Goal: Task Accomplishment & Management: Manage account settings

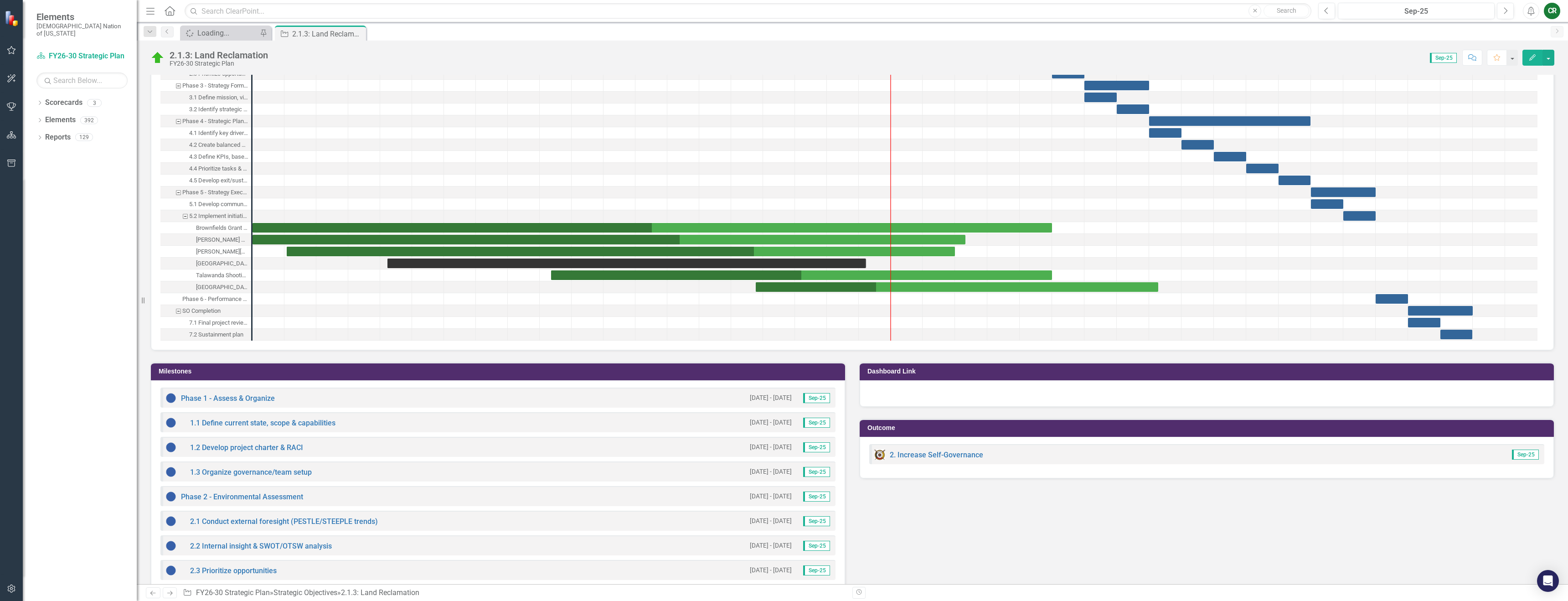
scroll to position [888, 0]
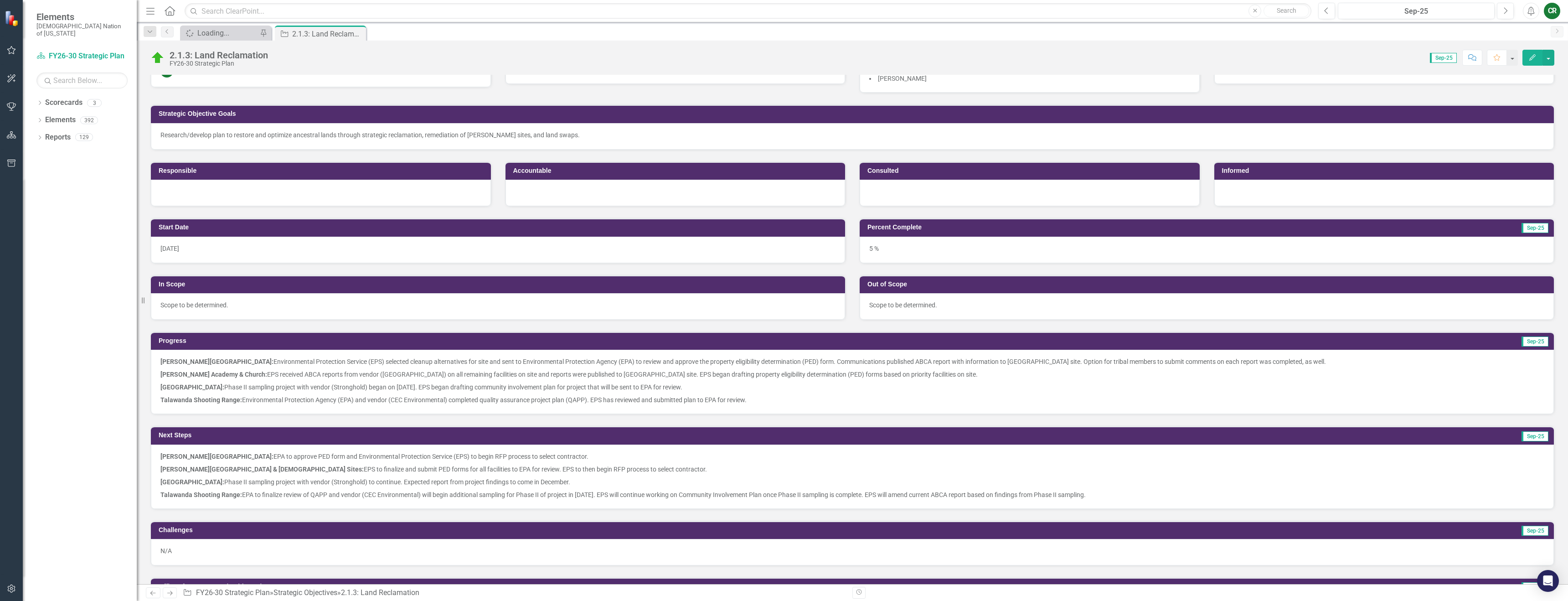
scroll to position [33, 0]
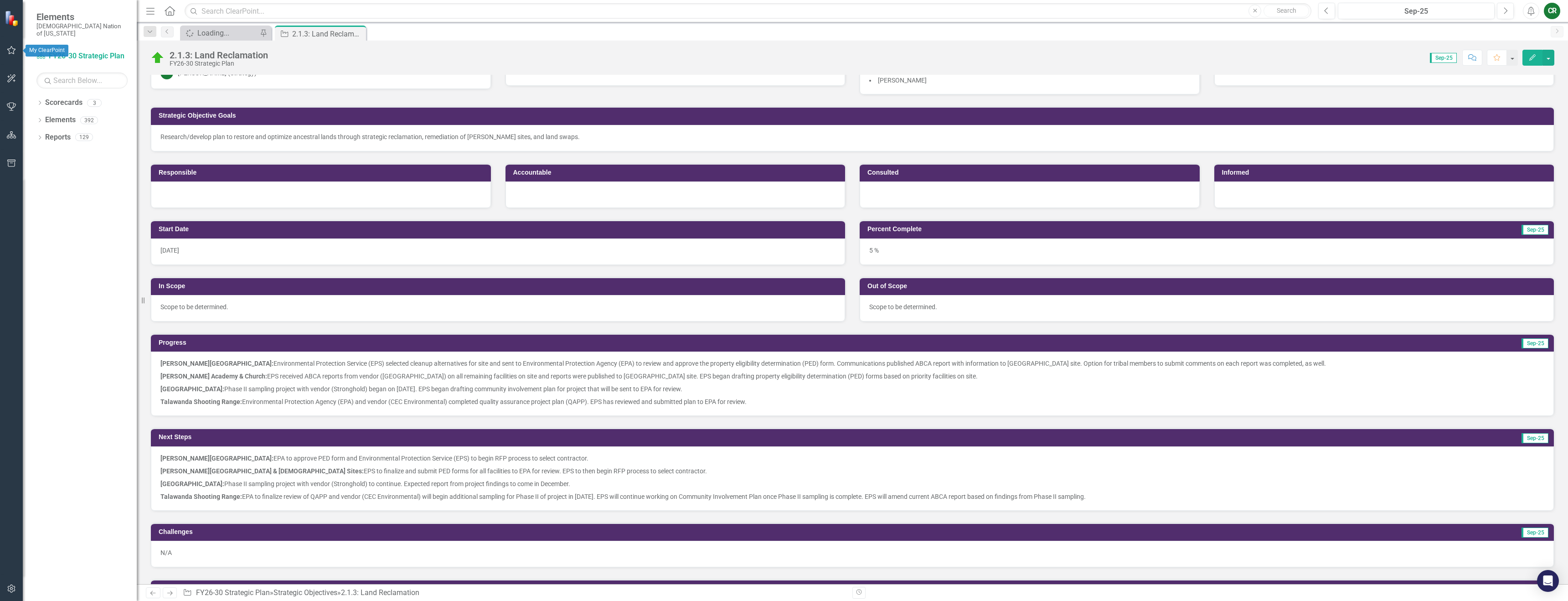
click at [15, 53] on icon "button" at bounding box center [12, 50] width 10 height 7
click at [66, 108] on link "My Favorites" at bounding box center [79, 103] width 114 height 11
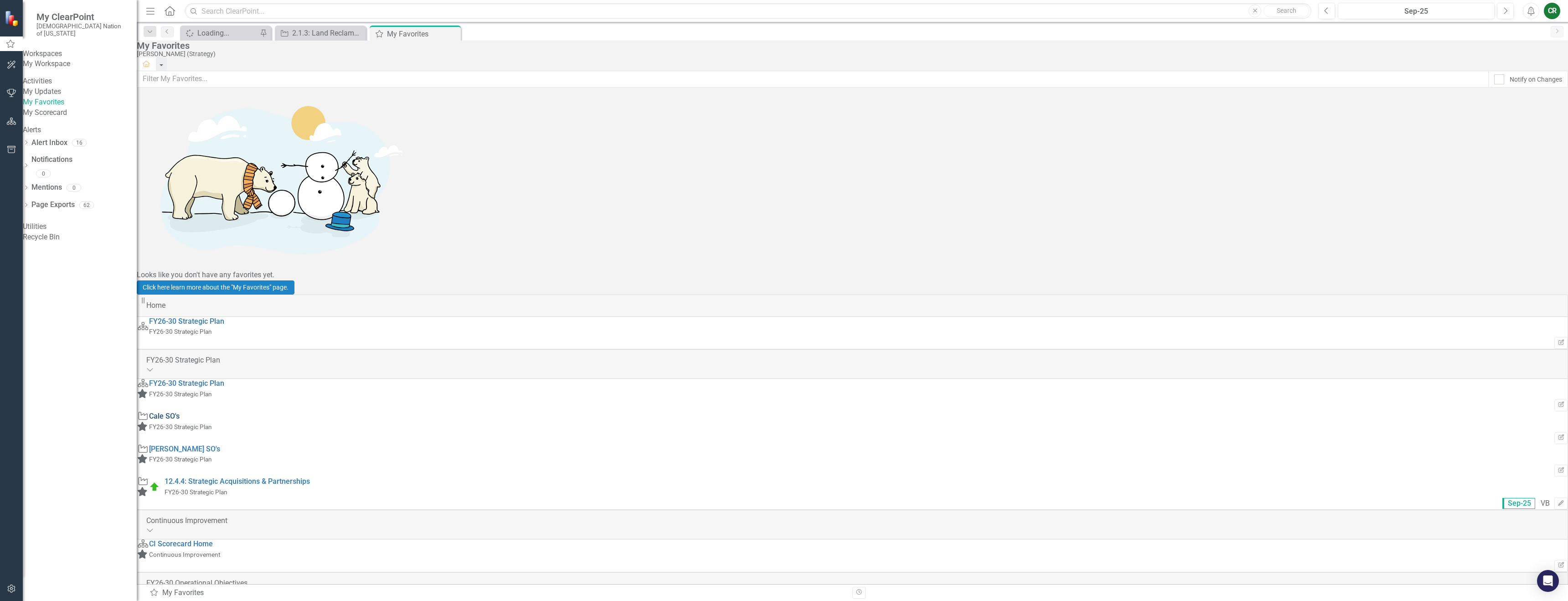
click at [180, 411] on link "Cale SO's" at bounding box center [165, 416] width 31 height 9
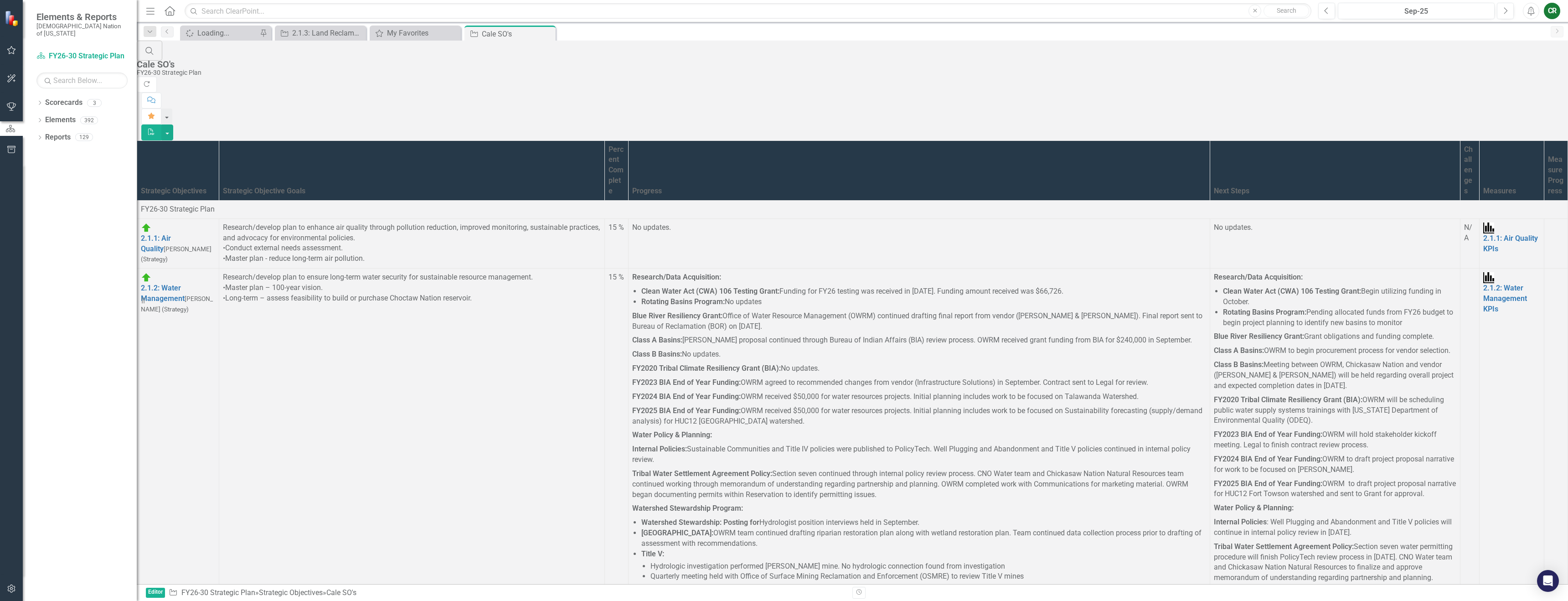
scroll to position [1054, 0]
click at [0, 0] on link "Link Open Element" at bounding box center [0, 0] width 0 height 0
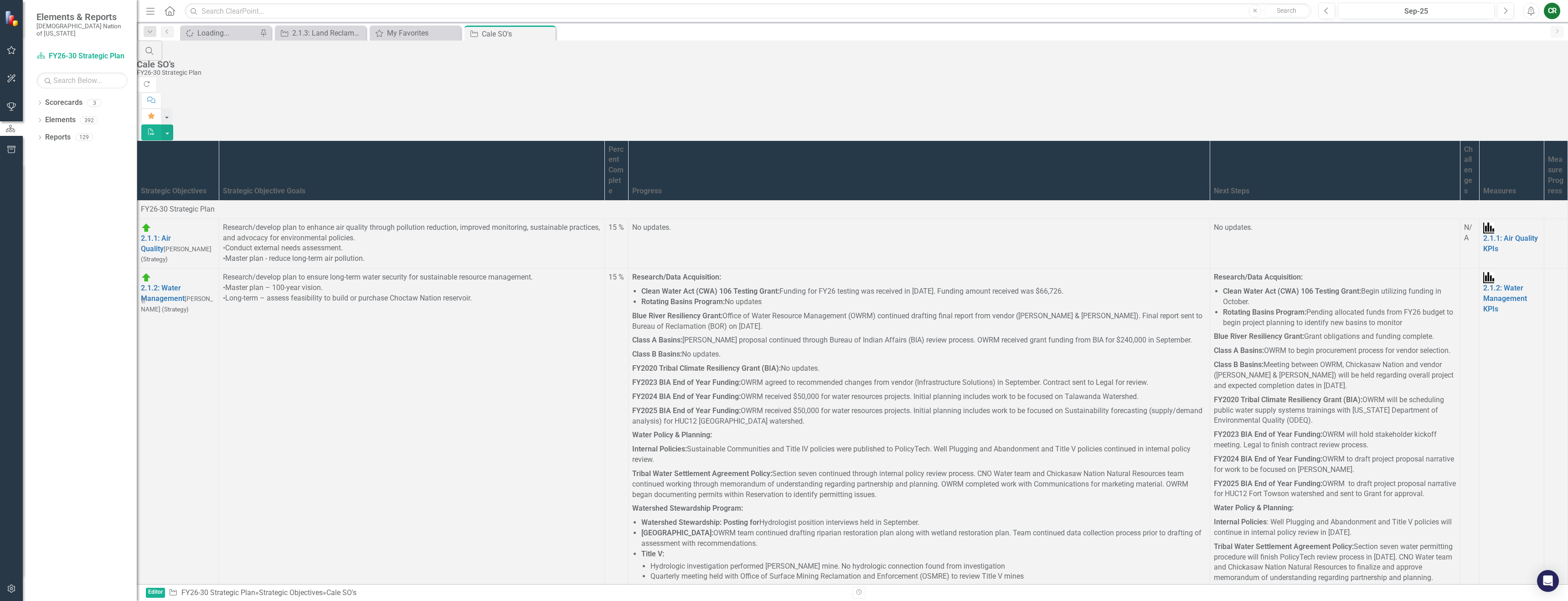
click at [0, 0] on link "Link Open Element" at bounding box center [0, 0] width 0 height 0
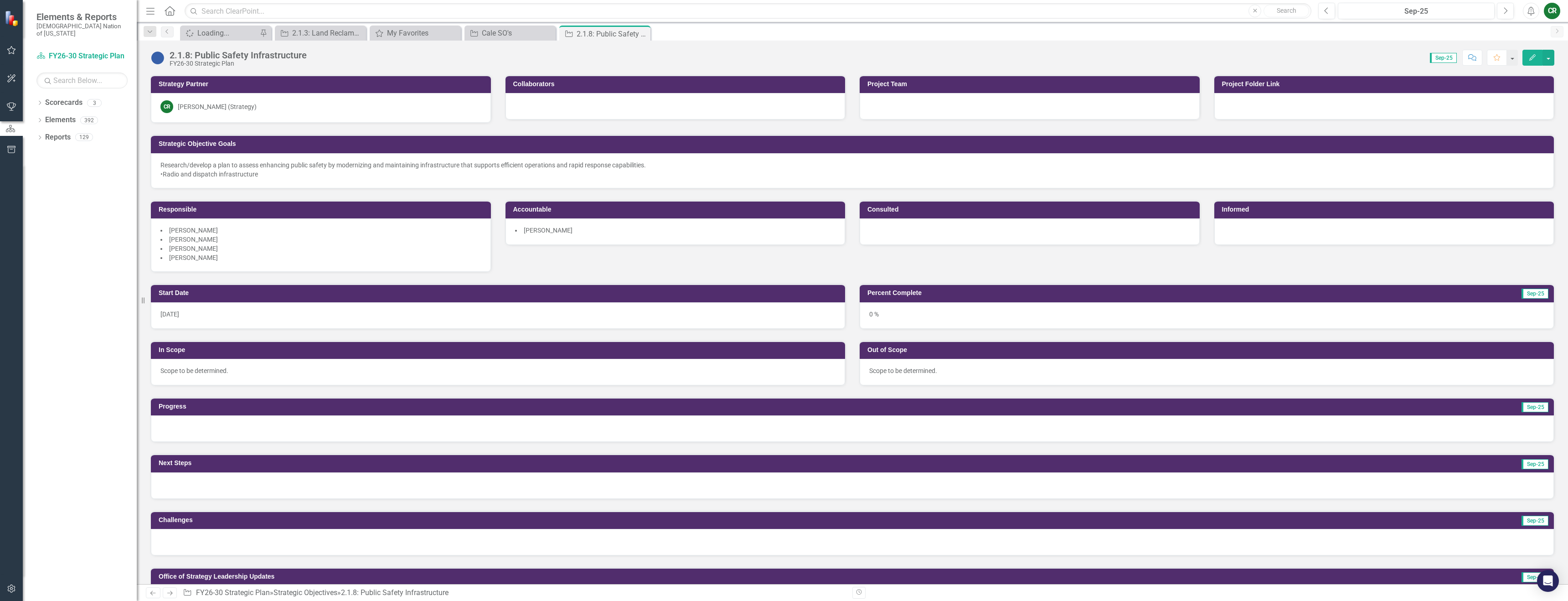
click at [321, 428] on div at bounding box center [852, 427] width 1403 height 26
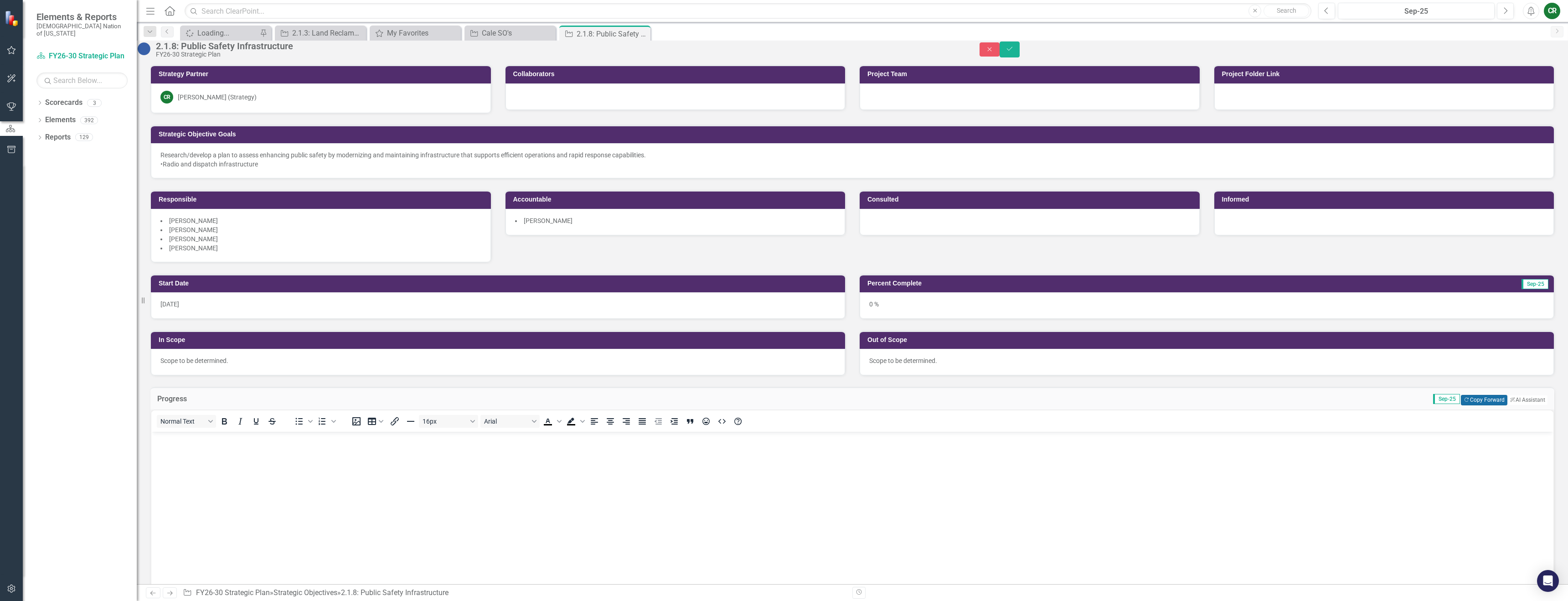
click at [1464, 405] on button "Copy Forward Copy Forward" at bounding box center [1483, 399] width 46 height 10
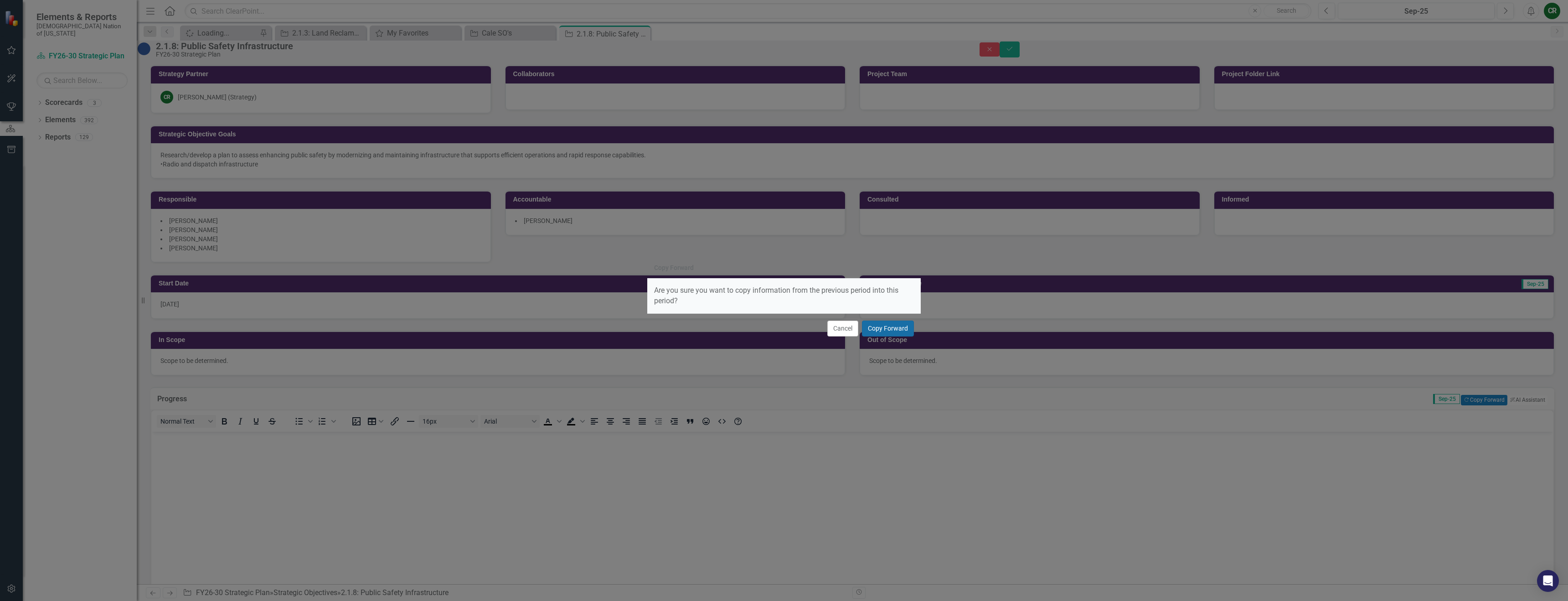
click at [901, 328] on button "Copy Forward" at bounding box center [888, 328] width 52 height 16
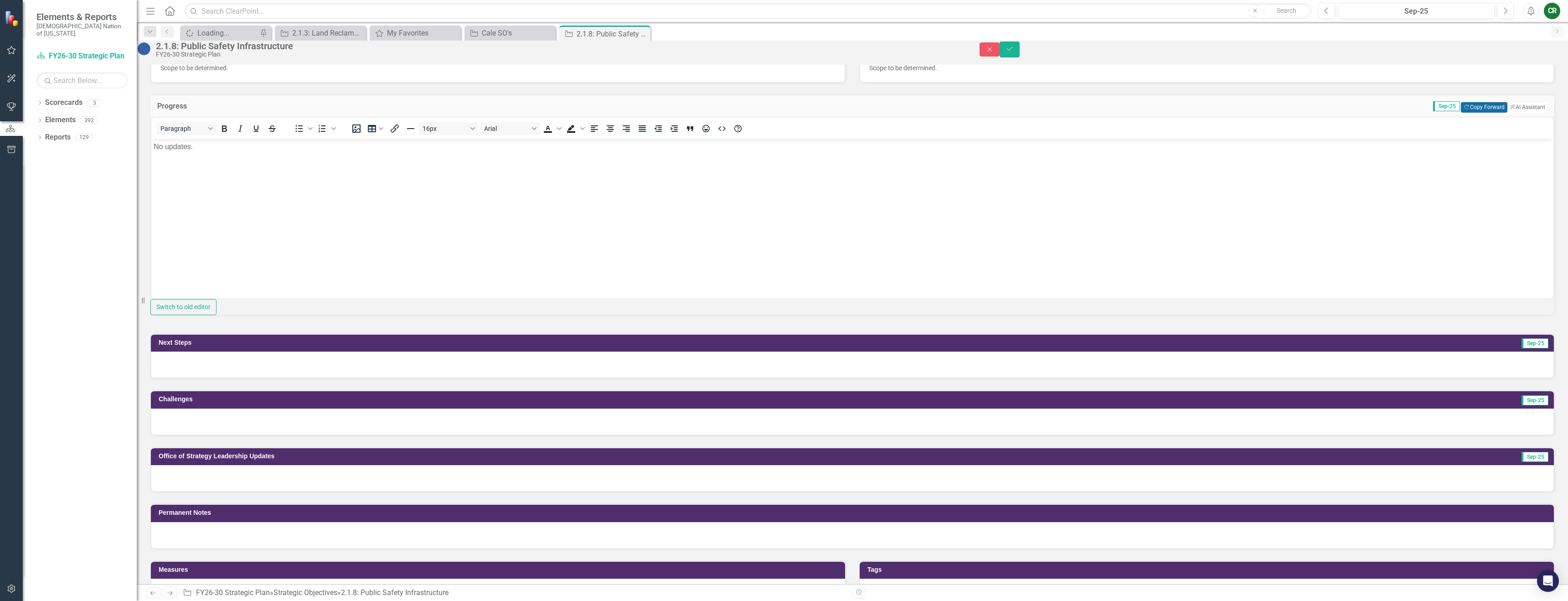
scroll to position [293, 0]
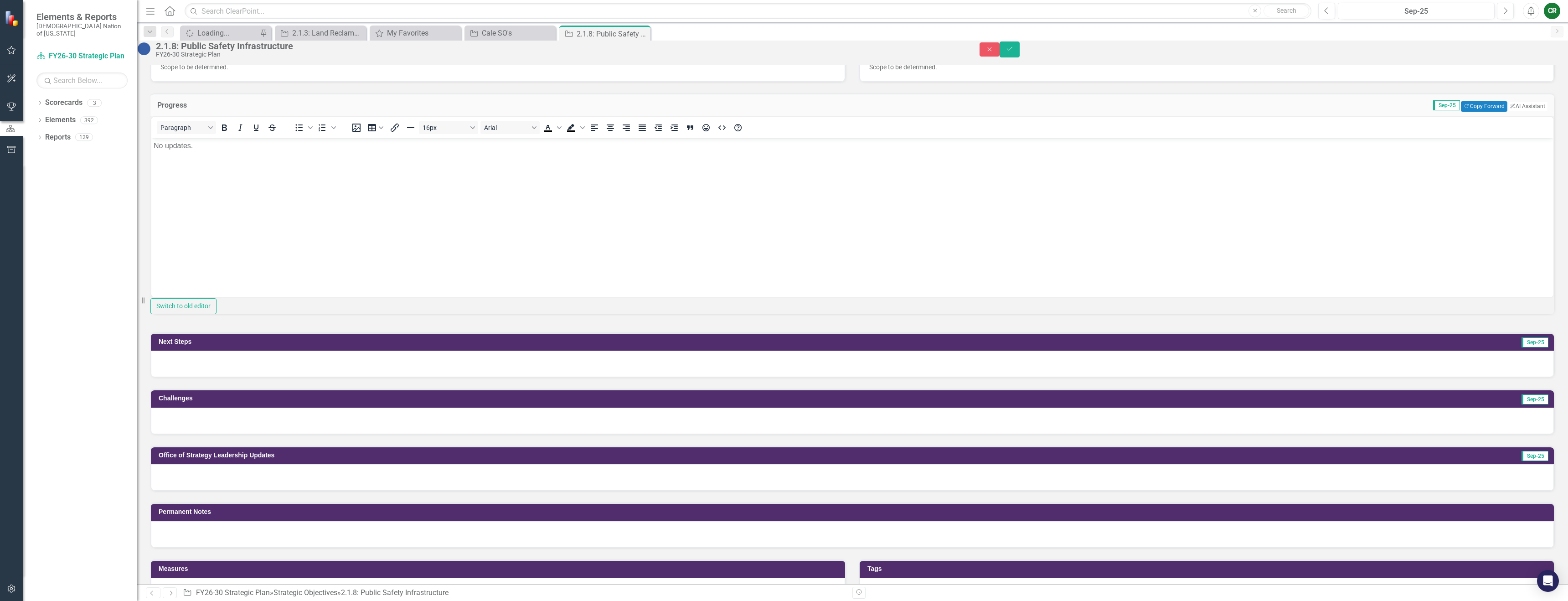
click at [692, 377] on div at bounding box center [852, 363] width 1403 height 26
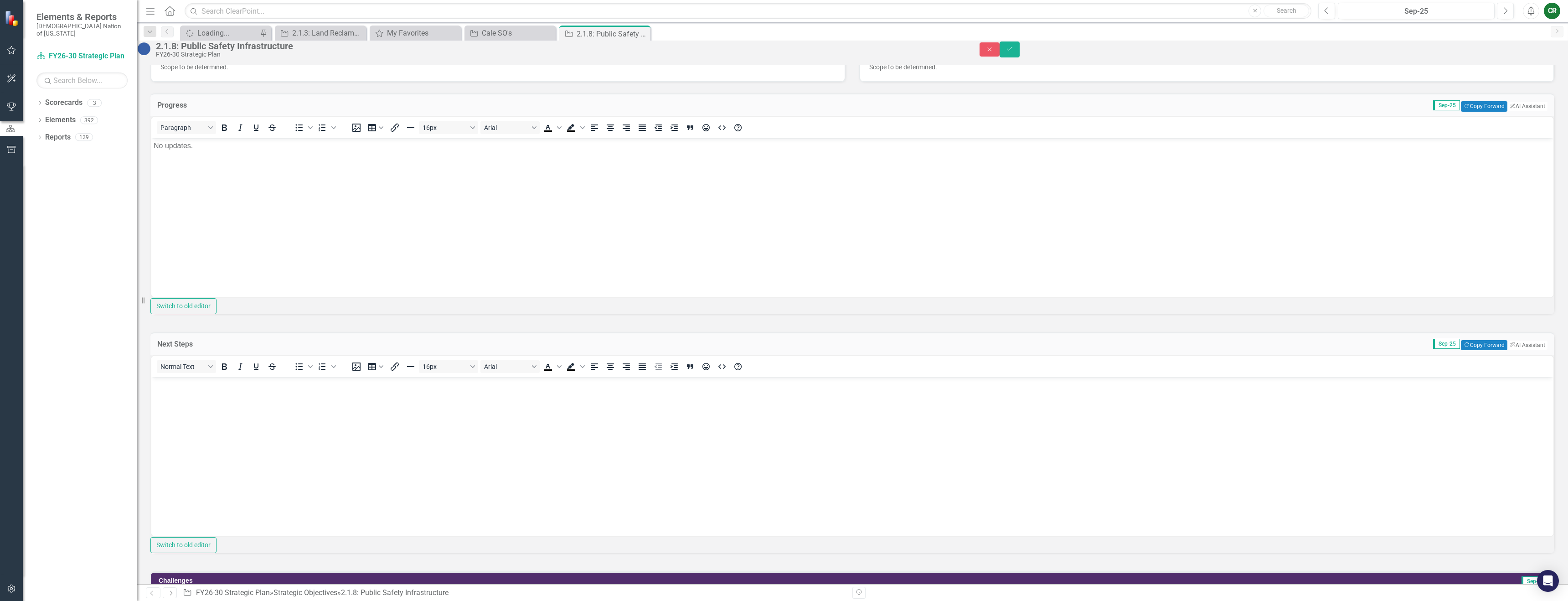
scroll to position [0, 0]
click at [1483, 350] on button "Copy Forward Copy Forward" at bounding box center [1483, 345] width 46 height 10
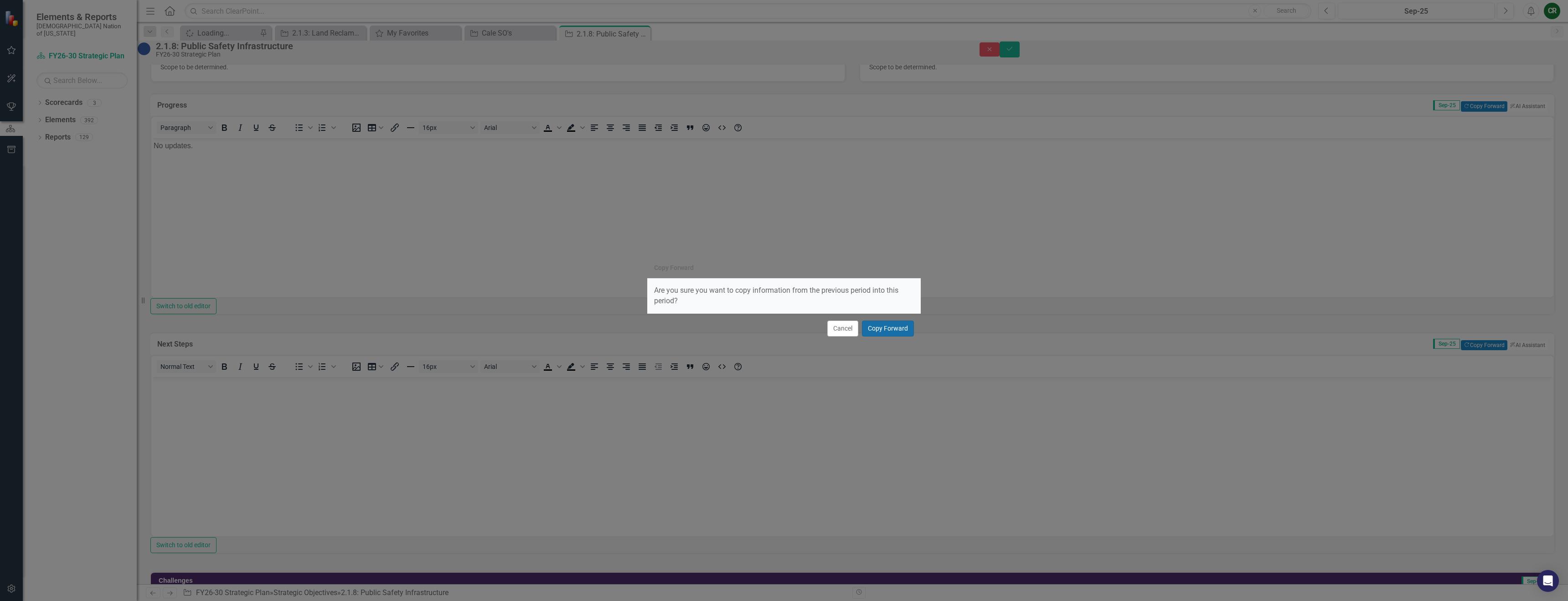
drag, startPoint x: 897, startPoint y: 328, endPoint x: 920, endPoint y: 332, distance: 23.3
click at [900, 328] on button "Copy Forward" at bounding box center [888, 328] width 52 height 16
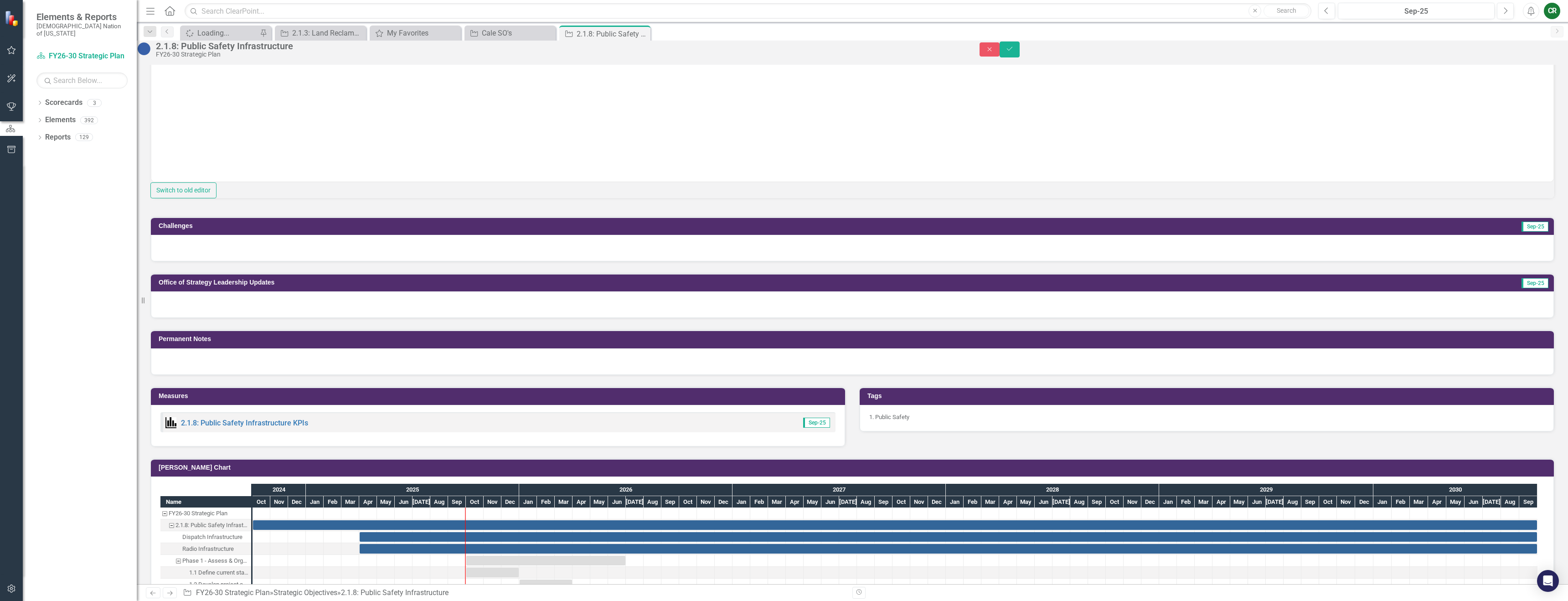
scroll to position [649, 0]
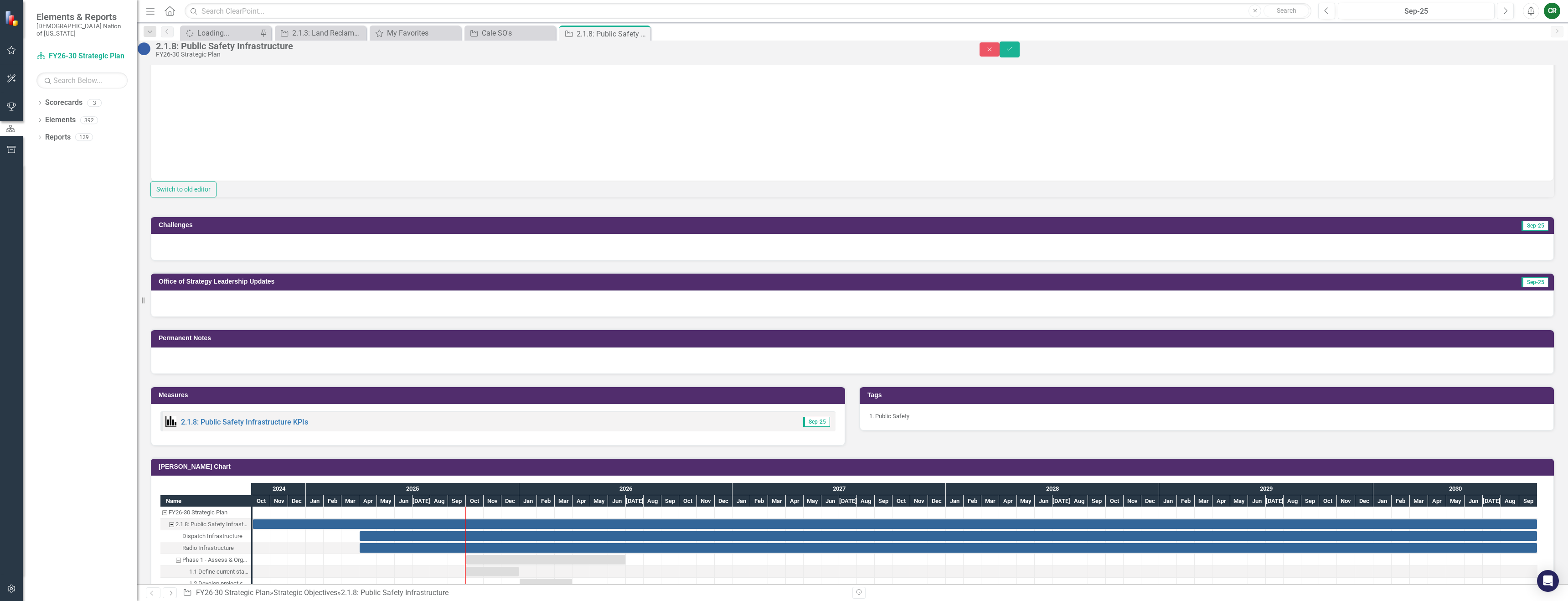
click at [338, 260] on div at bounding box center [852, 247] width 1403 height 26
click at [339, 260] on div at bounding box center [852, 247] width 1403 height 26
click at [1293, 260] on div at bounding box center [852, 247] width 1403 height 26
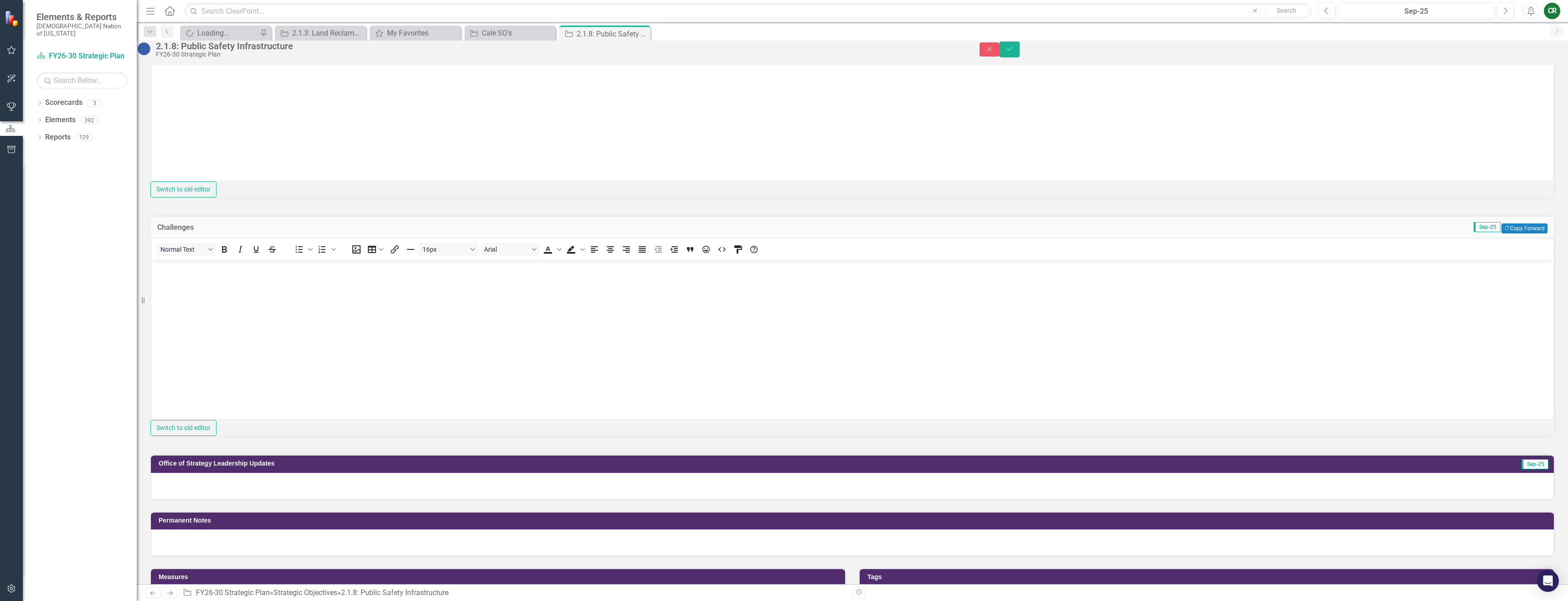
scroll to position [0, 0]
click at [1504, 230] on icon "Copy Forward" at bounding box center [1507, 229] width 6 height 5
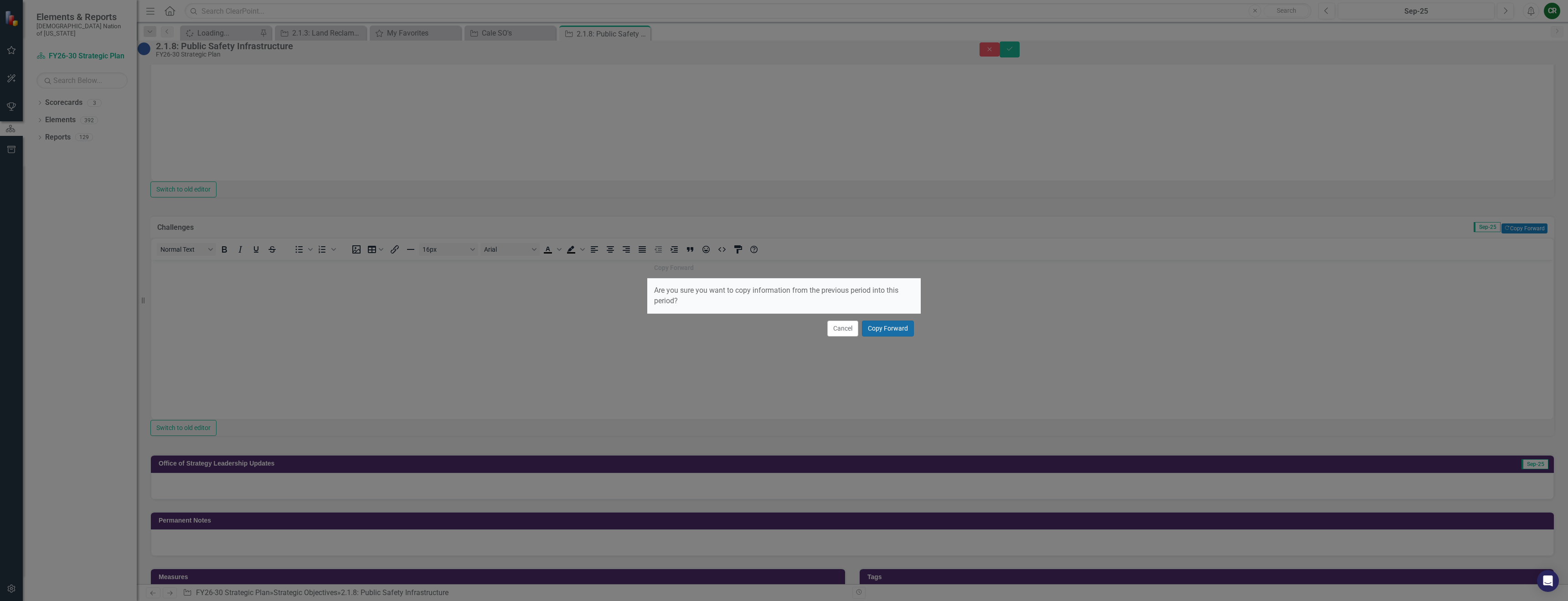
click at [881, 325] on button "Copy Forward" at bounding box center [888, 328] width 52 height 16
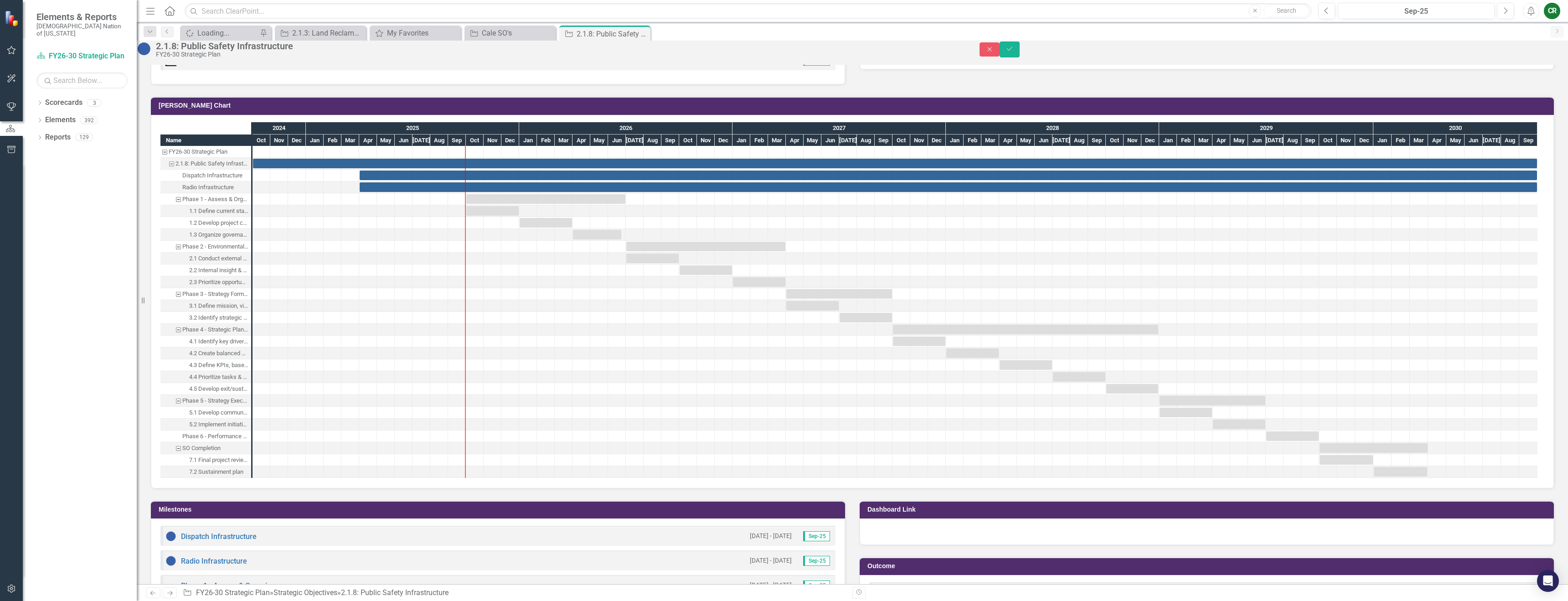
scroll to position [1190, 0]
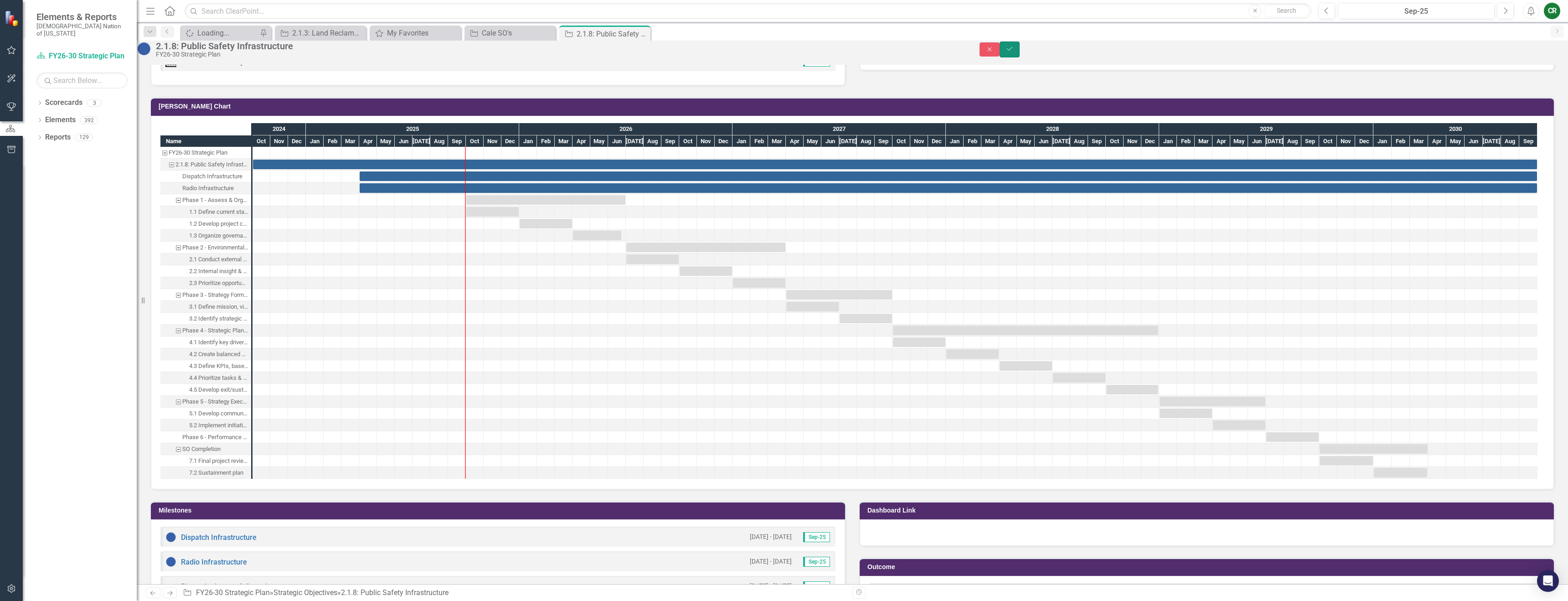
click at [1020, 50] on button "Save" at bounding box center [1010, 49] width 20 height 16
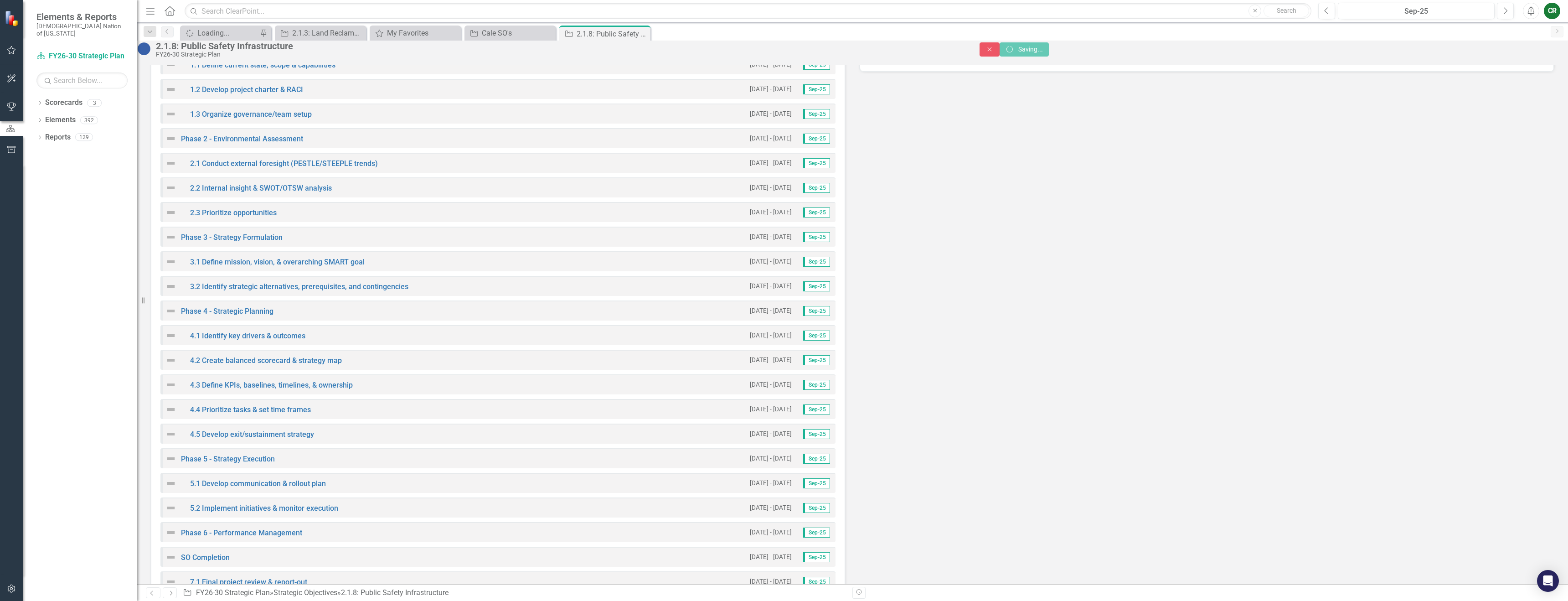
scroll to position [583, 0]
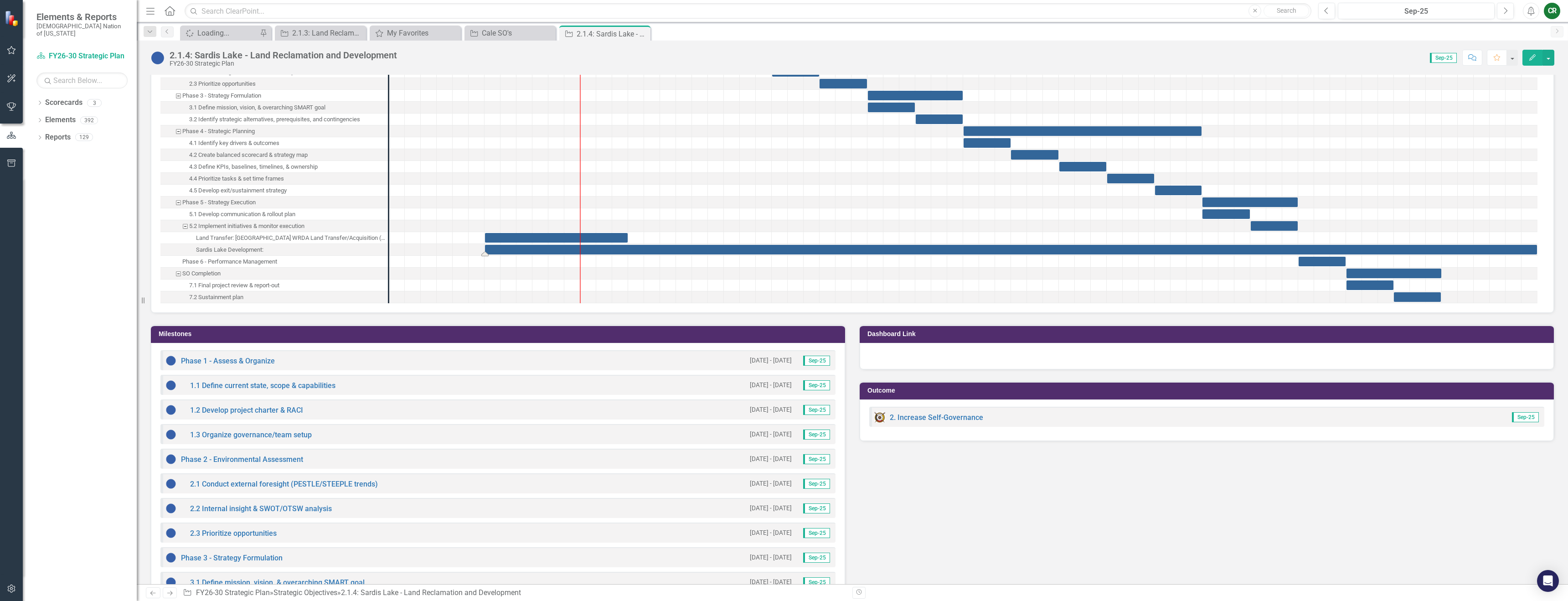
scroll to position [893, 0]
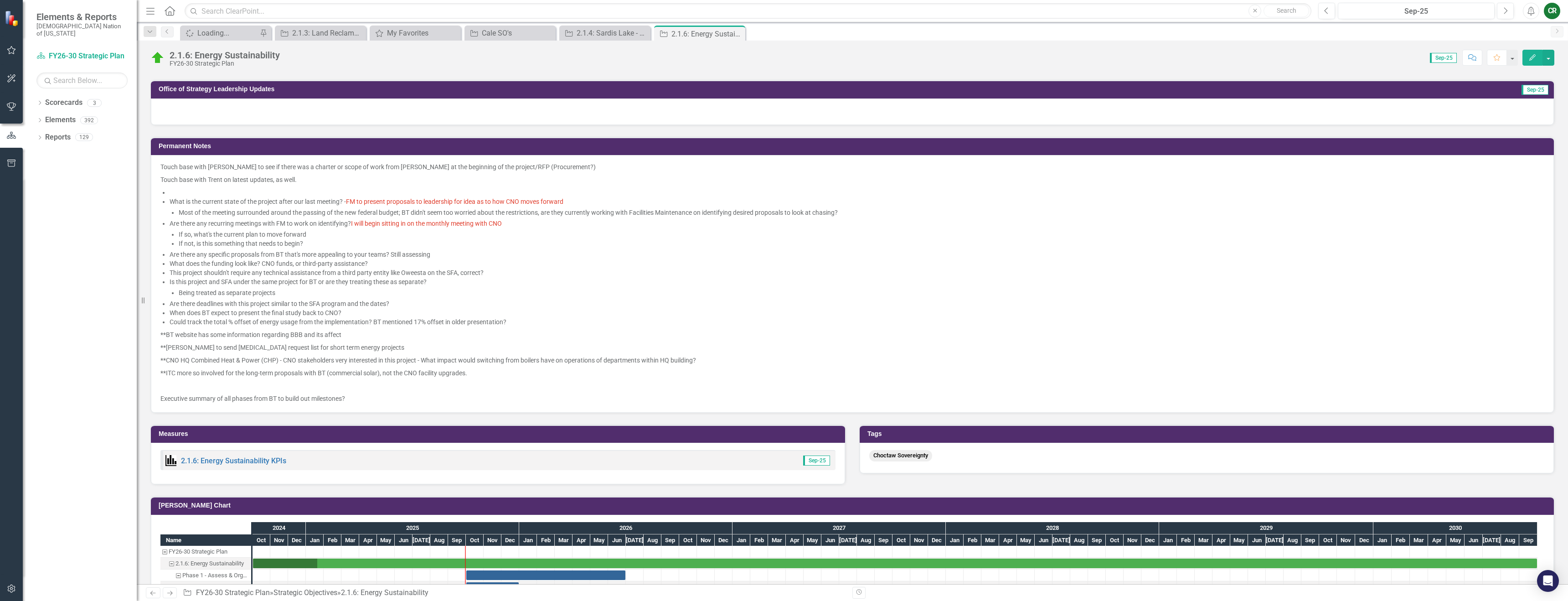
scroll to position [473, 0]
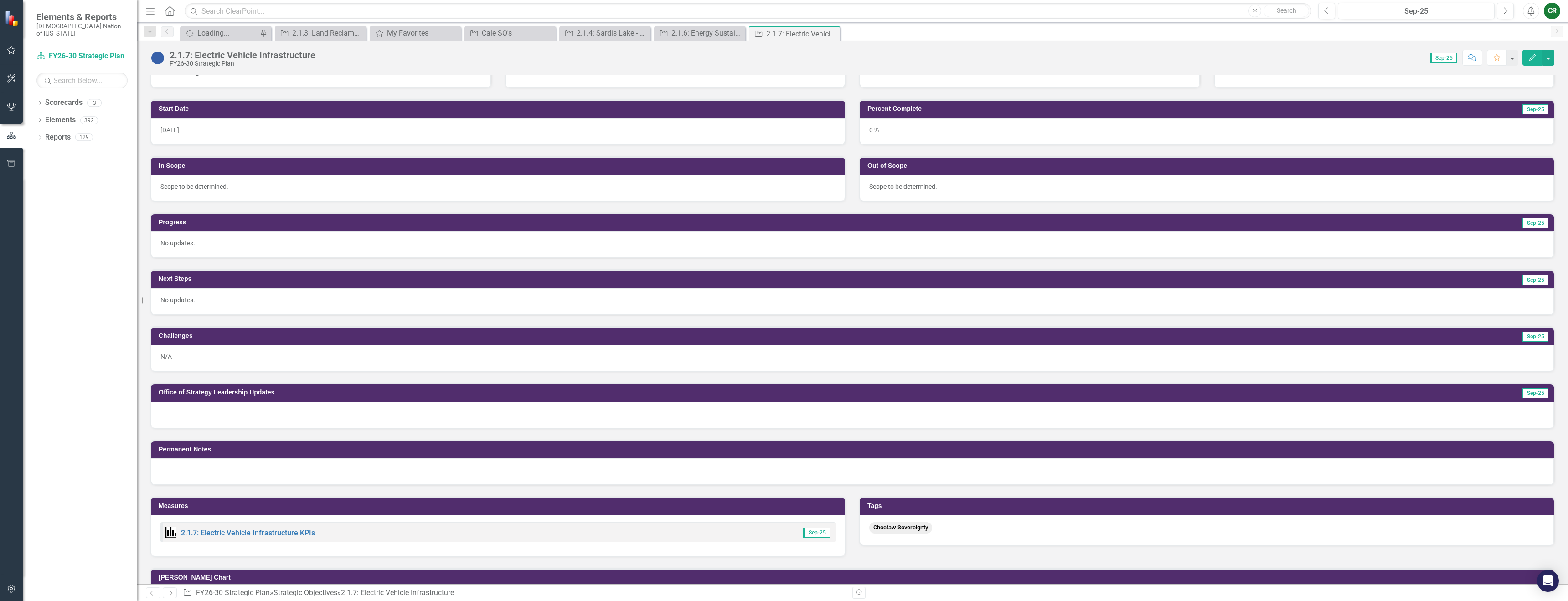
scroll to position [86, 0]
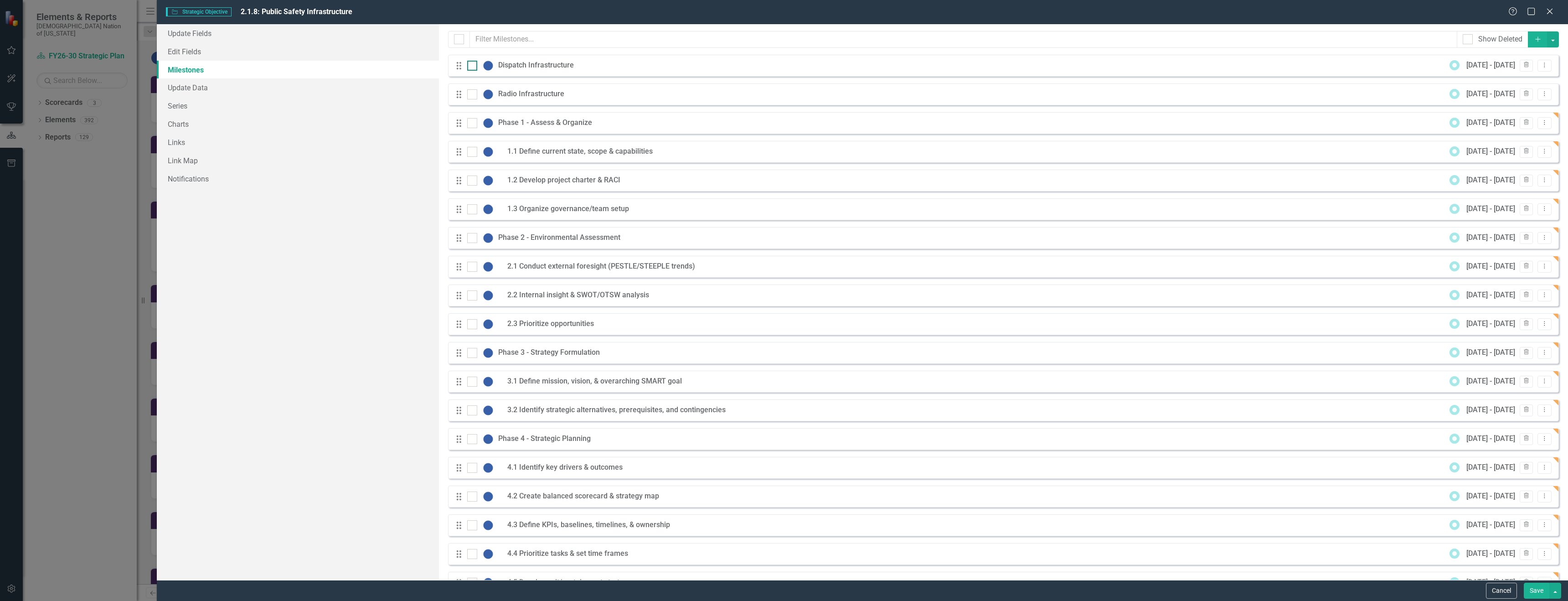
click at [474, 66] on div at bounding box center [472, 65] width 10 height 10
click at [473, 66] on input "checkbox" at bounding box center [470, 63] width 6 height 6
checkbox input "true"
click at [472, 94] on input "checkbox" at bounding box center [470, 92] width 6 height 6
checkbox input "true"
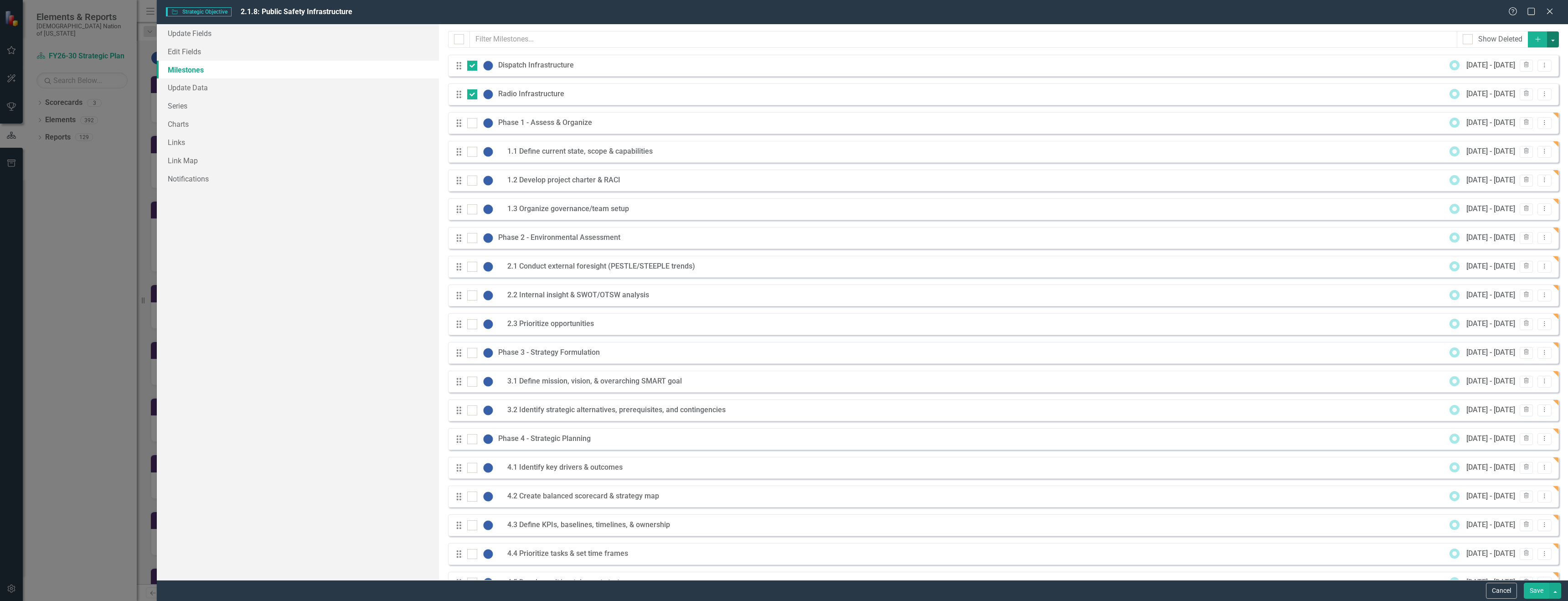
click at [1549, 40] on button "button" at bounding box center [1553, 40] width 12 height 16
click at [1525, 93] on link "Edit Multiple Edit Multiple" at bounding box center [1516, 90] width 72 height 17
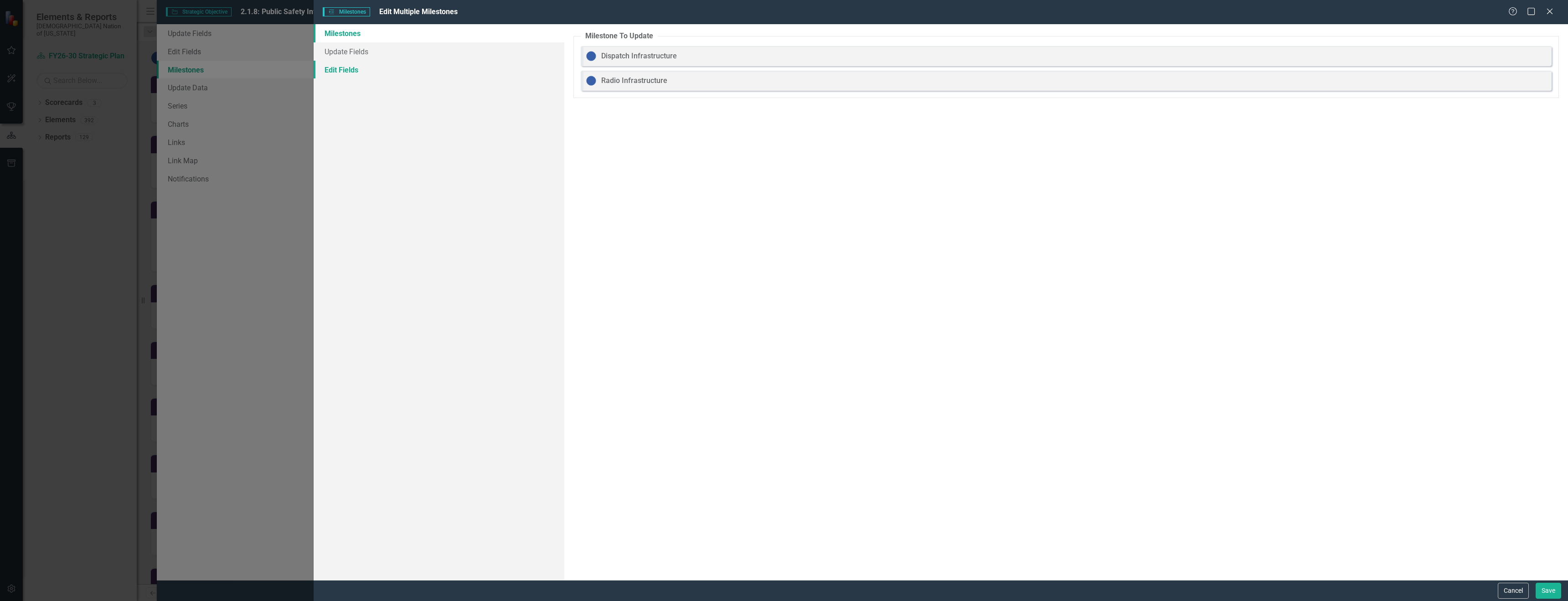
click at [376, 69] on link "Edit Fields" at bounding box center [438, 69] width 251 height 18
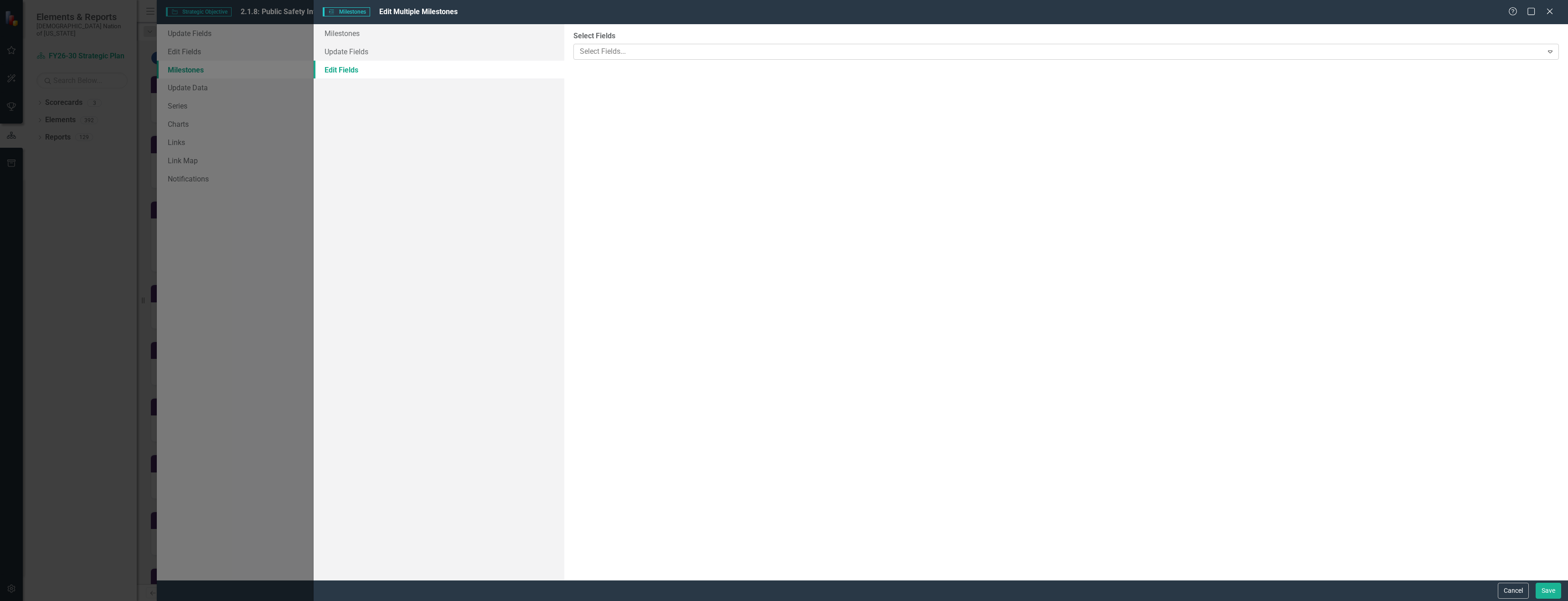
click at [612, 55] on div at bounding box center [1059, 52] width 967 height 13
click at [630, 106] on div "Select Milestone..." at bounding box center [1061, 103] width 963 height 11
drag, startPoint x: 627, startPoint y: 210, endPoint x: 632, endPoint y: 208, distance: 5.4
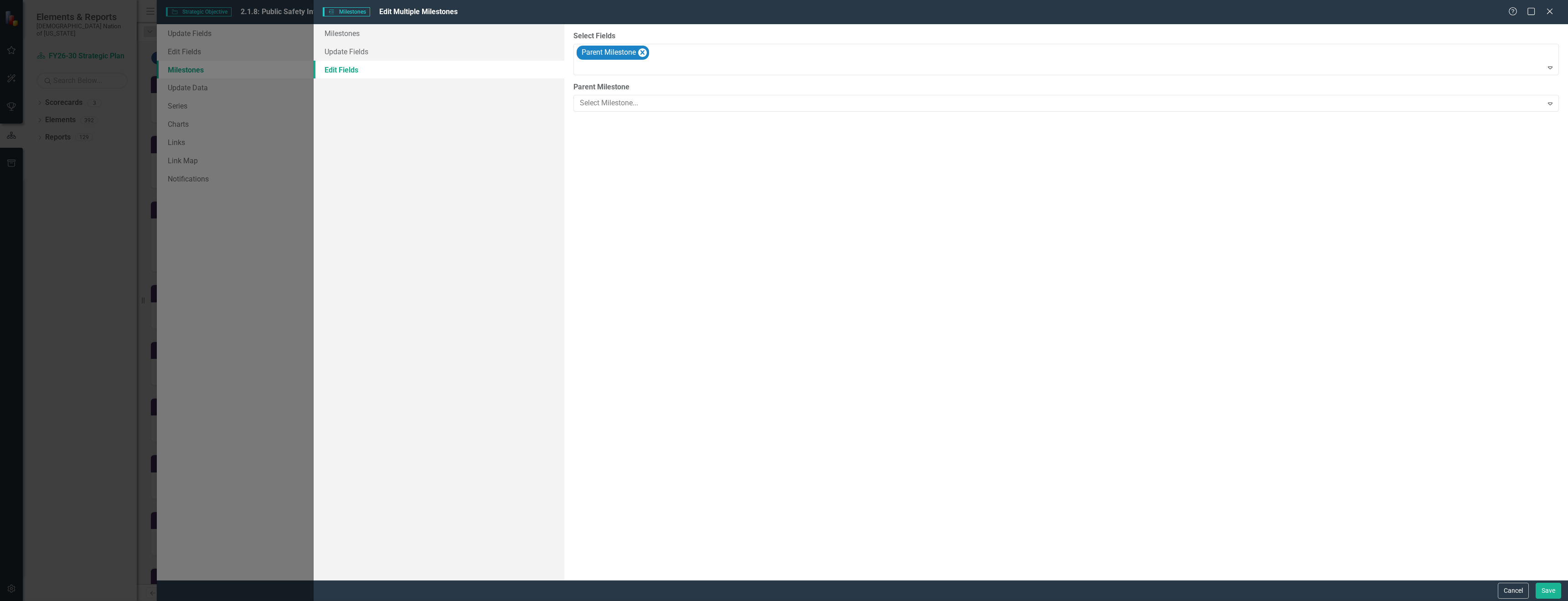
click at [1541, 586] on button "Save" at bounding box center [1548, 590] width 25 height 16
checkbox input "false"
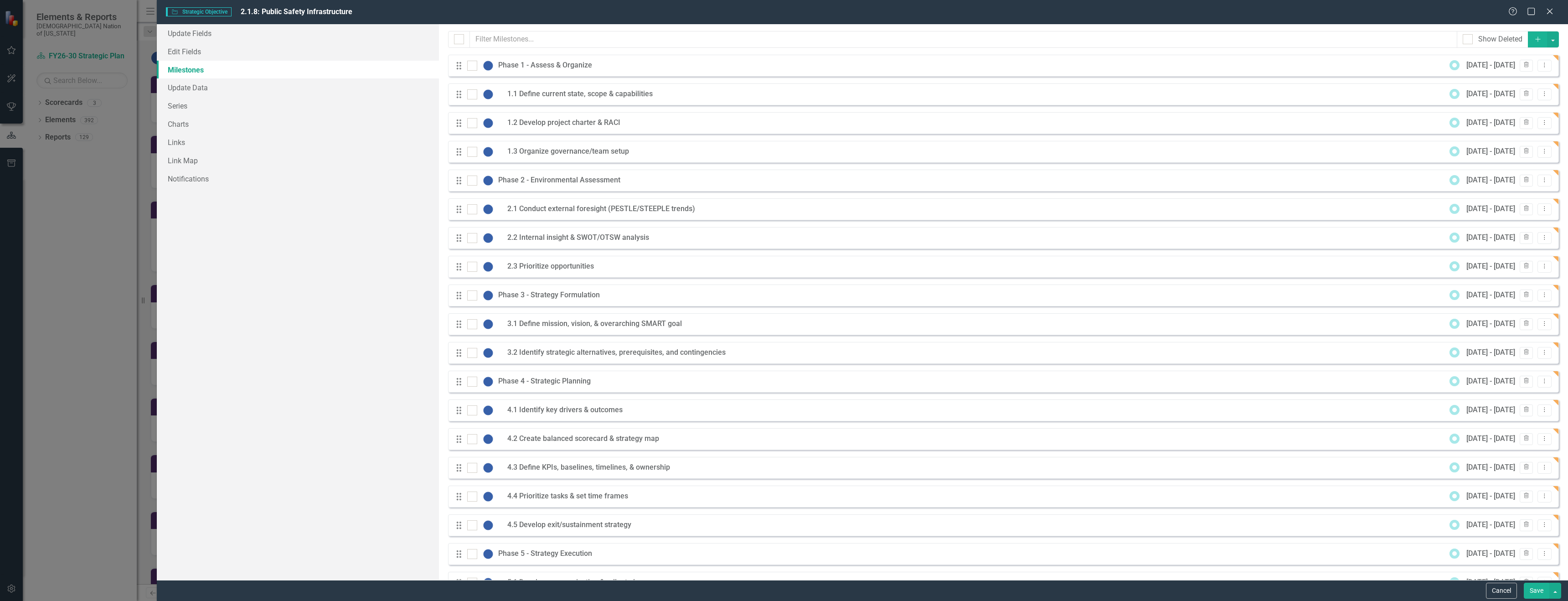
click at [1544, 585] on button "Save" at bounding box center [1536, 590] width 25 height 16
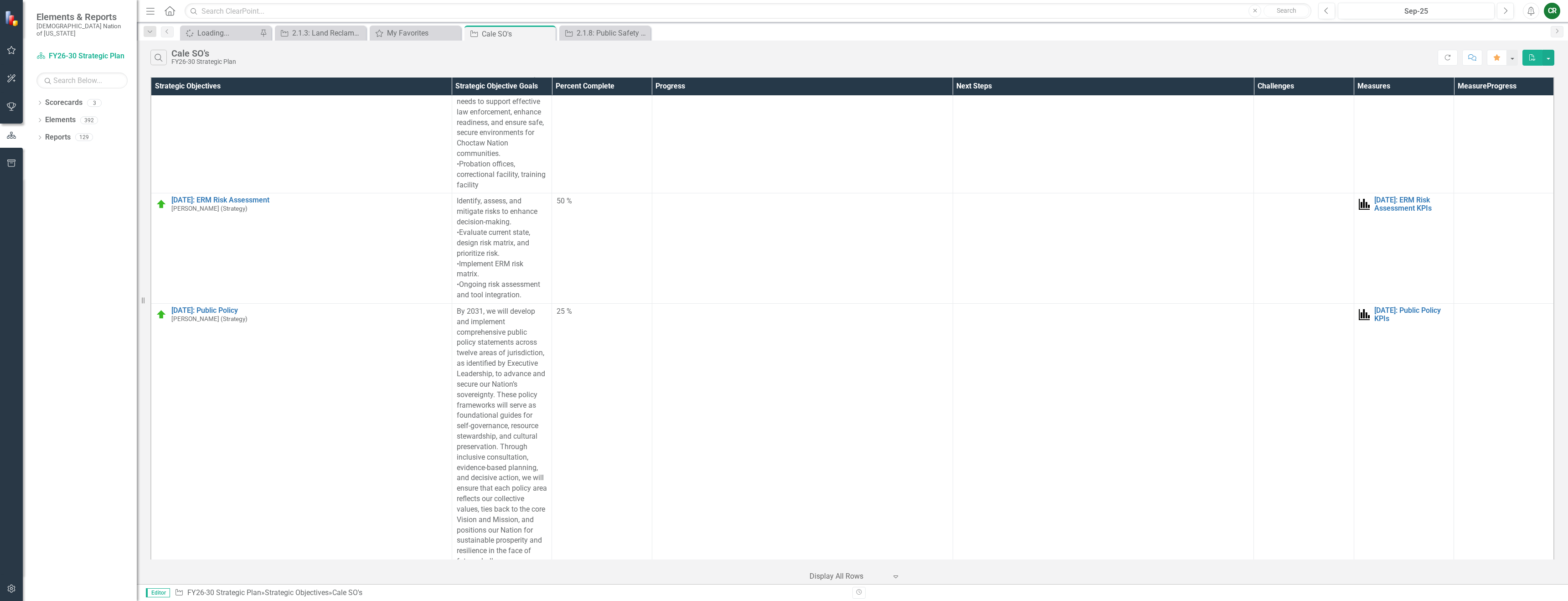
scroll to position [1473, 0]
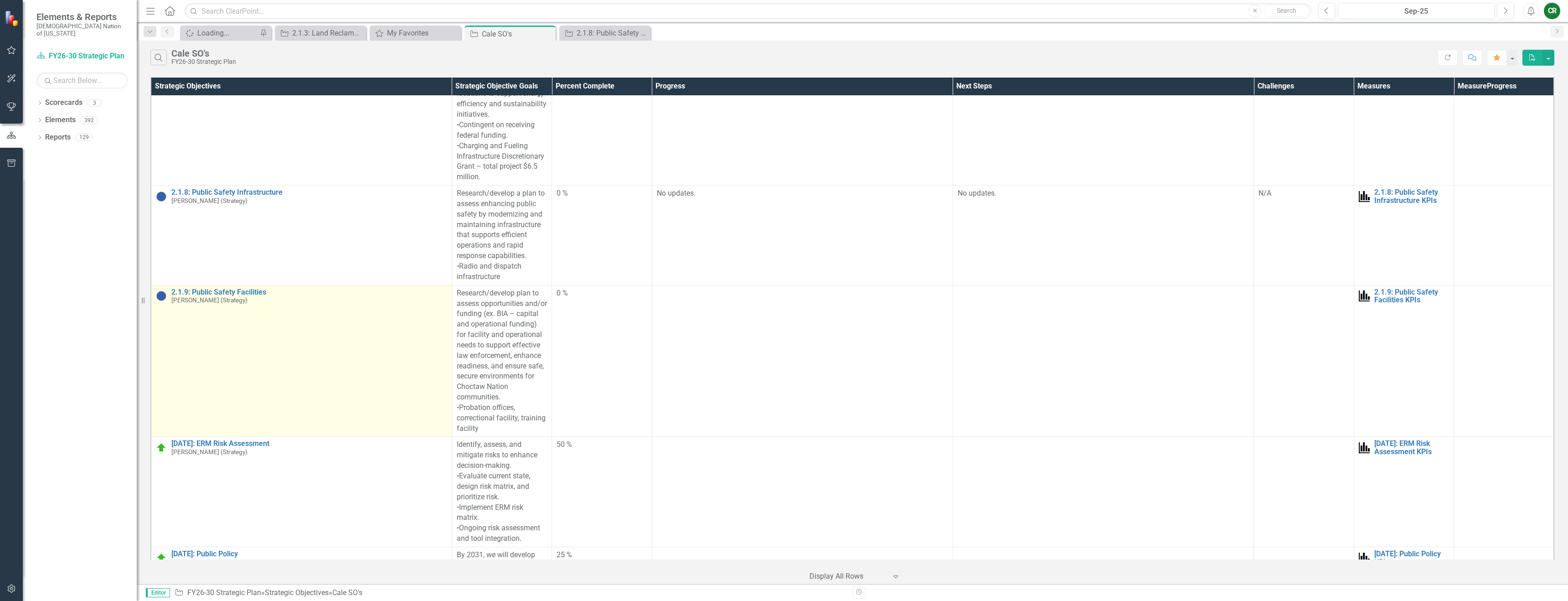
click at [0, 0] on link "Link Open Element" at bounding box center [0, 0] width 0 height 0
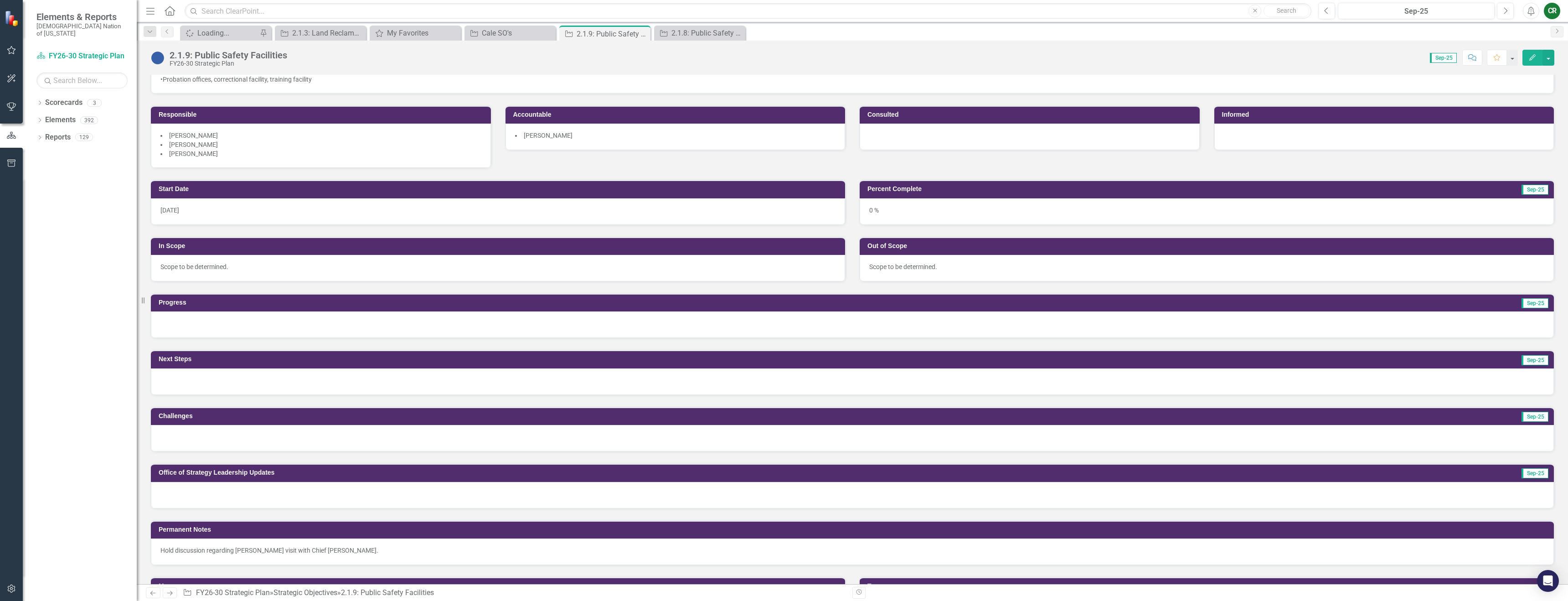
scroll to position [103, 0]
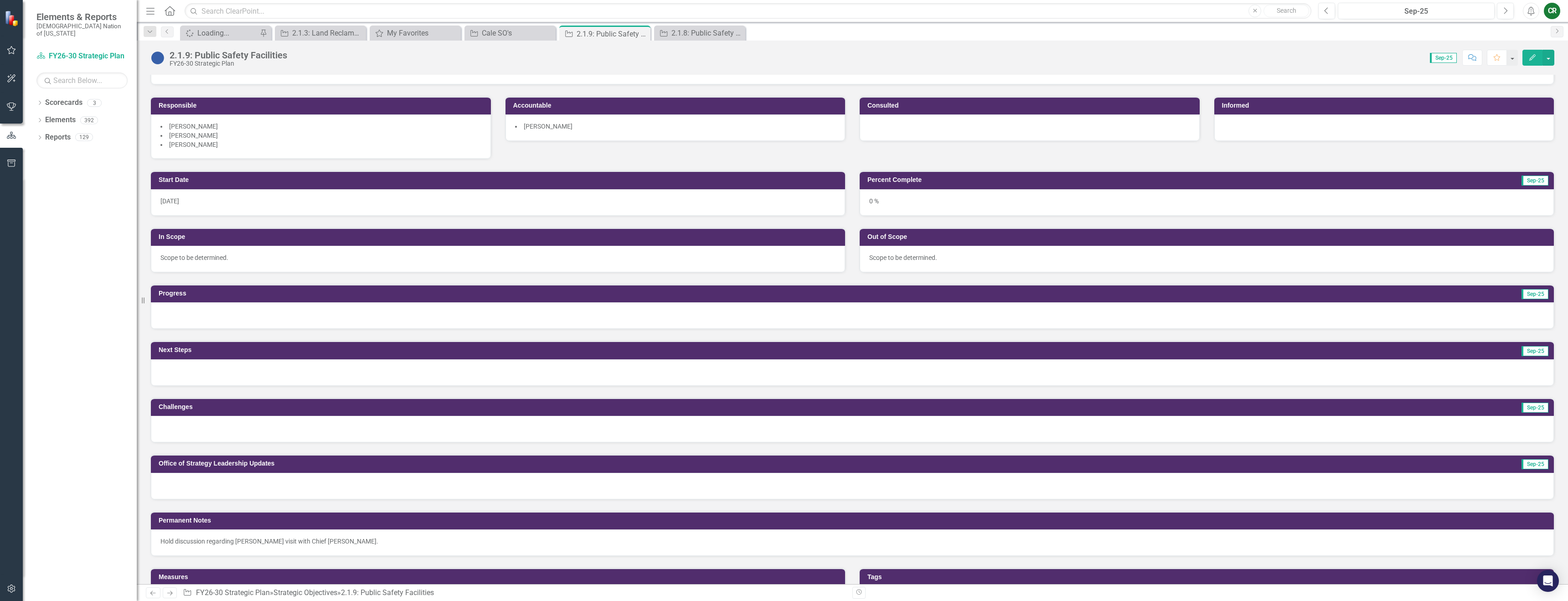
click at [271, 327] on div at bounding box center [852, 315] width 1403 height 26
click at [272, 314] on div at bounding box center [852, 315] width 1403 height 26
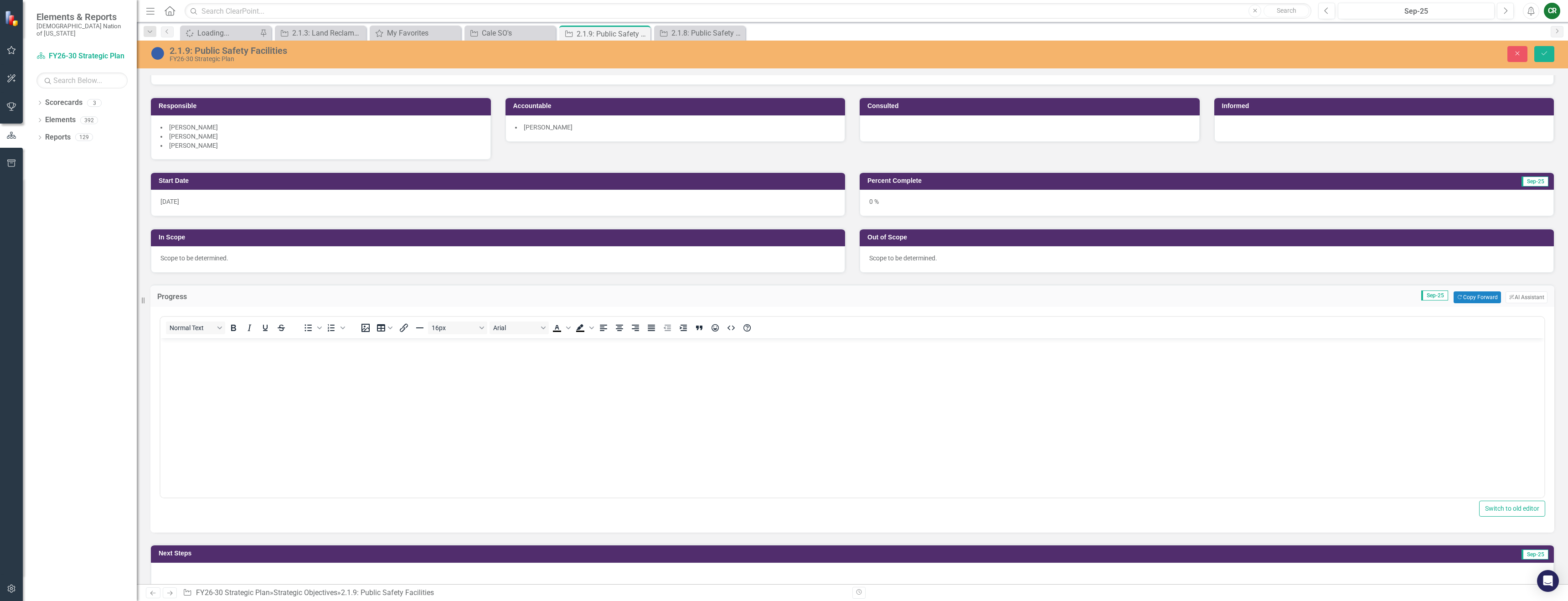
scroll to position [0, 0]
click at [1466, 295] on button "Copy Forward Copy Forward" at bounding box center [1477, 297] width 47 height 12
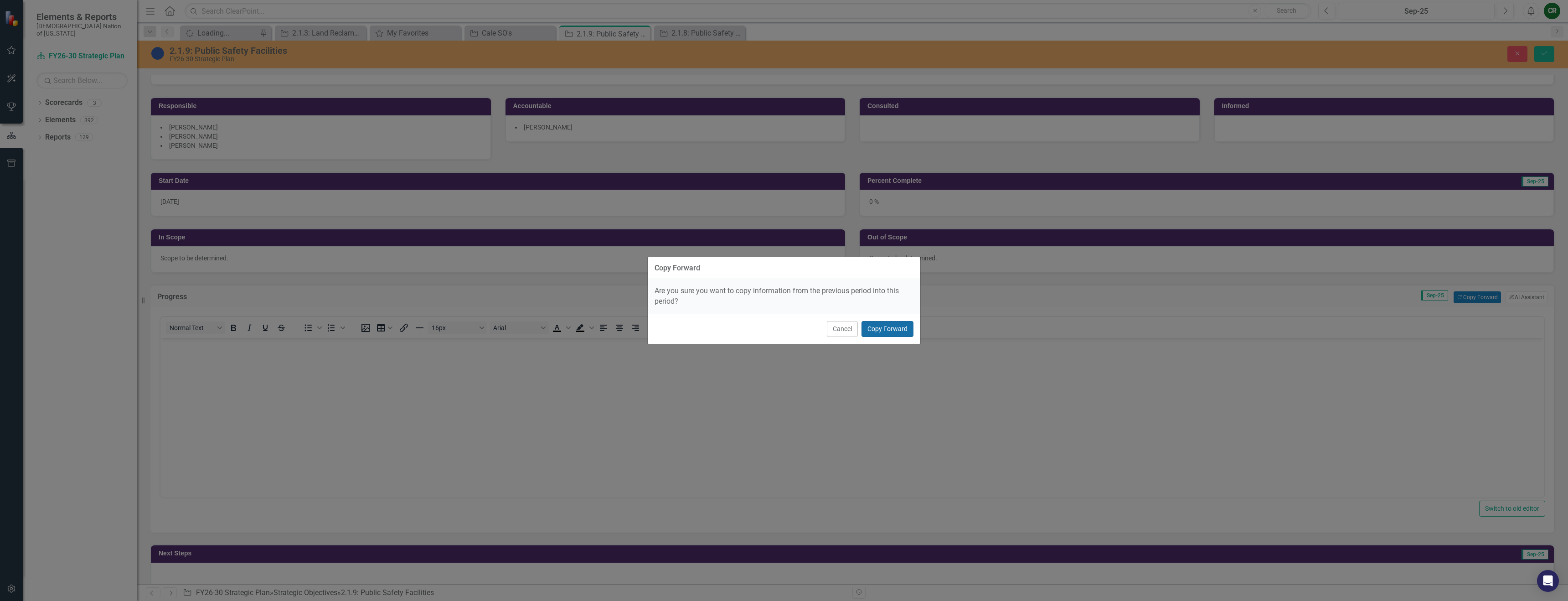
click at [885, 325] on button "Copy Forward" at bounding box center [888, 329] width 52 height 16
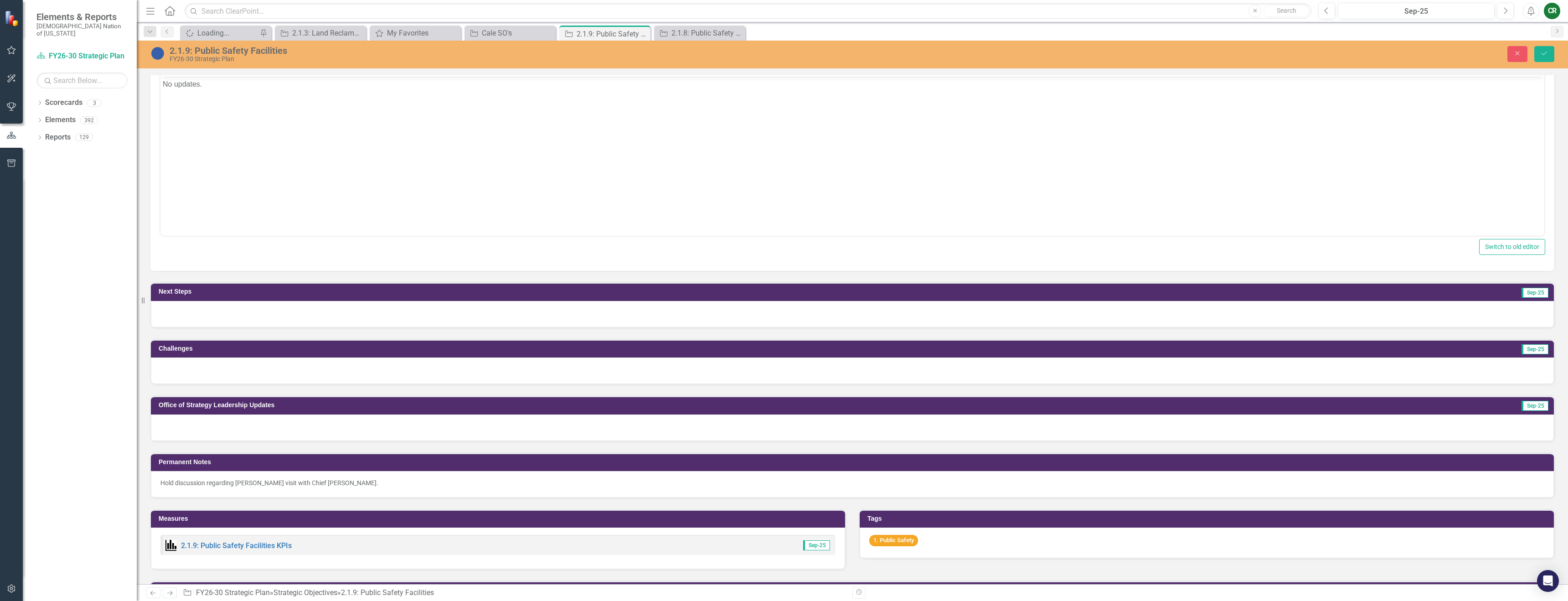
scroll to position [206, 0]
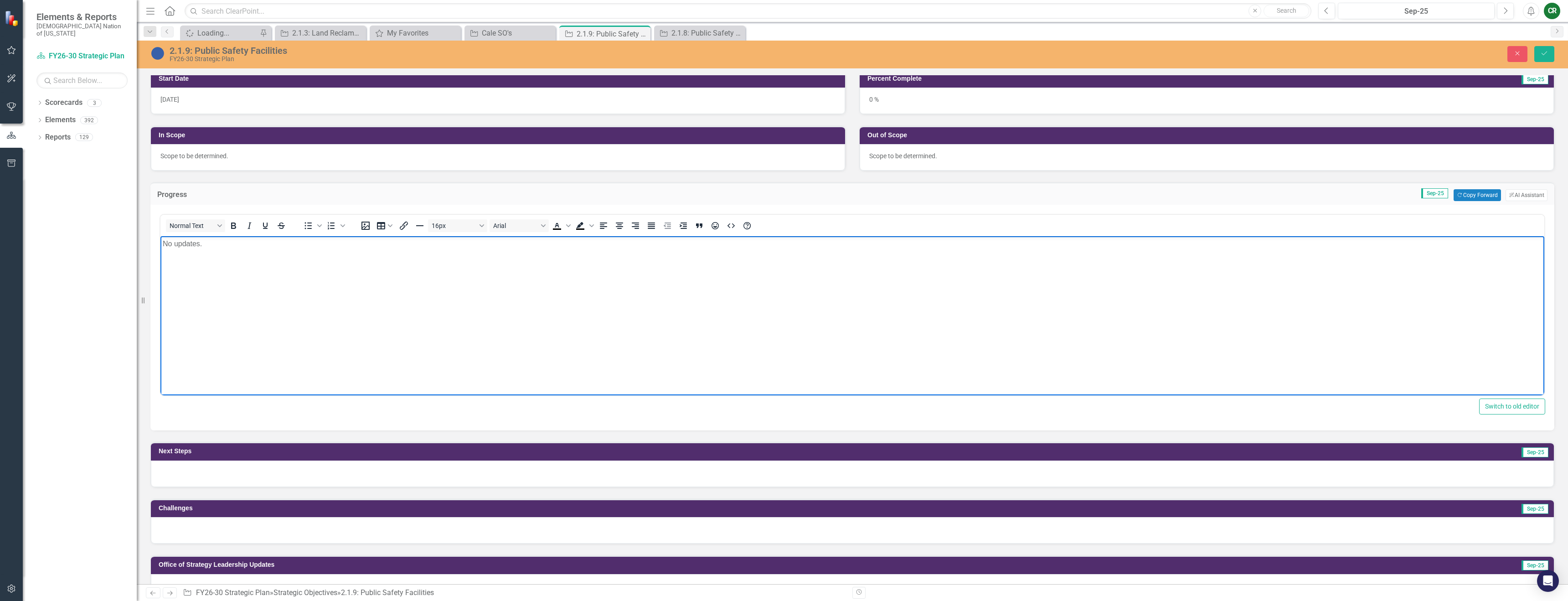
click at [340, 255] on body "No updates." at bounding box center [852, 304] width 1384 height 137
drag, startPoint x: 340, startPoint y: 255, endPoint x: 394, endPoint y: 259, distance: 54.1
click at [340, 255] on body "No updates." at bounding box center [852, 304] width 1384 height 137
click at [527, 475] on div at bounding box center [852, 473] width 1403 height 26
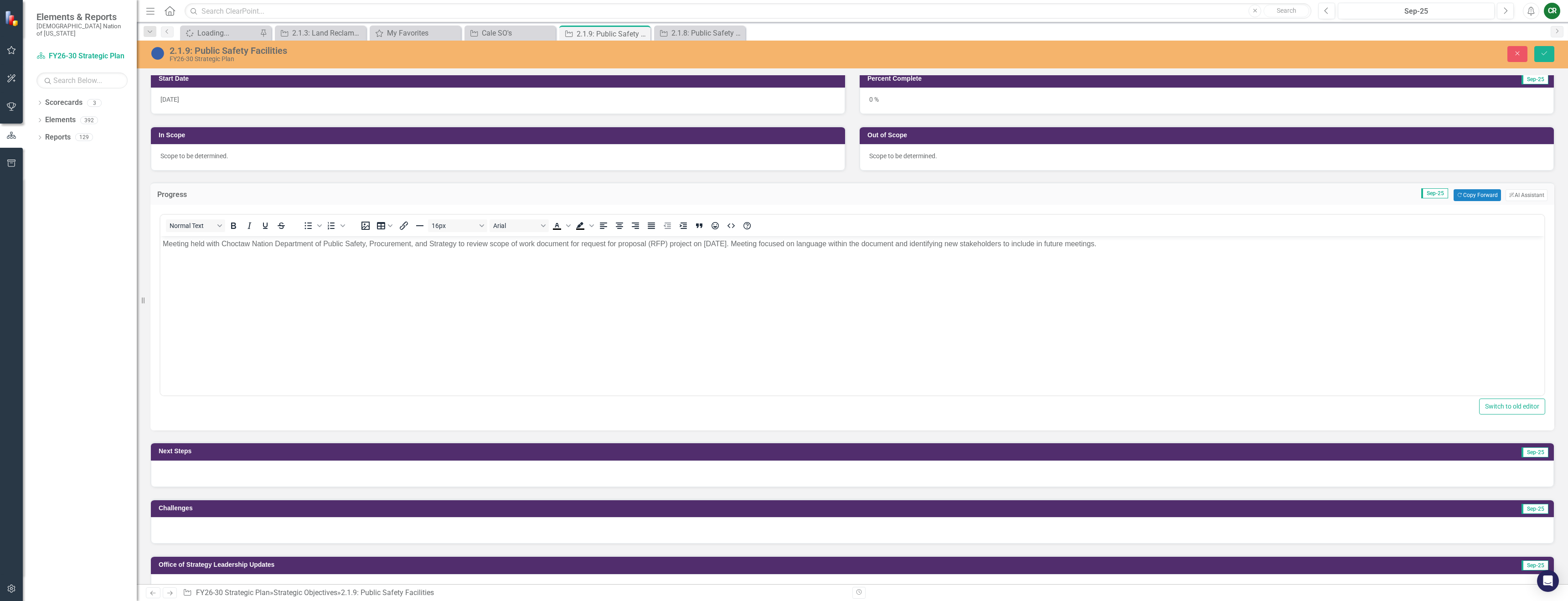
click at [527, 475] on div at bounding box center [852, 473] width 1403 height 26
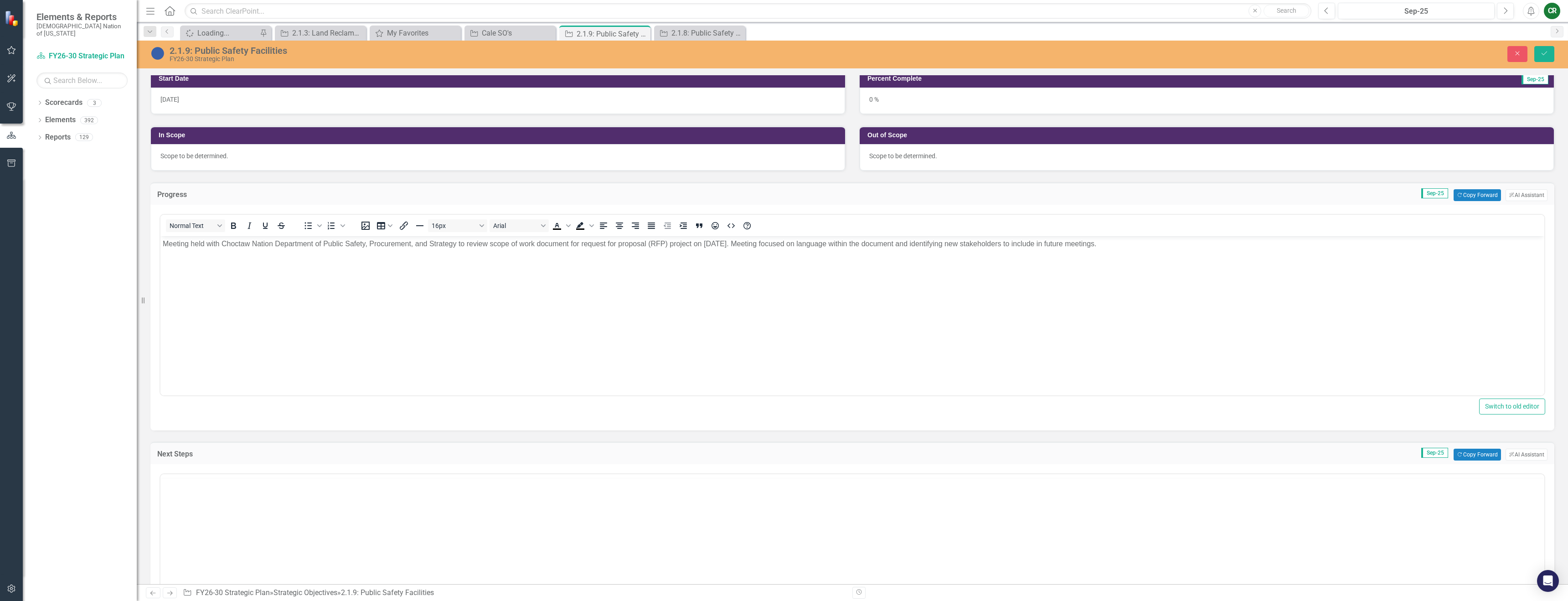
scroll to position [0, 0]
click at [470, 506] on p "Rich Text Area. Press ALT-0 for help." at bounding box center [852, 503] width 1380 height 11
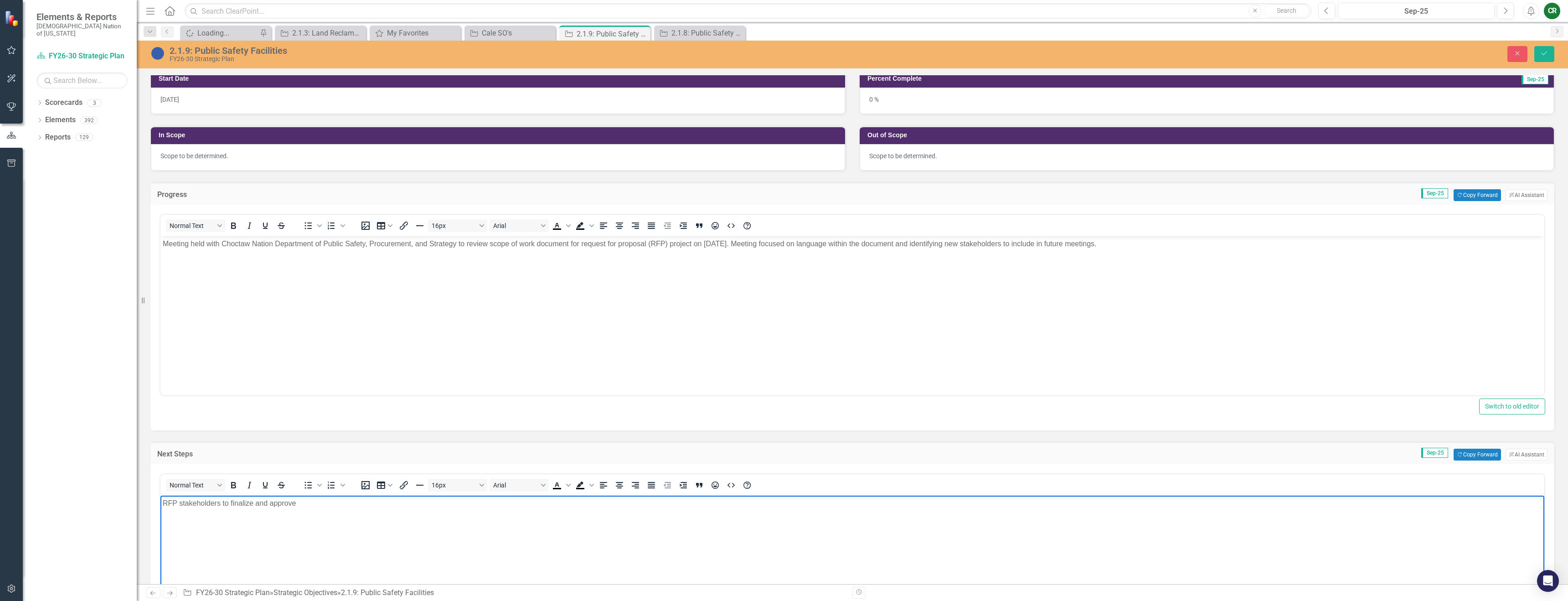
click at [537, 246] on p "Meeting held with Choctaw Nation Department of Public Safety, Procurement, and …" at bounding box center [852, 244] width 1380 height 11
click at [308, 503] on p "RFP stakeholders to finalize and approve" at bounding box center [852, 503] width 1380 height 11
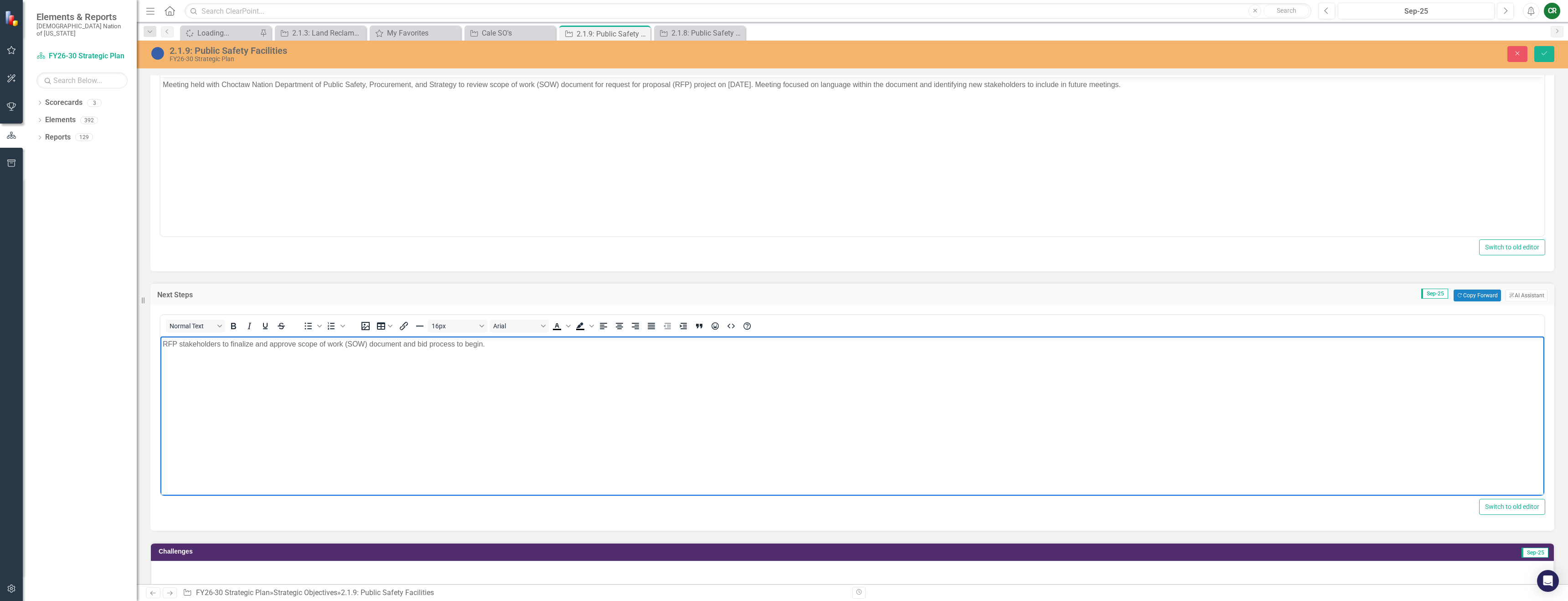
scroll to position [419, 0]
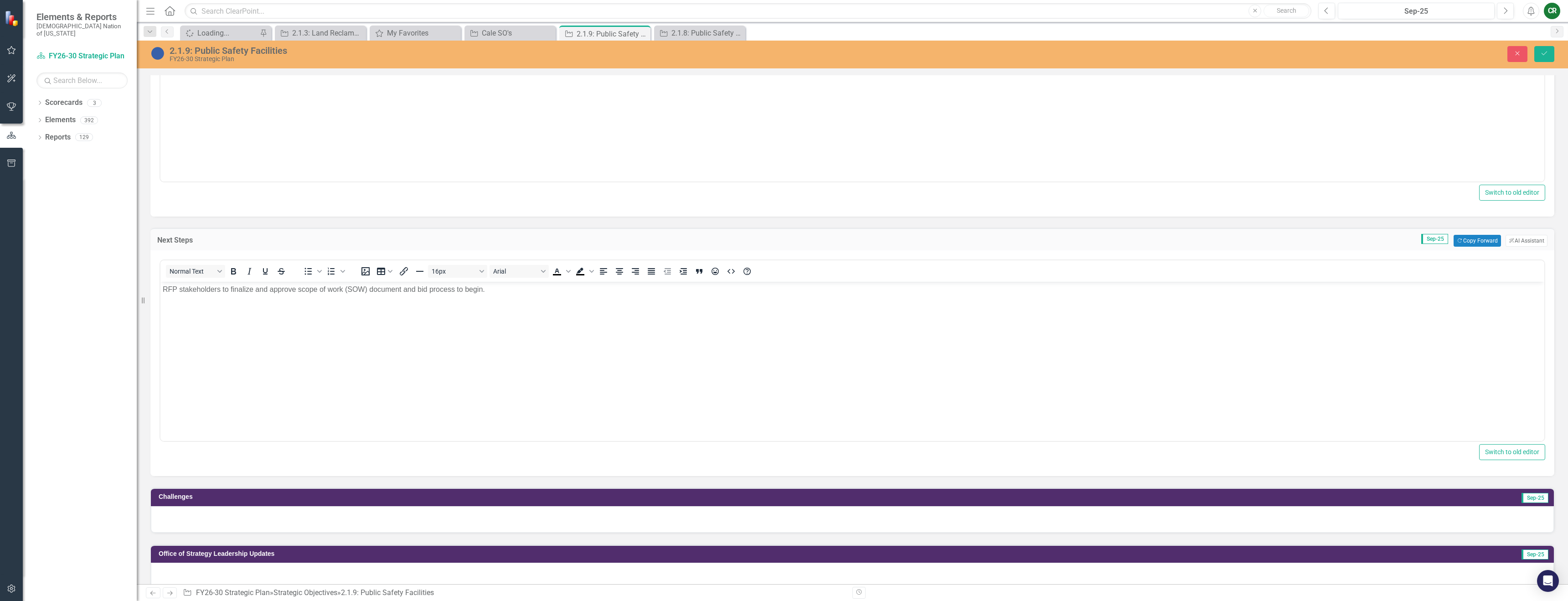
click at [193, 518] on div at bounding box center [852, 518] width 1403 height 26
click at [194, 518] on div at bounding box center [852, 518] width 1403 height 26
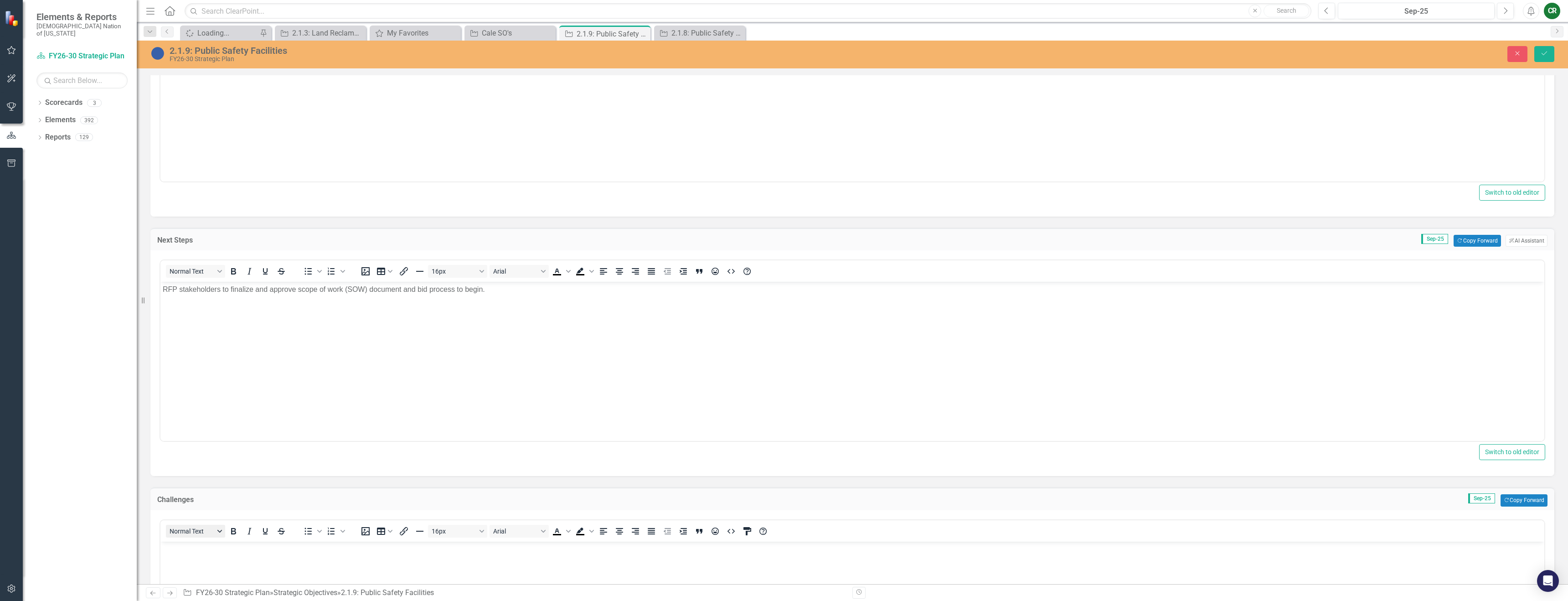
scroll to position [0, 0]
click at [1530, 502] on button "Copy Forward Copy Forward" at bounding box center [1524, 499] width 47 height 12
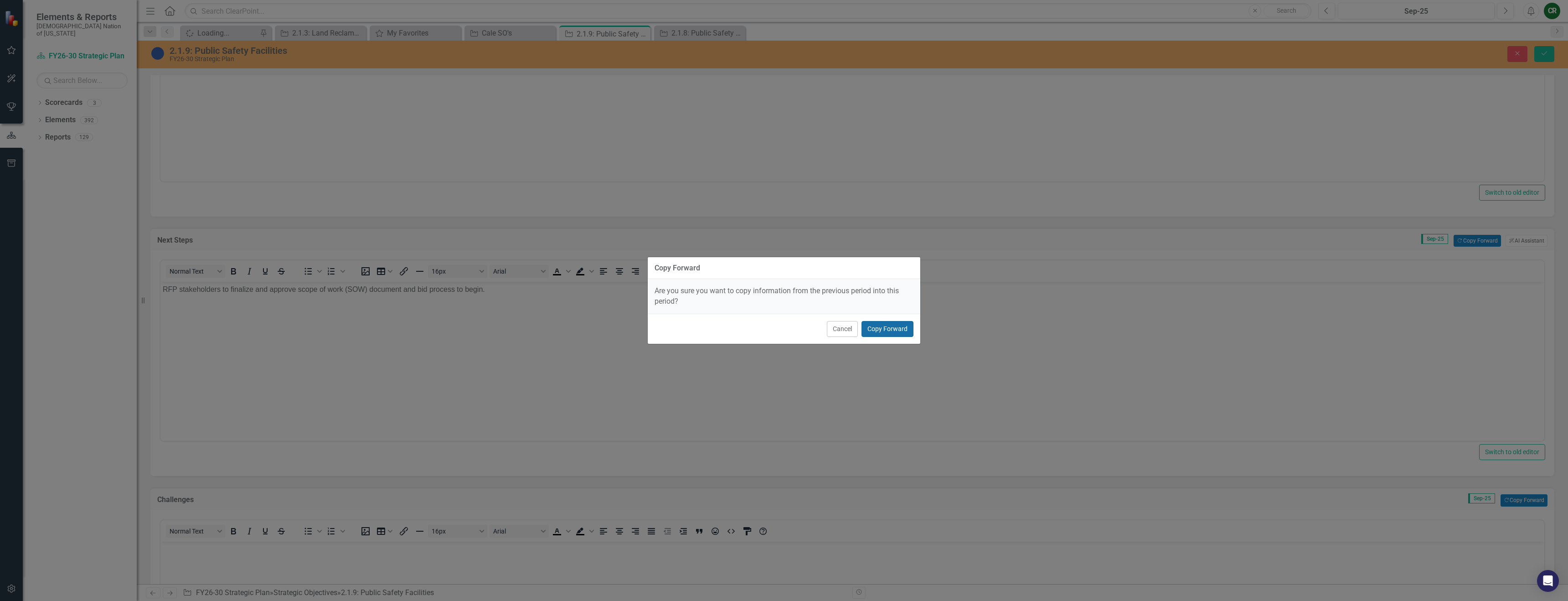
click at [900, 331] on button "Copy Forward" at bounding box center [888, 329] width 52 height 16
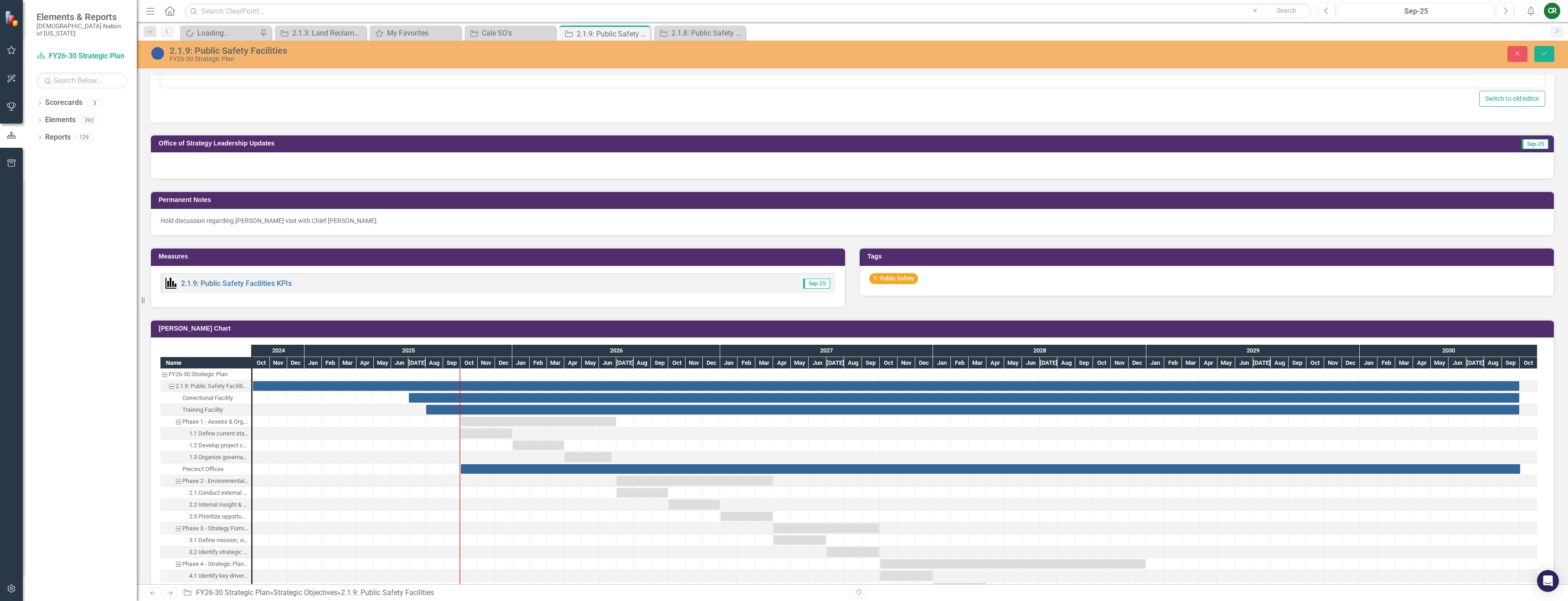
scroll to position [1034, 0]
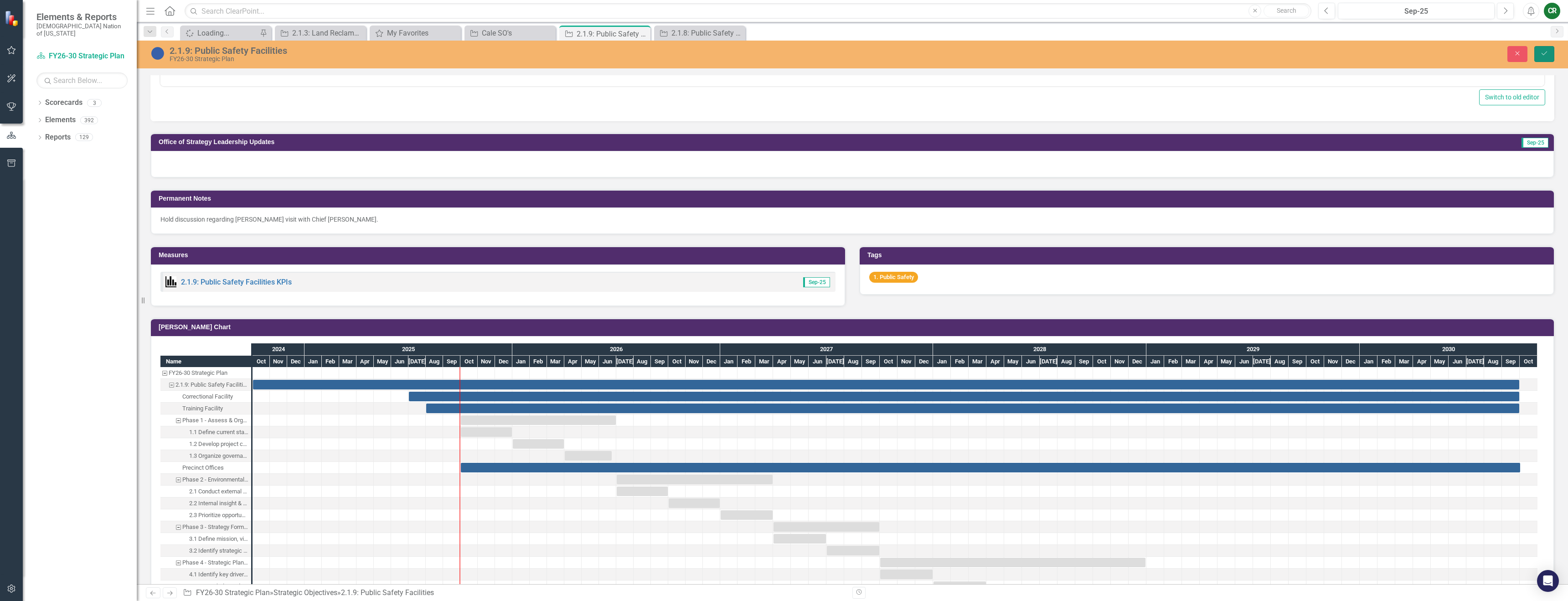
click at [1546, 52] on icon "Save" at bounding box center [1544, 53] width 8 height 6
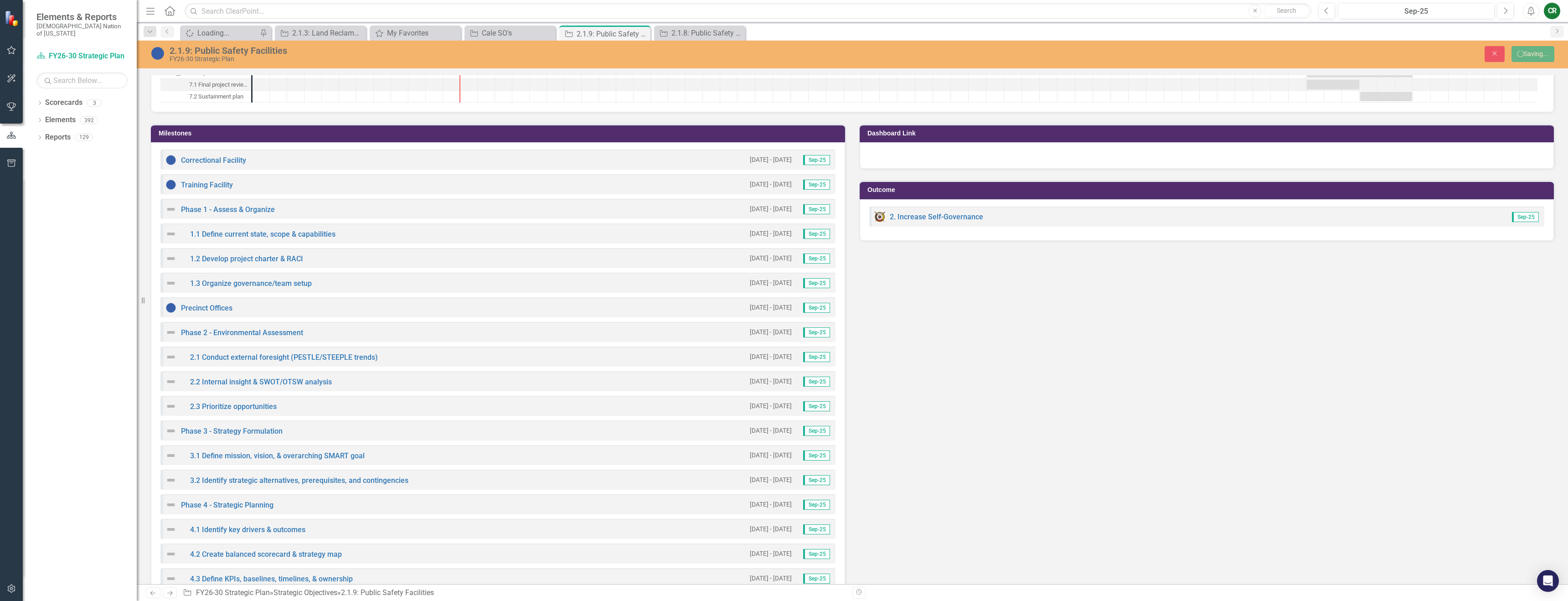
scroll to position [624, 0]
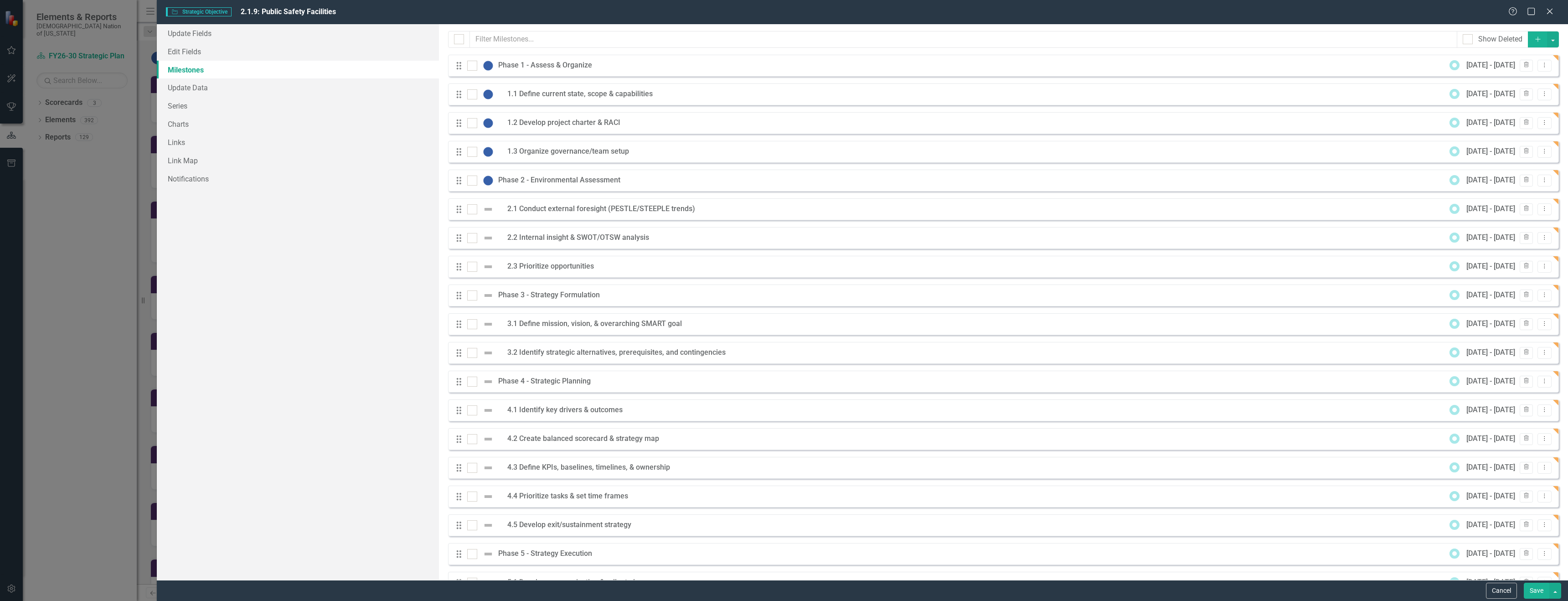
click at [1544, 592] on button "Save" at bounding box center [1536, 590] width 25 height 16
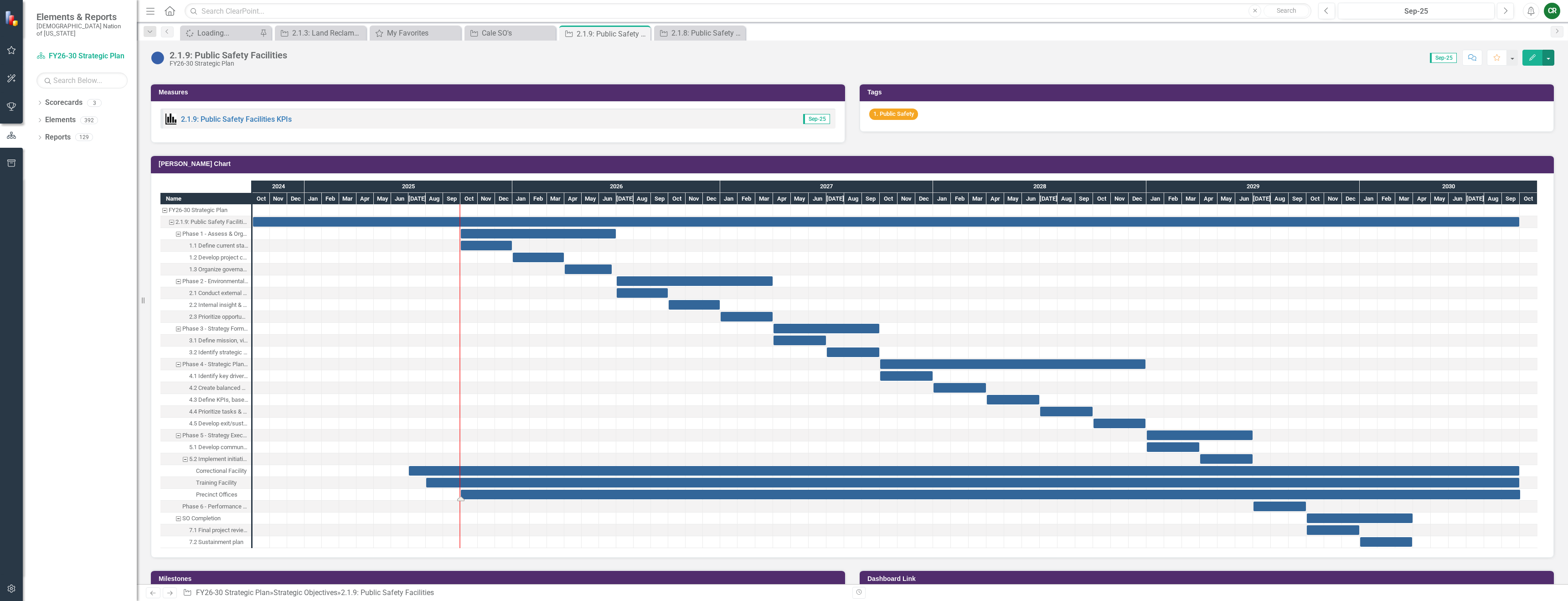
scroll to position [591, 0]
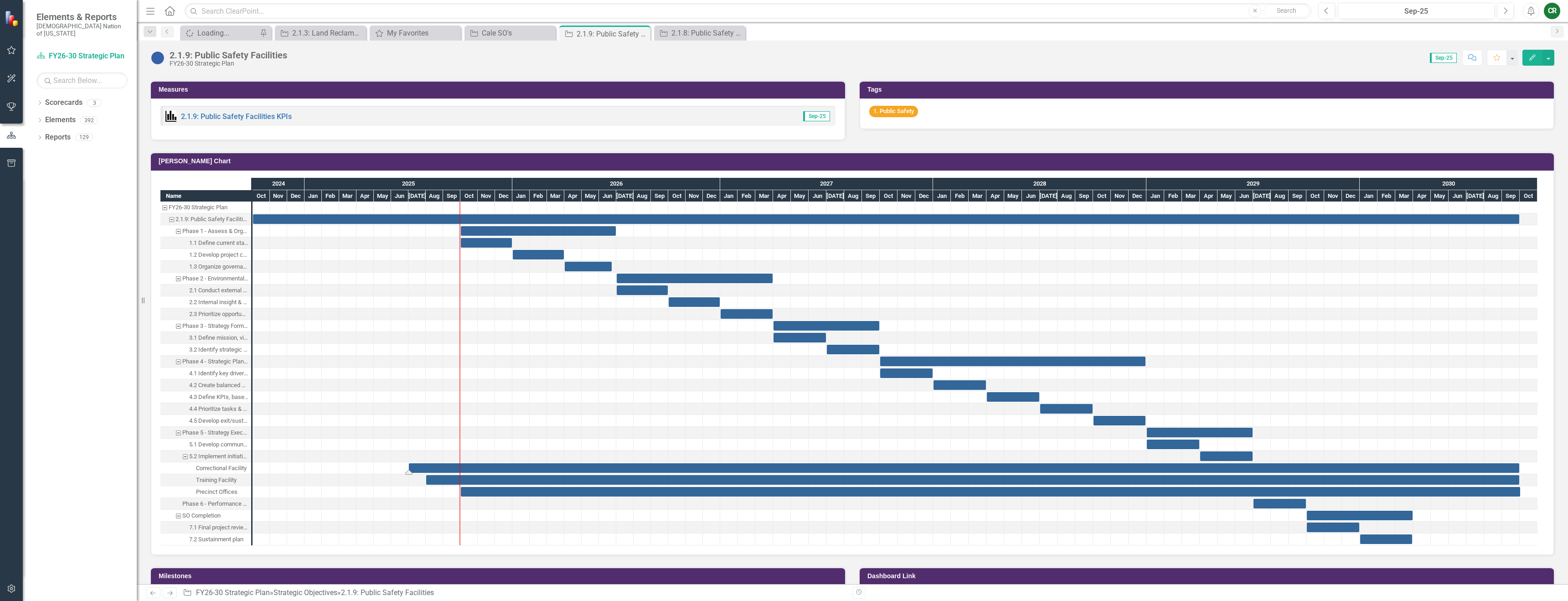
click at [430, 470] on div "Task: Start date: 2025-07-01 End date: 2030-09-30" at bounding box center [964, 468] width 1111 height 10
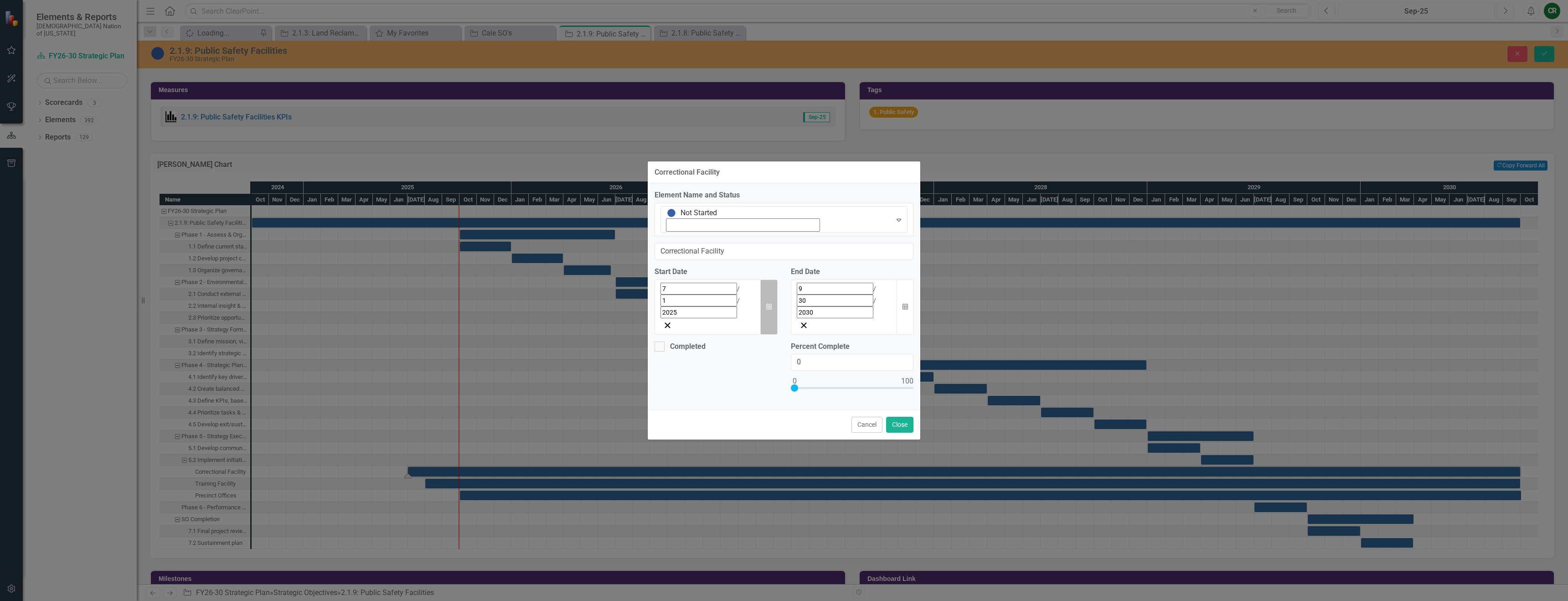
click at [769, 303] on icon "Calendar" at bounding box center [769, 306] width 5 height 6
click at [774, 306] on button "›" at bounding box center [784, 309] width 20 height 20
click at [710, 342] on abbr "2" at bounding box center [712, 345] width 4 height 7
click at [774, 290] on button "Calendar" at bounding box center [769, 306] width 17 height 55
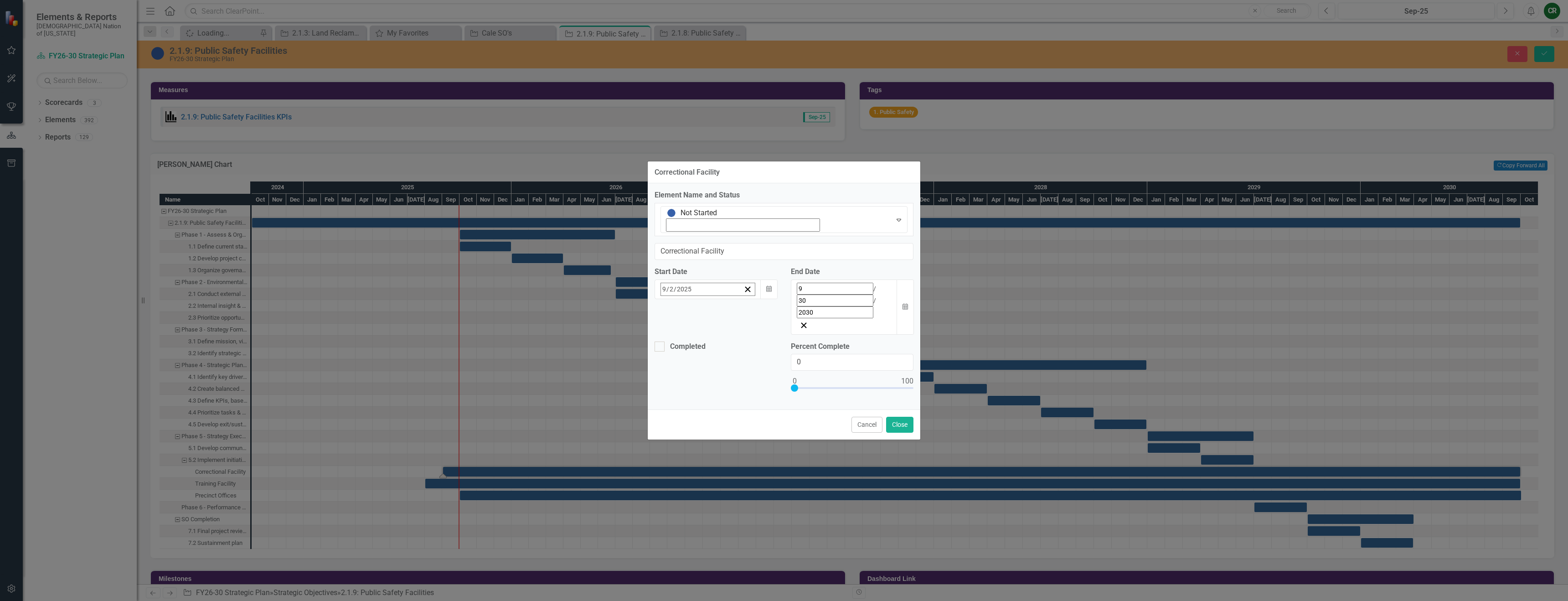
click at [676, 309] on button "‹" at bounding box center [686, 309] width 20 height 20
click at [769, 337] on button "1" at bounding box center [779, 345] width 23 height 16
drag, startPoint x: 678, startPoint y: 255, endPoint x: 679, endPoint y: 261, distance: 6.1
click at [891, 232] on div "Expand" at bounding box center [899, 219] width 16 height 26
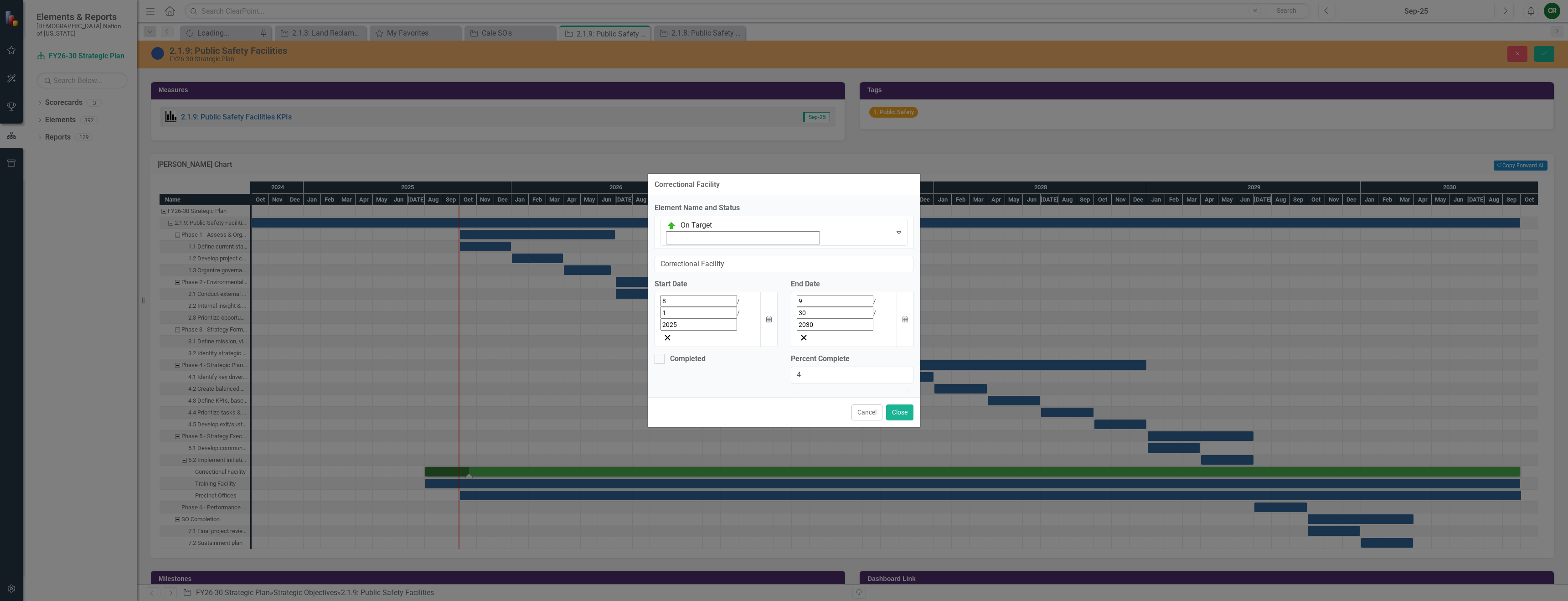
click at [796, 390] on div at bounding box center [796, 390] width 0 height 0
type input "5"
click at [797, 390] on div at bounding box center [797, 390] width 0 height 0
click at [906, 404] on button "Close" at bounding box center [900, 412] width 27 height 16
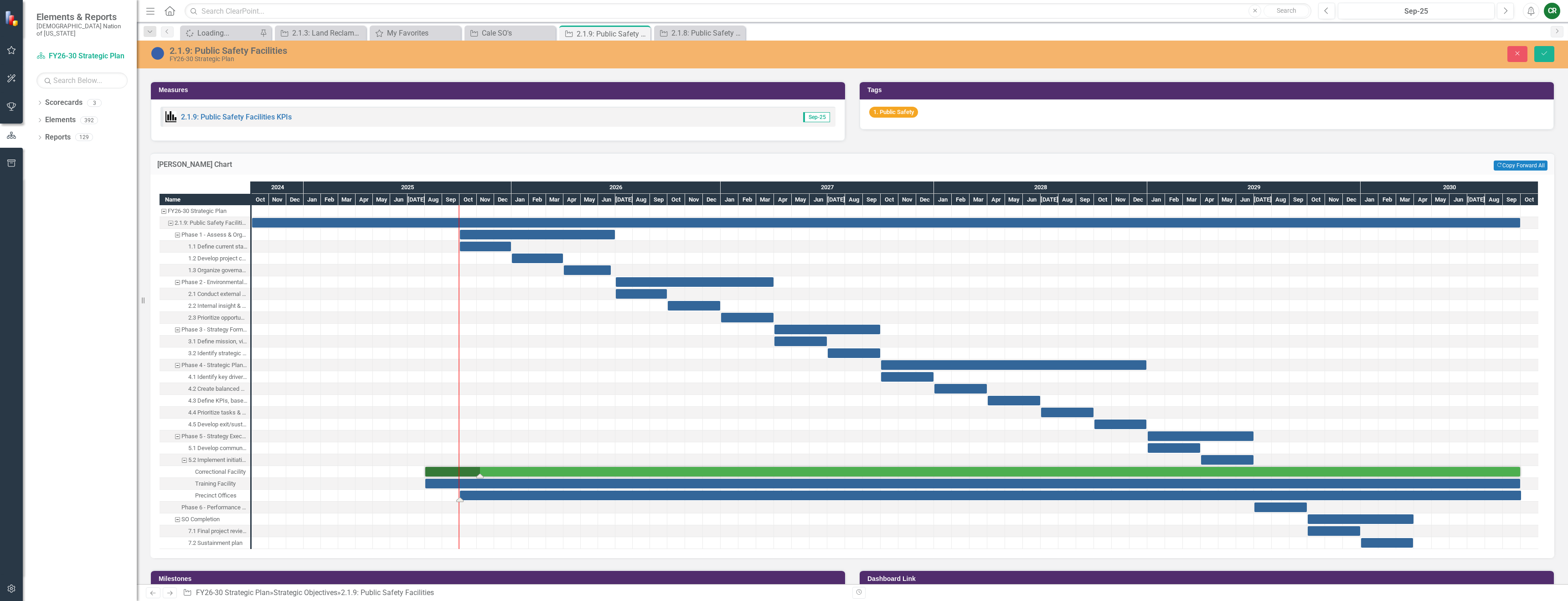
click at [512, 496] on div "Task: Start date: 2025-10-01 End date: 2030-10-01" at bounding box center [990, 495] width 1061 height 10
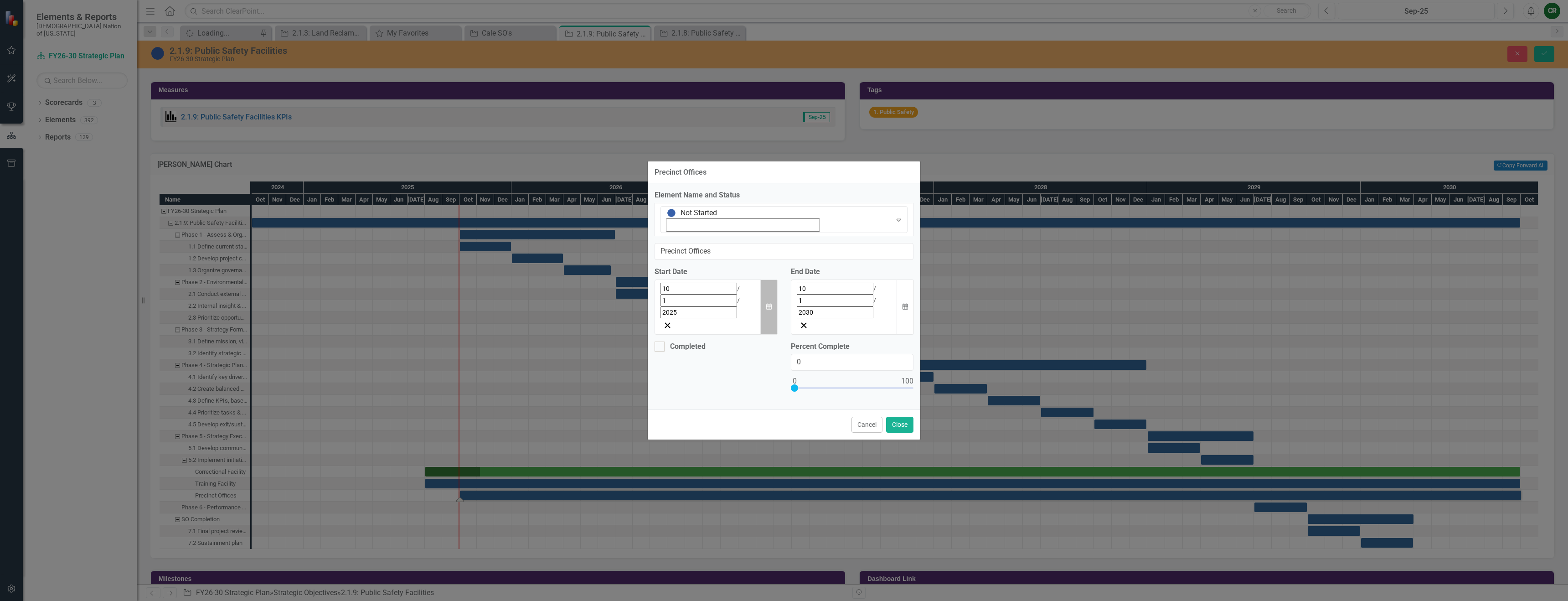
click at [770, 303] on icon "button" at bounding box center [769, 306] width 5 height 6
click at [774, 309] on button "›" at bounding box center [784, 309] width 20 height 20
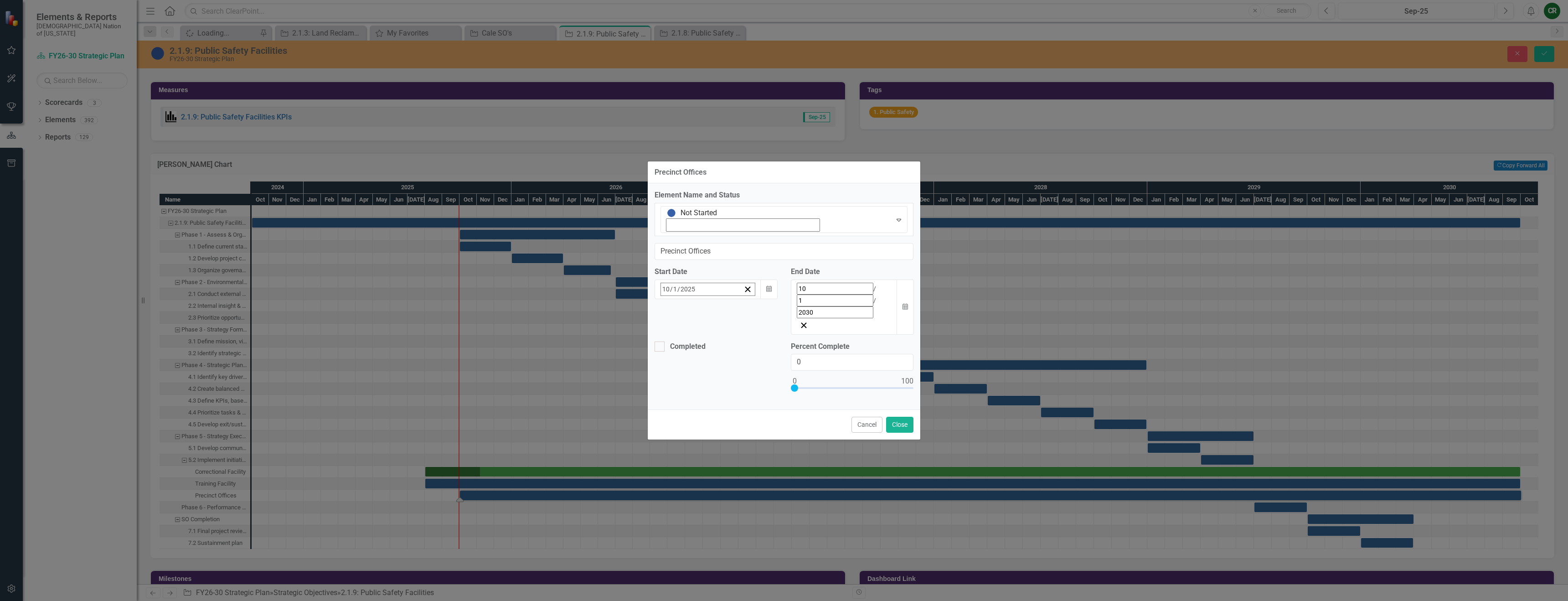
click at [746, 343] on button "1" at bounding box center [757, 345] width 23 height 16
click at [893, 417] on button "Close" at bounding box center [900, 425] width 27 height 16
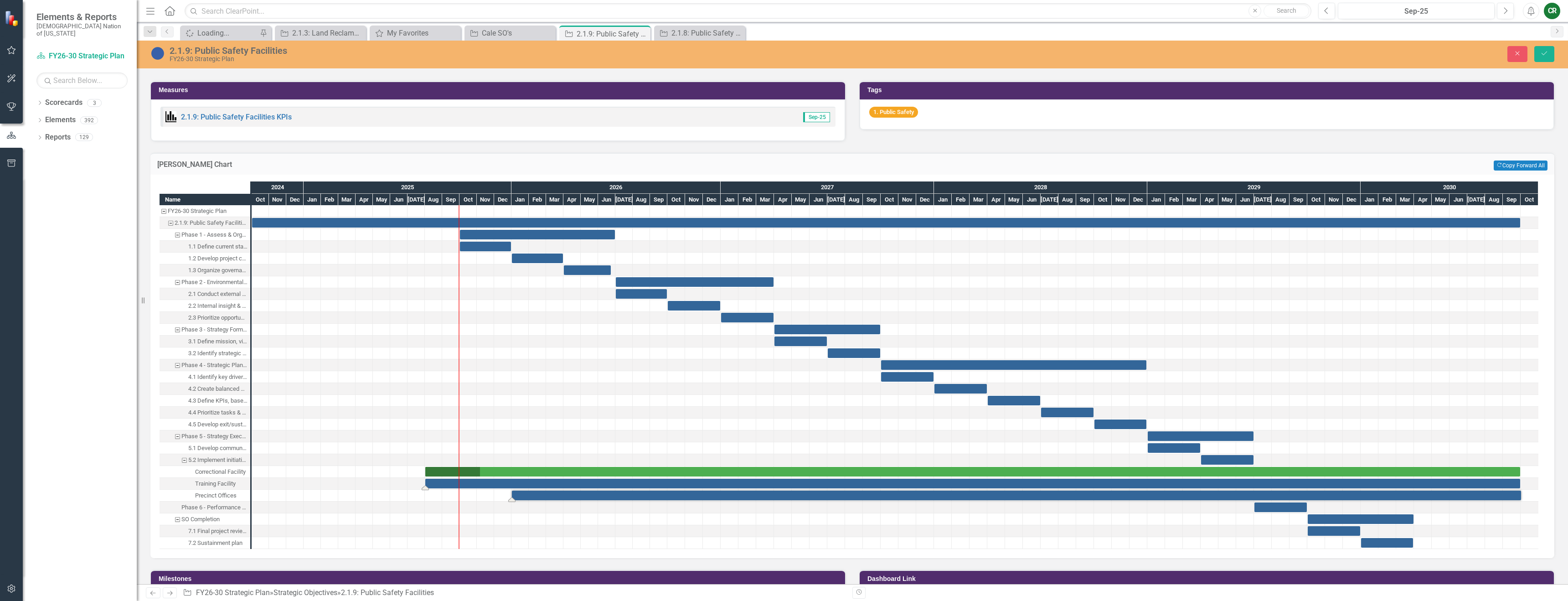
click at [489, 486] on div "Task: Start date: 2025-08-01 End date: 2030-09-30" at bounding box center [973, 483] width 1095 height 10
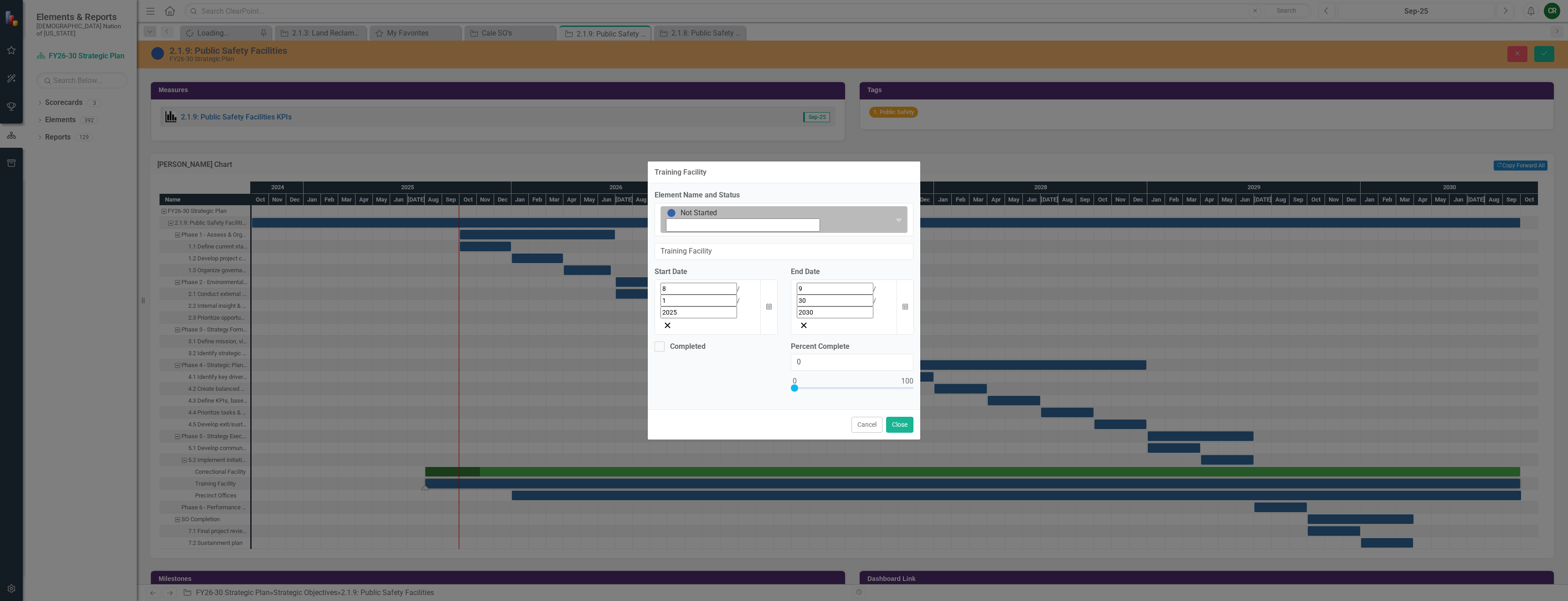
click at [895, 223] on icon "Expand" at bounding box center [899, 220] width 9 height 7
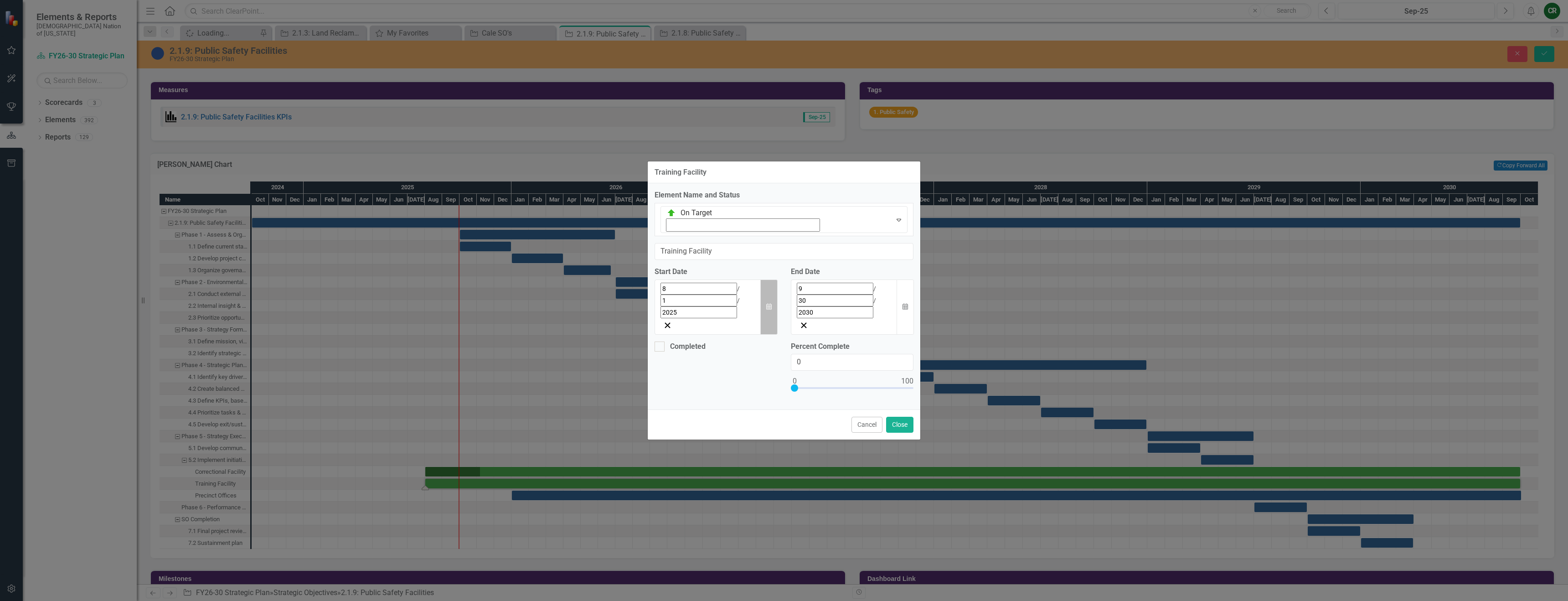
click at [765, 291] on button "Calendar" at bounding box center [769, 306] width 17 height 55
click at [774, 309] on button "›" at bounding box center [784, 309] width 20 height 20
click at [676, 313] on button "‹" at bounding box center [686, 309] width 20 height 20
click at [688, 342] on abbr "1" at bounding box center [689, 345] width 4 height 7
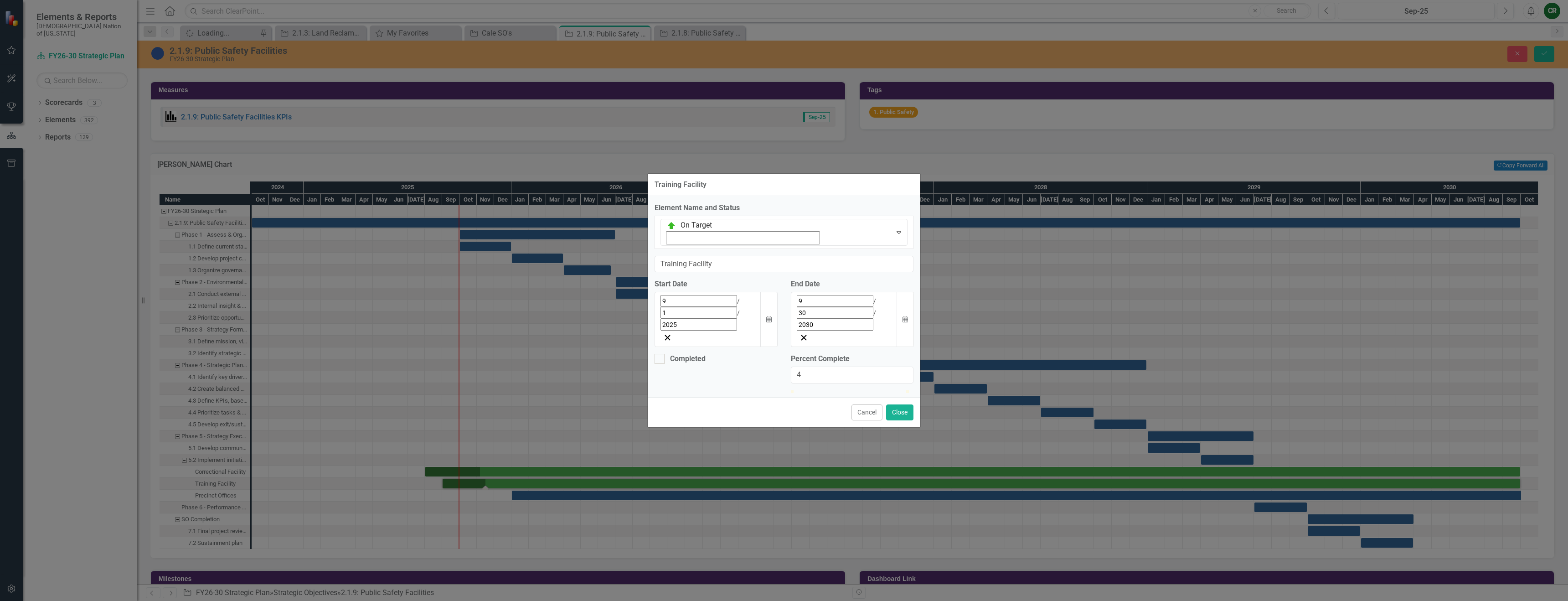
type input "5"
drag, startPoint x: 795, startPoint y: 347, endPoint x: 800, endPoint y: 348, distance: 5.1
click at [797, 390] on div at bounding box center [797, 390] width 0 height 0
click at [895, 404] on button "Close" at bounding box center [900, 412] width 27 height 16
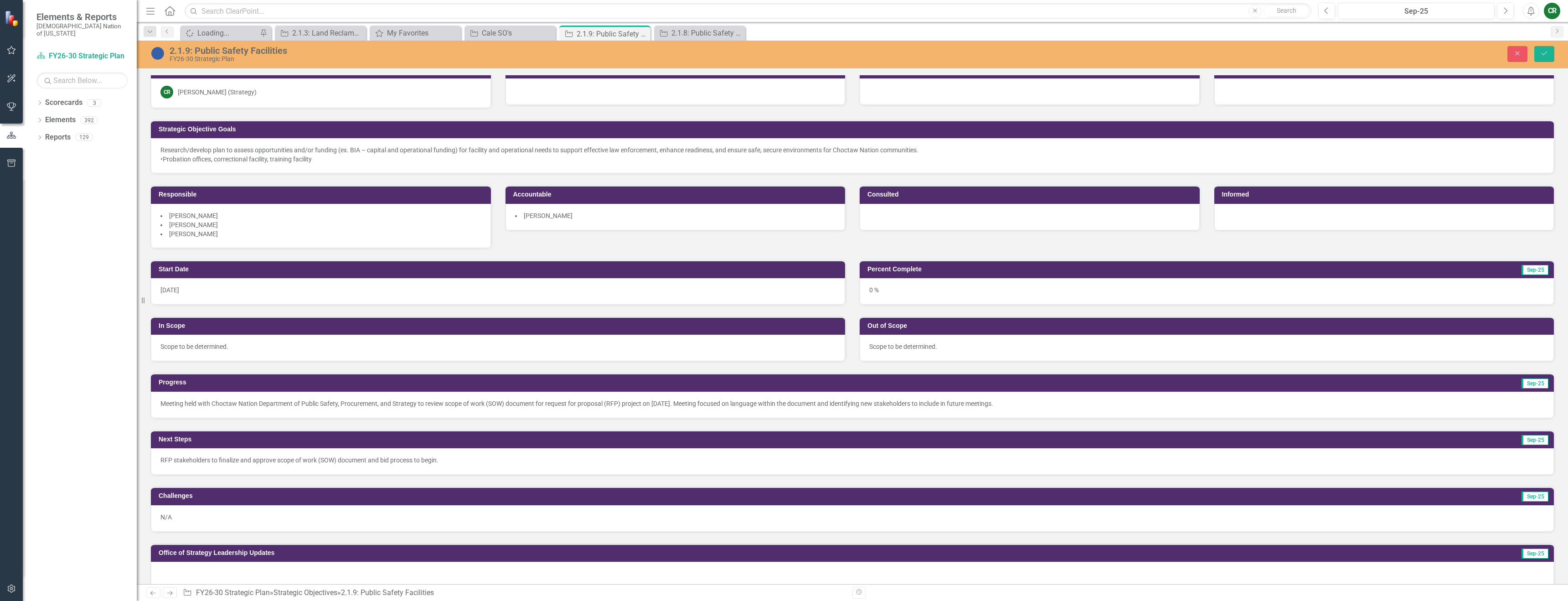
scroll to position [0, 0]
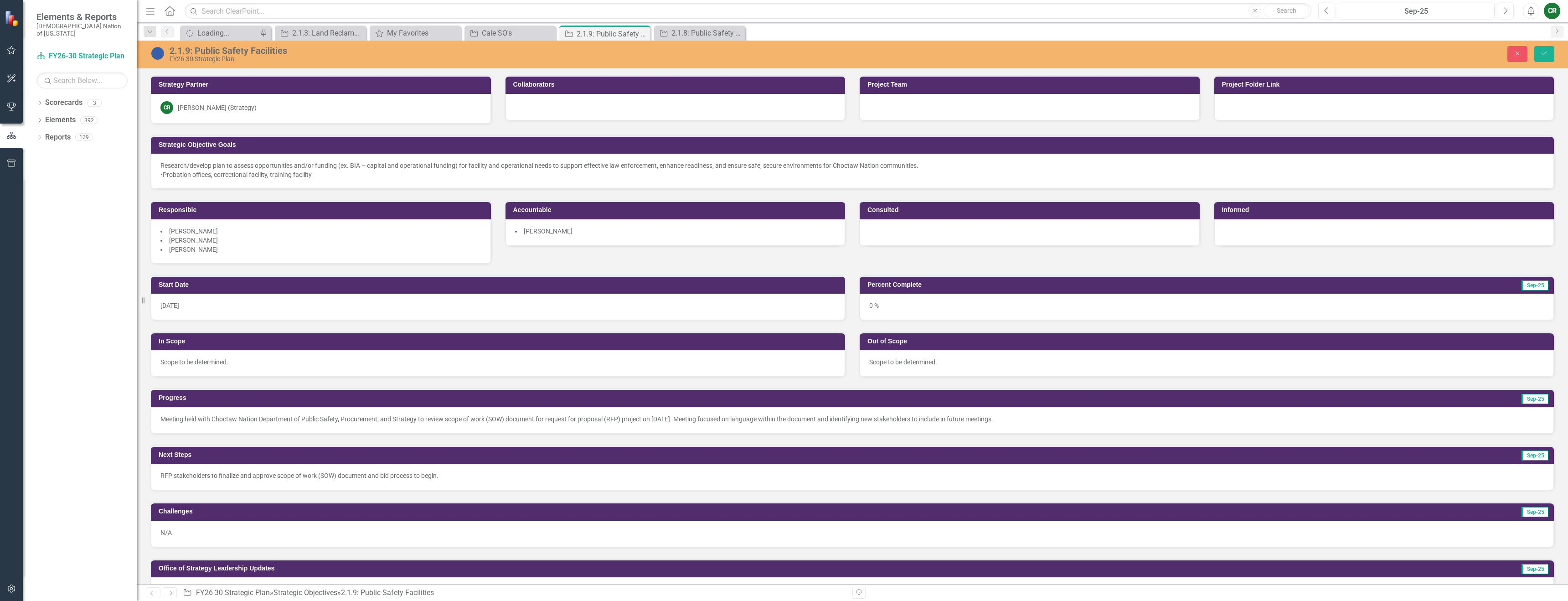
click at [236, 415] on p "Meeting held with Choctaw Nation Department of Public Safety, Procurement, and …" at bounding box center [852, 418] width 1384 height 9
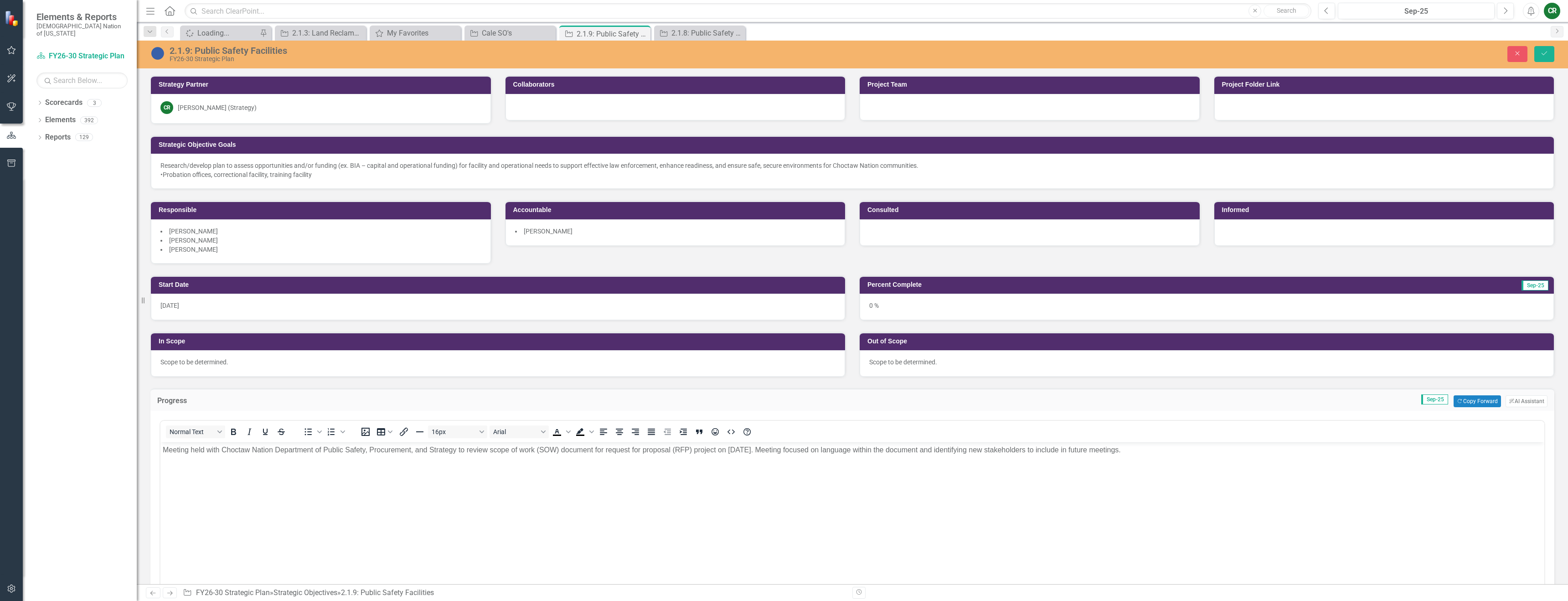
click at [162, 450] on body "Meeting held with Choctaw Nation Department of Public Safety, Procurement, and …" at bounding box center [852, 510] width 1384 height 137
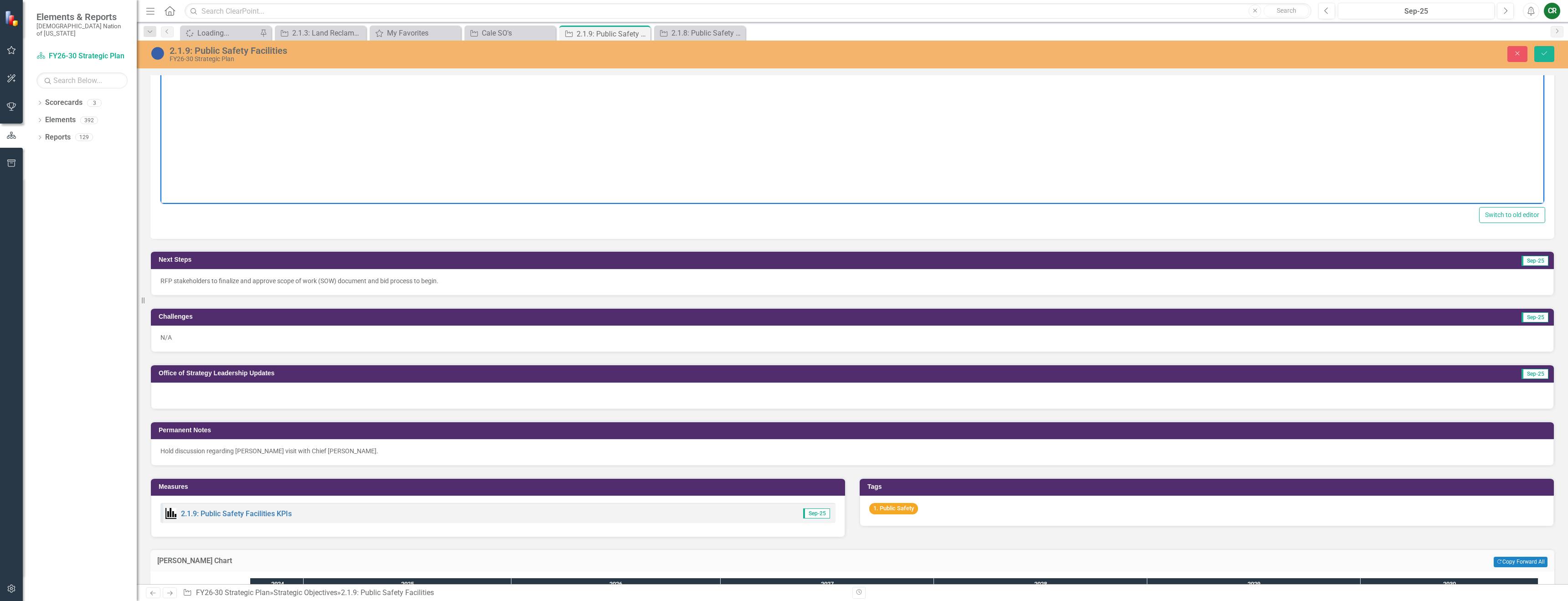
scroll to position [215, 0]
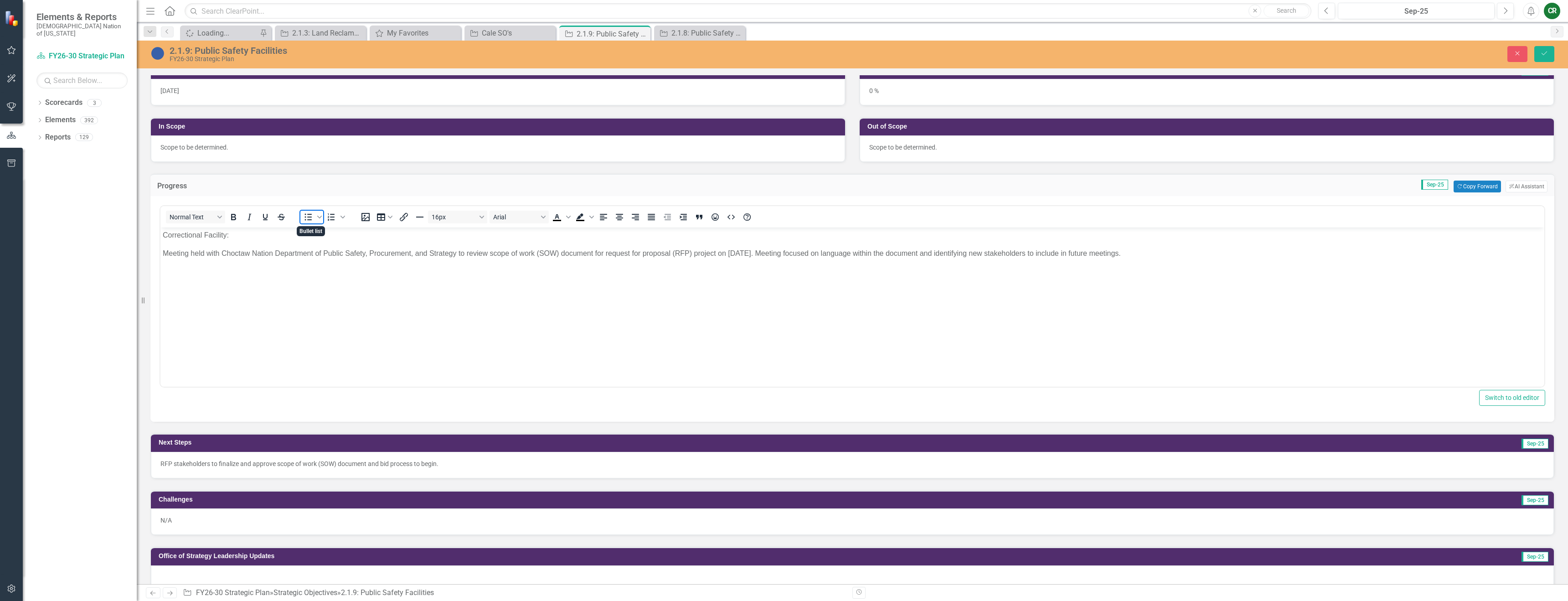
click at [311, 217] on icon "Bullet list" at bounding box center [308, 217] width 11 height 11
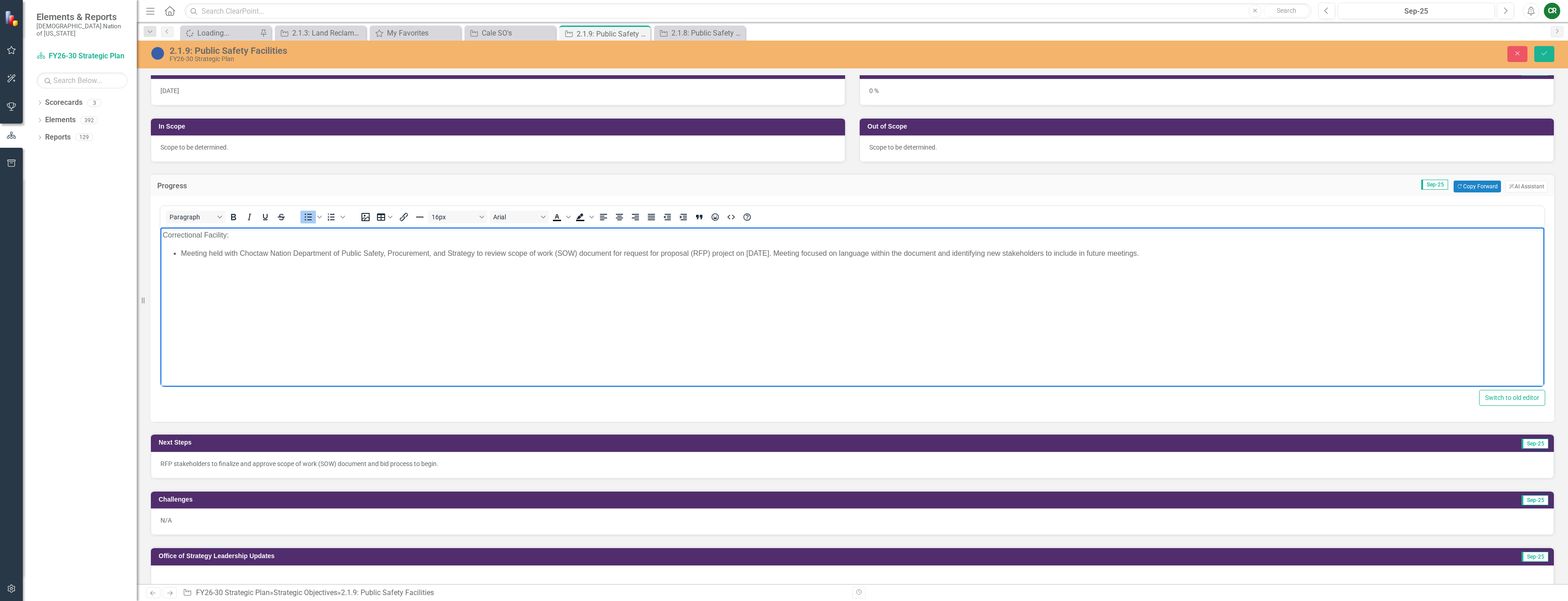
click at [221, 233] on p "Correctional Facility:" at bounding box center [852, 235] width 1380 height 11
drag, startPoint x: 237, startPoint y: 219, endPoint x: 237, endPoint y: 227, distance: 8.0
click at [237, 219] on icon "Bold" at bounding box center [233, 217] width 11 height 11
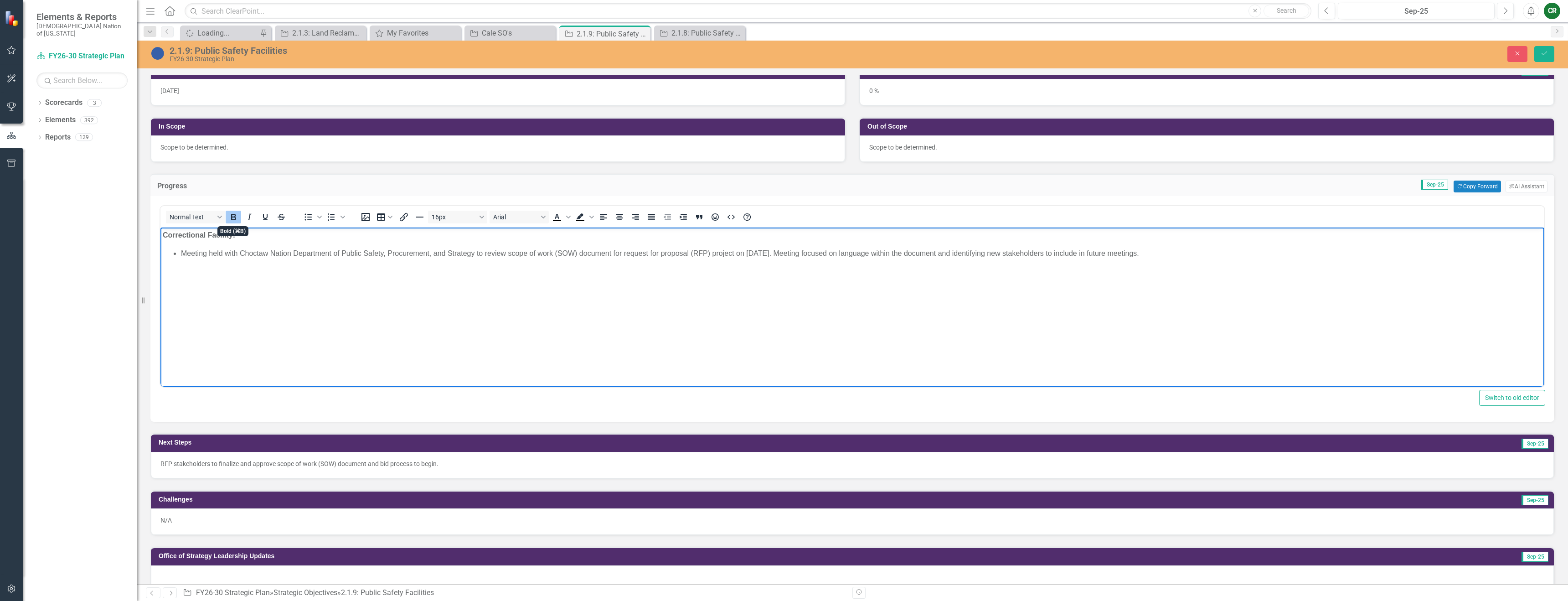
click at [238, 277] on body "Correctional Facility: Meeting held with Choctaw Nation Department of Public Sa…" at bounding box center [852, 296] width 1384 height 137
click at [1188, 264] on body "Correctional Facility: Meeting held with Choctaw Nation Department of Public Sa…" at bounding box center [852, 296] width 1384 height 137
click at [311, 220] on icon "Bullet list" at bounding box center [308, 217] width 11 height 11
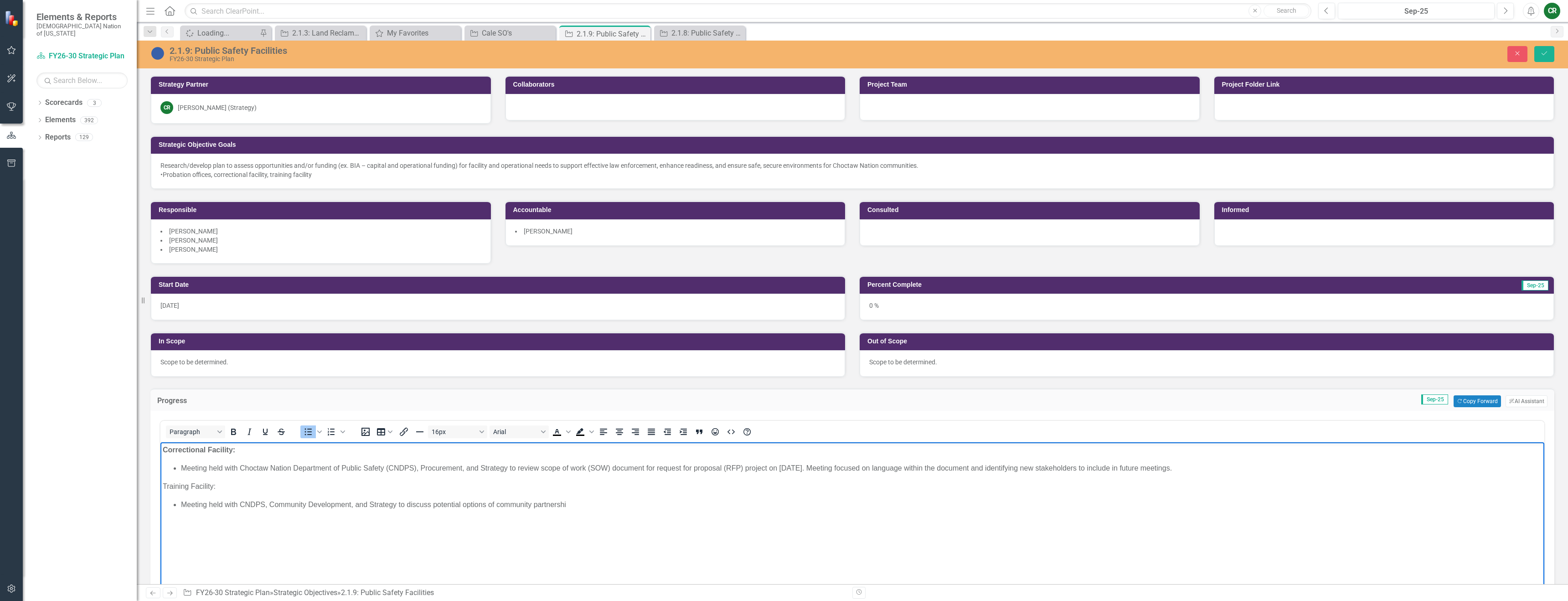
scroll to position [215, 0]
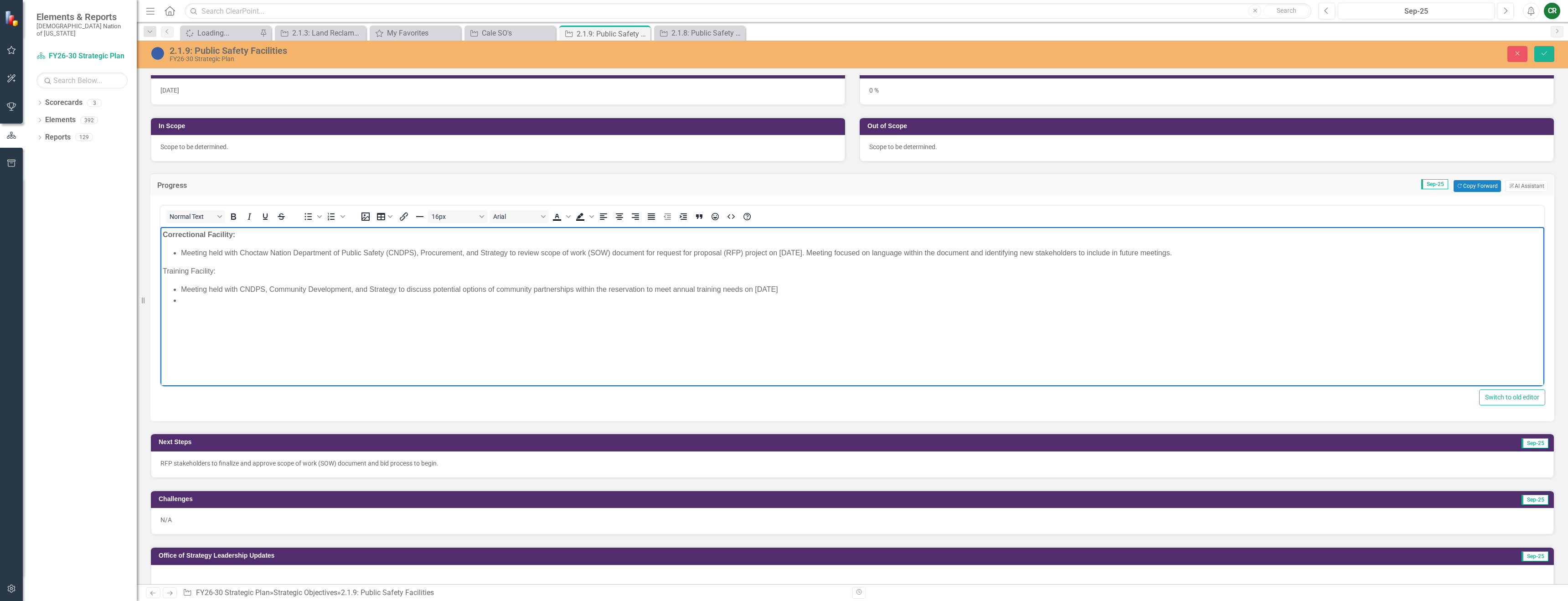
click at [216, 270] on p "Training Facility:" at bounding box center [852, 271] width 1380 height 11
click at [185, 290] on li "Meeting held with CNDPS, Community Development, and Strategy to discuss potenti…" at bounding box center [861, 290] width 1361 height 11
drag, startPoint x: 180, startPoint y: 291, endPoint x: 205, endPoint y: 287, distance: 25.3
click at [181, 291] on ul "Meeting held with CNDPS, Community Development, and Strategy to discuss potenti…" at bounding box center [852, 295] width 1380 height 22
click at [871, 272] on p "Training Facility: Meeting held with CNDPS, Community Development, and Strategy…" at bounding box center [852, 271] width 1380 height 11
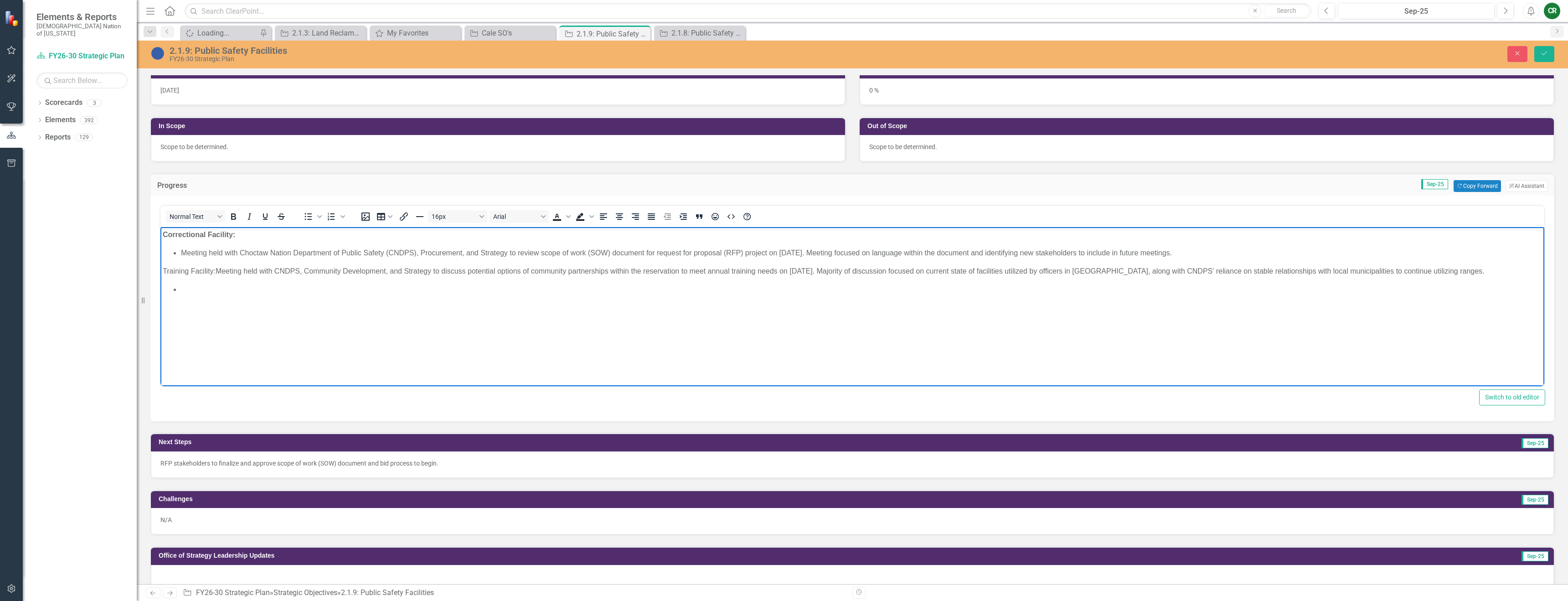
drag, startPoint x: 1452, startPoint y: 270, endPoint x: 1482, endPoint y: 262, distance: 31.0
click at [1455, 270] on p "Training Facility: Meeting held with CNDPS, Community Development, and Strategy…" at bounding box center [852, 271] width 1380 height 11
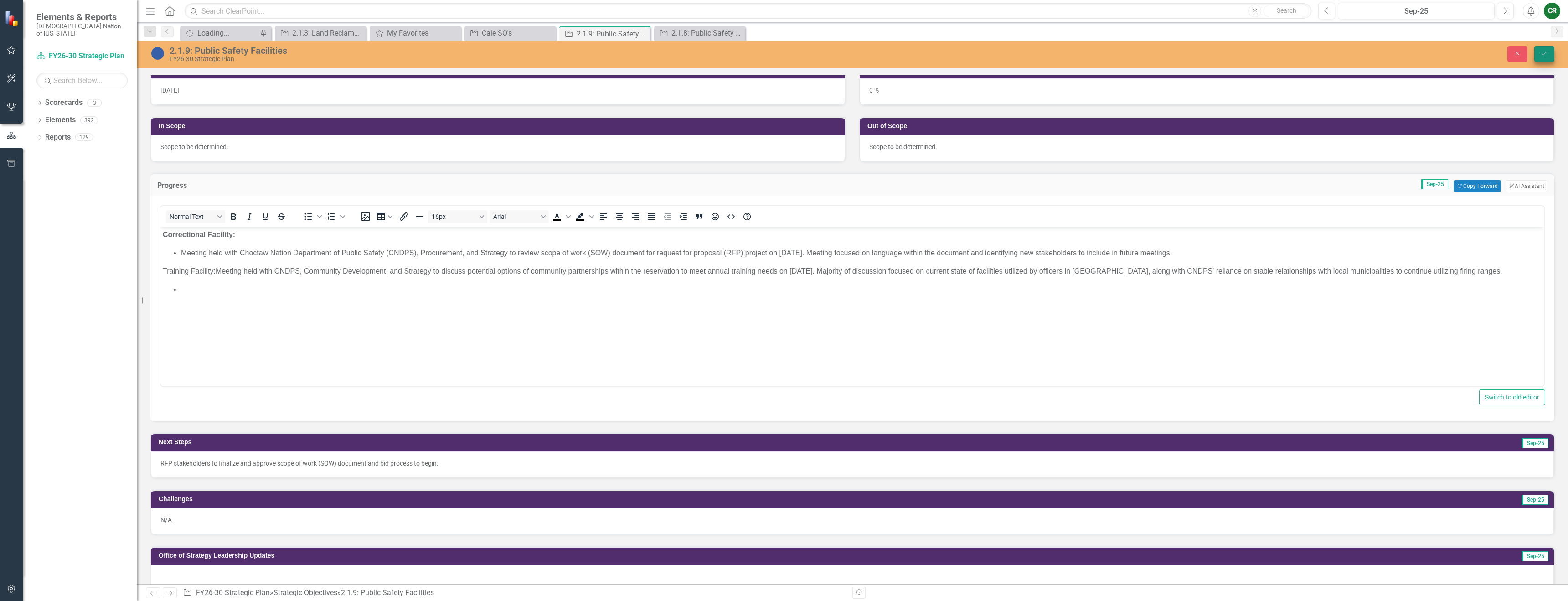
drag, startPoint x: 1545, startPoint y: 60, endPoint x: 1539, endPoint y: 60, distance: 6.0
click at [1545, 60] on button "Save" at bounding box center [1545, 54] width 20 height 16
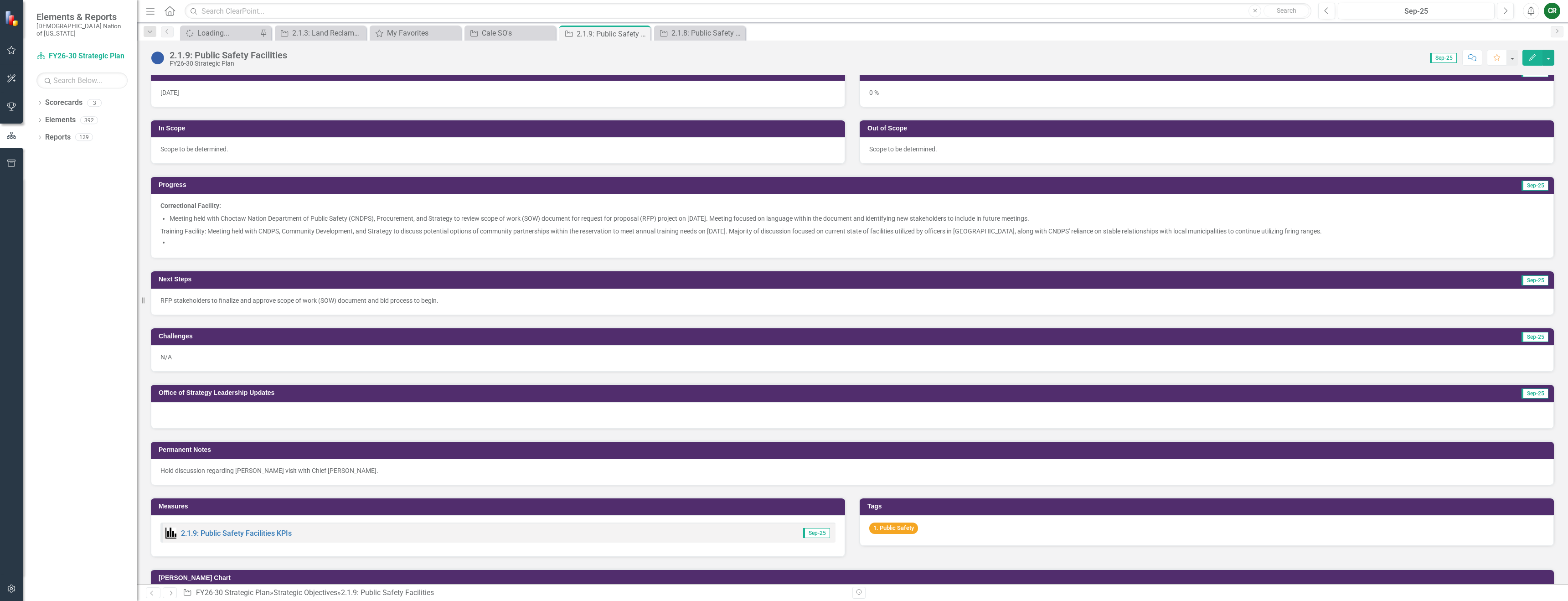
scroll to position [214, 0]
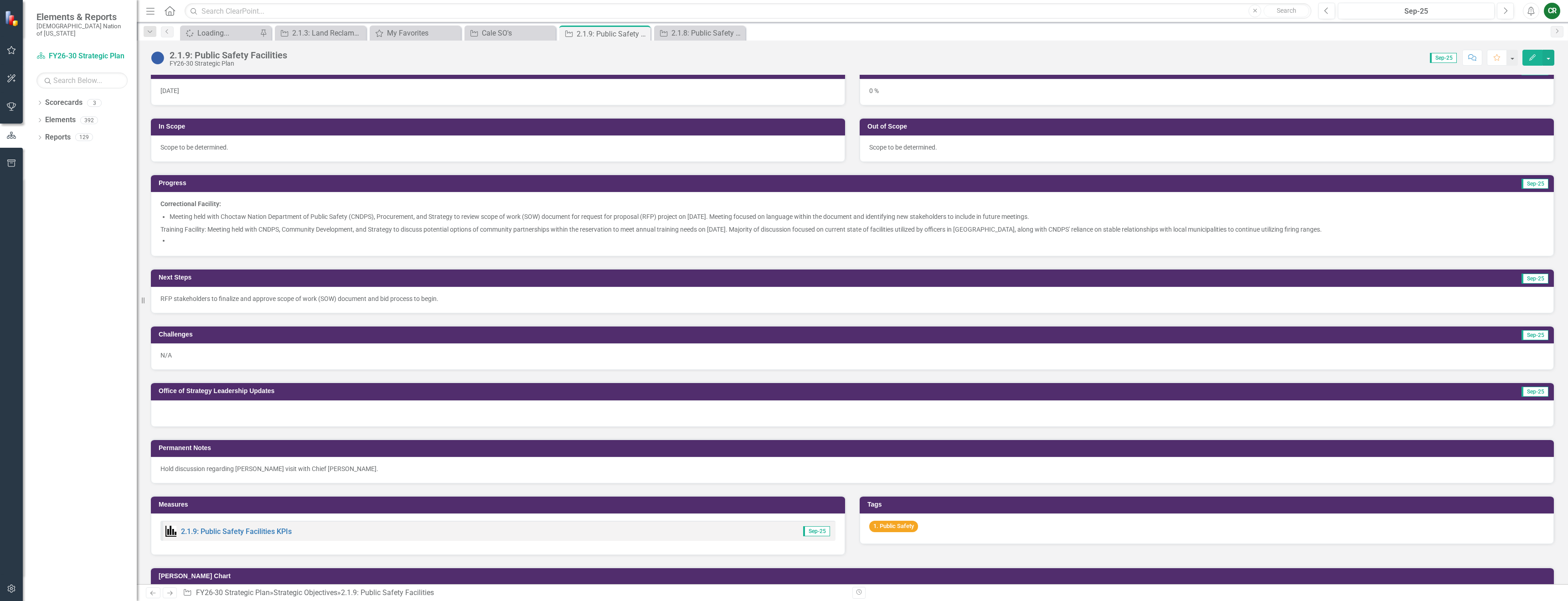
click at [316, 237] on li at bounding box center [857, 240] width 1375 height 9
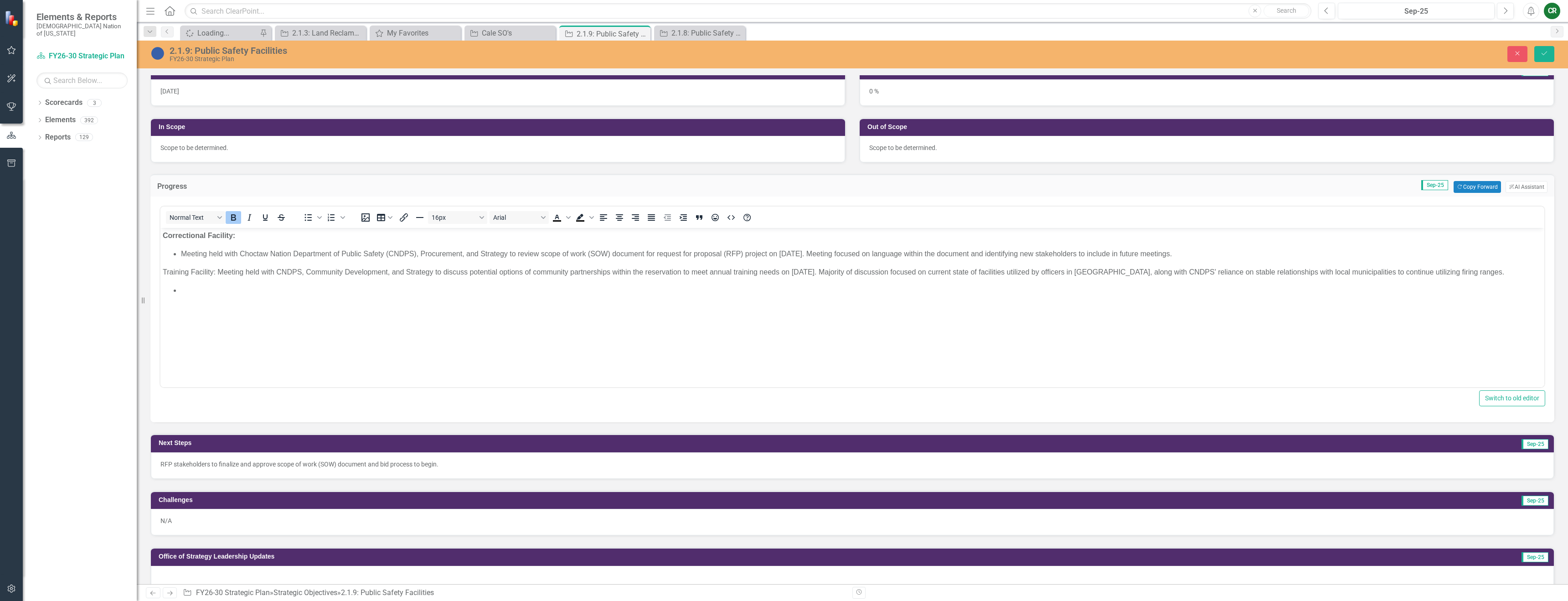
scroll to position [0, 0]
drag, startPoint x: 183, startPoint y: 286, endPoint x: 320, endPoint y: 283, distance: 137.0
click at [185, 287] on li "Rich Text Area. Press ALT-0 for help." at bounding box center [861, 291] width 1361 height 11
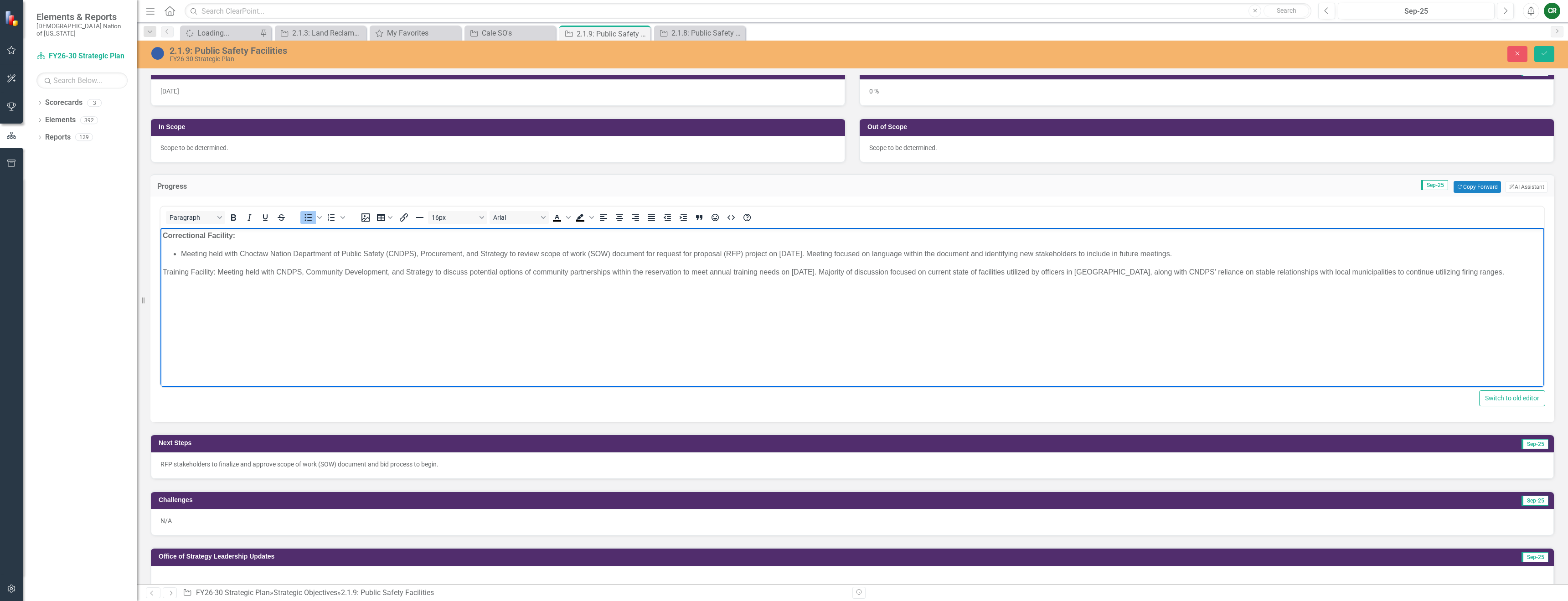
click at [184, 253] on li "Meeting held with Choctaw Nation Department of Public Safety (CNDPS), Procureme…" at bounding box center [861, 254] width 1361 height 11
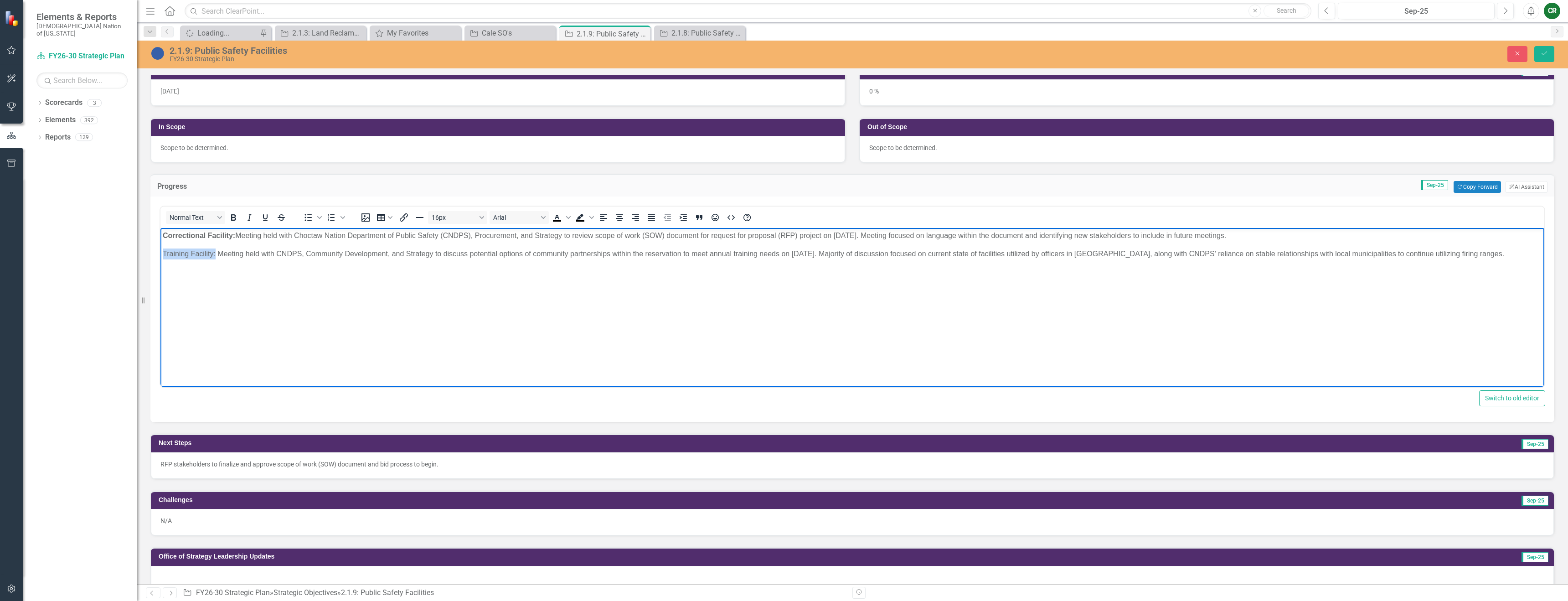
drag, startPoint x: 216, startPoint y: 254, endPoint x: 161, endPoint y: 256, distance: 55.0
click at [161, 256] on body "Correctional Facility: Meeting held with Choctaw Nation Department of Public Sa…" at bounding box center [852, 296] width 1384 height 137
click at [235, 217] on icon "Bold" at bounding box center [233, 218] width 11 height 11
click at [265, 291] on body "Correctional Facility: Meeting held with Choctaw Nation Department of Public Sa…" at bounding box center [852, 296] width 1384 height 137
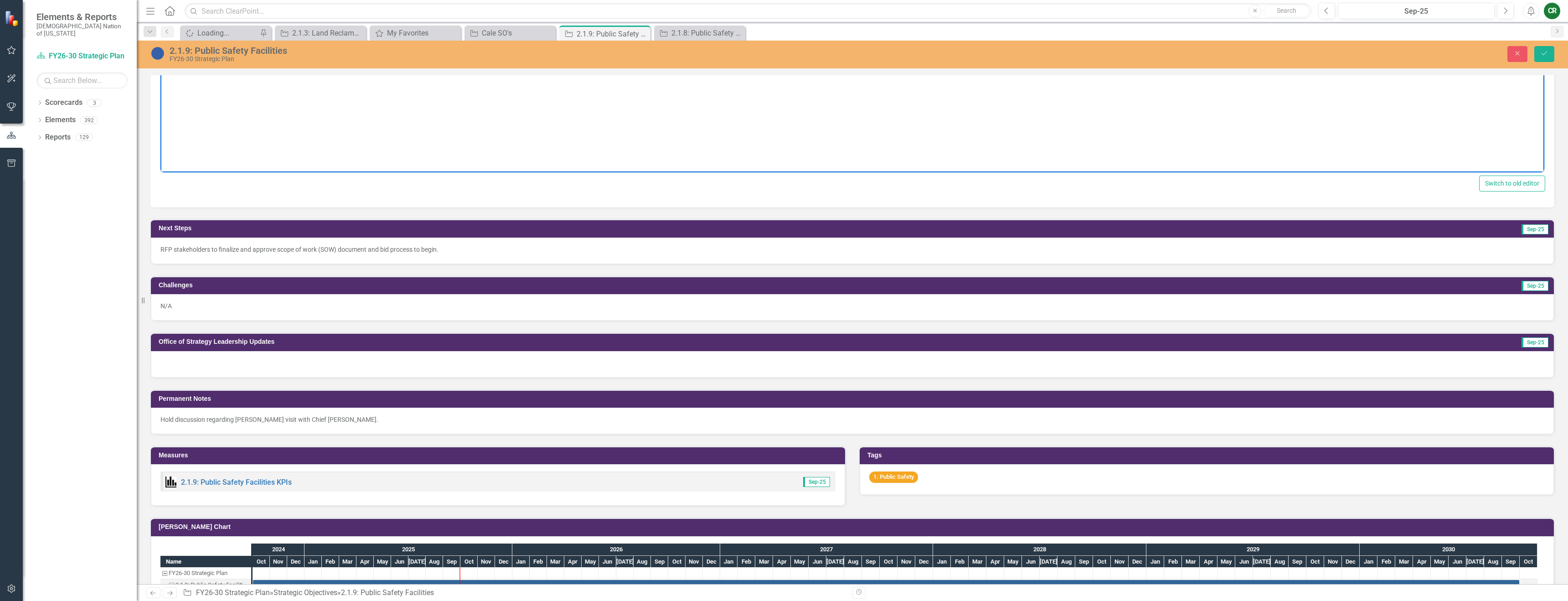
scroll to position [430, 0]
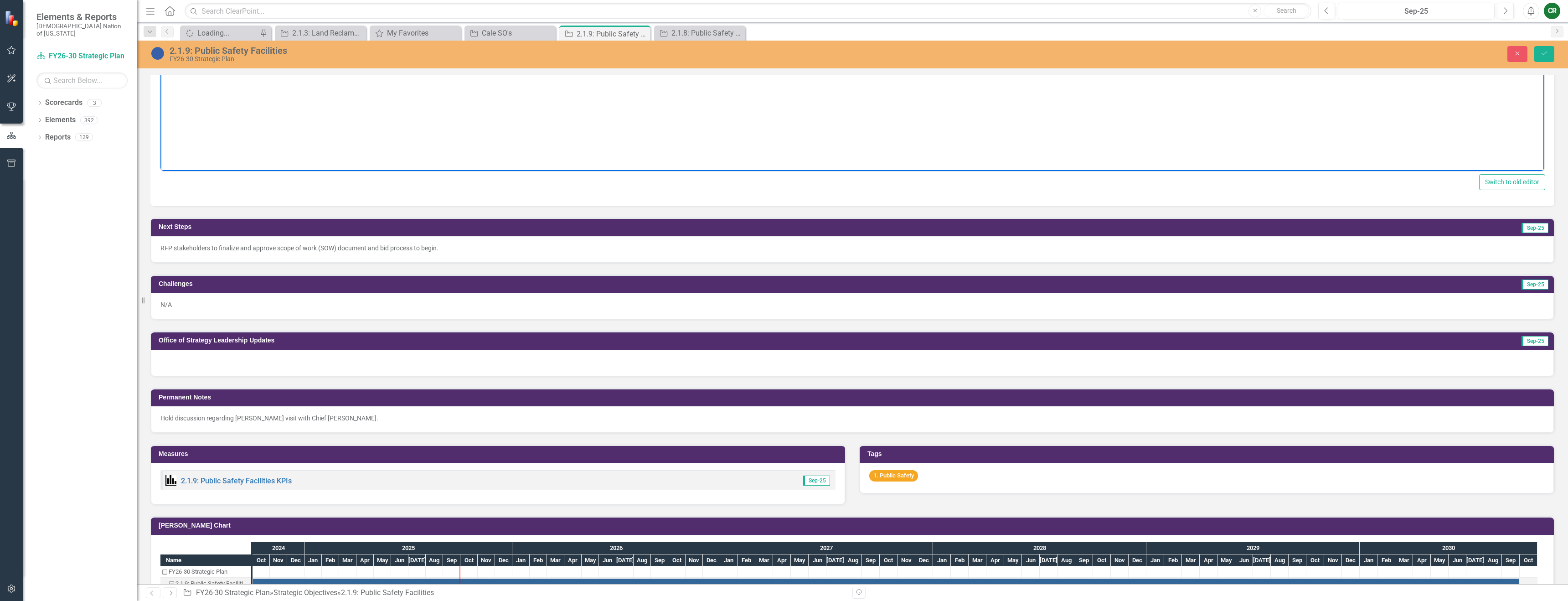
click at [343, 251] on p "RFP stakeholders to finalize and approve scope of work (SOW) document and bid p…" at bounding box center [852, 247] width 1384 height 9
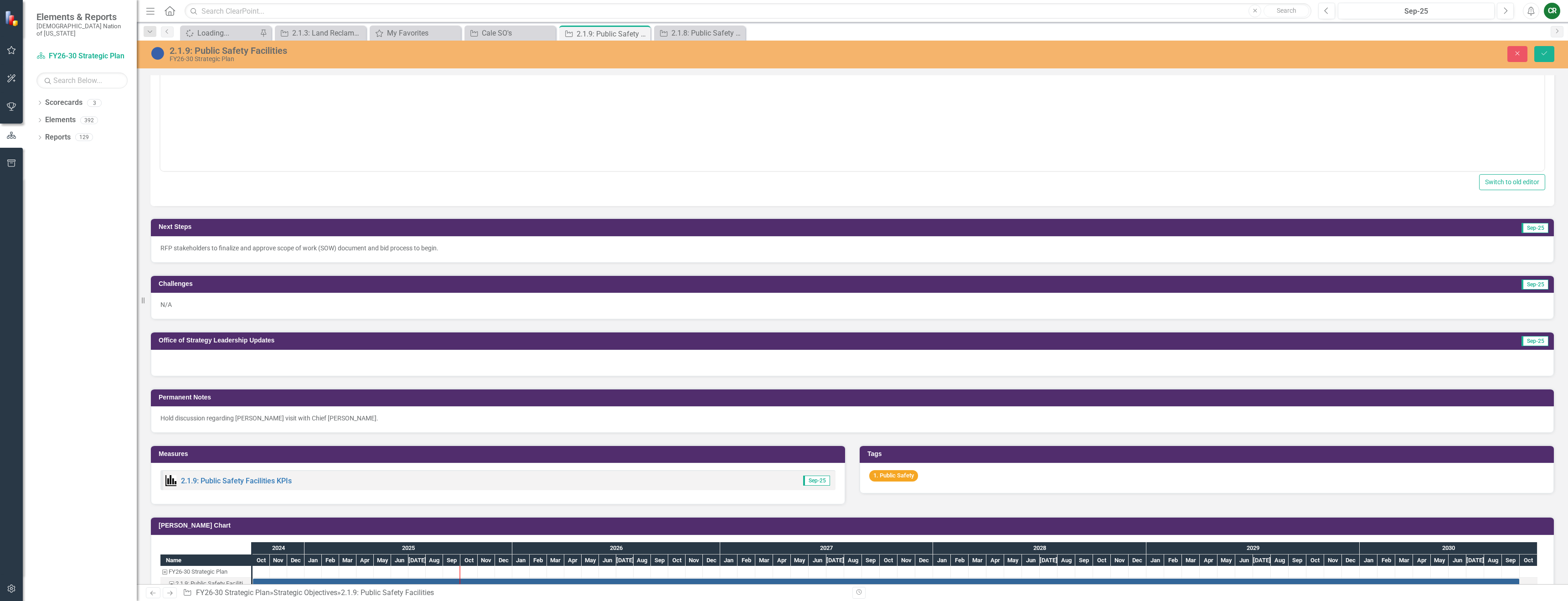
click at [343, 251] on p "RFP stakeholders to finalize and approve scope of work (SOW) document and bid p…" at bounding box center [852, 247] width 1384 height 9
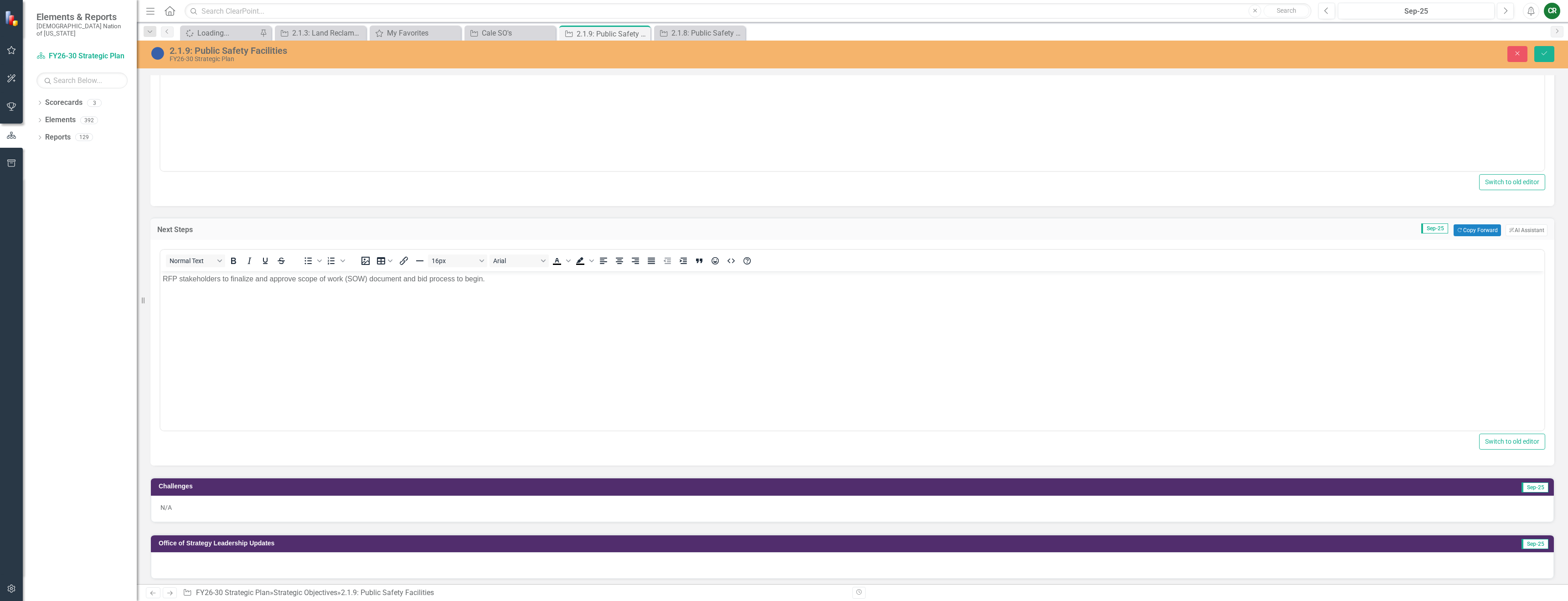
scroll to position [0, 0]
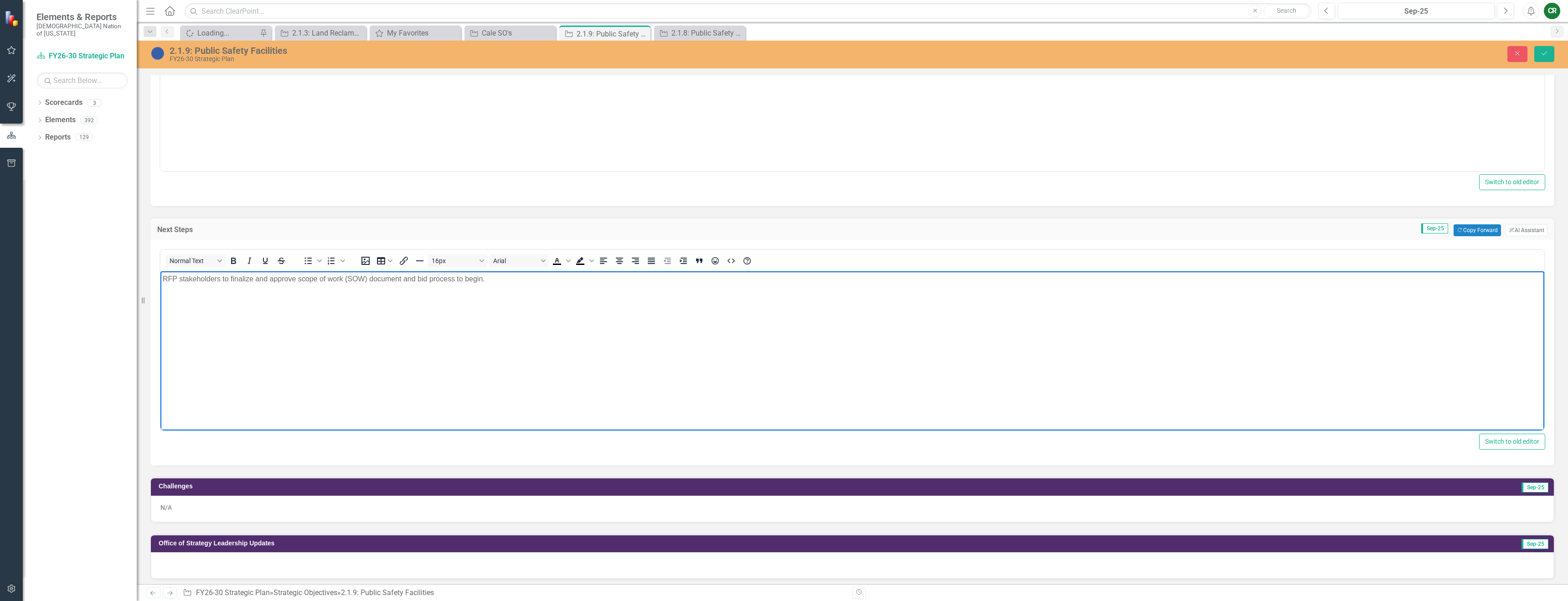
click at [166, 277] on p "RFP stakeholders to finalize and approve scope of work (SOW) document and bid p…" at bounding box center [852, 279] width 1380 height 11
click at [164, 279] on p "RFP stakeholders to finalize and approve scope of work (SOW) document and bid p…" at bounding box center [852, 279] width 1380 height 11
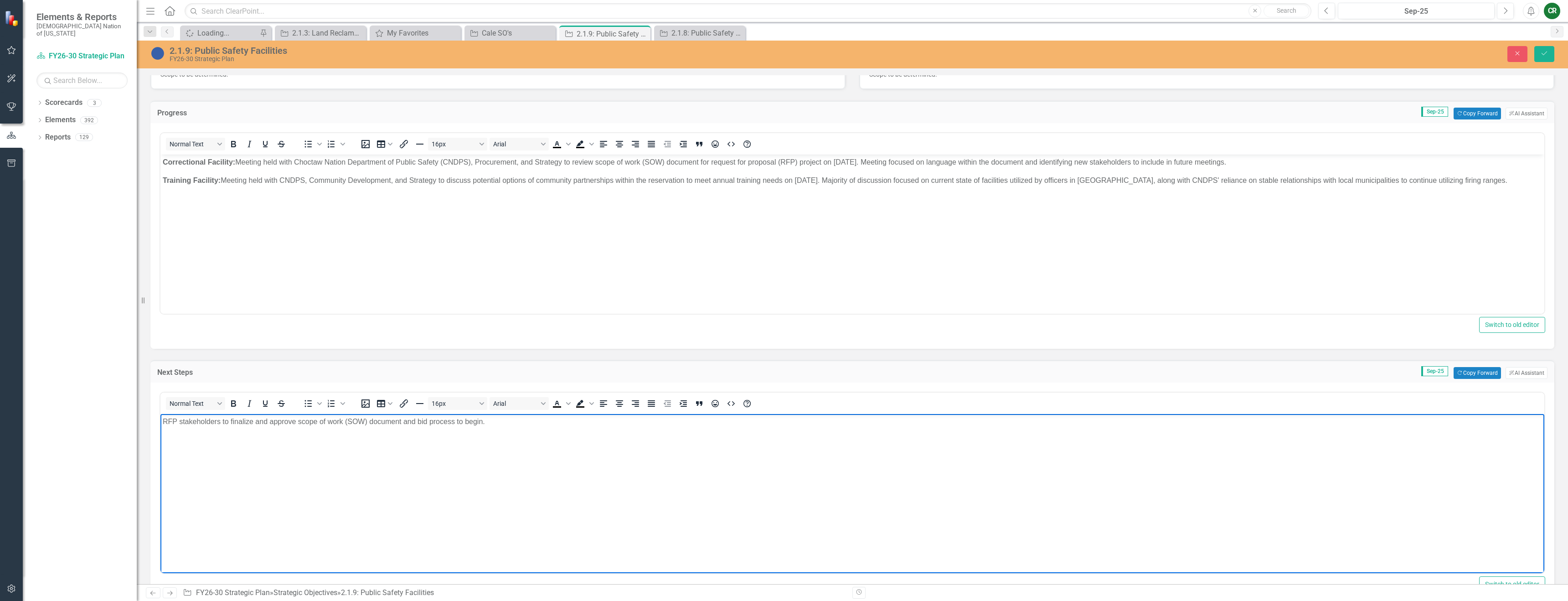
scroll to position [205, 0]
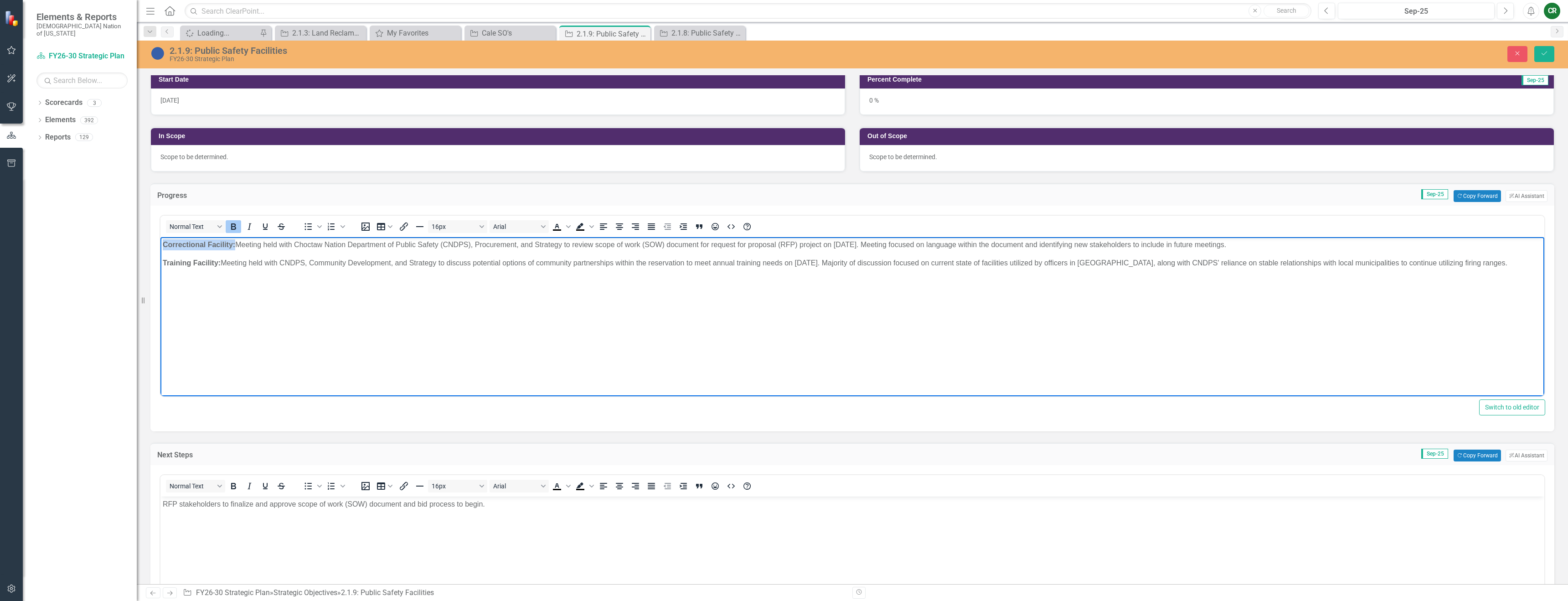
drag, startPoint x: 231, startPoint y: 247, endPoint x: 195, endPoint y: 255, distance: 36.9
click at [163, 250] on p "Correctional Facility: Meeting held with Choctaw Nation Department of Public Sa…" at bounding box center [852, 245] width 1380 height 11
drag, startPoint x: 1366, startPoint y: 260, endPoint x: 167, endPoint y: 247, distance: 1199.1
click at [167, 247] on body "Correctional Facility: Meeting held with Choctaw Nation Department of Public Sa…" at bounding box center [852, 305] width 1384 height 137
drag, startPoint x: 223, startPoint y: 312, endPoint x: 215, endPoint y: 285, distance: 28.2
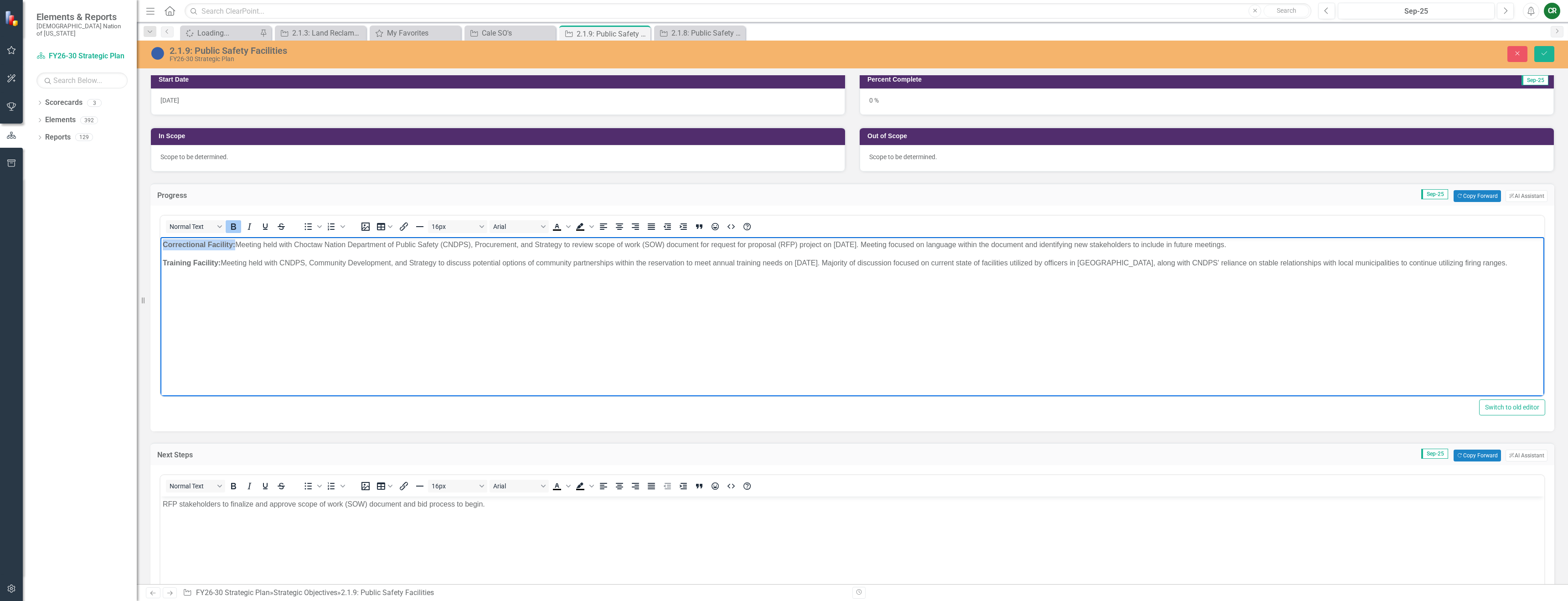
click at [222, 309] on body "Correctional Facility: Meeting held with Choctaw Nation Department of Public Sa…" at bounding box center [852, 305] width 1384 height 137
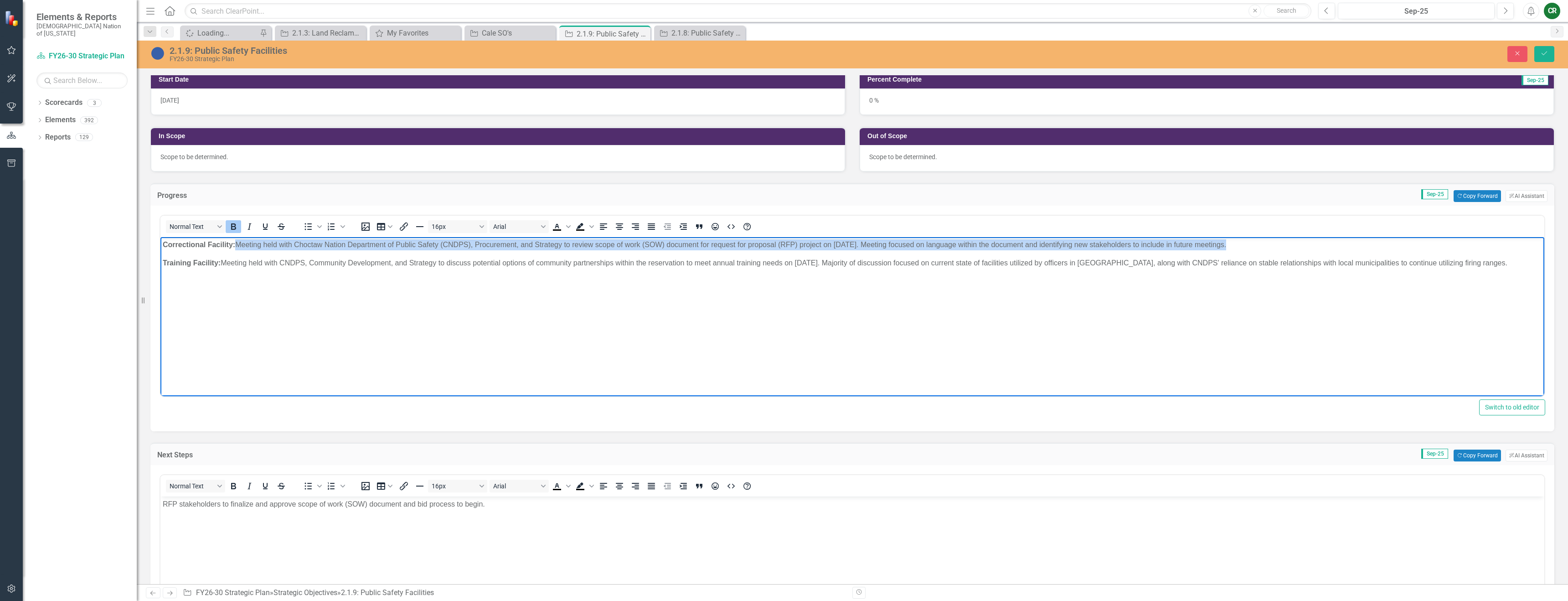
drag, startPoint x: 235, startPoint y: 246, endPoint x: 168, endPoint y: 251, distance: 67.2
click at [168, 251] on body "Correctional Facility: Meeting held with Choctaw Nation Department of Public Sa…" at bounding box center [852, 305] width 1384 height 137
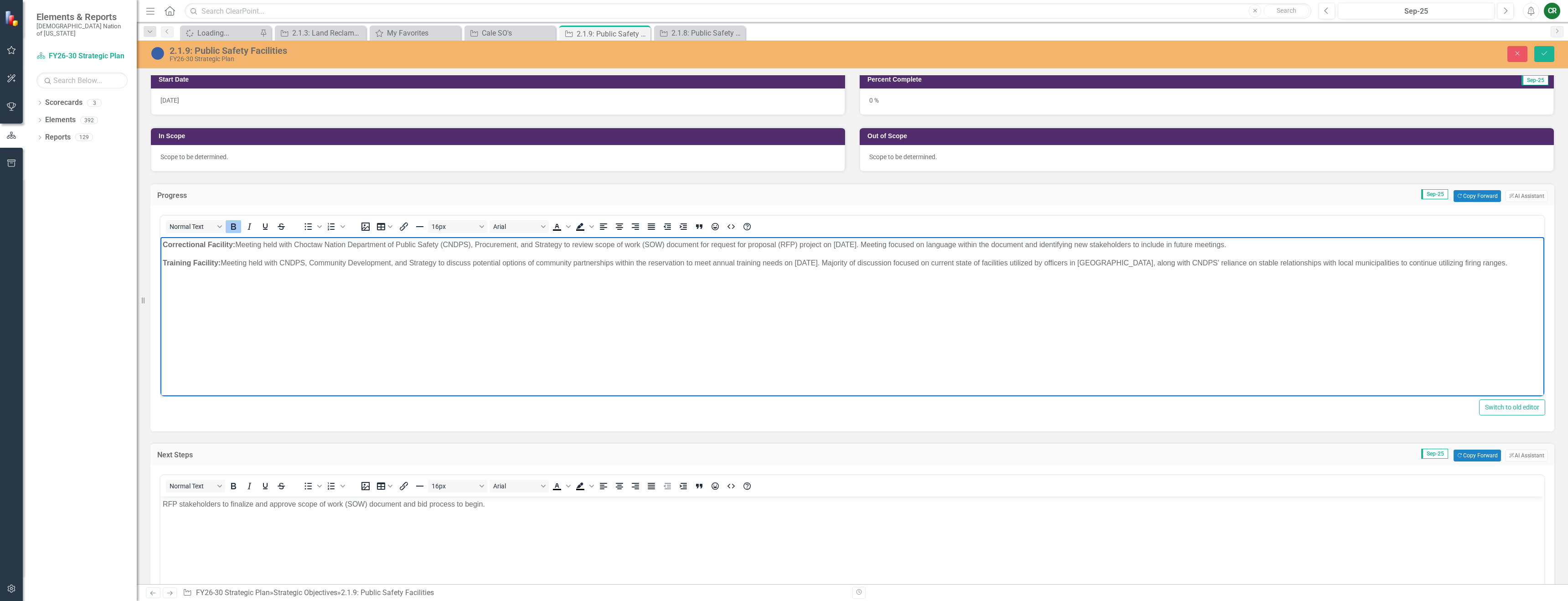
click at [171, 244] on strong "Correctional Facility:" at bounding box center [199, 244] width 73 height 8
click at [167, 247] on strong "Correctional Facility:" at bounding box center [199, 244] width 73 height 8
click at [164, 257] on p "Training Facility: Meeting held with CNDPS, Community Development, and Strategy…" at bounding box center [852, 263] width 1380 height 11
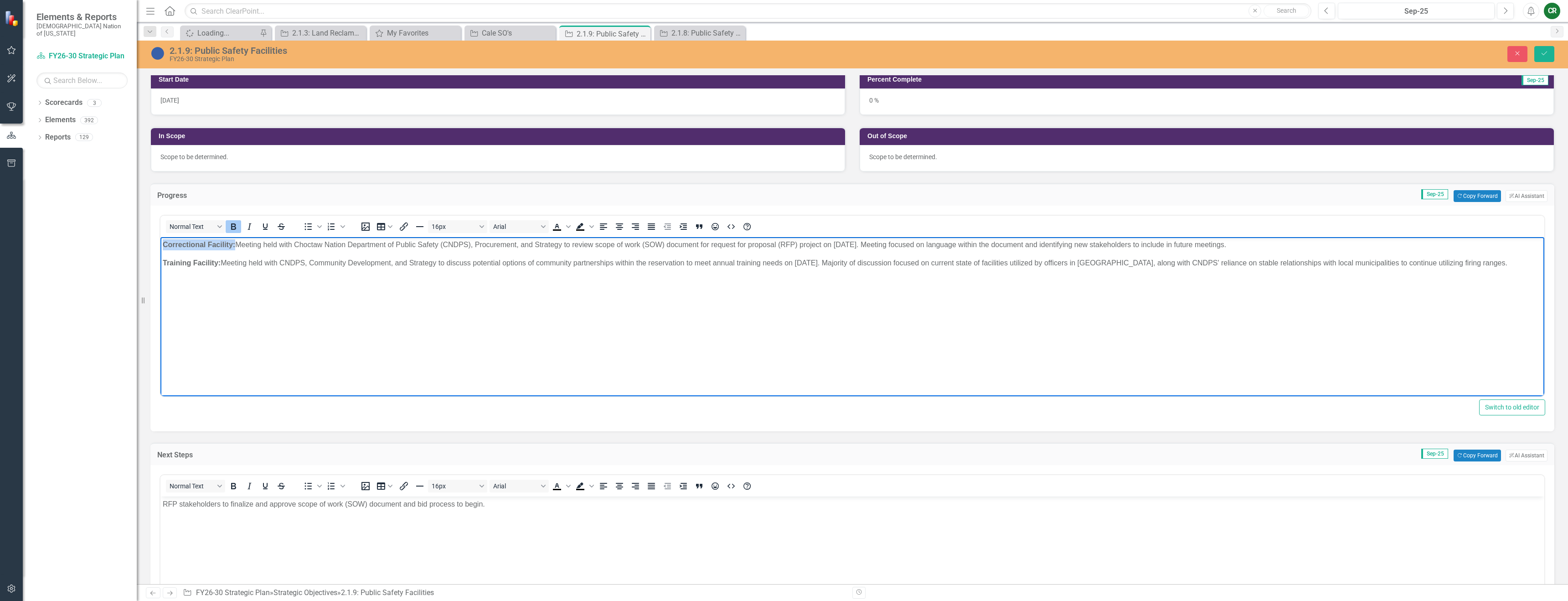
drag, startPoint x: 162, startPoint y: 243, endPoint x: 234, endPoint y: 247, distance: 72.1
click at [234, 247] on strong "Correctional Facility:" at bounding box center [199, 244] width 73 height 8
copy strong "Correctional Facility:"
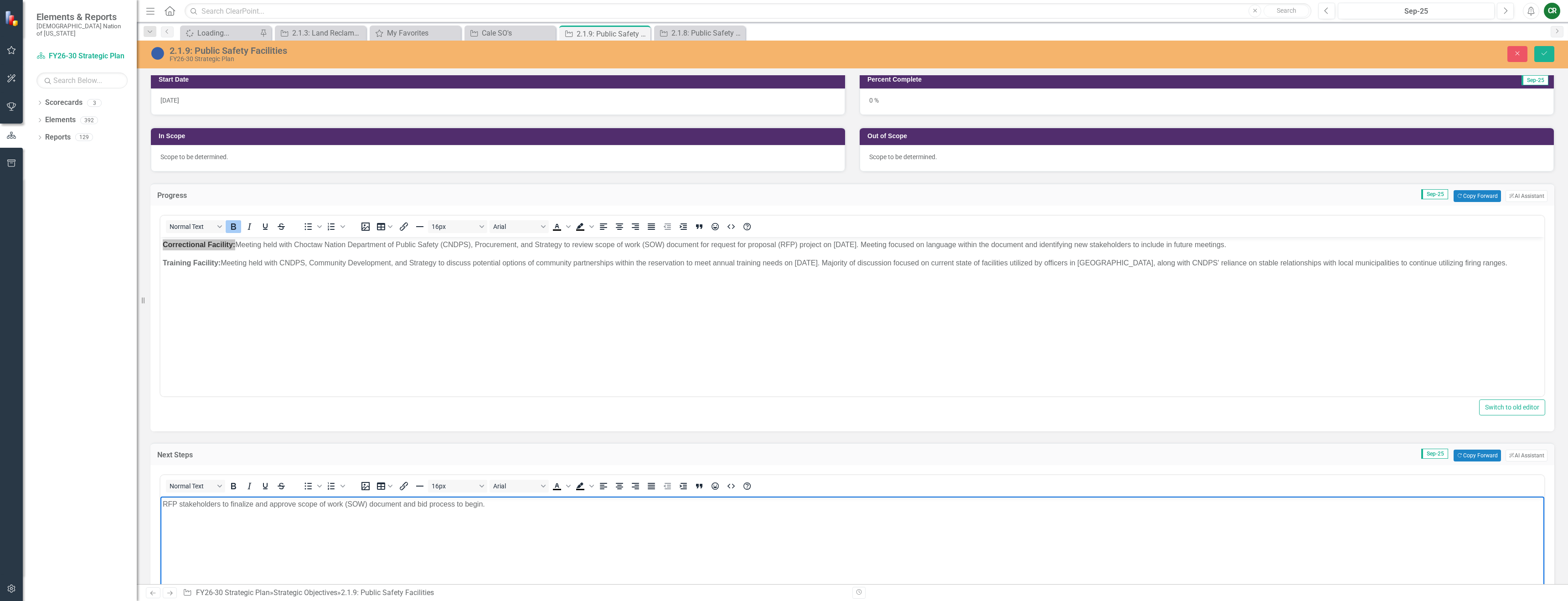
click at [195, 524] on body "RFP stakeholders to finalize and approve scope of work (SOW) document and bid p…" at bounding box center [852, 565] width 1384 height 137
click at [163, 503] on p "RFP stakeholders to finalize and approve scope of work (SOW) document and bid p…" at bounding box center [852, 504] width 1380 height 11
click at [228, 516] on body "Correctional Facility: RFP stakeholders to finalize and approve scope of work (…" at bounding box center [852, 565] width 1384 height 137
click at [579, 512] on body "Correctional Facility: RFP stakeholders to finalize and approve scope of work (…" at bounding box center [852, 565] width 1384 height 137
click at [1540, 57] on button "Save" at bounding box center [1545, 54] width 20 height 16
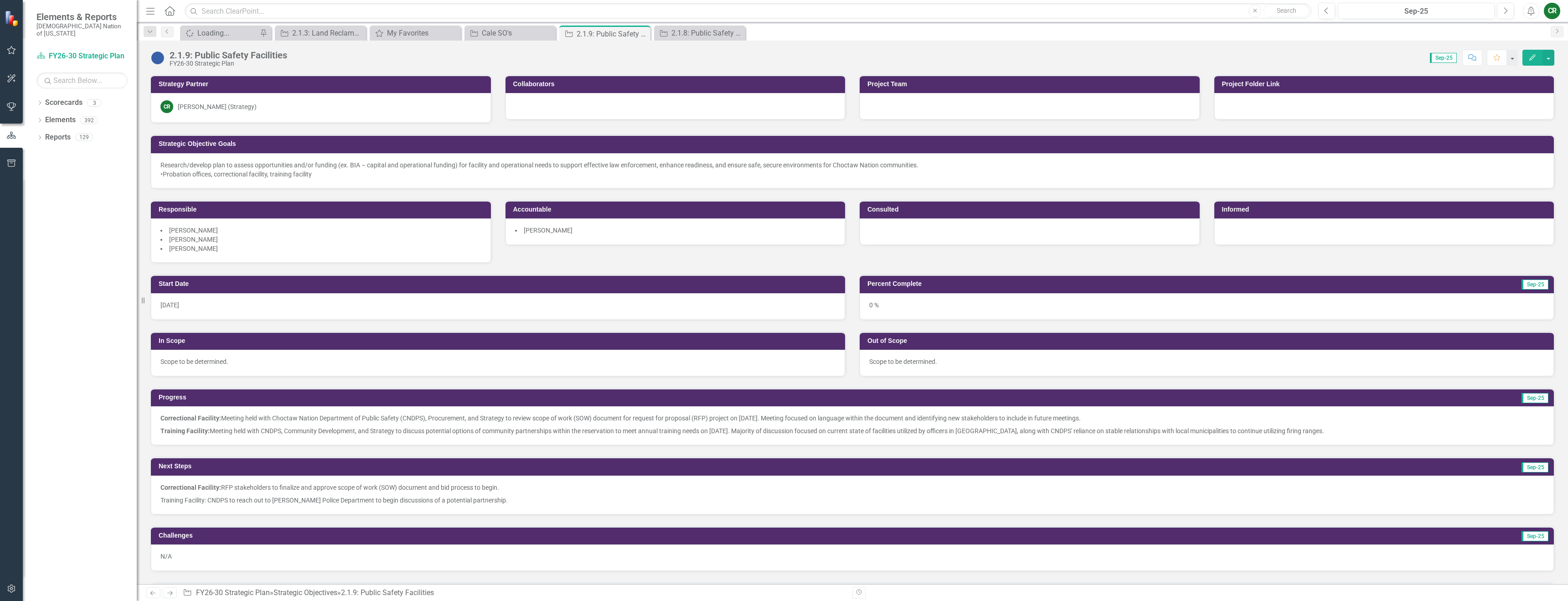
click at [159, 63] on img at bounding box center [158, 58] width 14 height 14
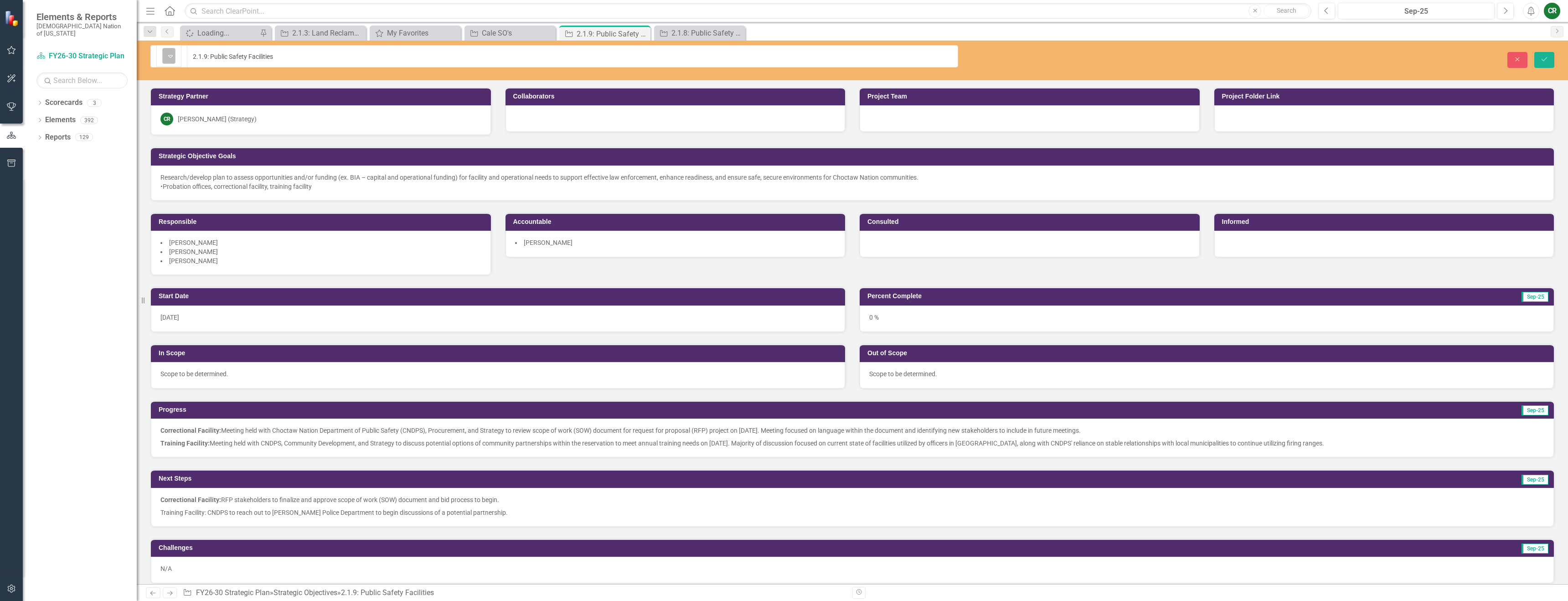
click at [167, 56] on icon "Expand" at bounding box center [170, 56] width 9 height 7
drag, startPoint x: 177, startPoint y: 86, endPoint x: 183, endPoint y: 88, distance: 6.3
drag, startPoint x: 1023, startPoint y: 328, endPoint x: 1023, endPoint y: 323, distance: 5.0
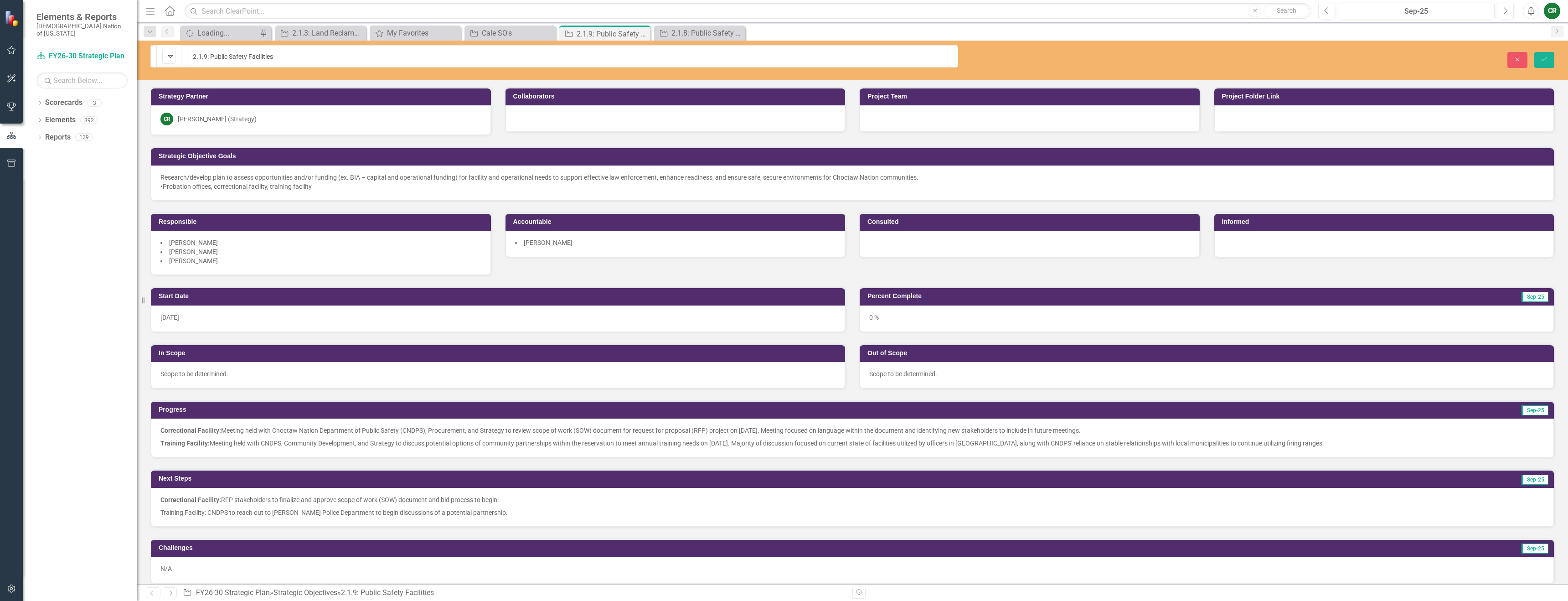
click at [1023, 332] on div "Out of Scope Scope to be determined." at bounding box center [1207, 360] width 709 height 57
click at [1018, 312] on div "0 %" at bounding box center [1206, 318] width 694 height 26
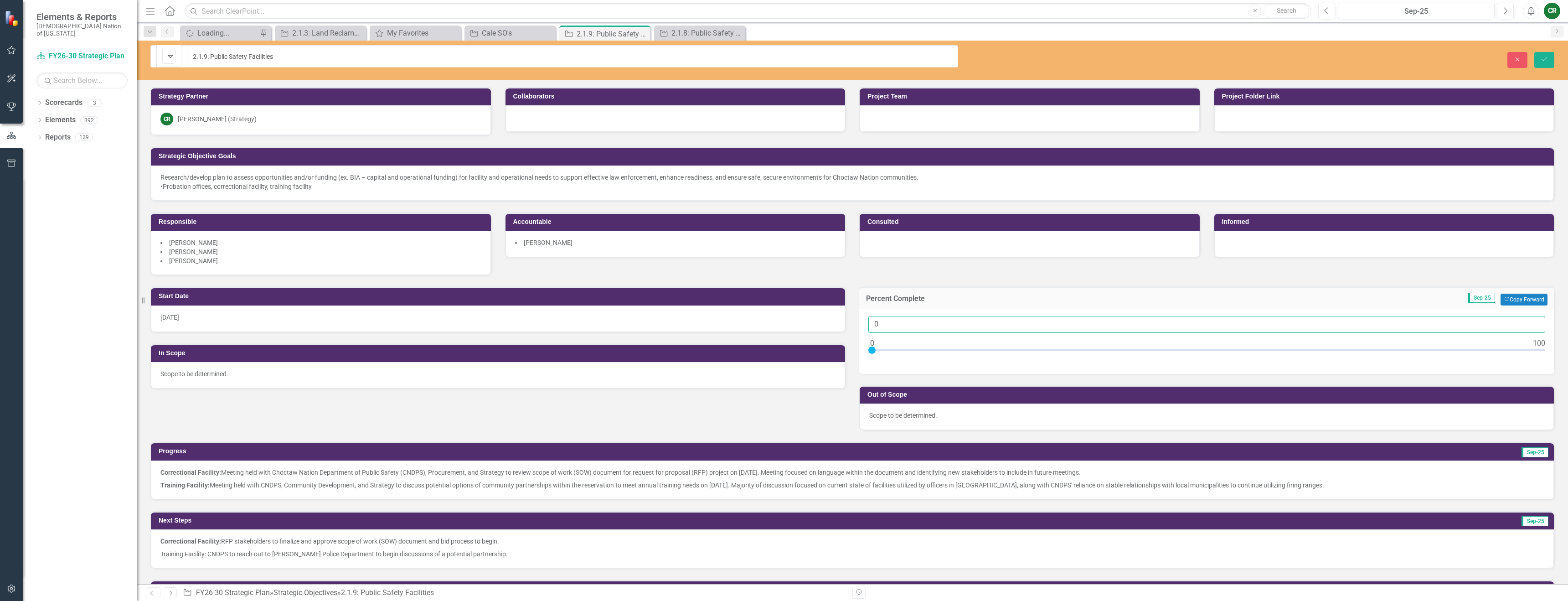
drag, startPoint x: 876, startPoint y: 310, endPoint x: 937, endPoint y: 302, distance: 61.5
click at [876, 316] on input "0" at bounding box center [1207, 324] width 677 height 17
type input "05"
drag, startPoint x: 1544, startPoint y: 55, endPoint x: 1541, endPoint y: 67, distance: 12.4
click at [1545, 56] on icon "Save" at bounding box center [1544, 58] width 8 height 6
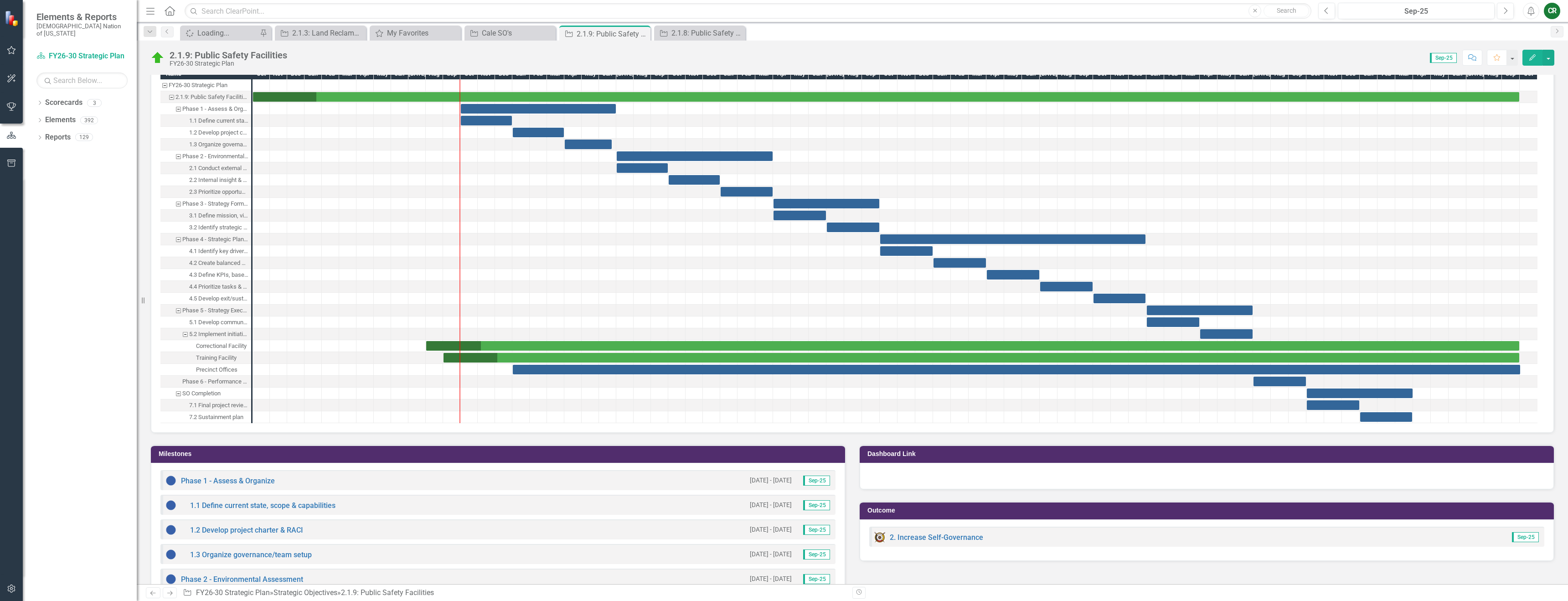
scroll to position [680, 0]
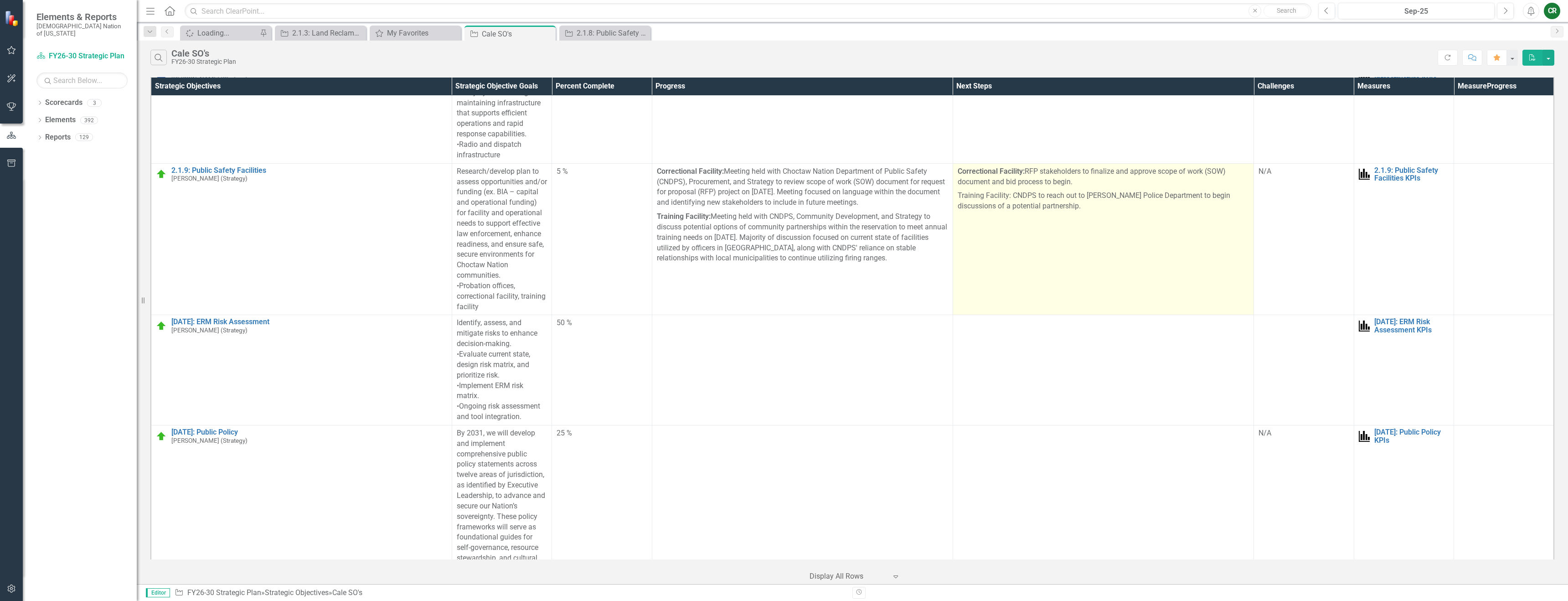
scroll to position [1594, 0]
click at [978, 239] on td "Correctional Facility: RFP stakeholders to finalize and approve scope of work (…" at bounding box center [1104, 239] width 301 height 152
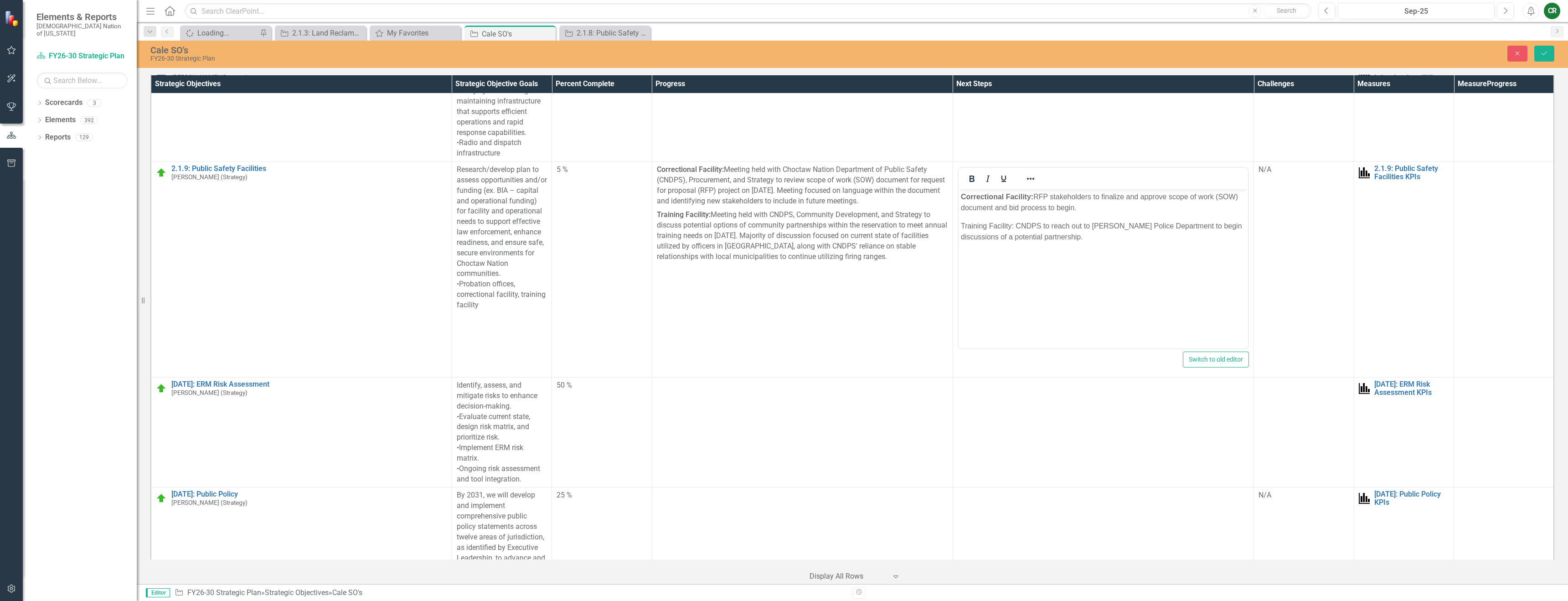
scroll to position [0, 0]
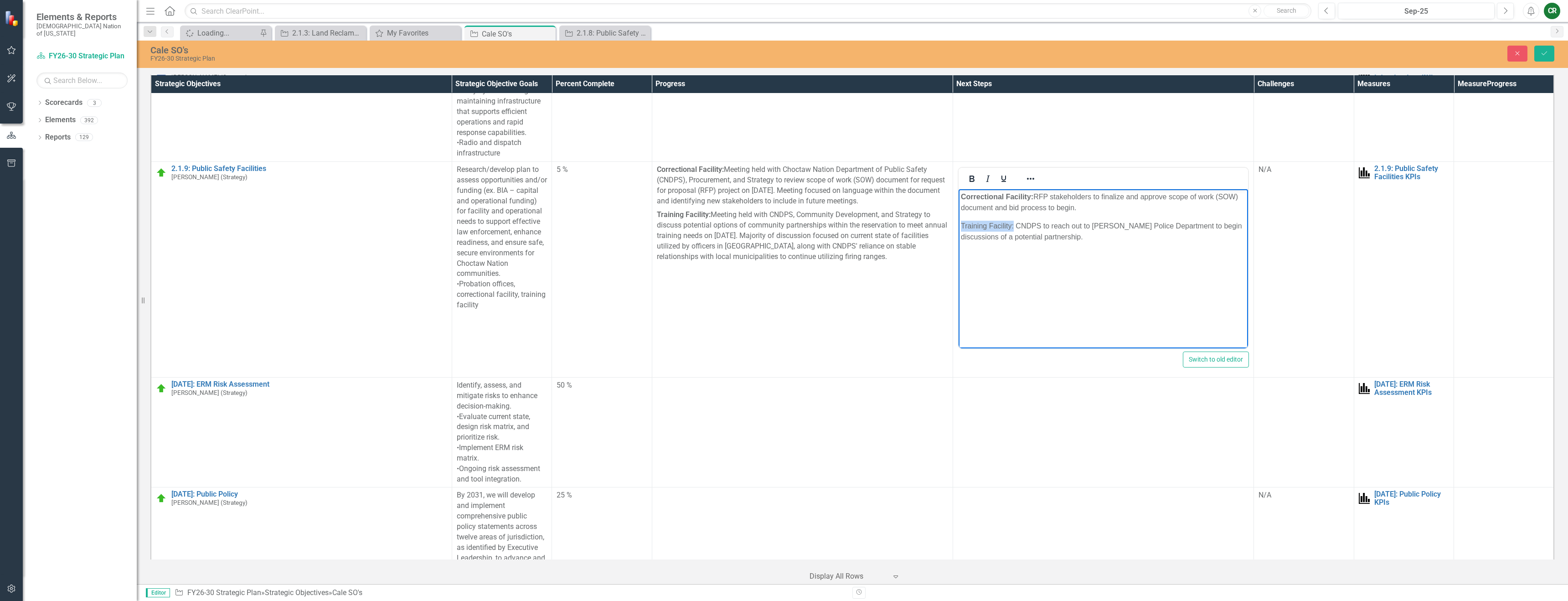
drag, startPoint x: 1014, startPoint y: 227, endPoint x: 959, endPoint y: 227, distance: 55.0
click at [959, 227] on body "Correctional Facility: RFP stakeholders to finalize and approve scope of work (…" at bounding box center [1104, 257] width 290 height 137
click at [1083, 283] on body "Correctional Facility: RFP stakeholders to finalize and approve scope of work (…" at bounding box center [1104, 257] width 290 height 137
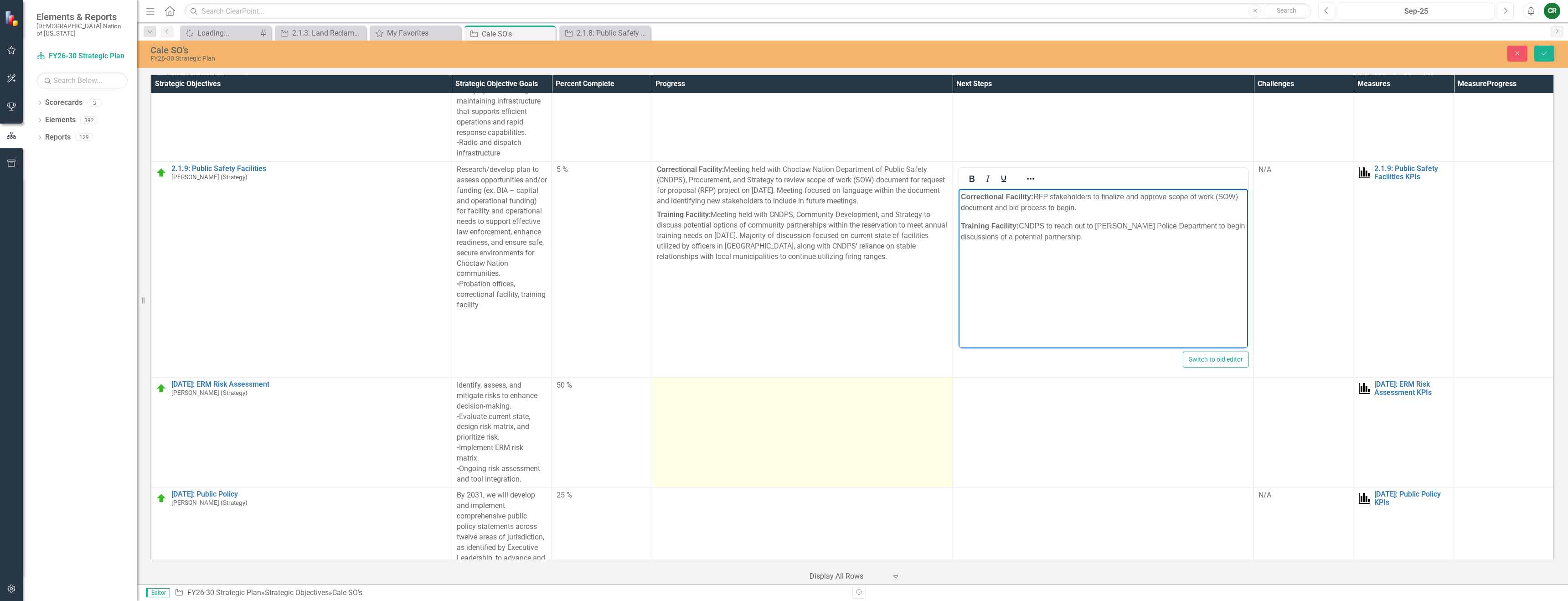
click at [725, 417] on td at bounding box center [802, 432] width 301 height 110
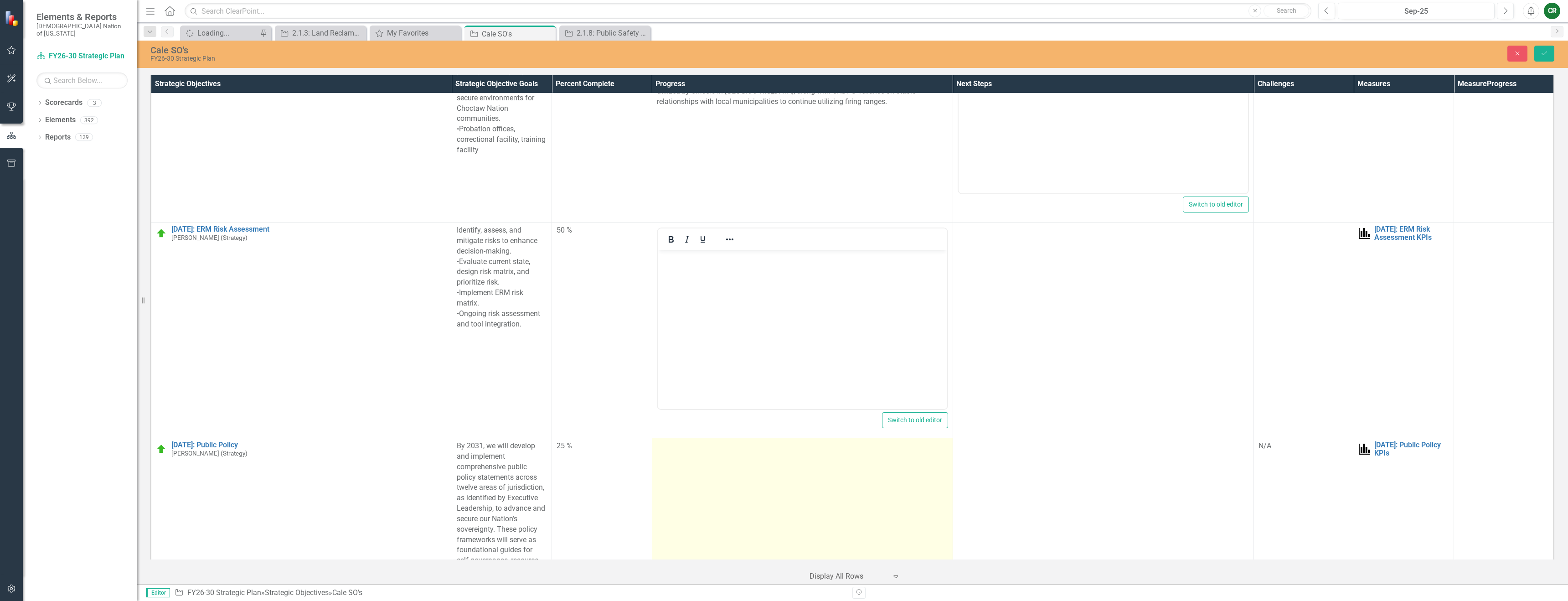
scroll to position [1788, 0]
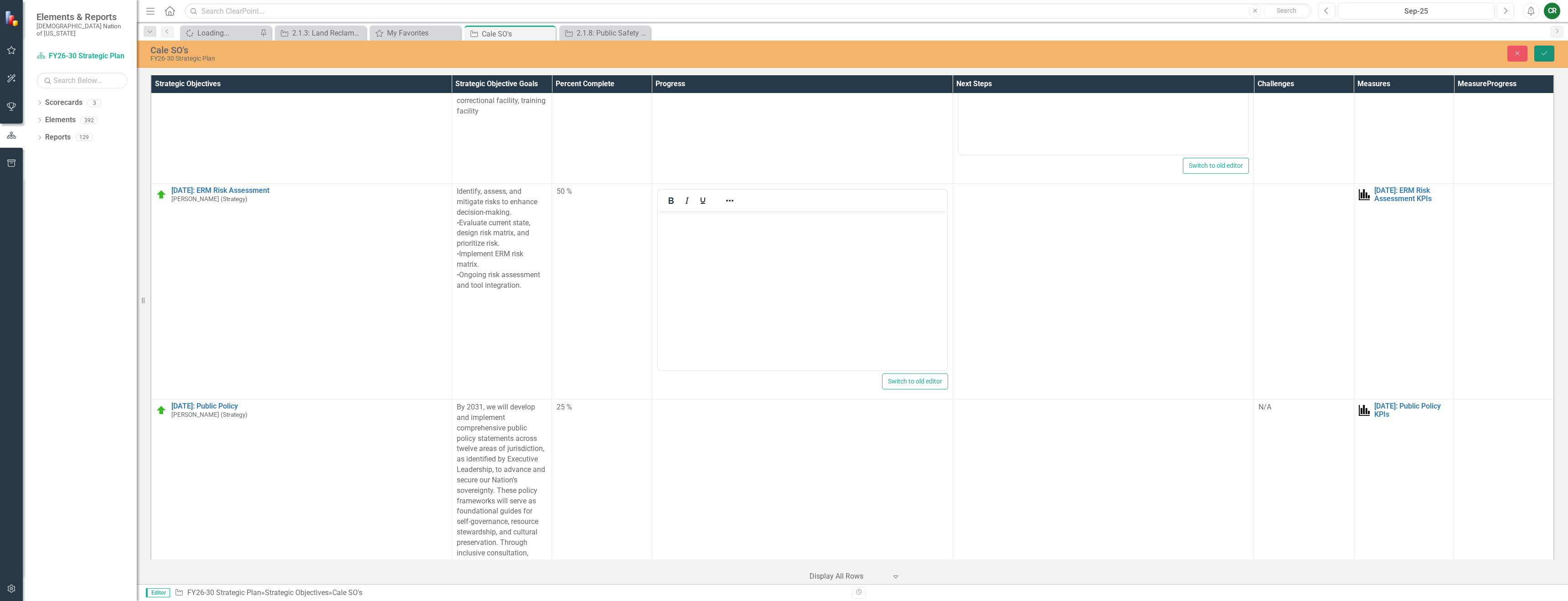
click at [1540, 55] on icon "Save" at bounding box center [1544, 53] width 8 height 6
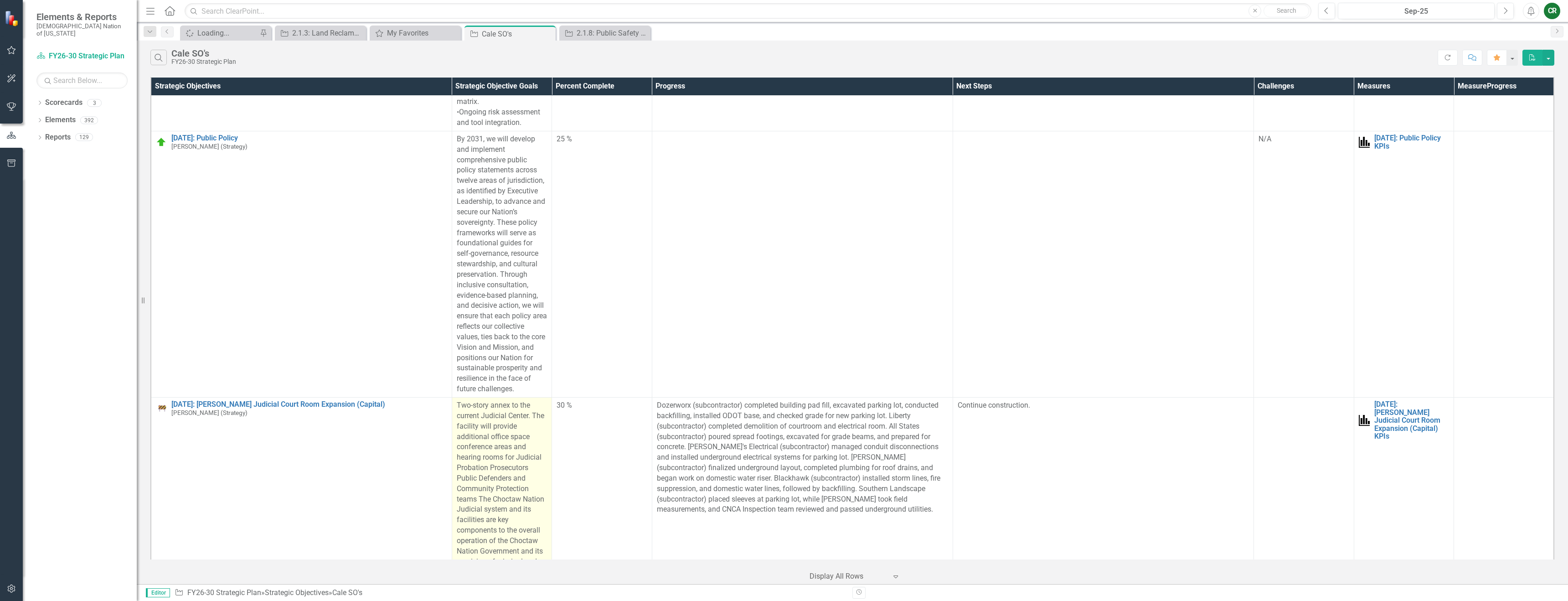
scroll to position [1704, 0]
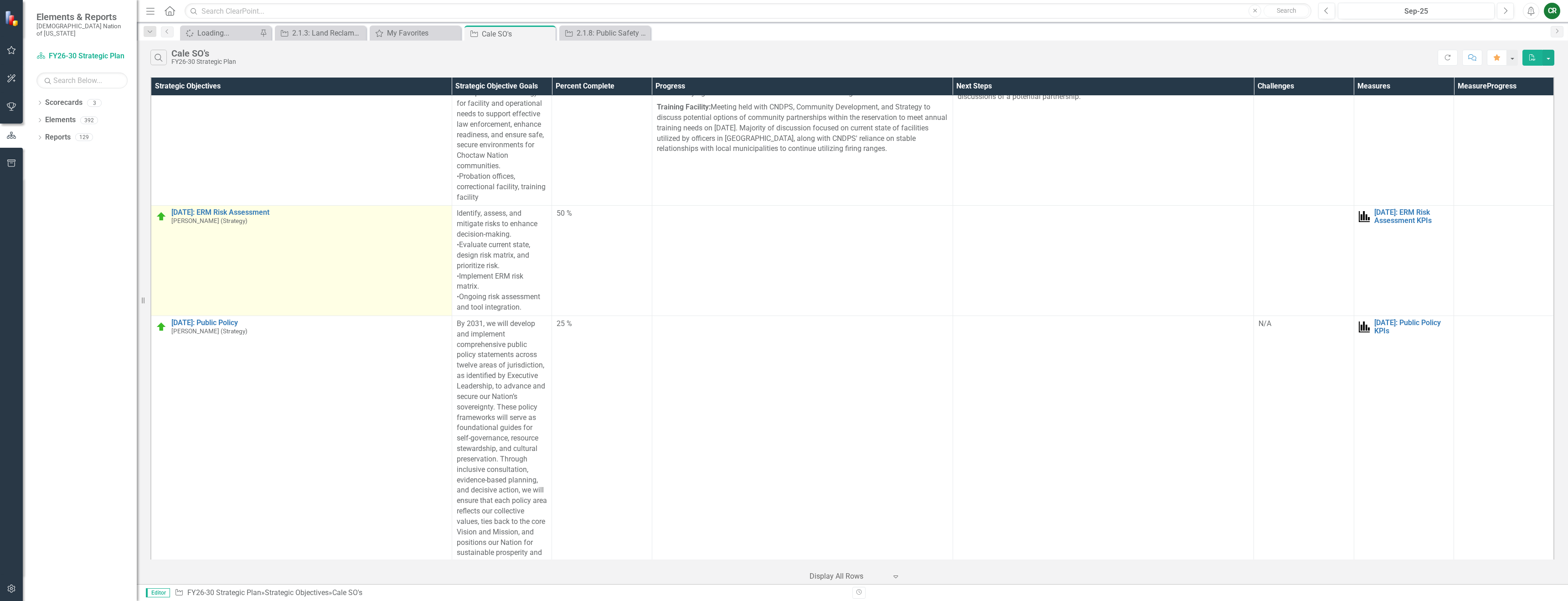
click at [0, 0] on link "Link Open Element" at bounding box center [0, 0] width 0 height 0
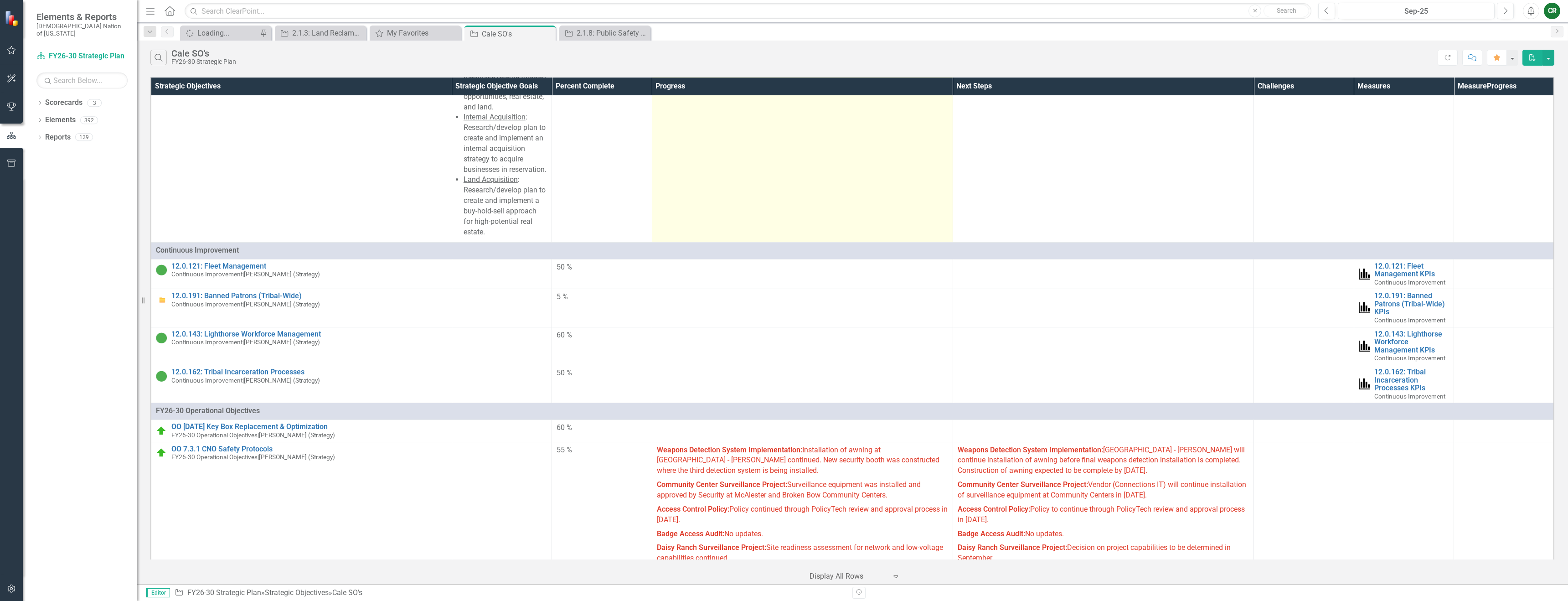
scroll to position [3300, 0]
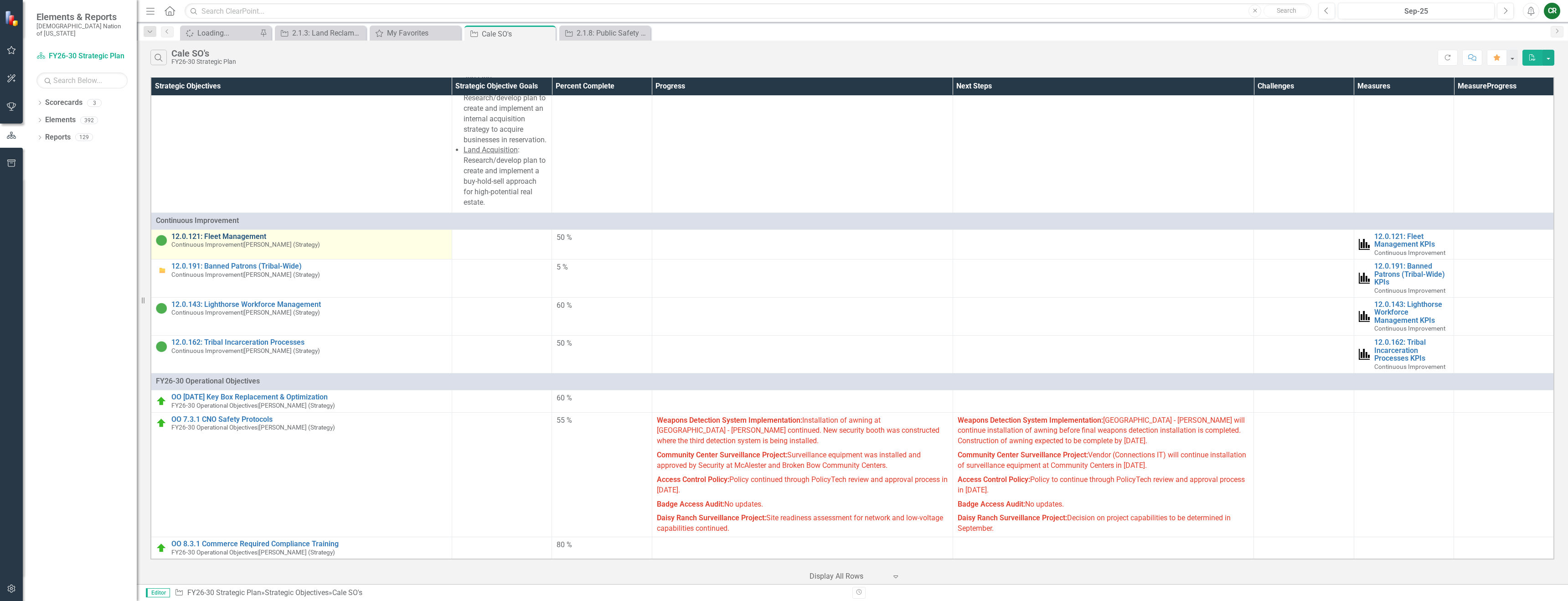
click at [257, 237] on link "12.0.121: Fleet Management" at bounding box center [309, 236] width 275 height 8
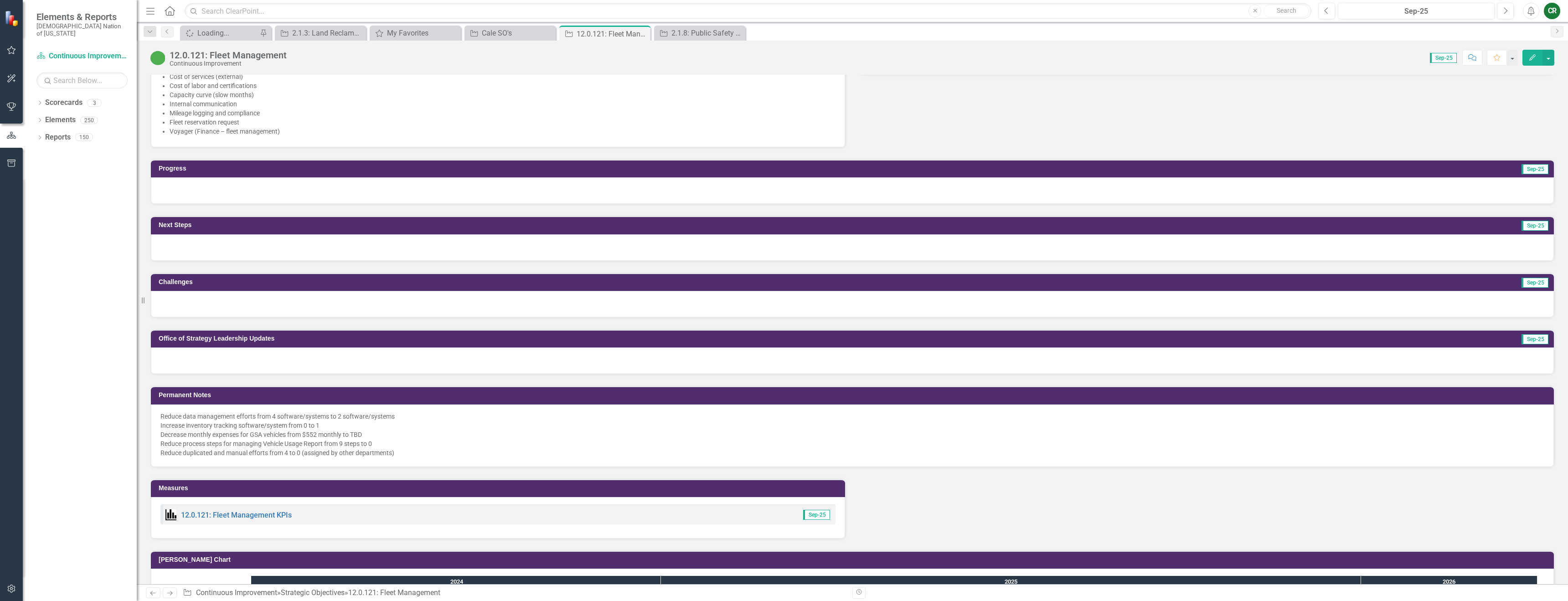
scroll to position [600, 0]
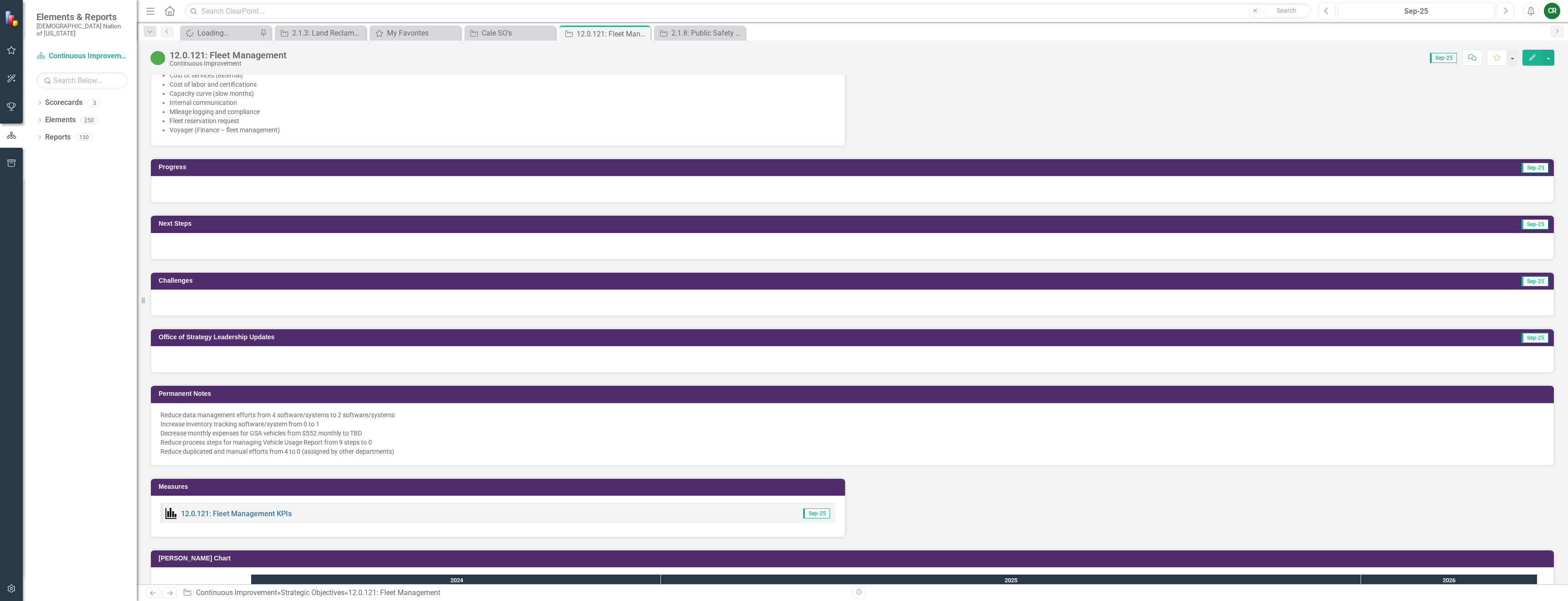
click at [383, 187] on div at bounding box center [852, 189] width 1403 height 26
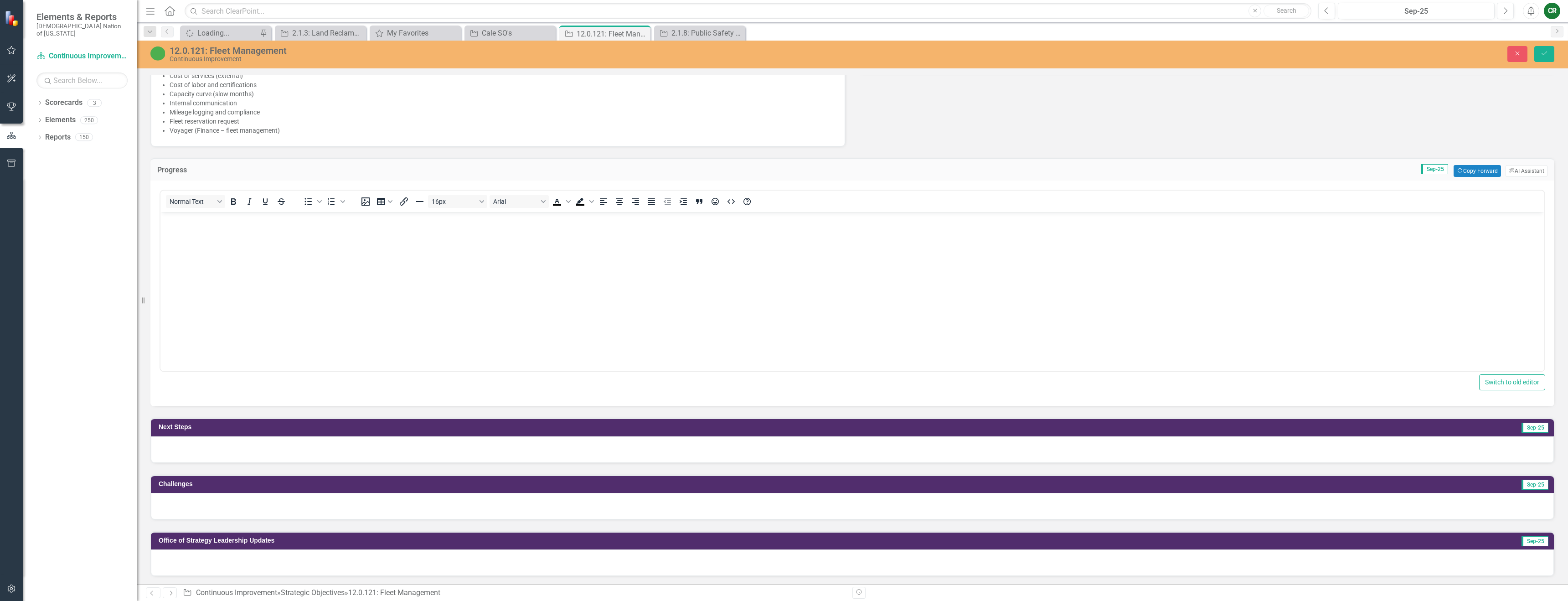
scroll to position [0, 0]
click at [1455, 176] on button "Copy Forward Copy Forward" at bounding box center [1477, 170] width 47 height 12
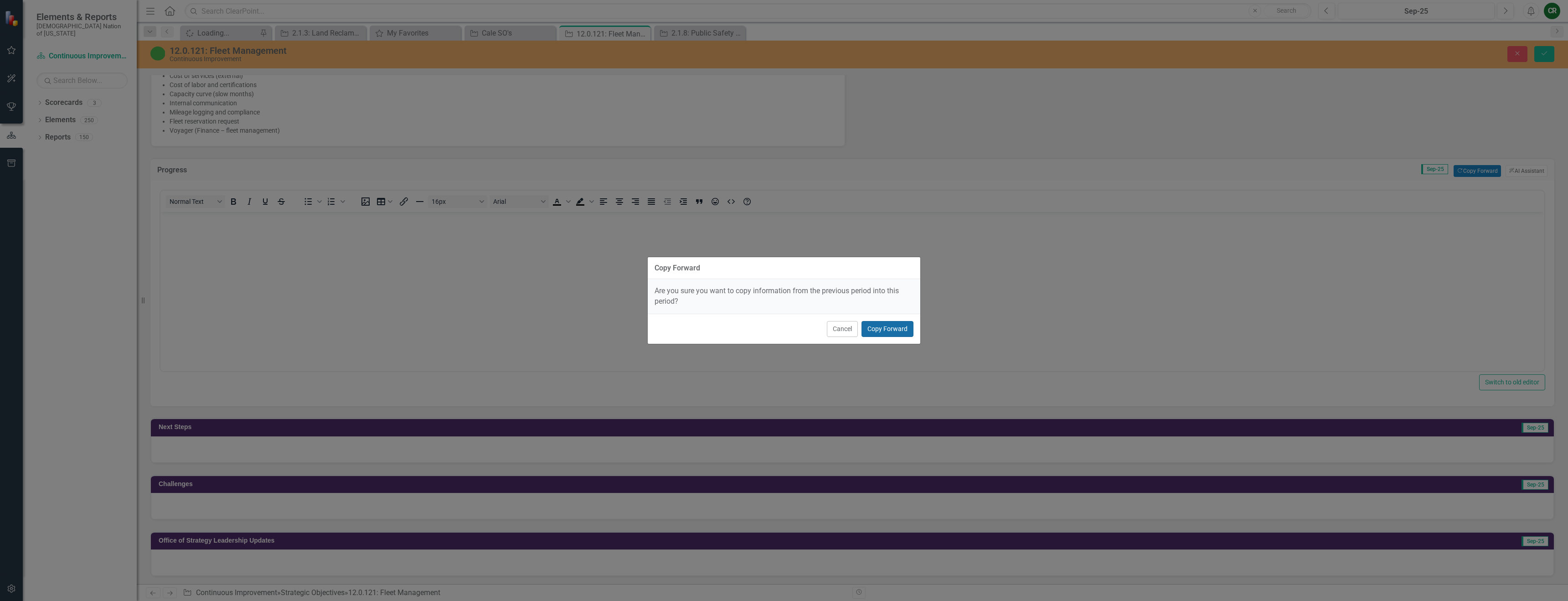
click at [872, 323] on button "Copy Forward" at bounding box center [888, 329] width 52 height 16
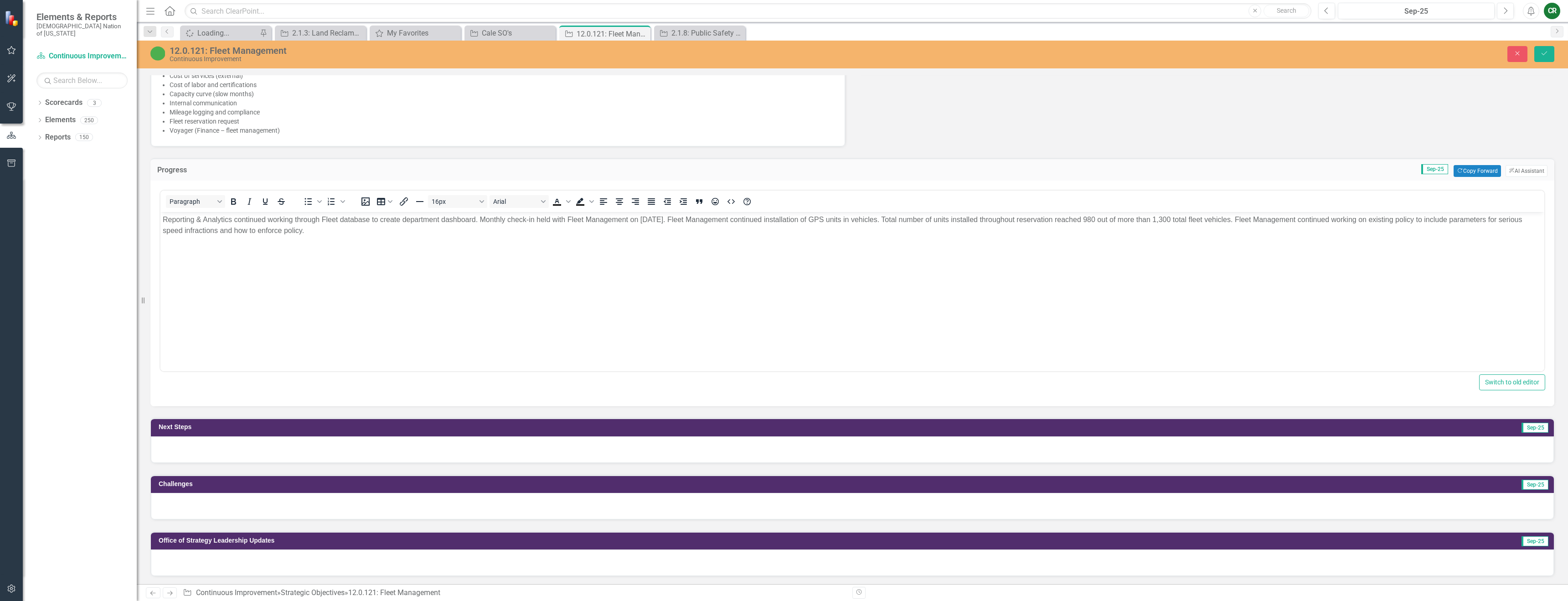
click at [979, 451] on div at bounding box center [852, 449] width 1403 height 26
click at [979, 450] on div at bounding box center [852, 449] width 1403 height 26
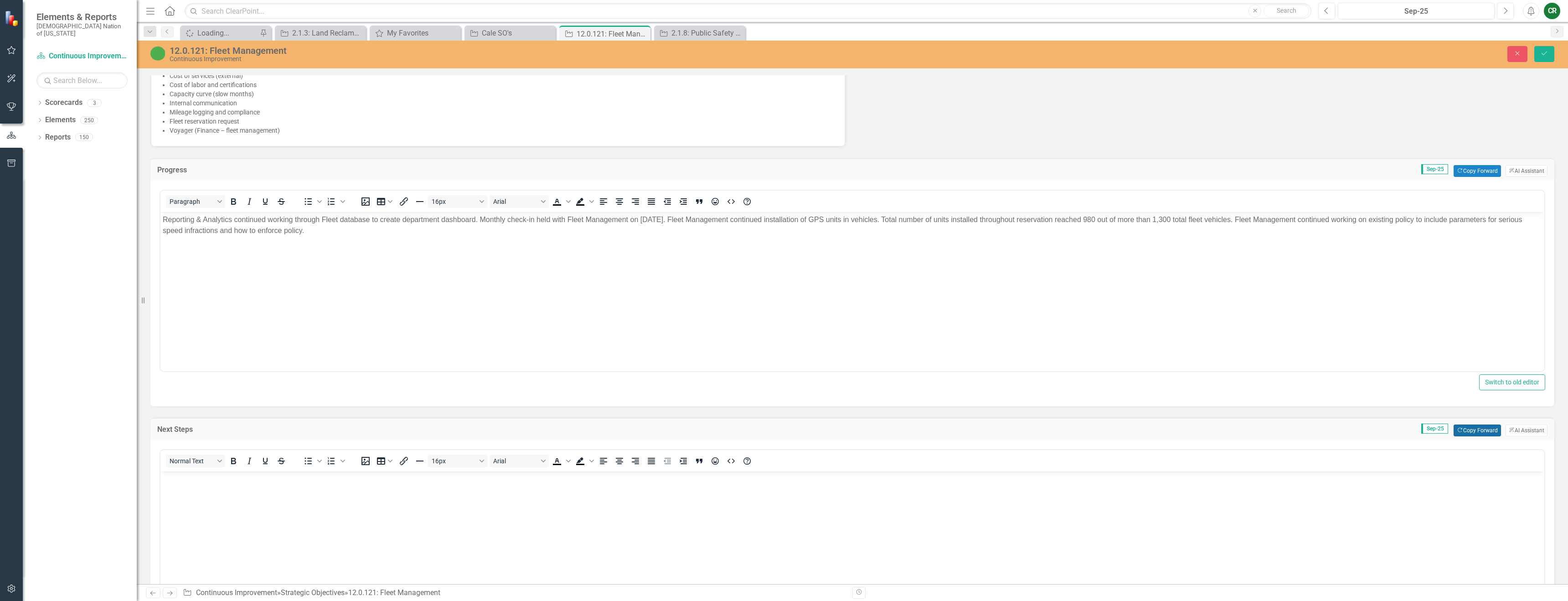
click at [1466, 432] on button "Copy Forward Copy Forward" at bounding box center [1477, 430] width 47 height 12
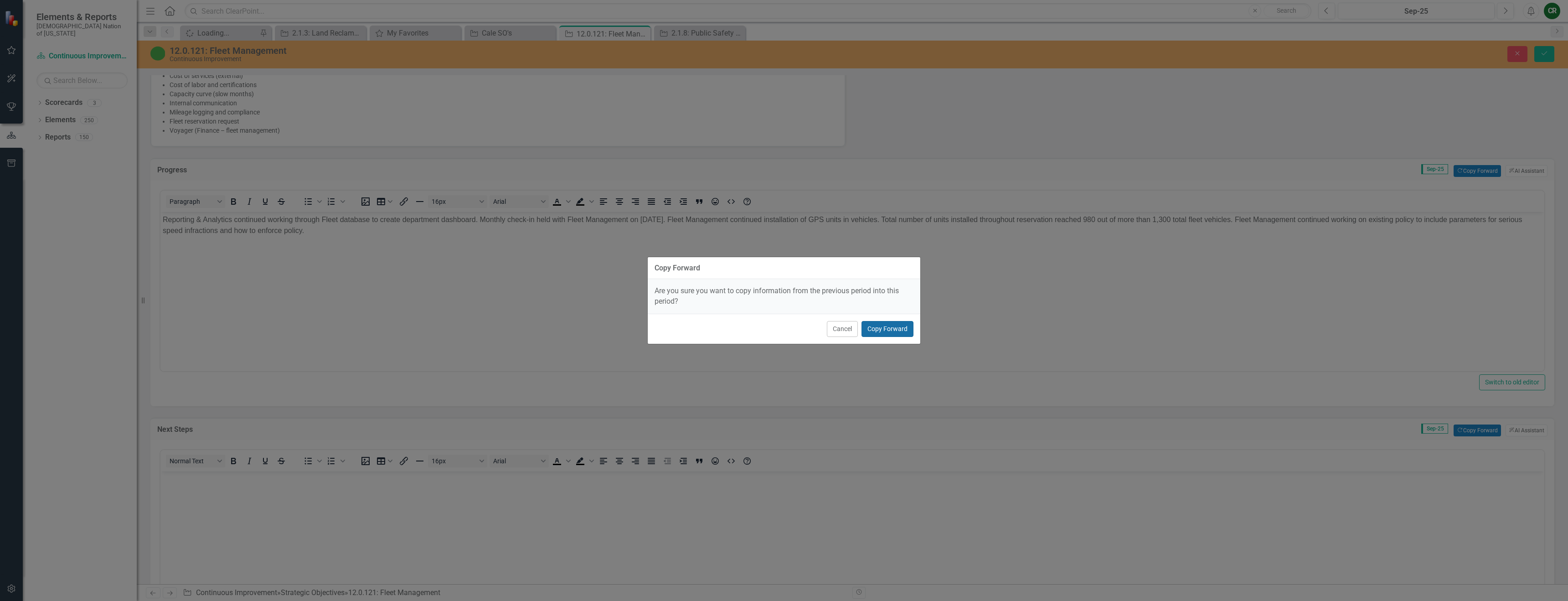
drag, startPoint x: 912, startPoint y: 326, endPoint x: 777, endPoint y: 131, distance: 237.2
click at [912, 326] on button "Copy Forward" at bounding box center [888, 329] width 52 height 16
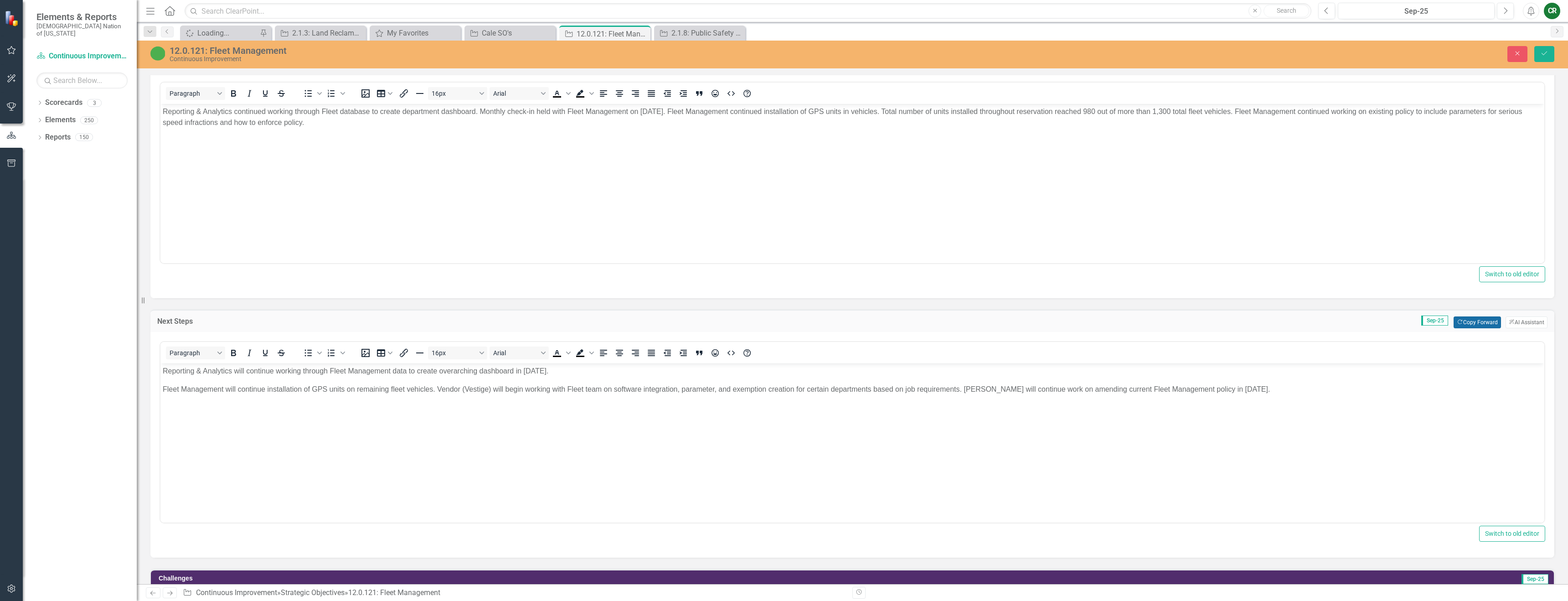
scroll to position [711, 0]
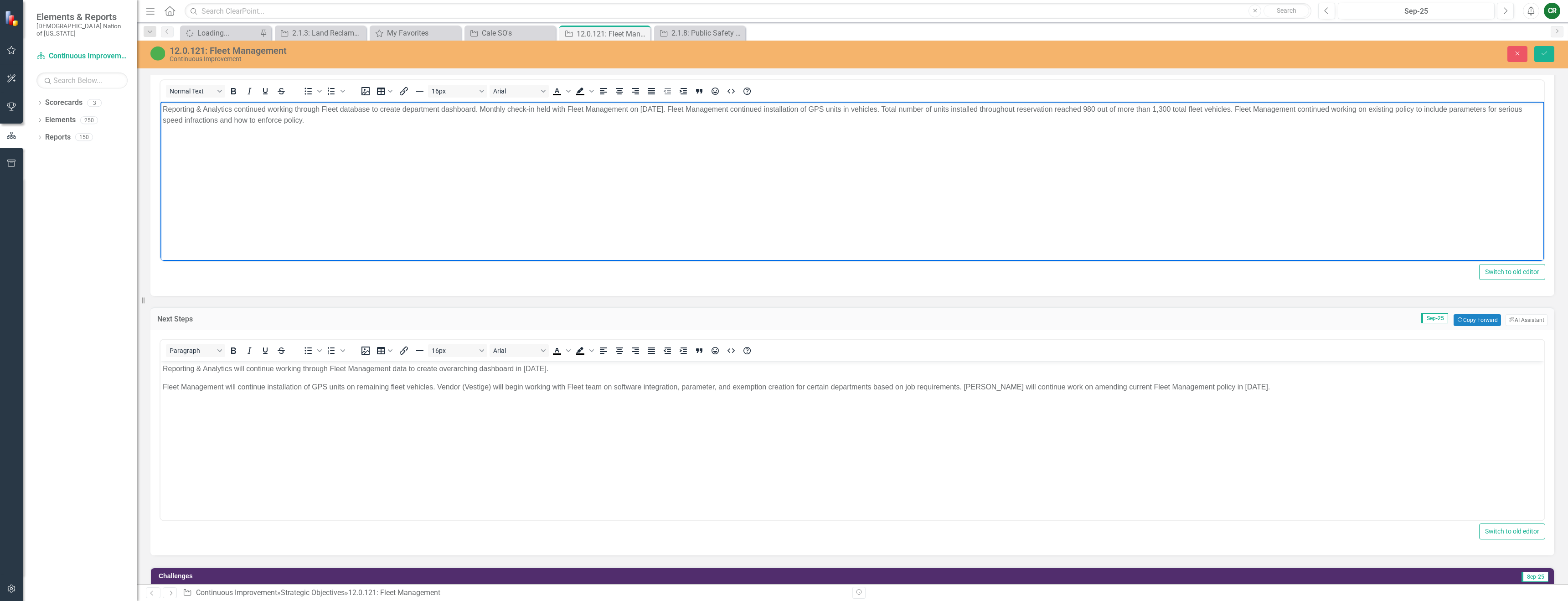
click at [787, 175] on body "Reporting & Analytics continued working through Fleet database to create depart…" at bounding box center [852, 170] width 1384 height 137
click at [569, 88] on span "Text color Black" at bounding box center [569, 91] width 7 height 13
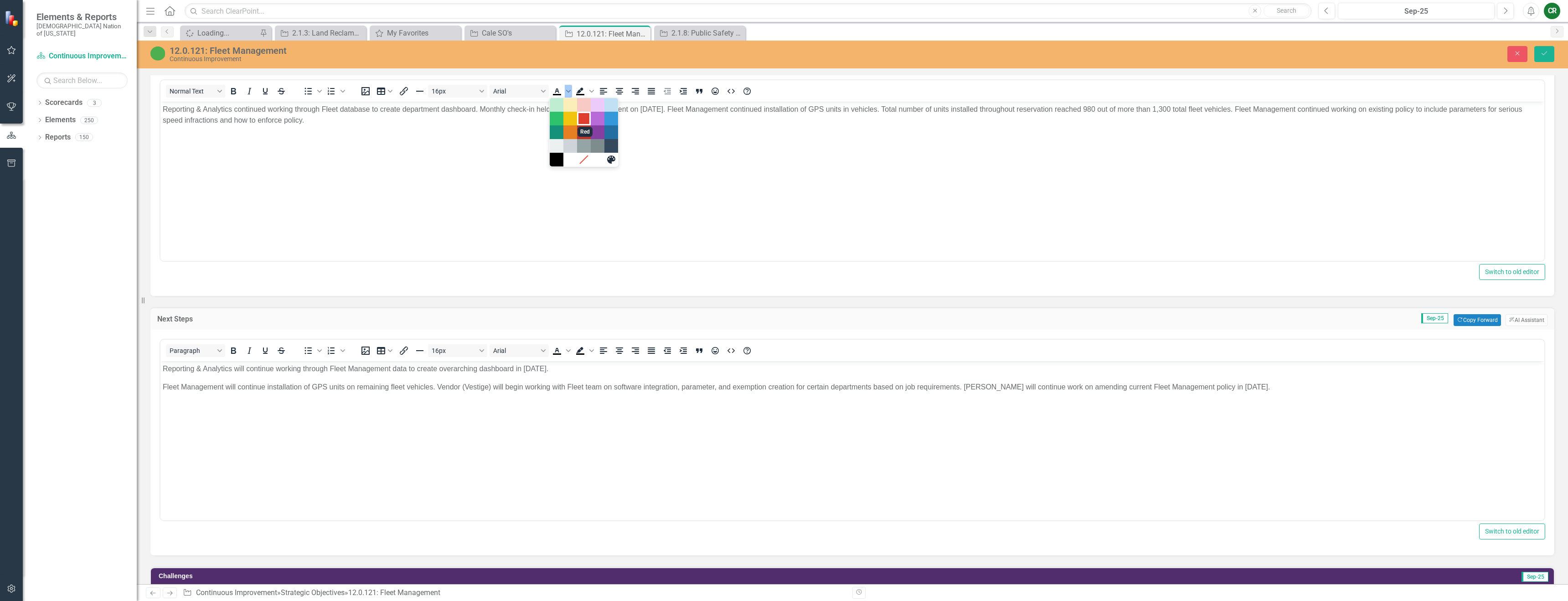
click at [581, 118] on div "Red" at bounding box center [584, 119] width 11 height 11
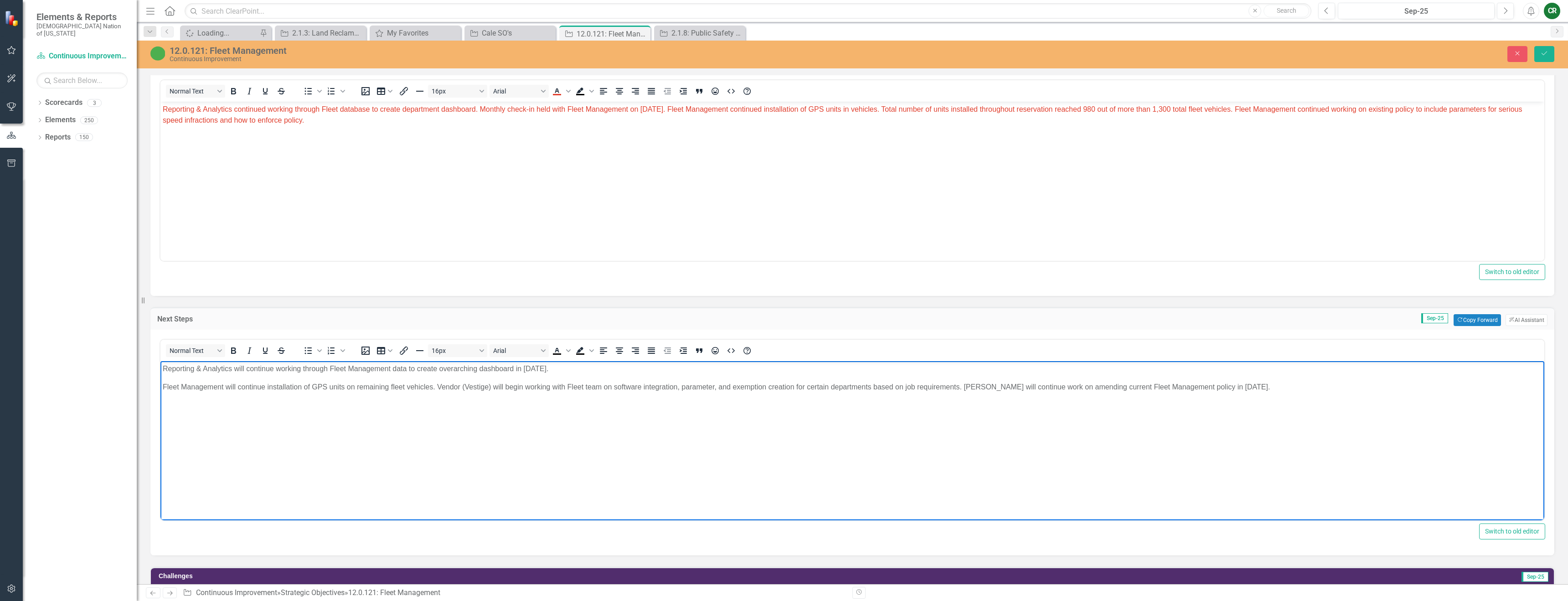
click at [635, 410] on body "Reporting & Analytics will continue working through Fleet Management data to cr…" at bounding box center [852, 429] width 1384 height 137
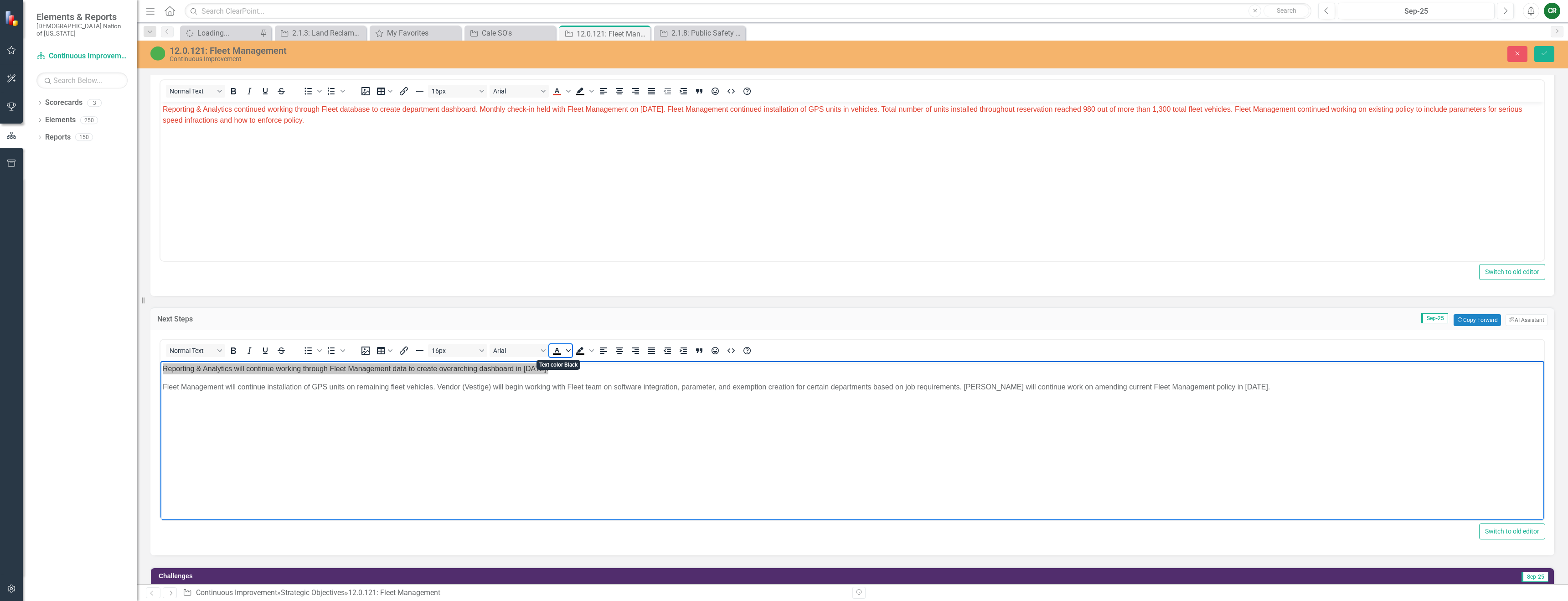
click at [568, 353] on span "Text color Black" at bounding box center [569, 350] width 7 height 13
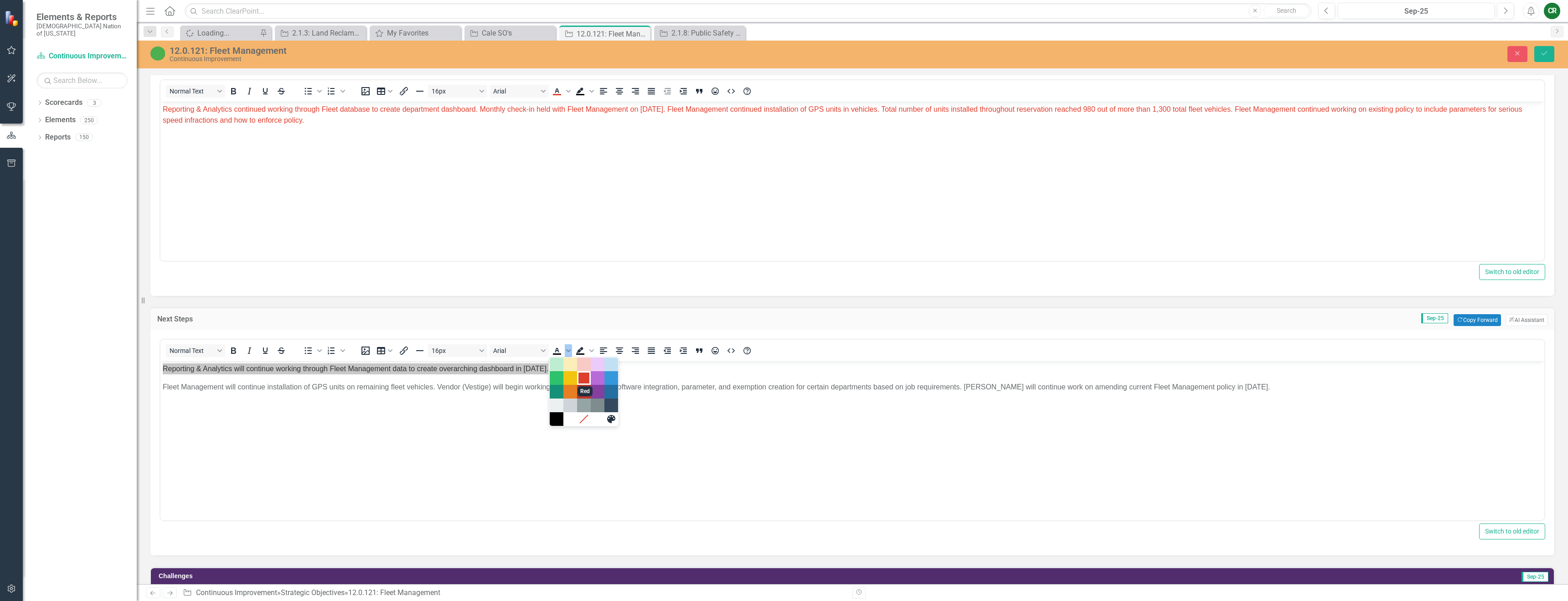
click at [583, 377] on div "Red" at bounding box center [584, 378] width 11 height 11
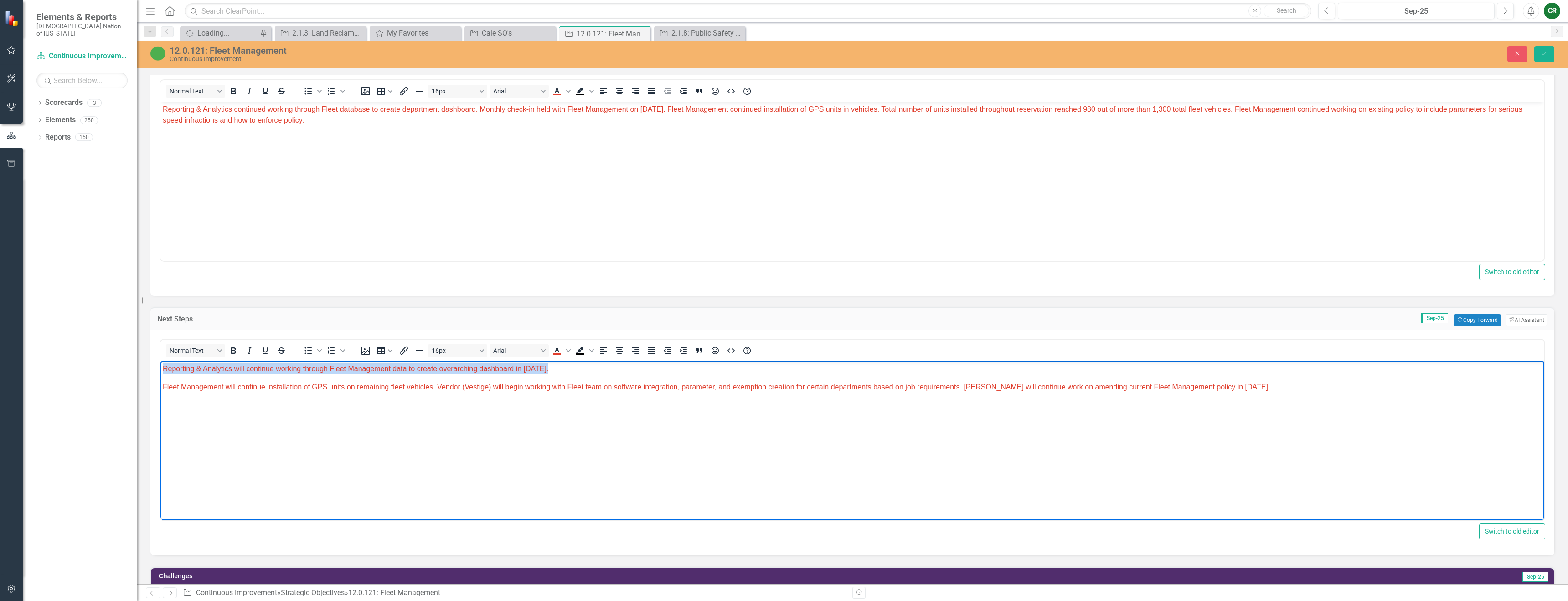
click at [620, 397] on body "Reporting & Analytics will continue working through Fleet Management data to cr…" at bounding box center [852, 429] width 1384 height 137
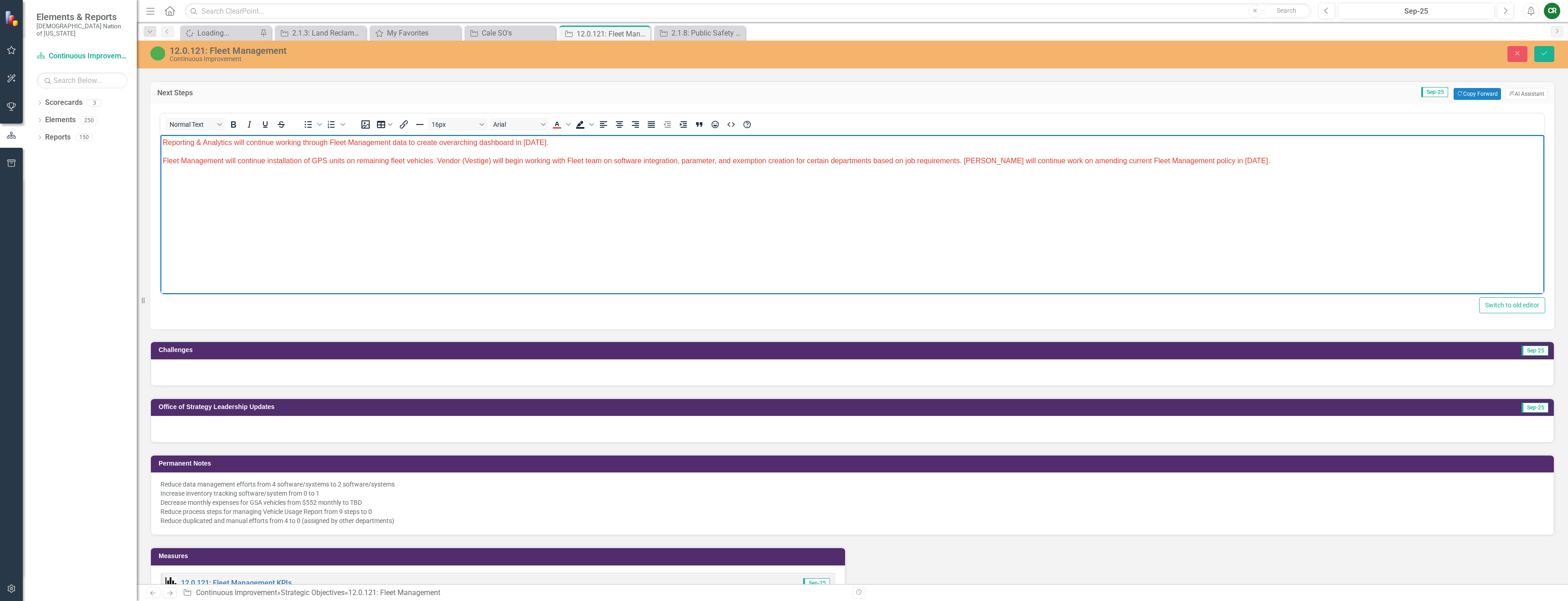
scroll to position [974, 0]
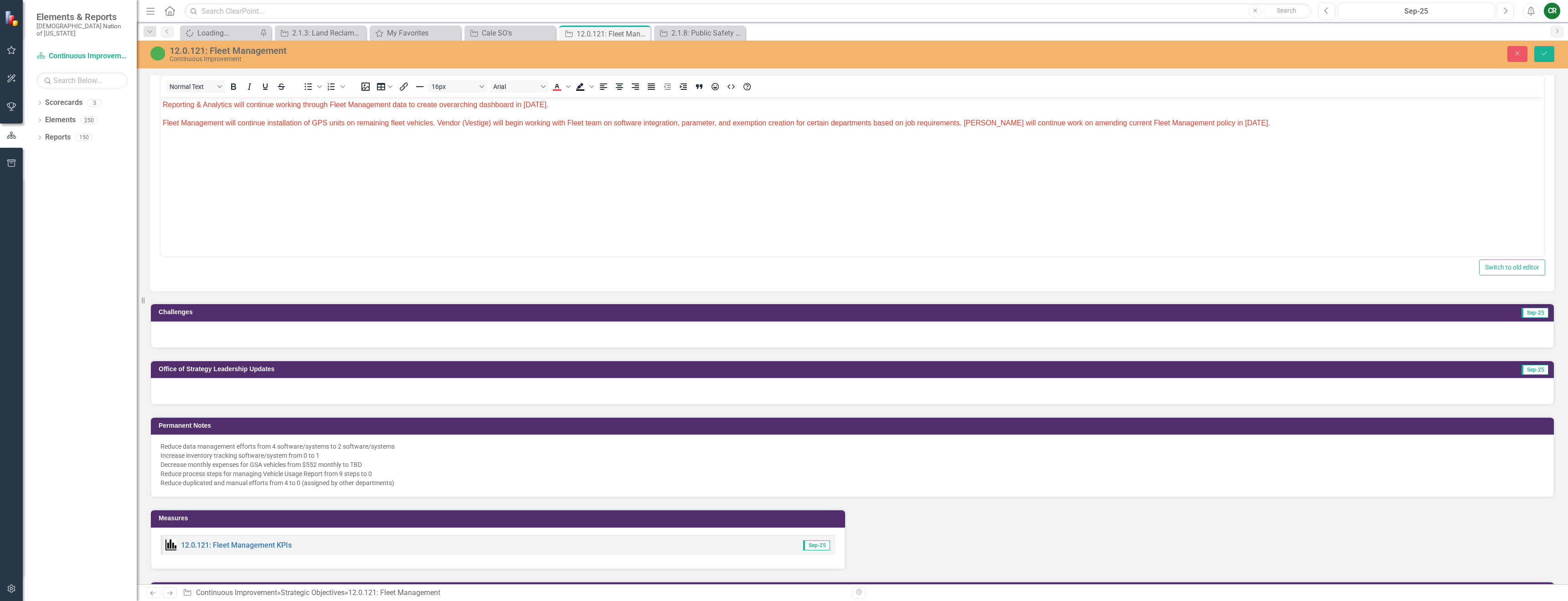
click at [367, 336] on div at bounding box center [852, 334] width 1403 height 26
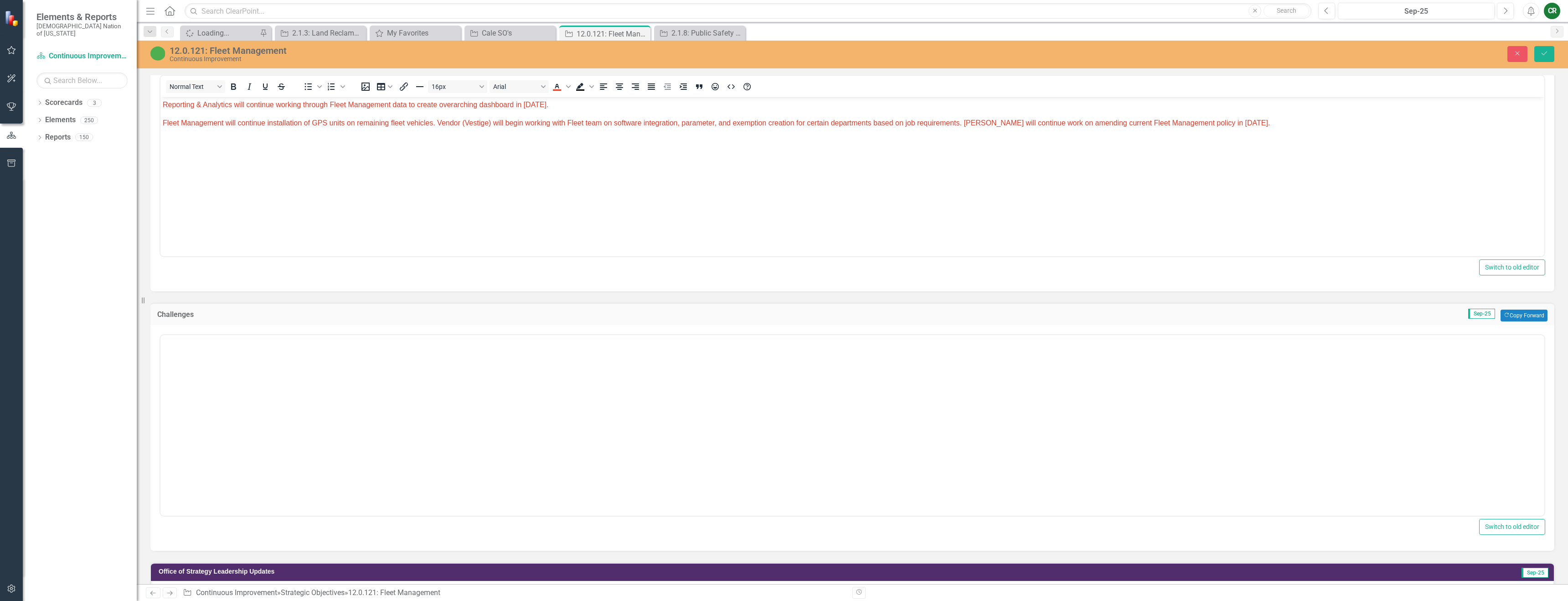
scroll to position [0, 0]
click at [1504, 318] on button "Copy Forward Copy Forward" at bounding box center [1524, 315] width 47 height 12
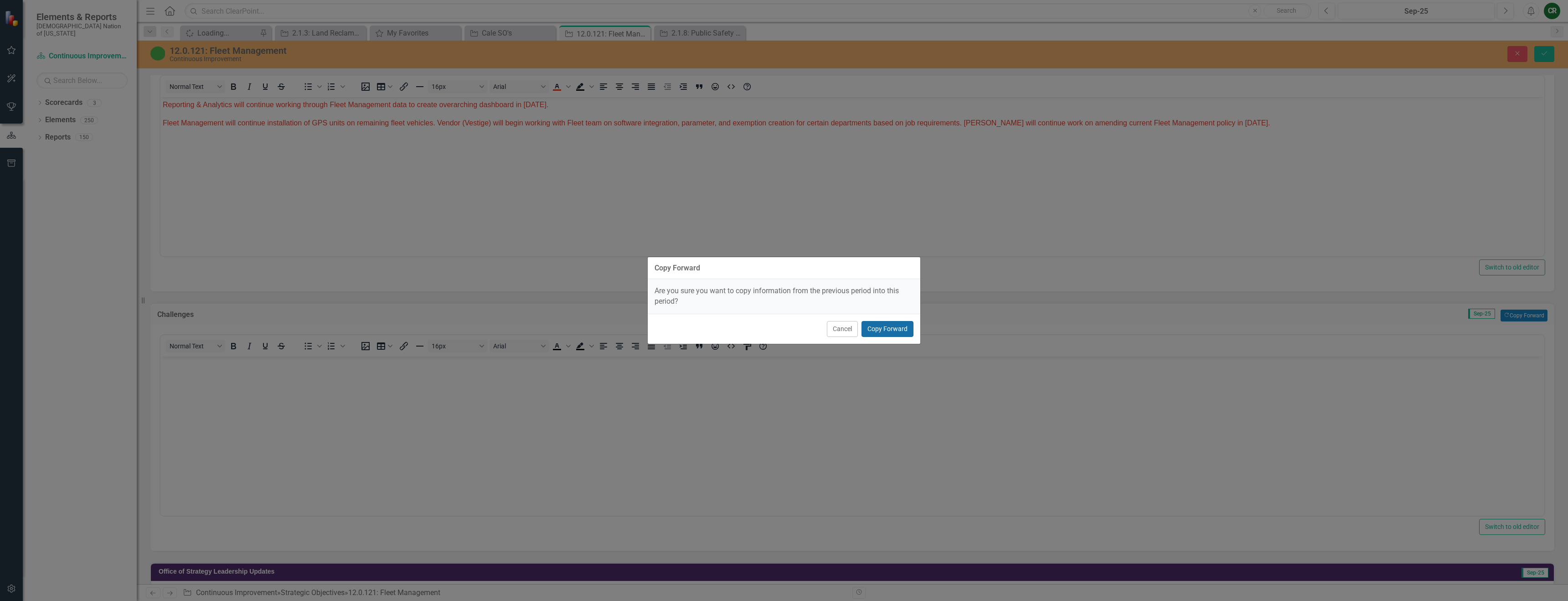
drag, startPoint x: 876, startPoint y: 334, endPoint x: 871, endPoint y: 346, distance: 13.0
click at [876, 334] on button "Copy Forward" at bounding box center [888, 329] width 52 height 16
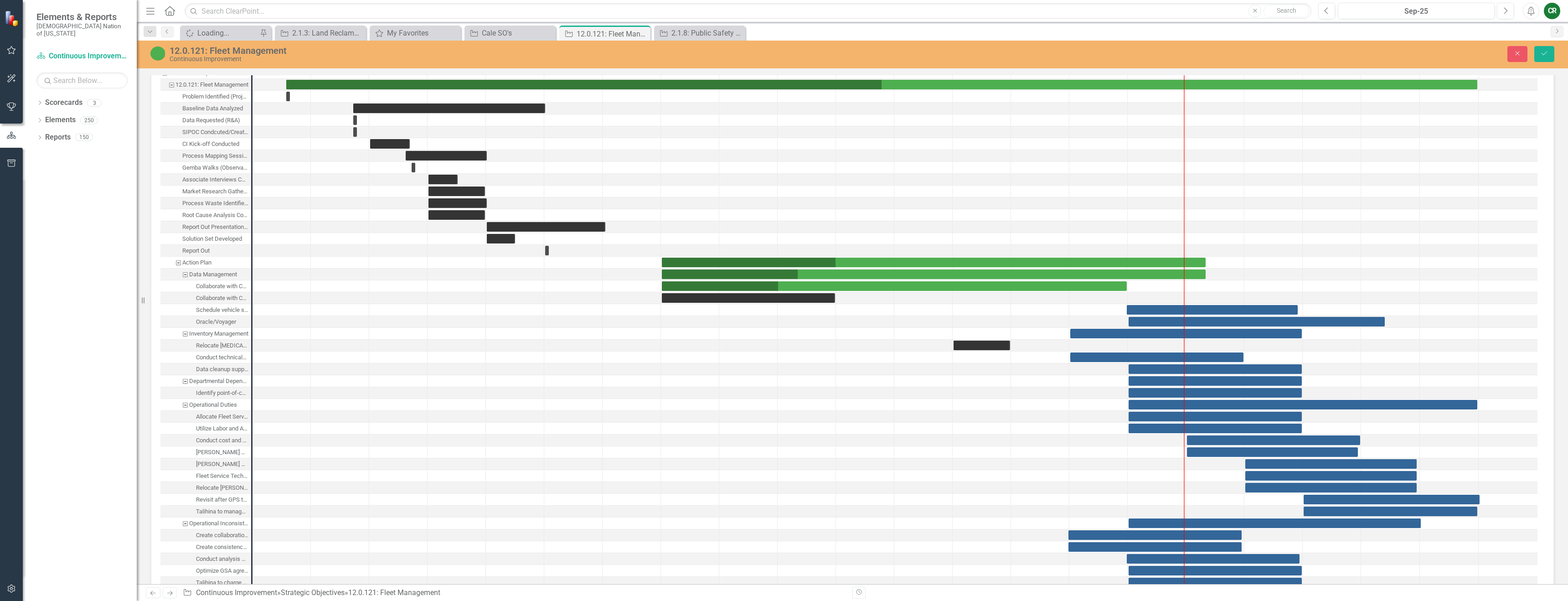
scroll to position [1670, 0]
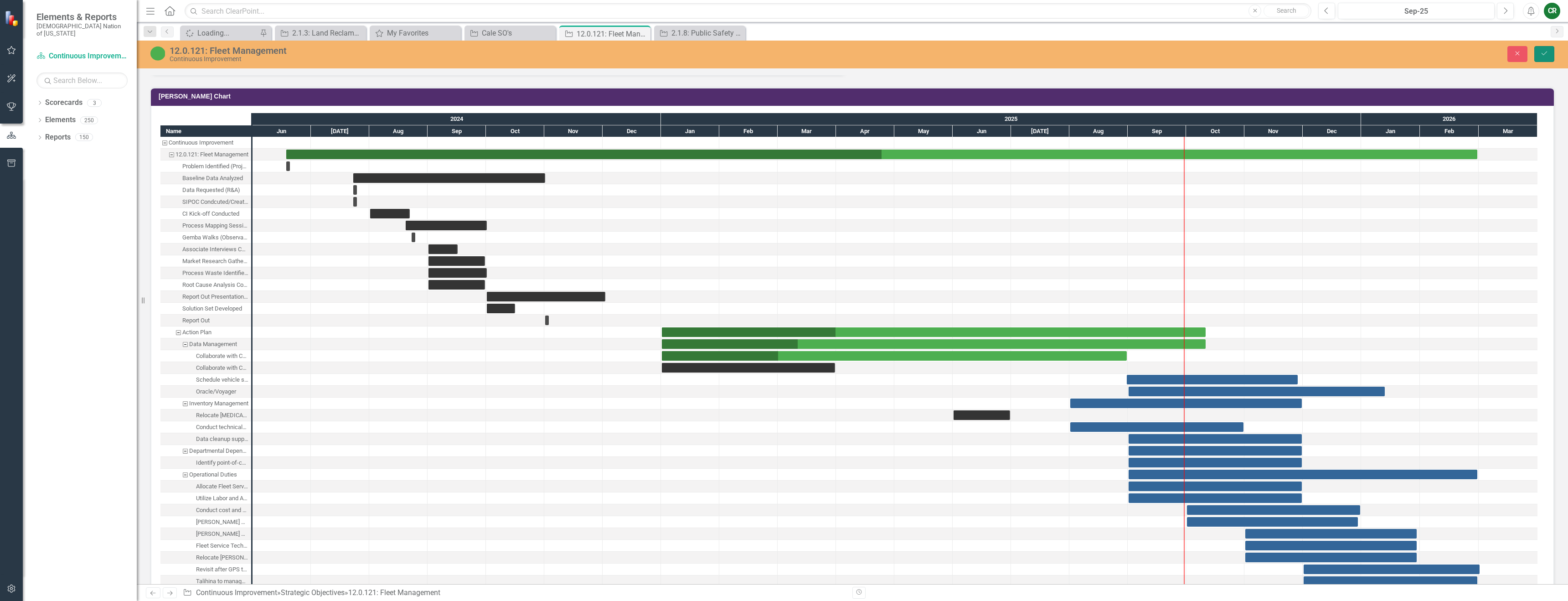
click at [1549, 59] on button "Save" at bounding box center [1545, 54] width 20 height 16
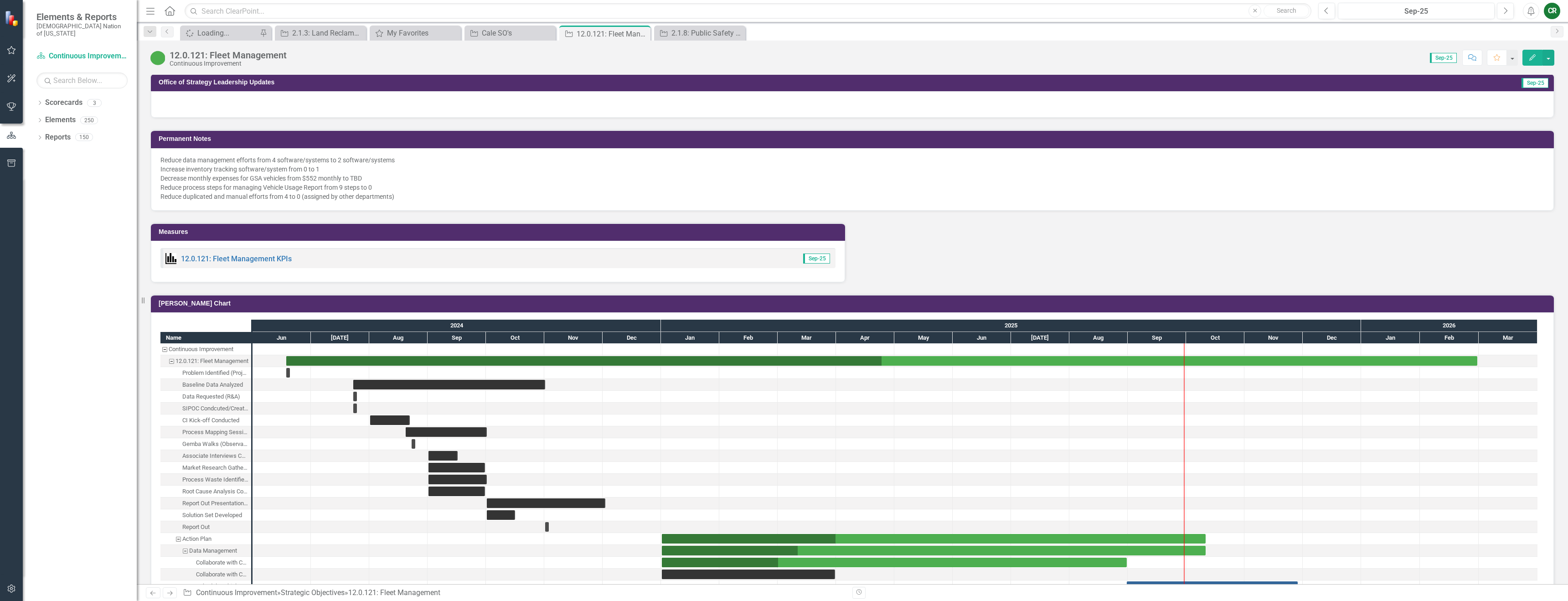
scroll to position [842, 0]
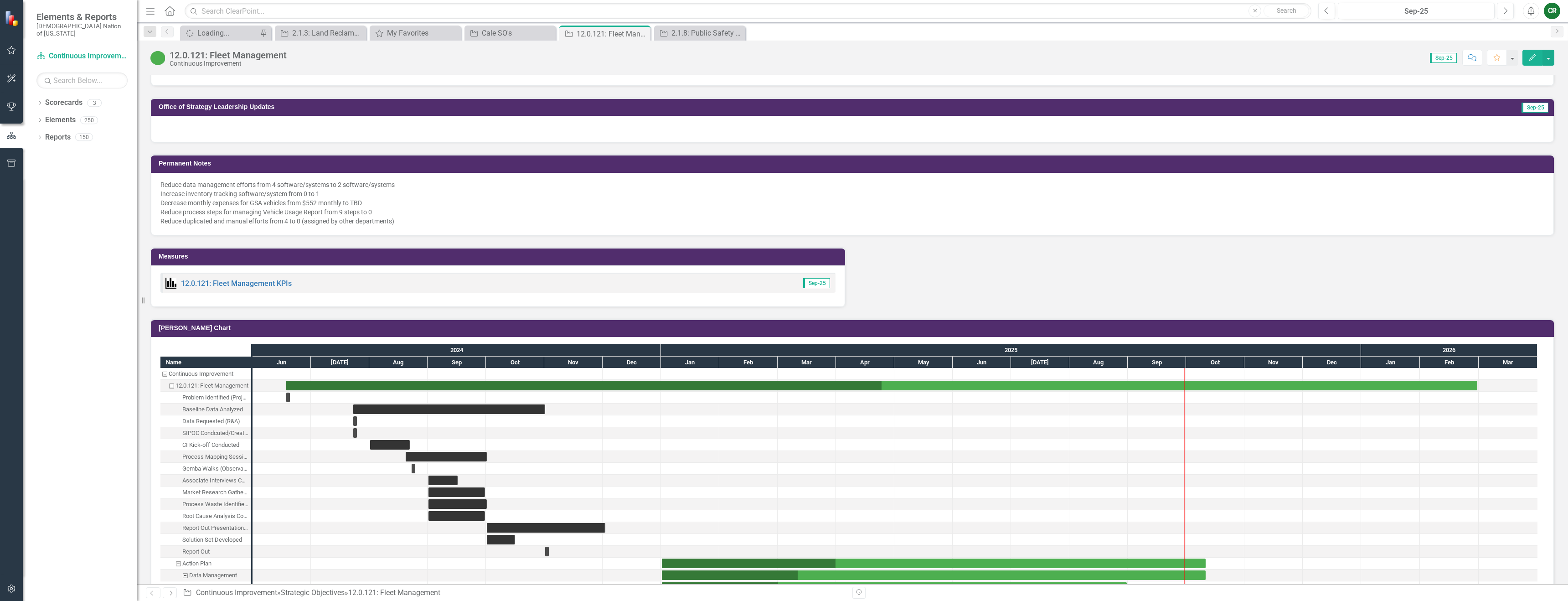
click at [319, 198] on p "Decrease monthly expenses for GSA vehicles from $552 monthly to TBD ​" at bounding box center [852, 202] width 1384 height 9
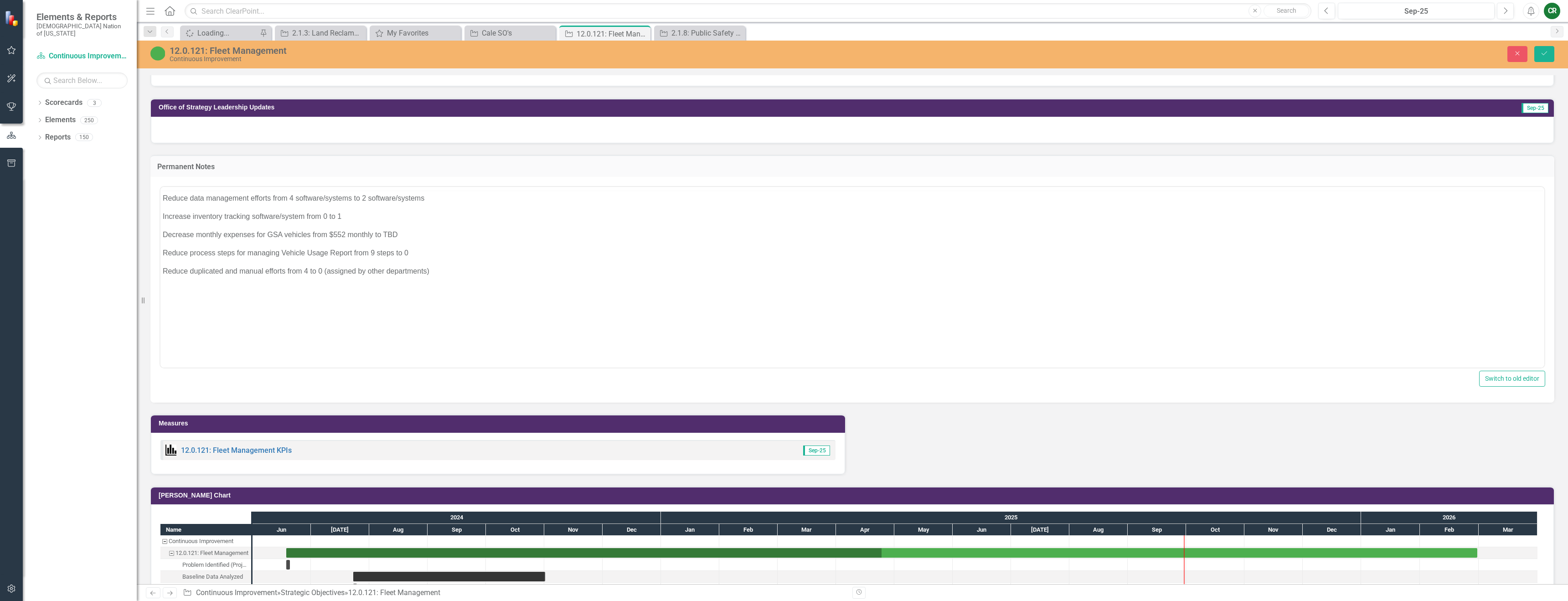
scroll to position [0, 0]
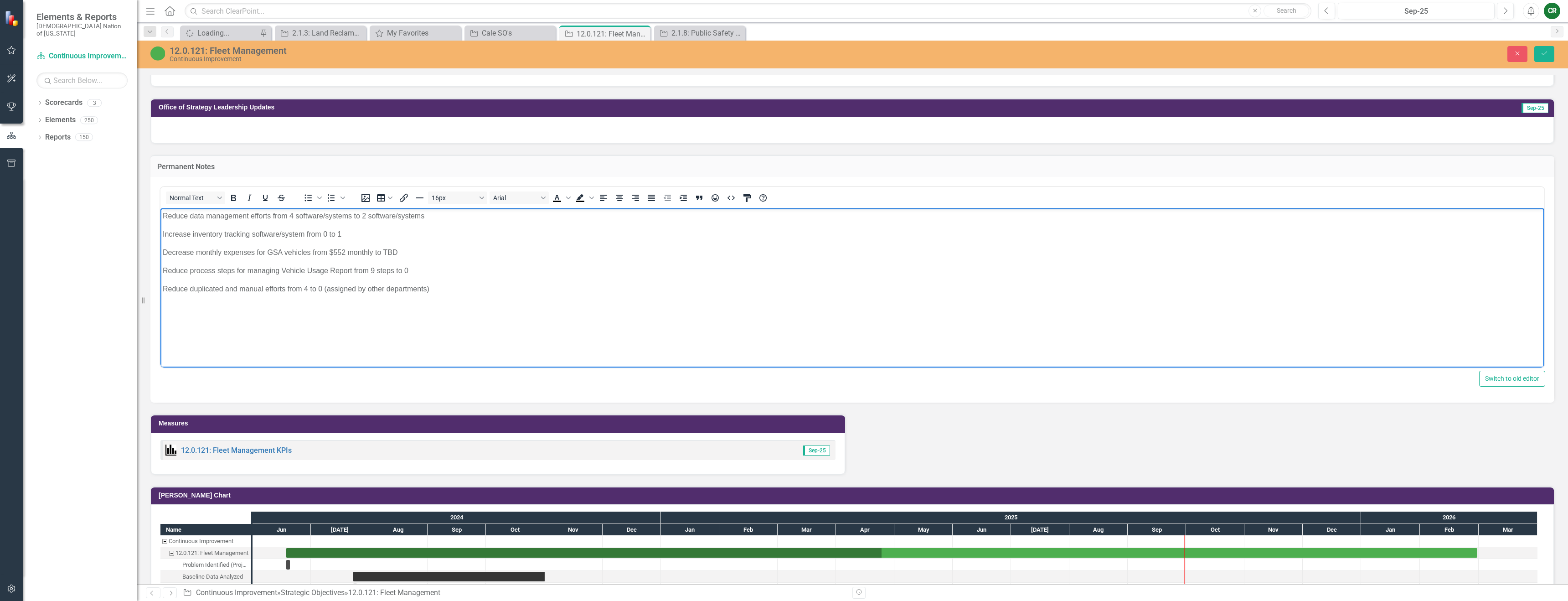
drag, startPoint x: 165, startPoint y: 216, endPoint x: 213, endPoint y: 218, distance: 48.0
click at [166, 216] on p "Reduce data management efforts from 4 software/systems to 2 software/systems​" at bounding box center [852, 216] width 1380 height 11
click at [1541, 53] on icon "Save" at bounding box center [1544, 53] width 8 height 6
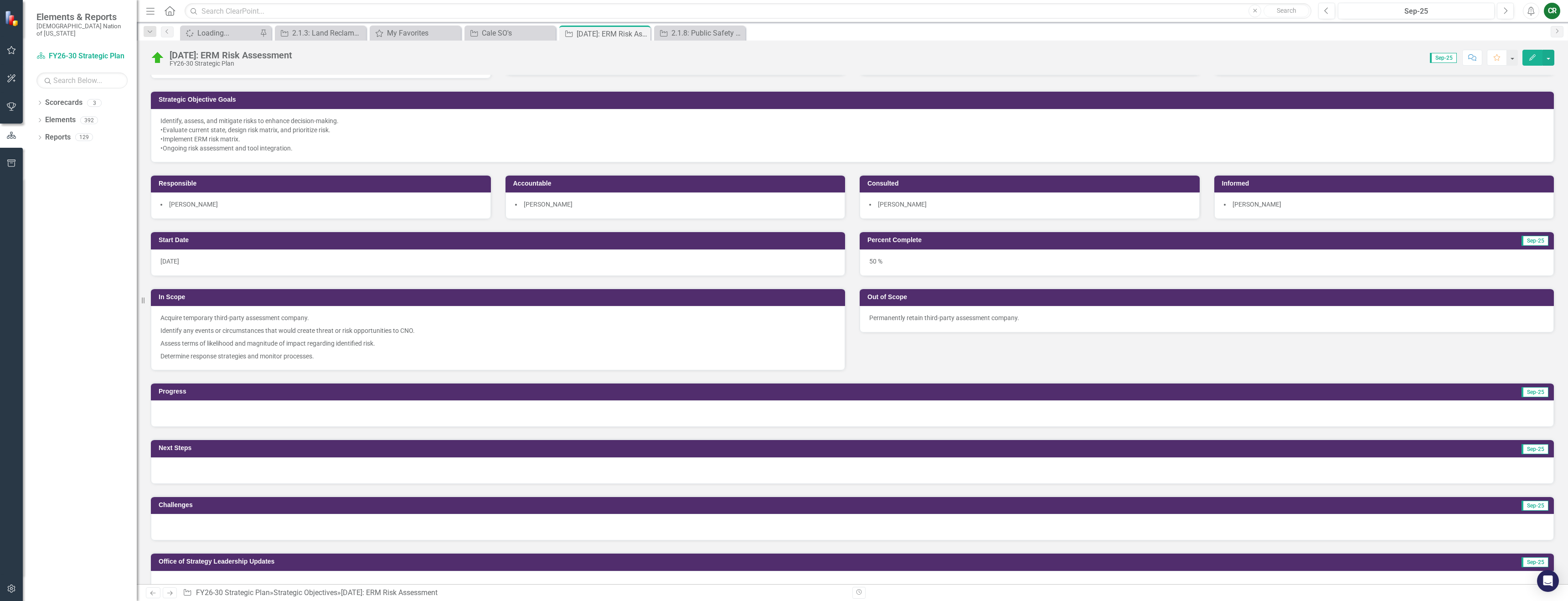
scroll to position [98, 0]
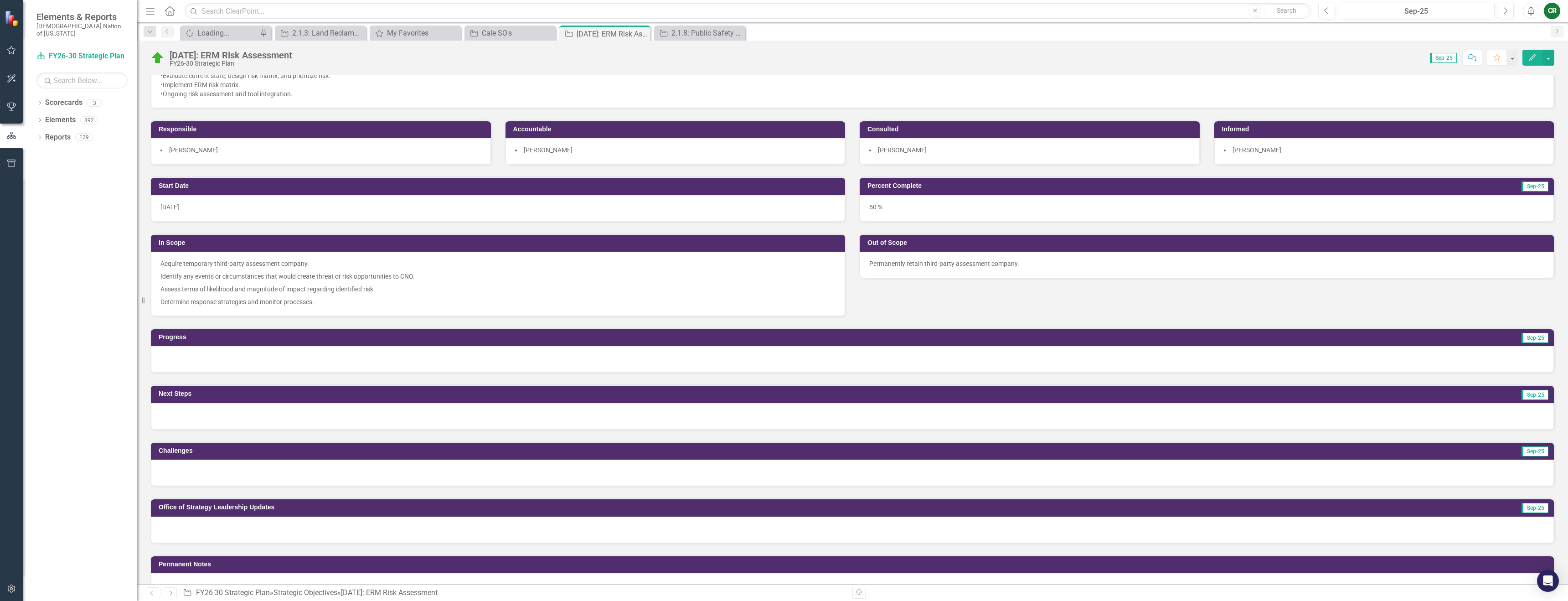
click at [314, 350] on div at bounding box center [852, 358] width 1403 height 26
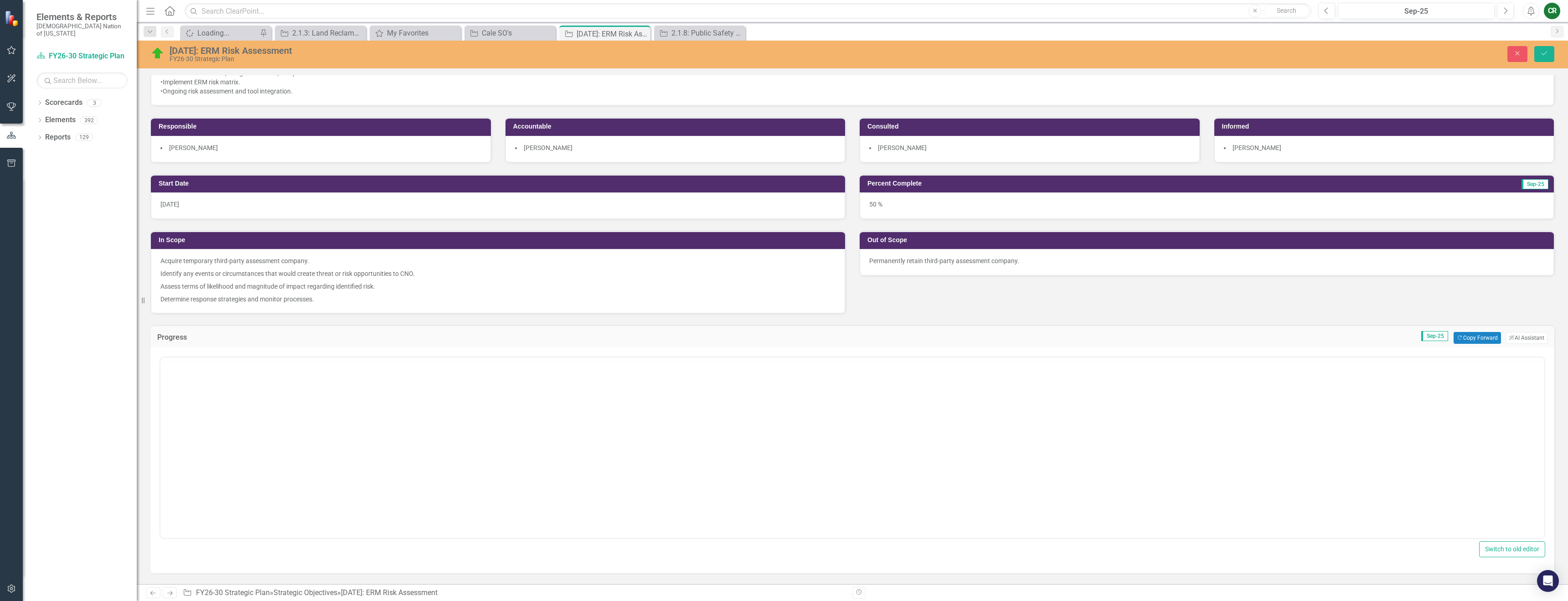
scroll to position [0, 0]
click at [1481, 344] on div "Progress Sep-25 Copy Forward Copy Forward ClearPoint AI AI Assistant" at bounding box center [852, 336] width 1404 height 22
click at [1472, 336] on button "Copy Forward Copy Forward" at bounding box center [1477, 337] width 47 height 12
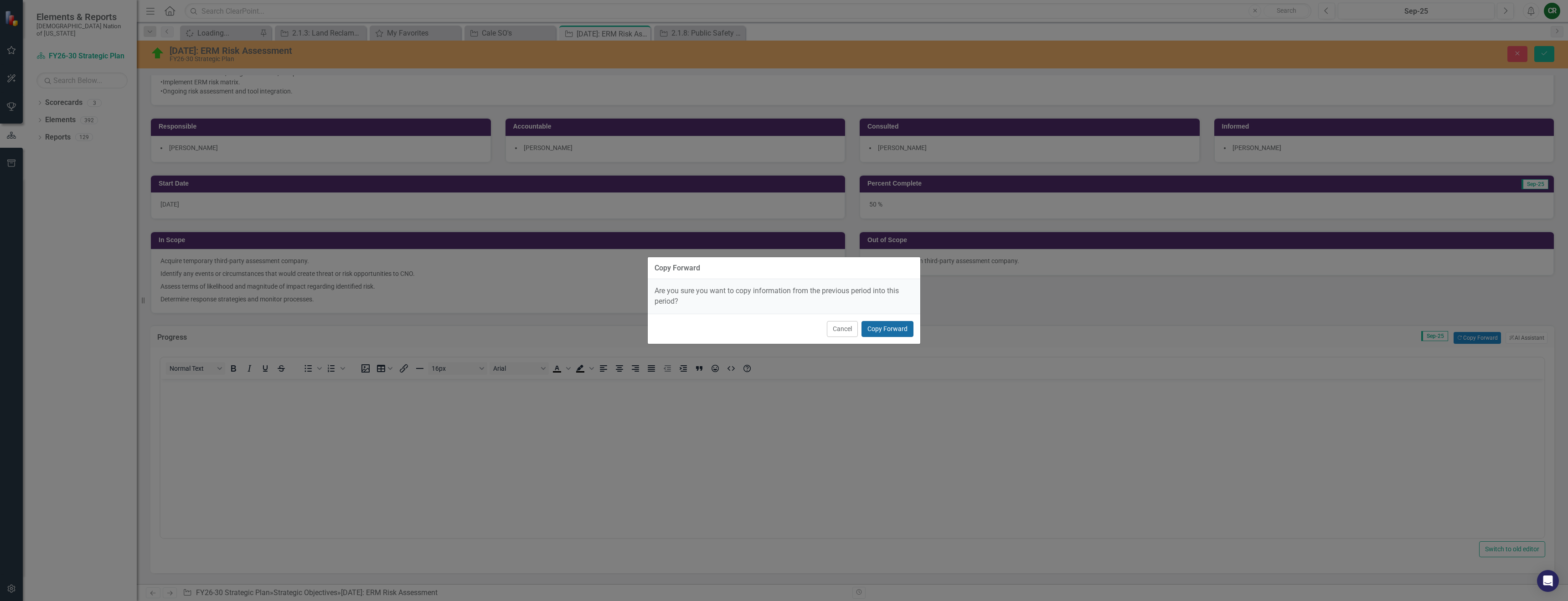
click at [897, 321] on button "Copy Forward" at bounding box center [888, 329] width 52 height 16
click at [891, 328] on button "Copy Forward" at bounding box center [888, 329] width 52 height 16
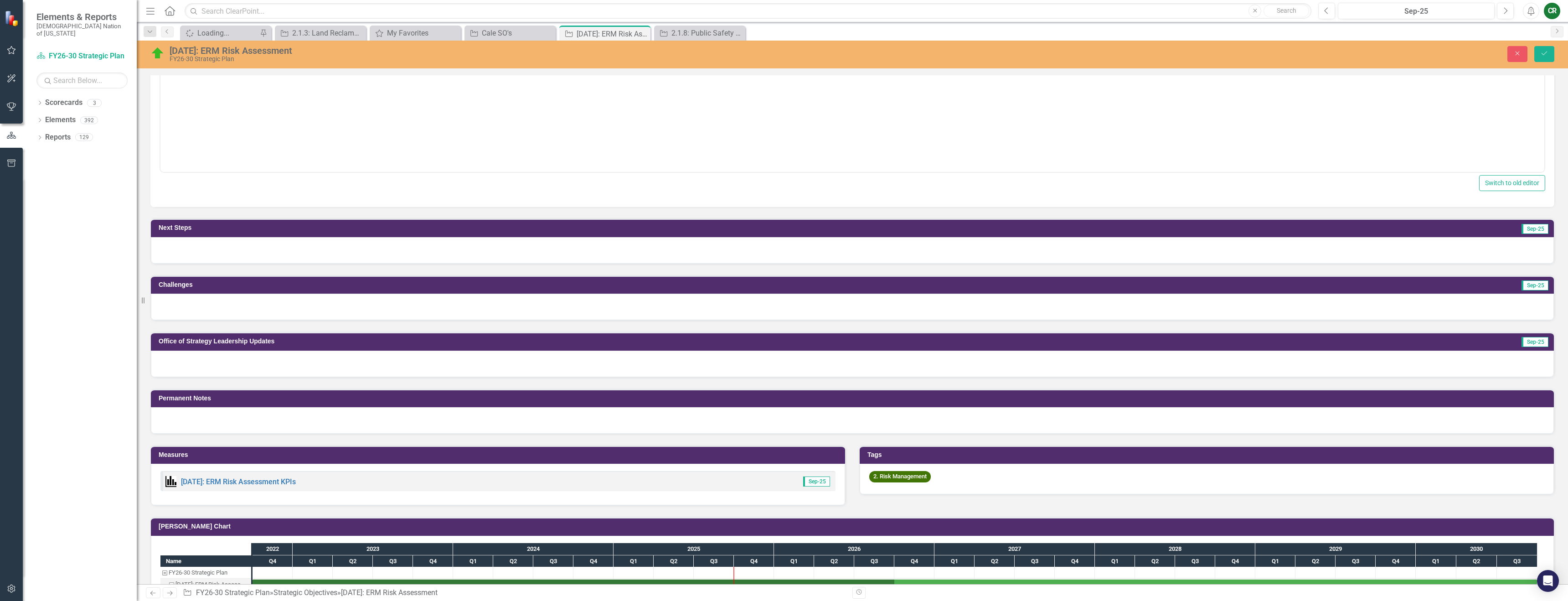
scroll to position [517, 0]
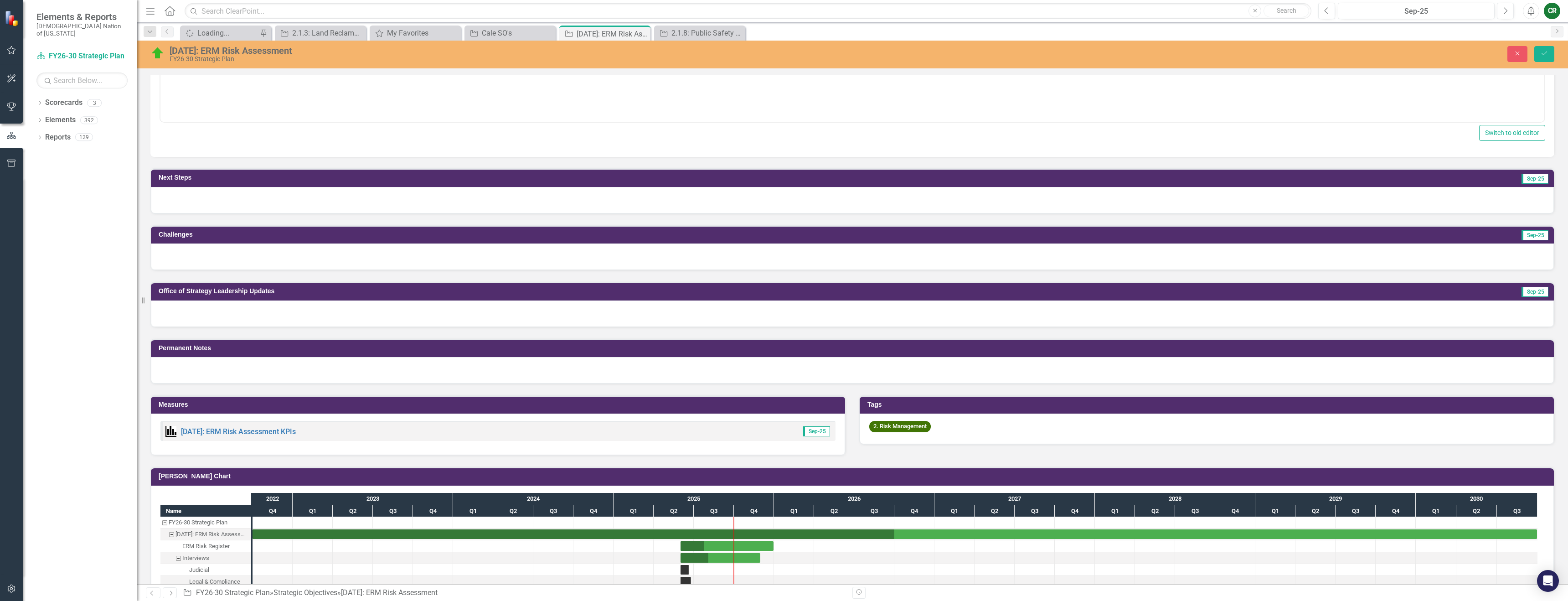
click at [675, 200] on div at bounding box center [852, 200] width 1403 height 26
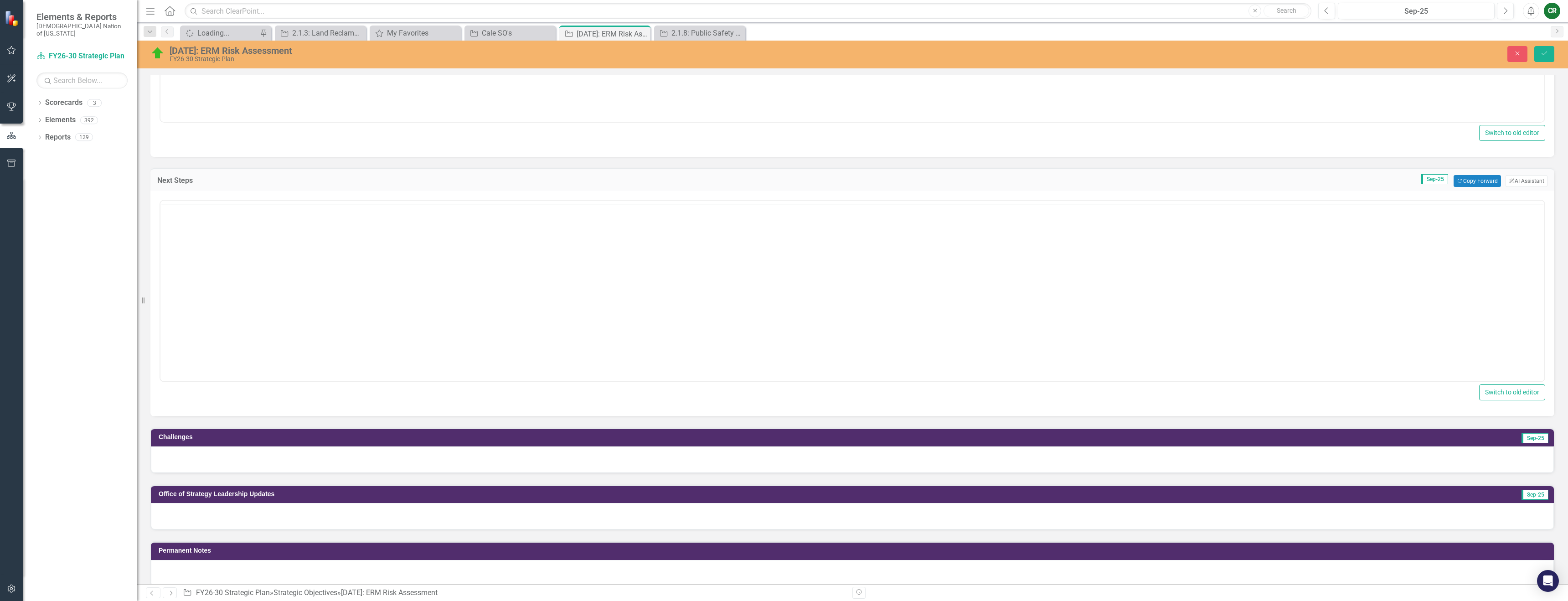
scroll to position [0, 0]
click at [1454, 184] on button "Copy Forward Copy Forward" at bounding box center [1477, 180] width 47 height 12
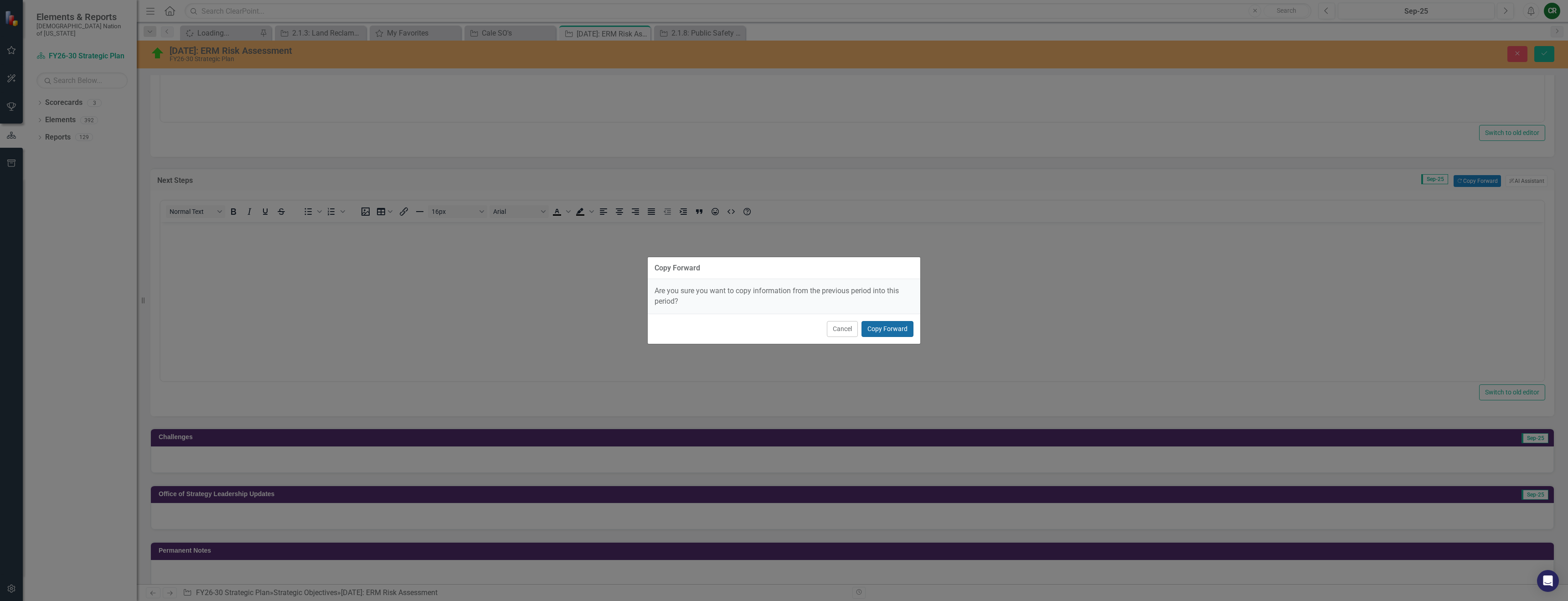
click at [900, 325] on button "Copy Forward" at bounding box center [888, 329] width 52 height 16
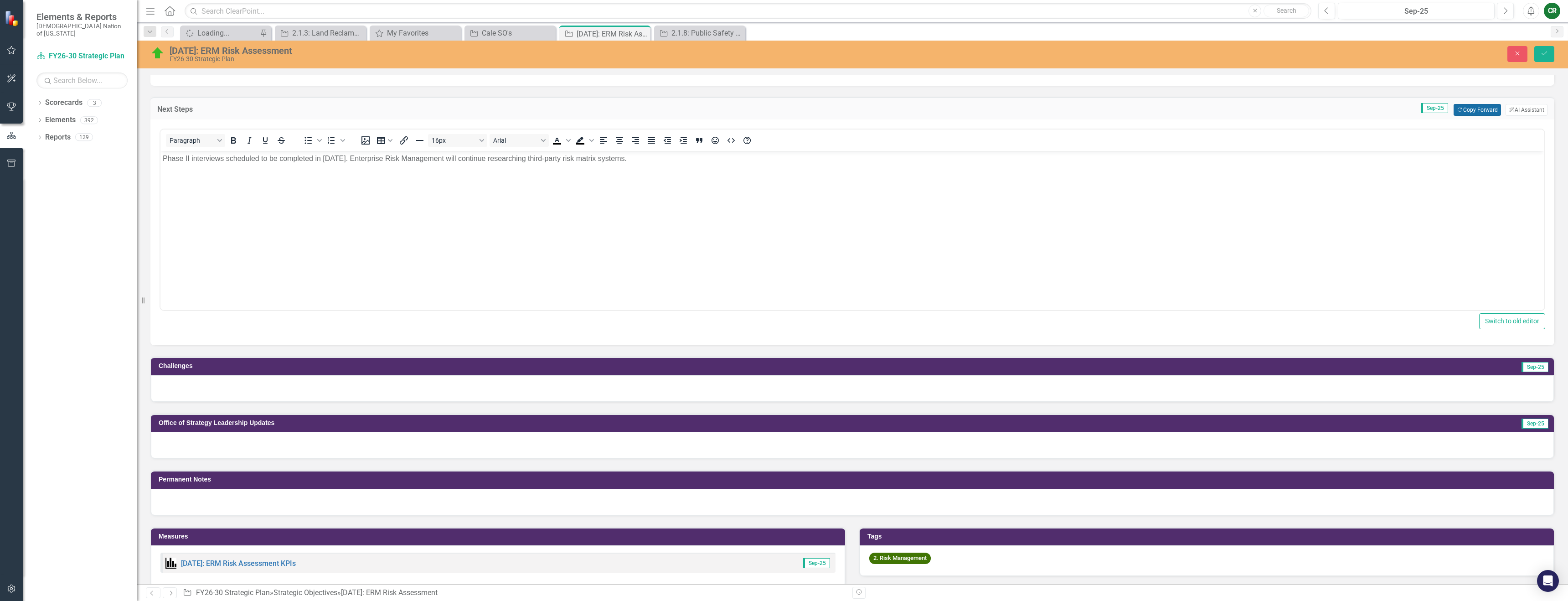
scroll to position [611, 0]
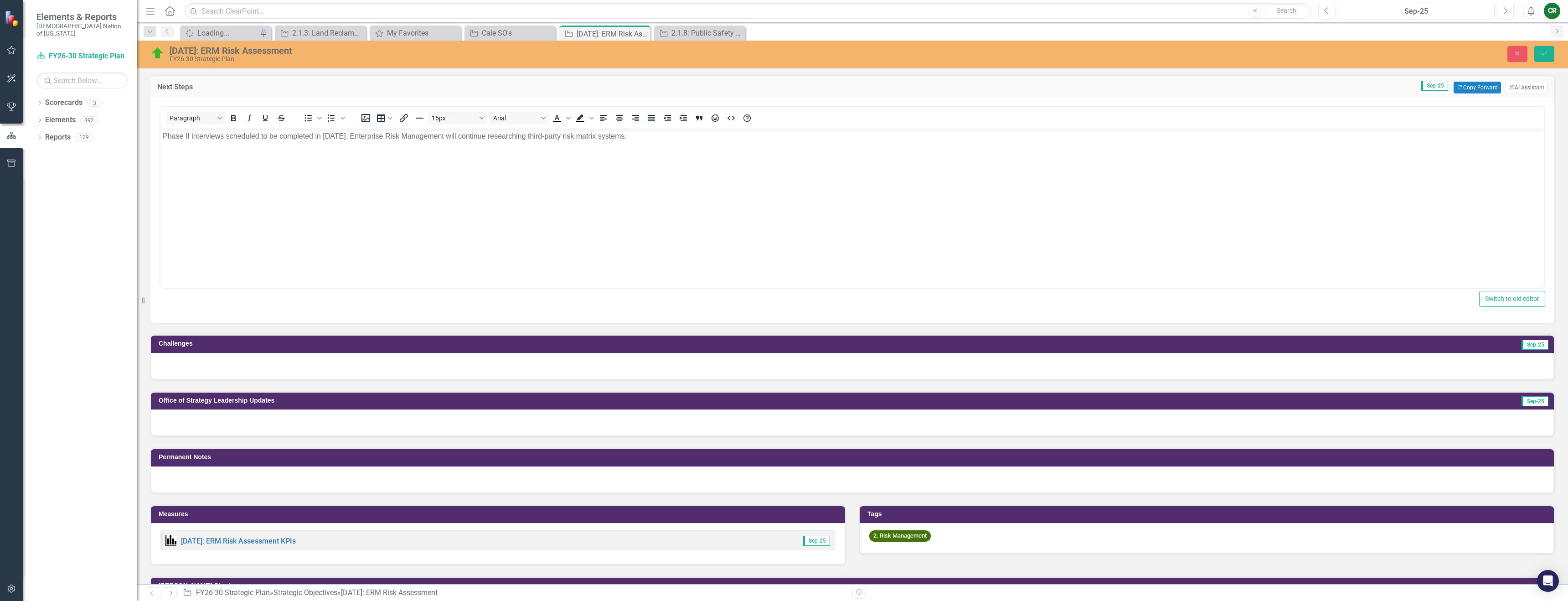
click at [373, 359] on div at bounding box center [852, 365] width 1403 height 26
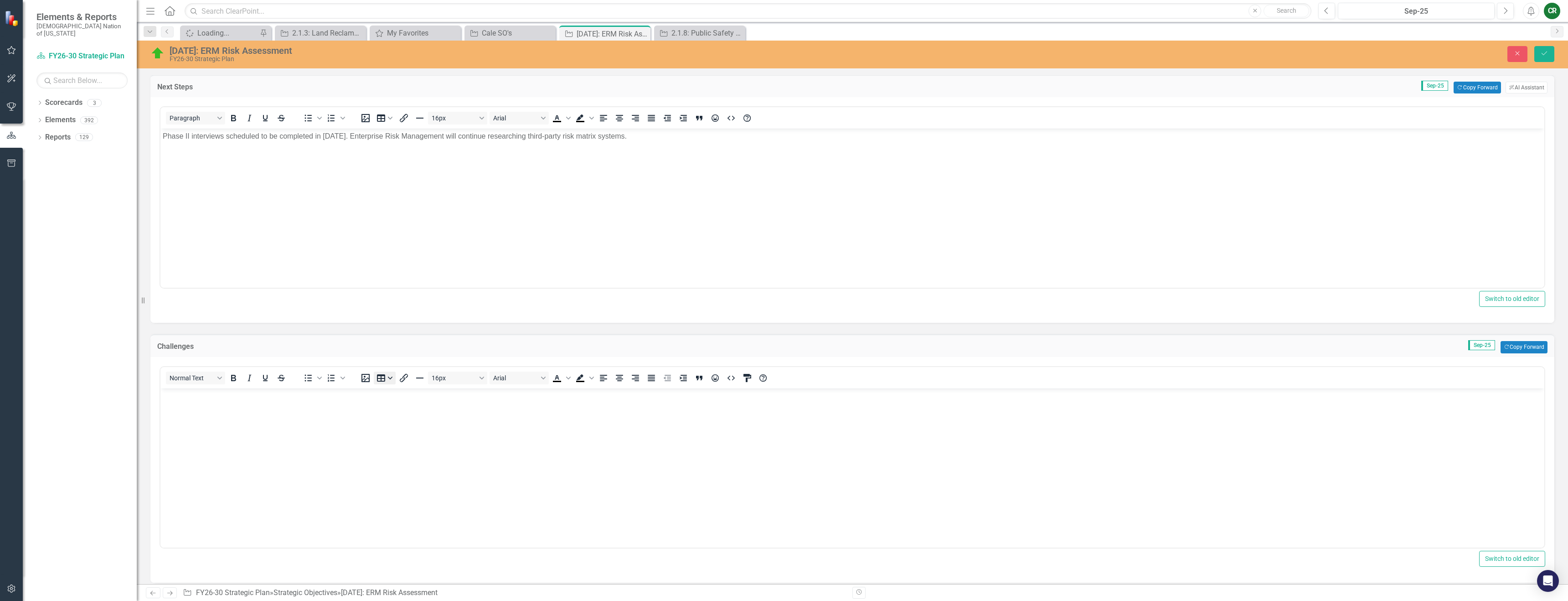
scroll to position [0, 0]
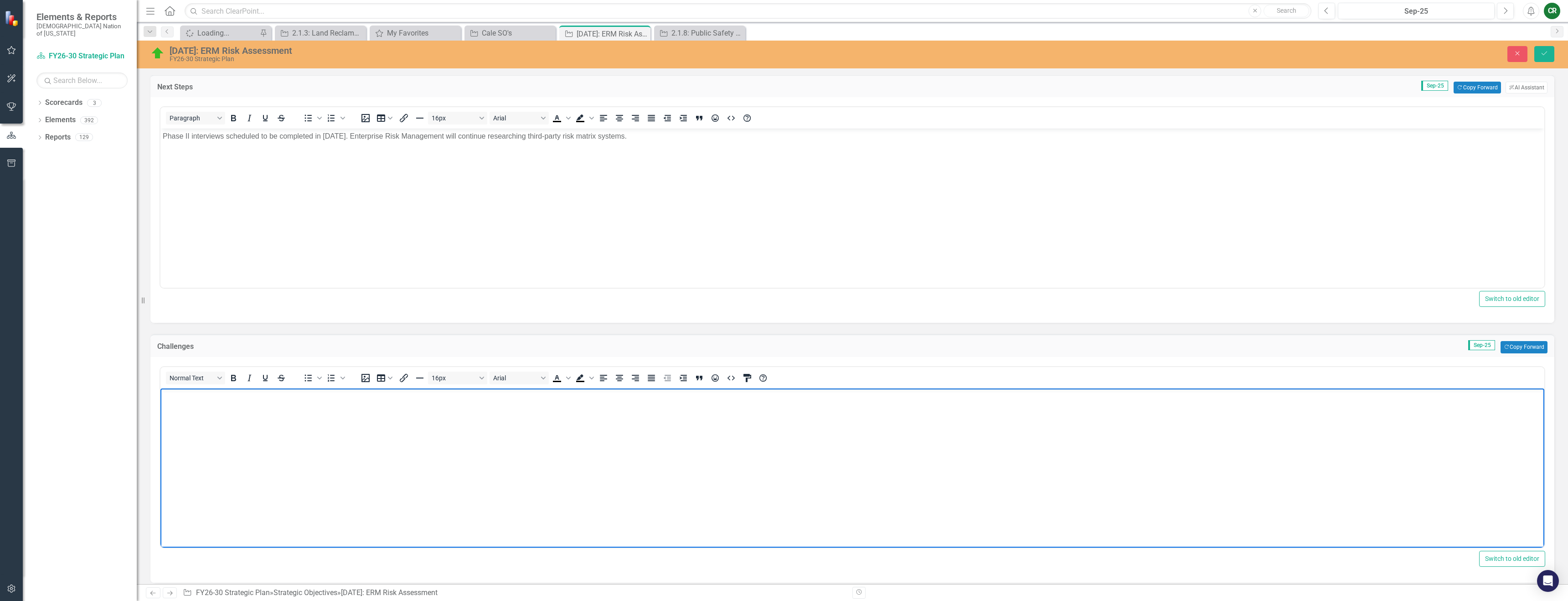
click at [392, 414] on body "Rich Text Area. Press ALT-0 for help." at bounding box center [852, 456] width 1384 height 137
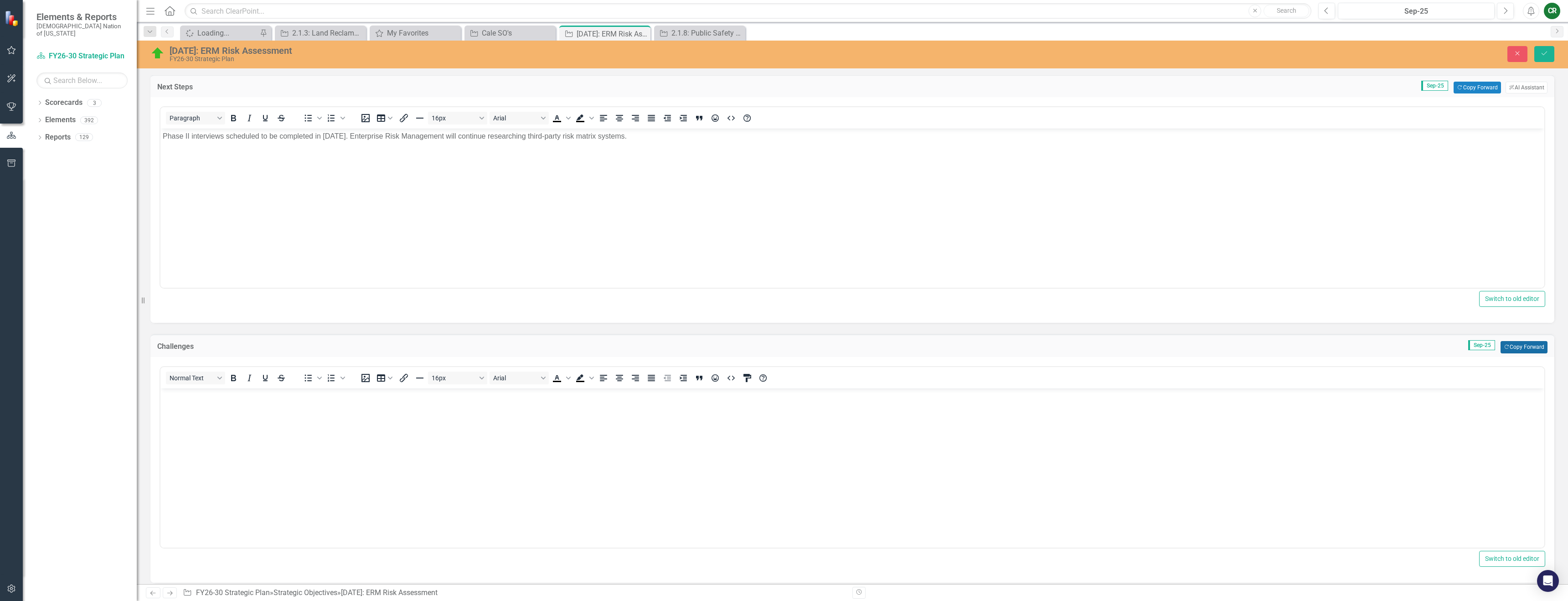
click at [1518, 352] on button "Copy Forward Copy Forward" at bounding box center [1524, 346] width 47 height 12
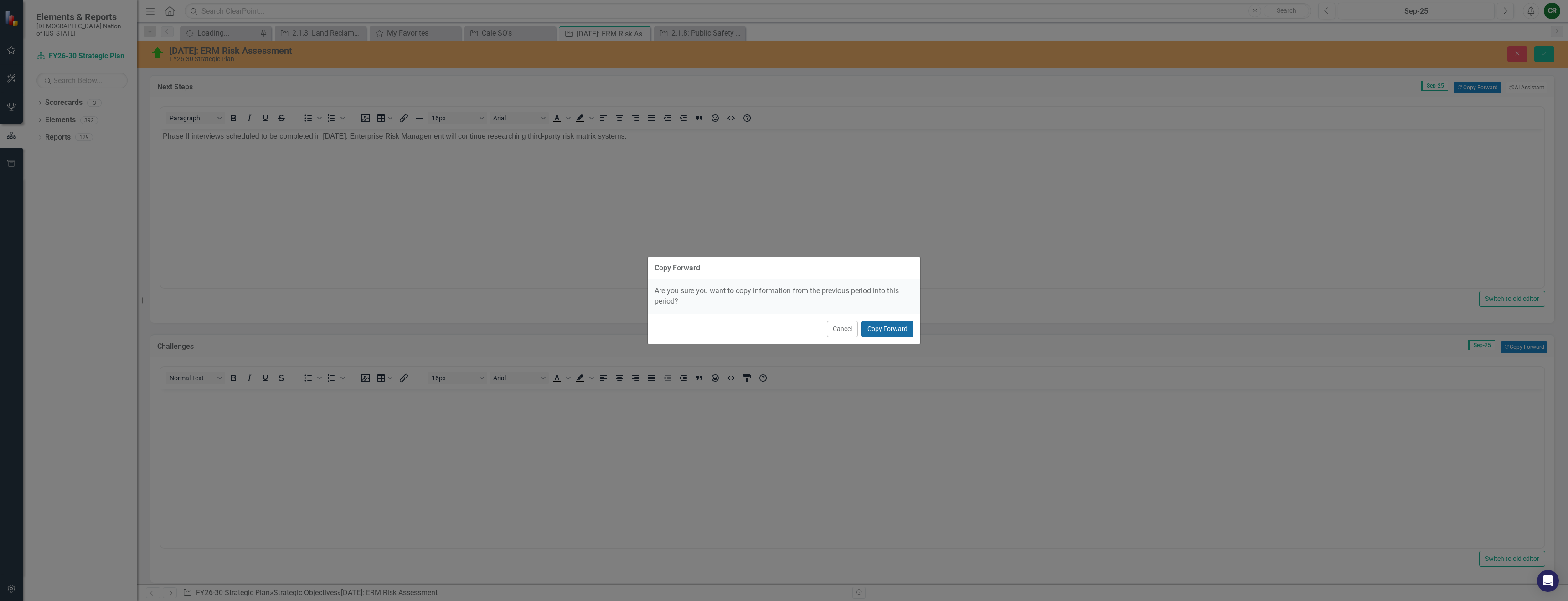
click at [888, 333] on button "Copy Forward" at bounding box center [888, 329] width 52 height 16
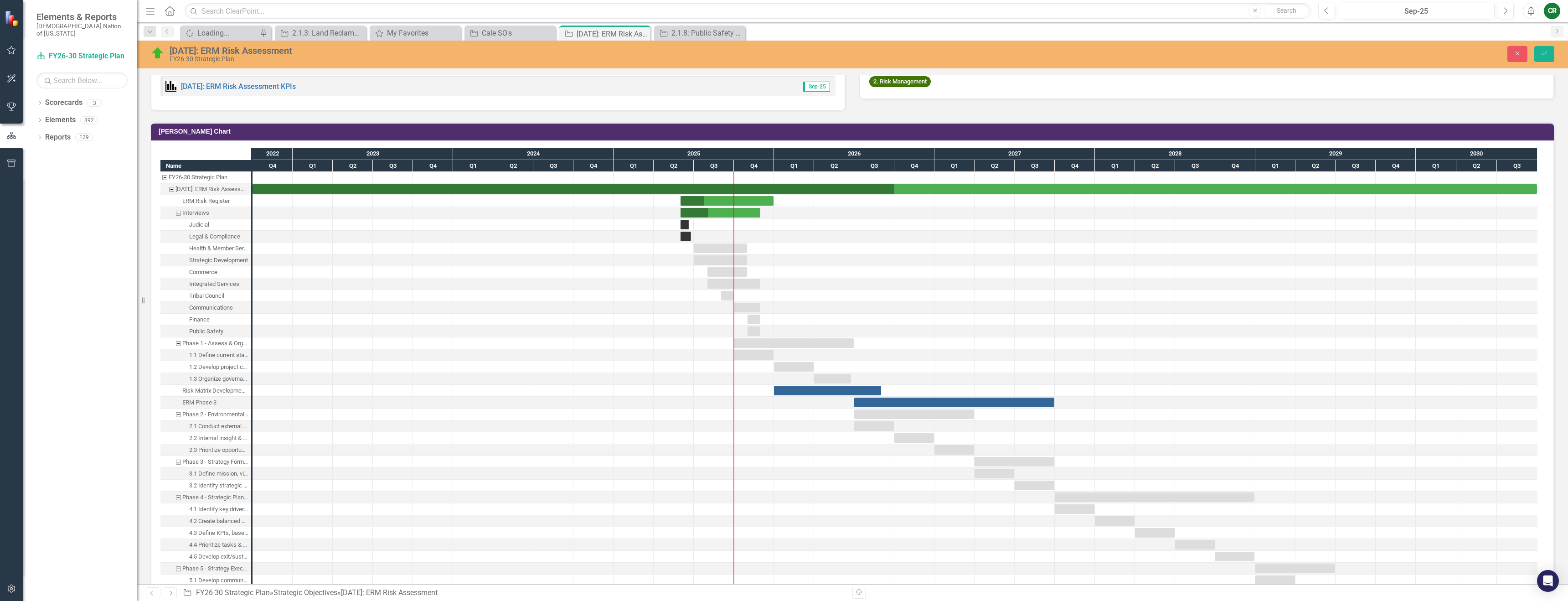
scroll to position [1262, 0]
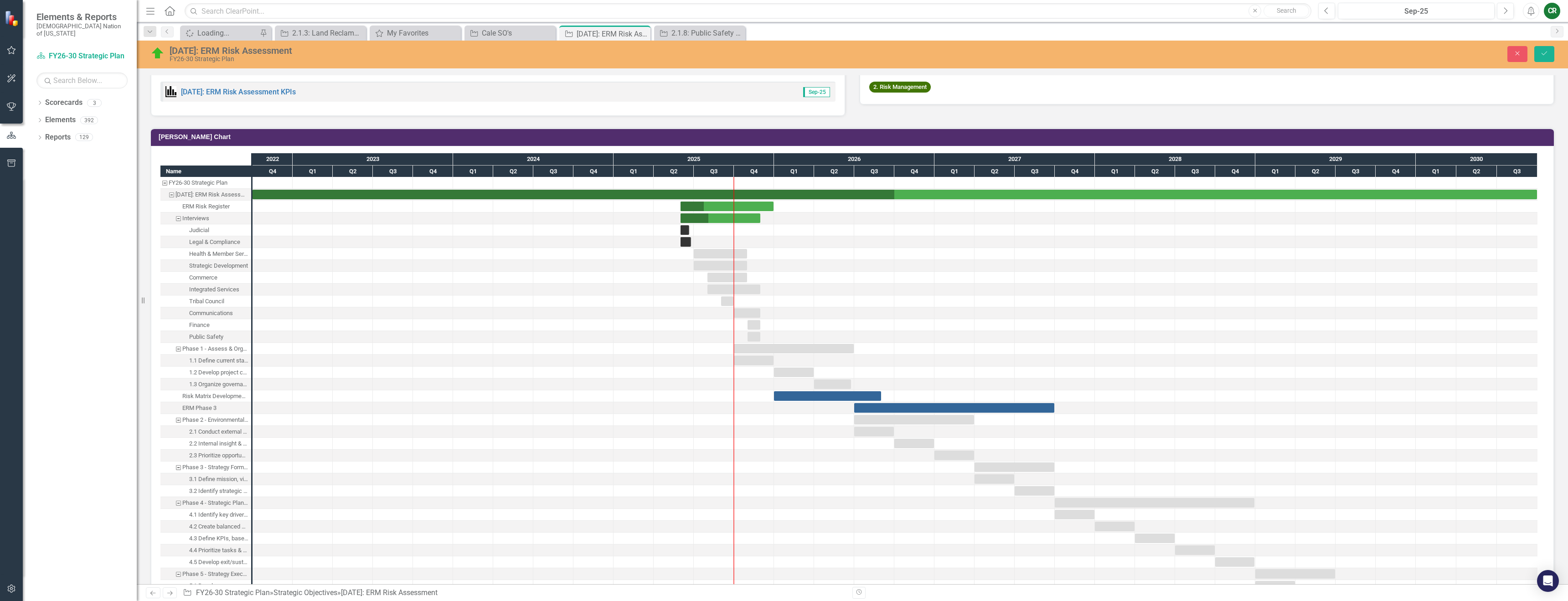
click at [1428, 140] on td "[PERSON_NAME] Chart" at bounding box center [853, 138] width 1391 height 13
drag, startPoint x: 1428, startPoint y: 140, endPoint x: 1410, endPoint y: 141, distance: 18.0
click at [1428, 140] on td "[PERSON_NAME] Chart" at bounding box center [853, 138] width 1391 height 13
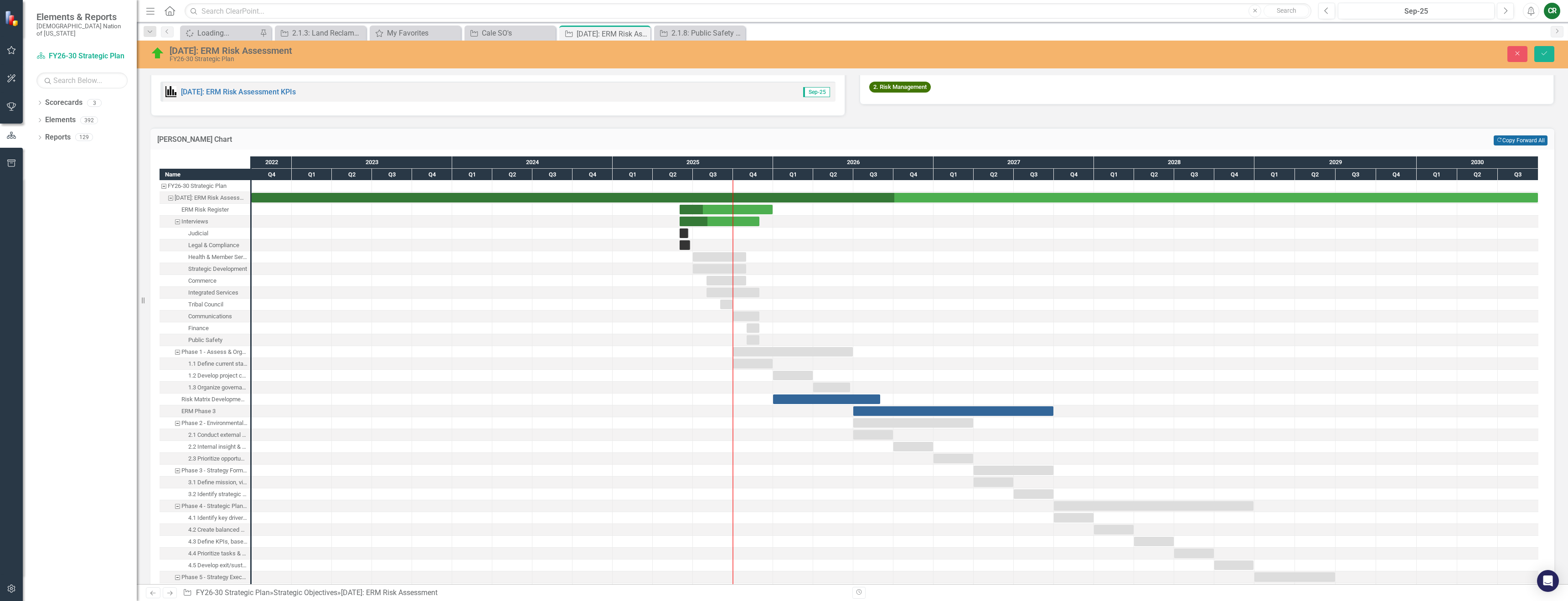
click at [1503, 139] on button "Copy Forward Copy Forward All" at bounding box center [1521, 139] width 54 height 10
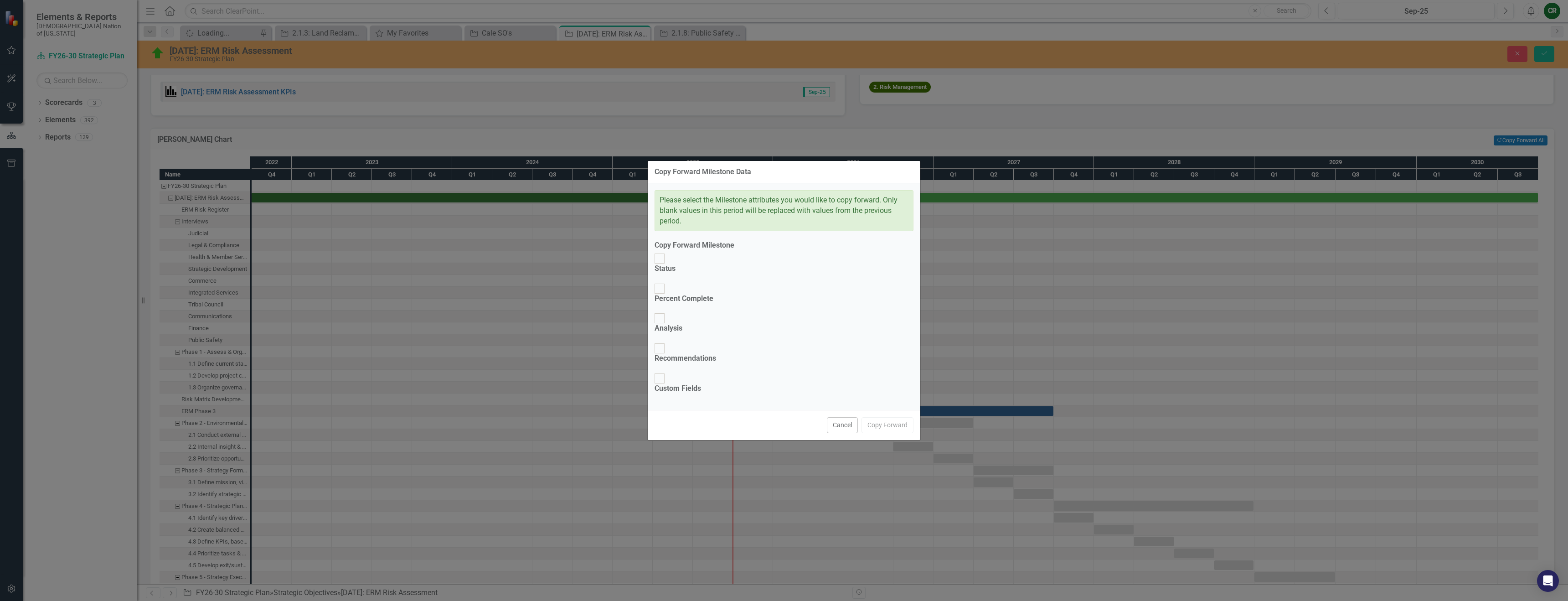
drag, startPoint x: 685, startPoint y: 302, endPoint x: 687, endPoint y: 319, distance: 17.1
click at [676, 274] on div "Status" at bounding box center [664, 269] width 21 height 11
click at [667, 265] on input "Status" at bounding box center [660, 259] width 14 height 14
checkbox input "true"
click at [687, 304] on div "Percent Complete" at bounding box center [683, 299] width 59 height 11
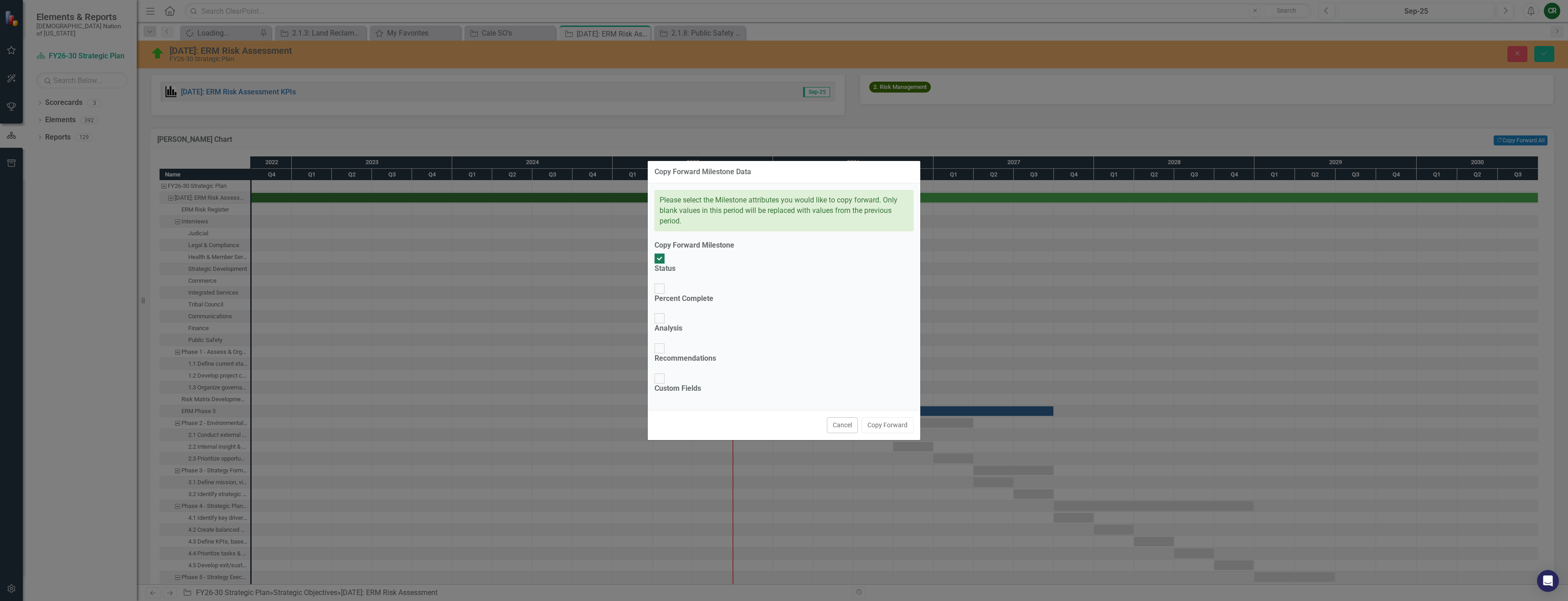
click at [667, 295] on input "Percent Complete" at bounding box center [660, 289] width 14 height 14
checkbox input "true"
click at [891, 417] on button "Copy Forward" at bounding box center [888, 425] width 52 height 16
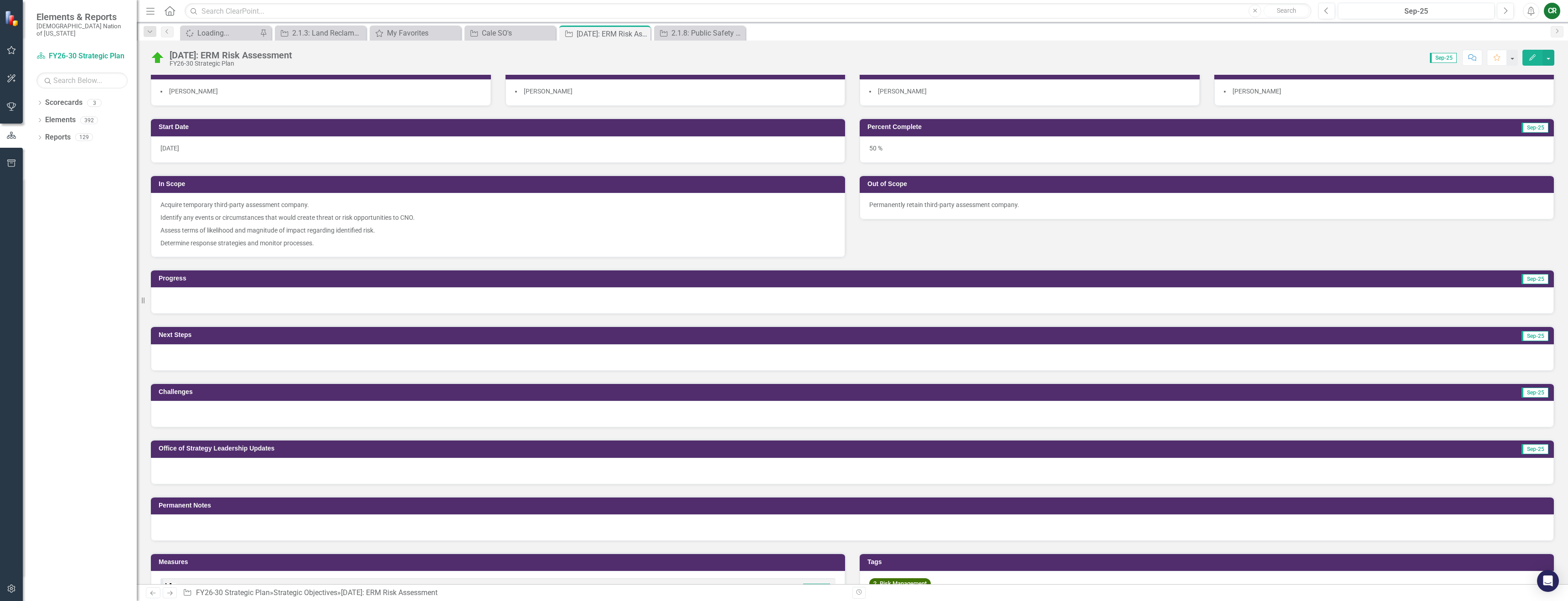
scroll to position [158, 0]
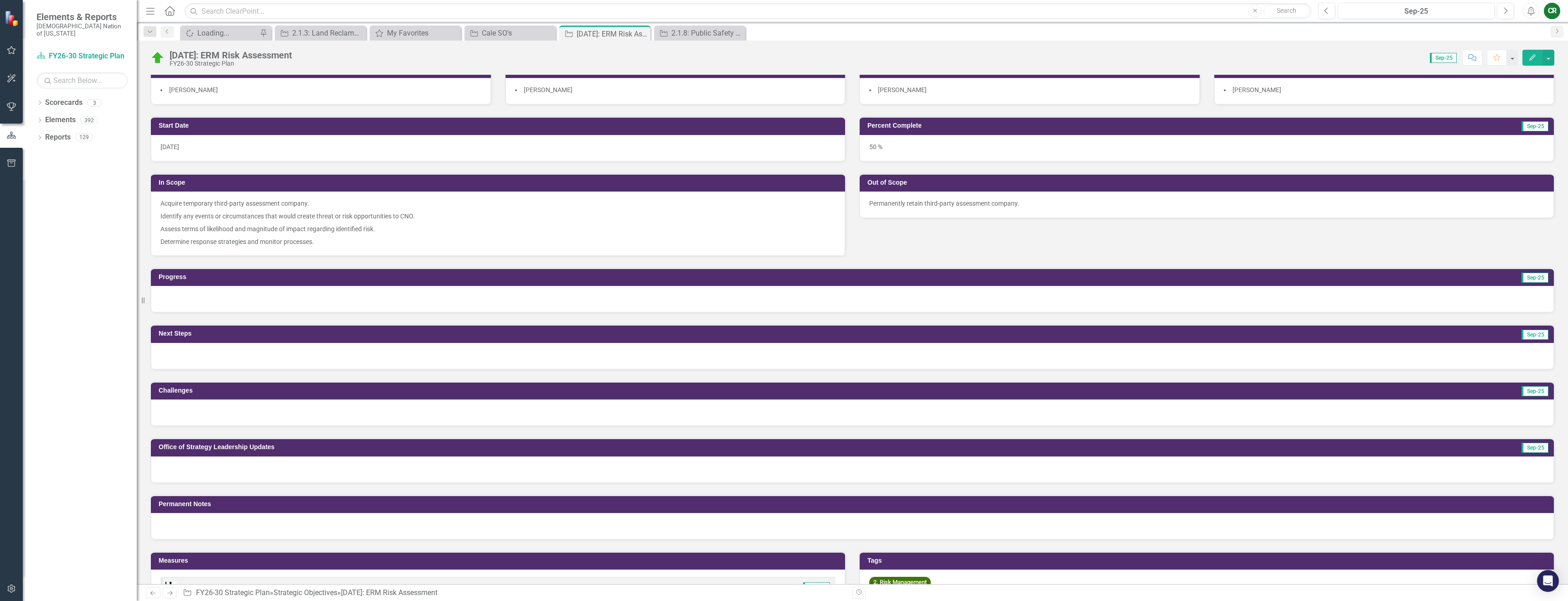
click at [884, 306] on div at bounding box center [852, 299] width 1403 height 26
click at [884, 304] on div at bounding box center [852, 299] width 1403 height 26
click at [789, 293] on div at bounding box center [852, 299] width 1403 height 26
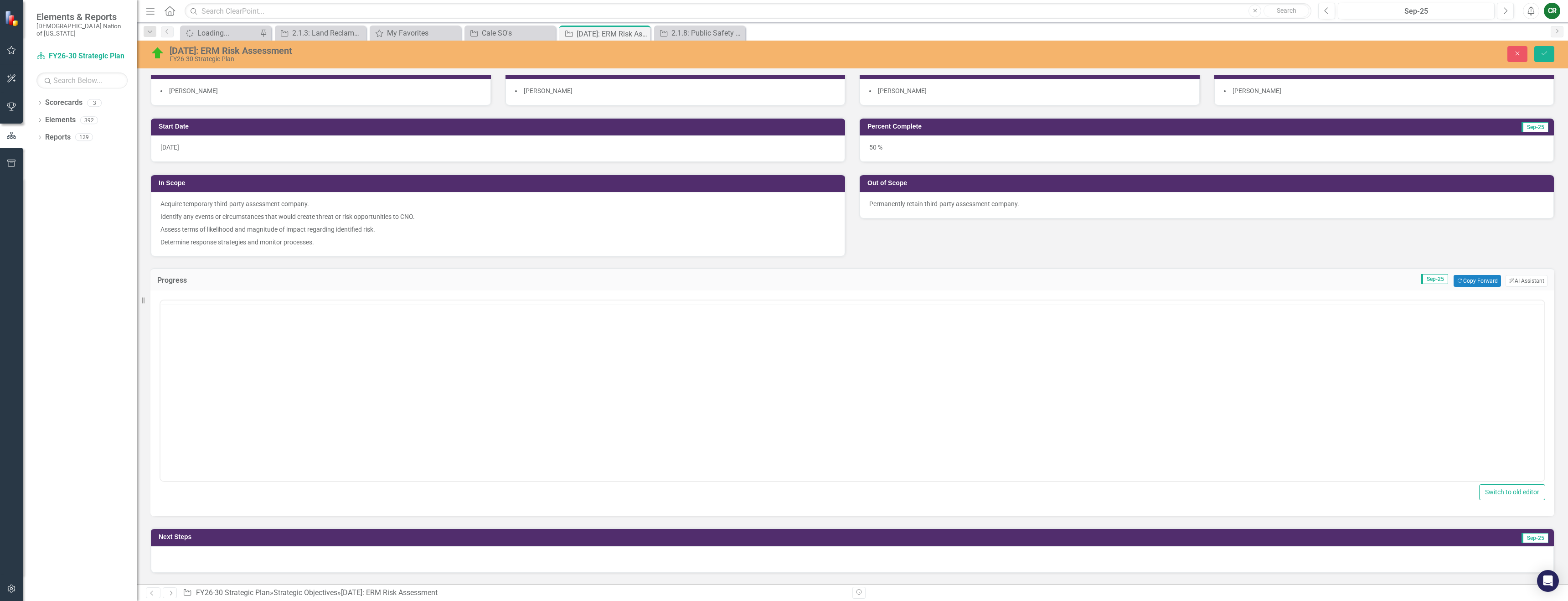
scroll to position [0, 0]
click at [1464, 277] on button "Copy Forward Copy Forward" at bounding box center [1477, 280] width 47 height 12
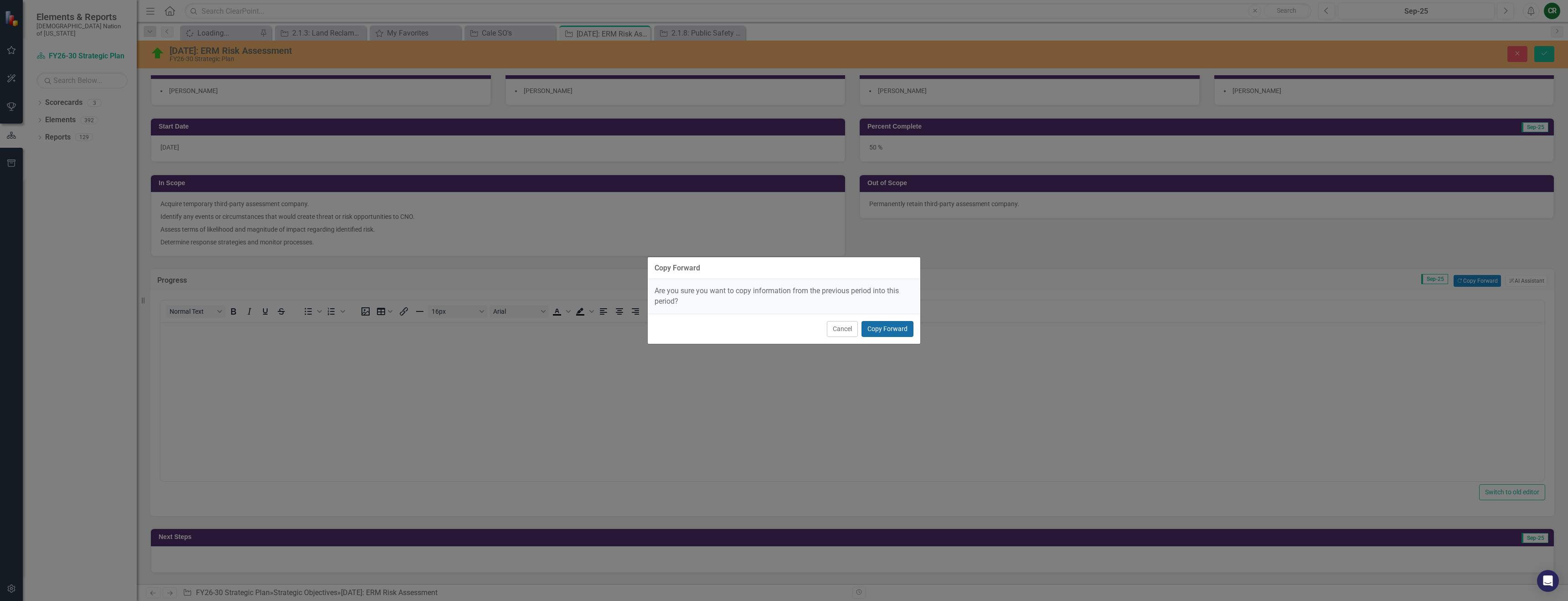
click at [873, 329] on button "Copy Forward" at bounding box center [888, 329] width 52 height 16
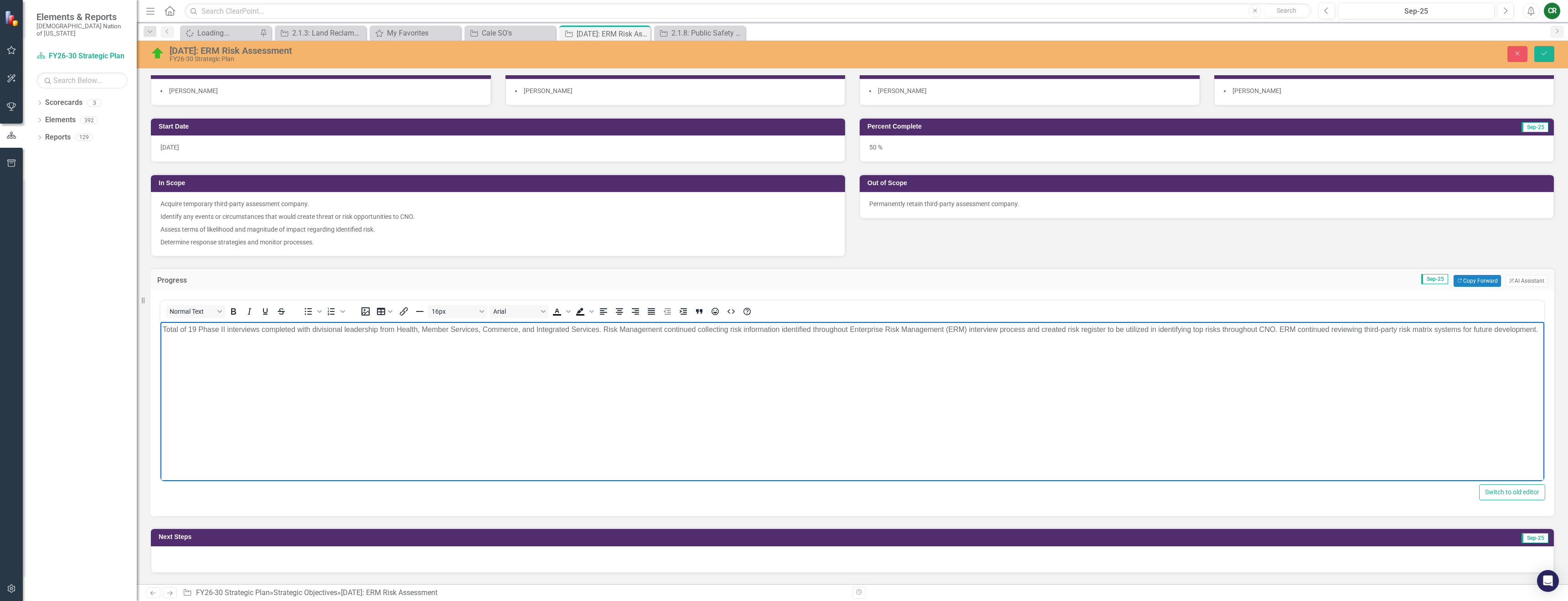
click at [634, 345] on body "Total of 19 Phase II interviews completed with divisional leadership from Healt…" at bounding box center [852, 390] width 1384 height 137
click at [634, 335] on p "Total of 19 Phase II interviews completed with divisional leadership from Healt…" at bounding box center [852, 329] width 1380 height 11
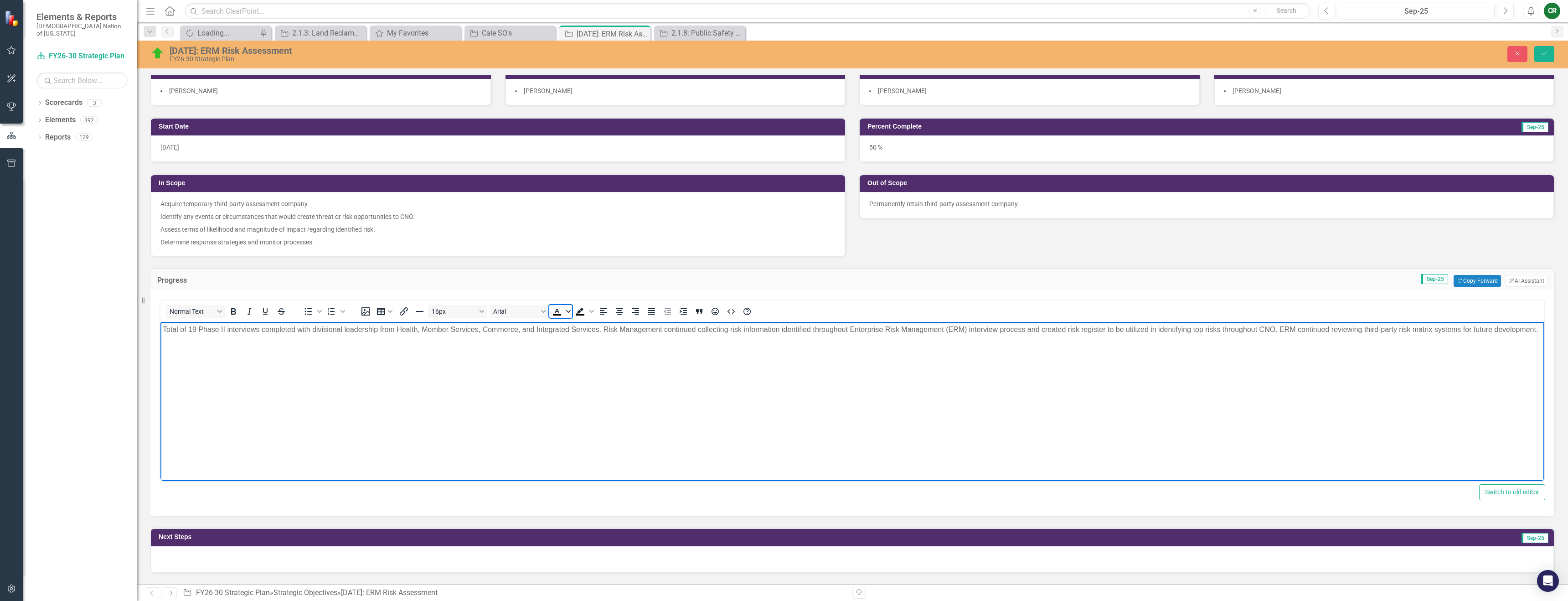
click at [570, 317] on span "Text color Black" at bounding box center [569, 311] width 7 height 13
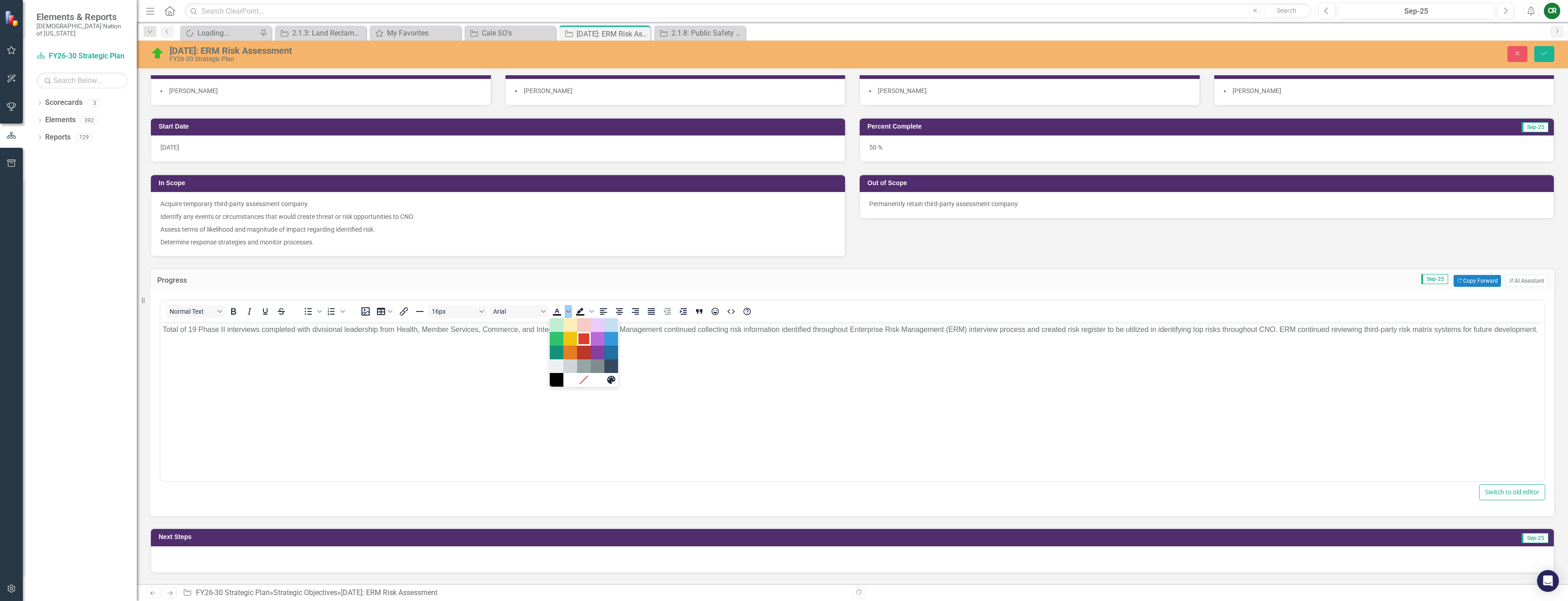
click at [580, 340] on div "Red" at bounding box center [584, 338] width 11 height 11
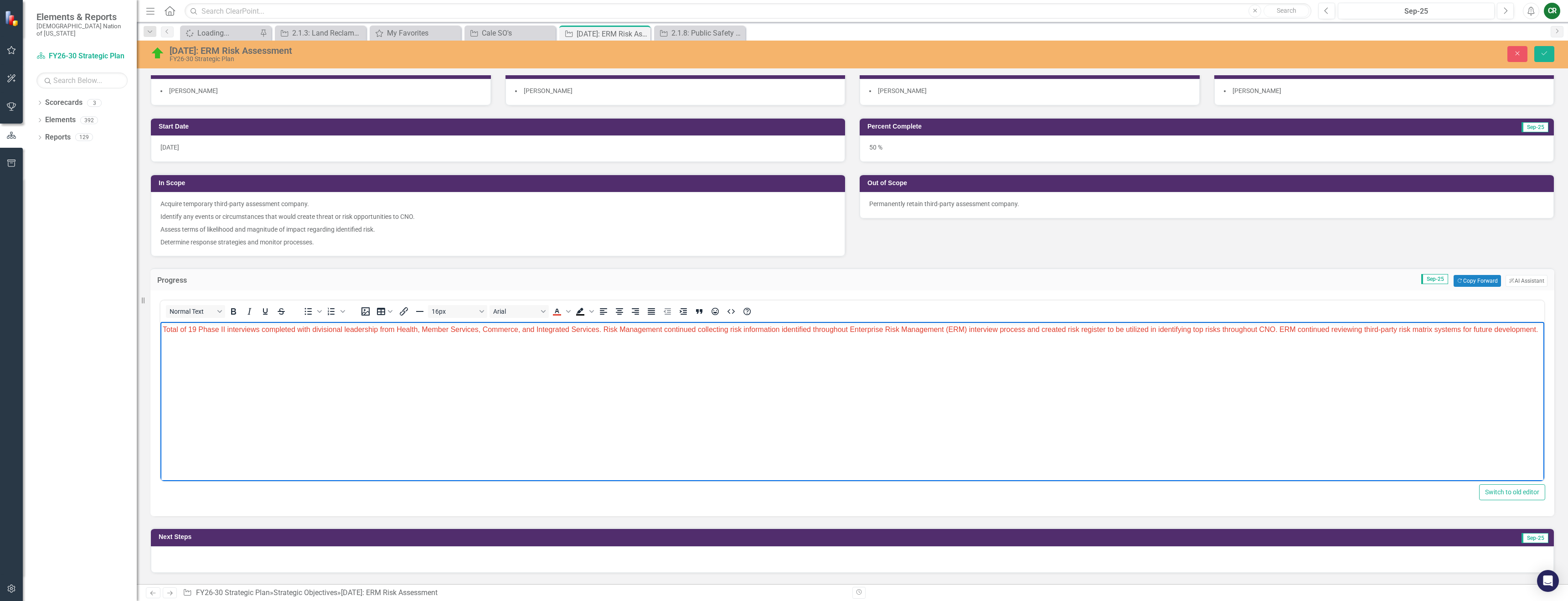
click at [605, 363] on body "Total of 19 Phase II interviews completed with divisional leadership from Healt…" at bounding box center [852, 390] width 1384 height 137
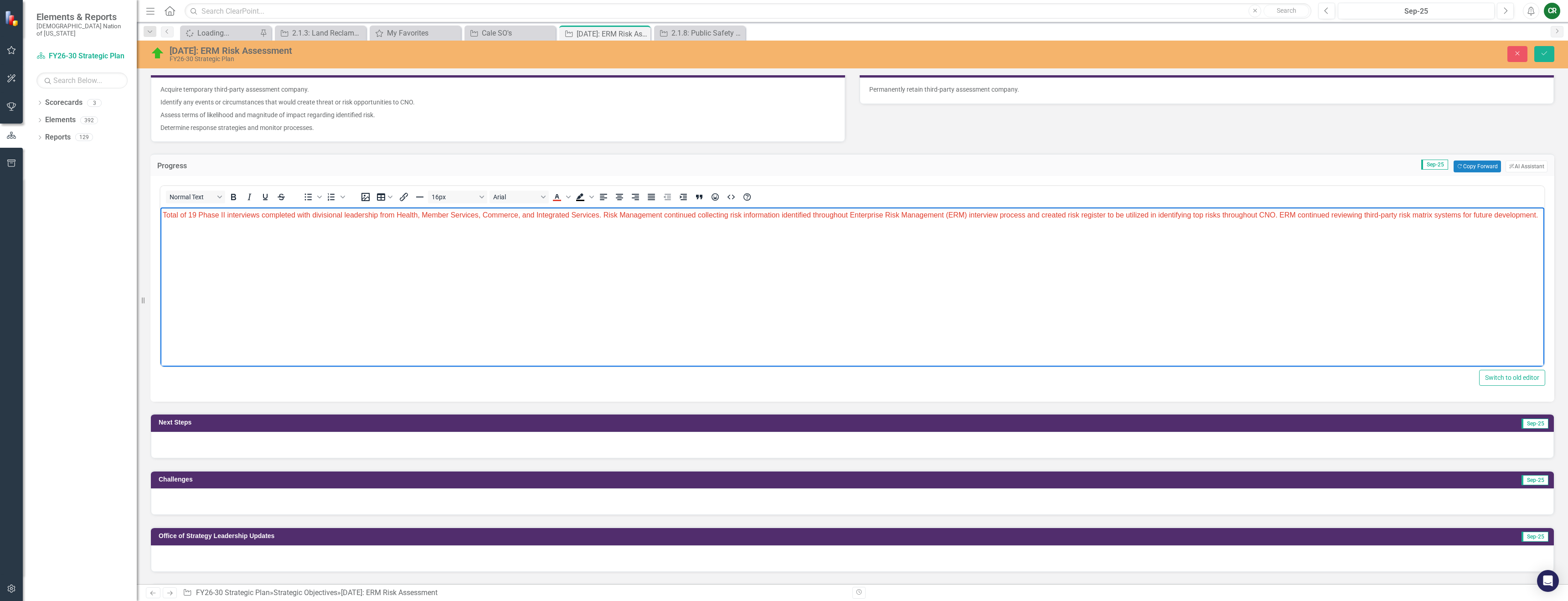
scroll to position [318, 0]
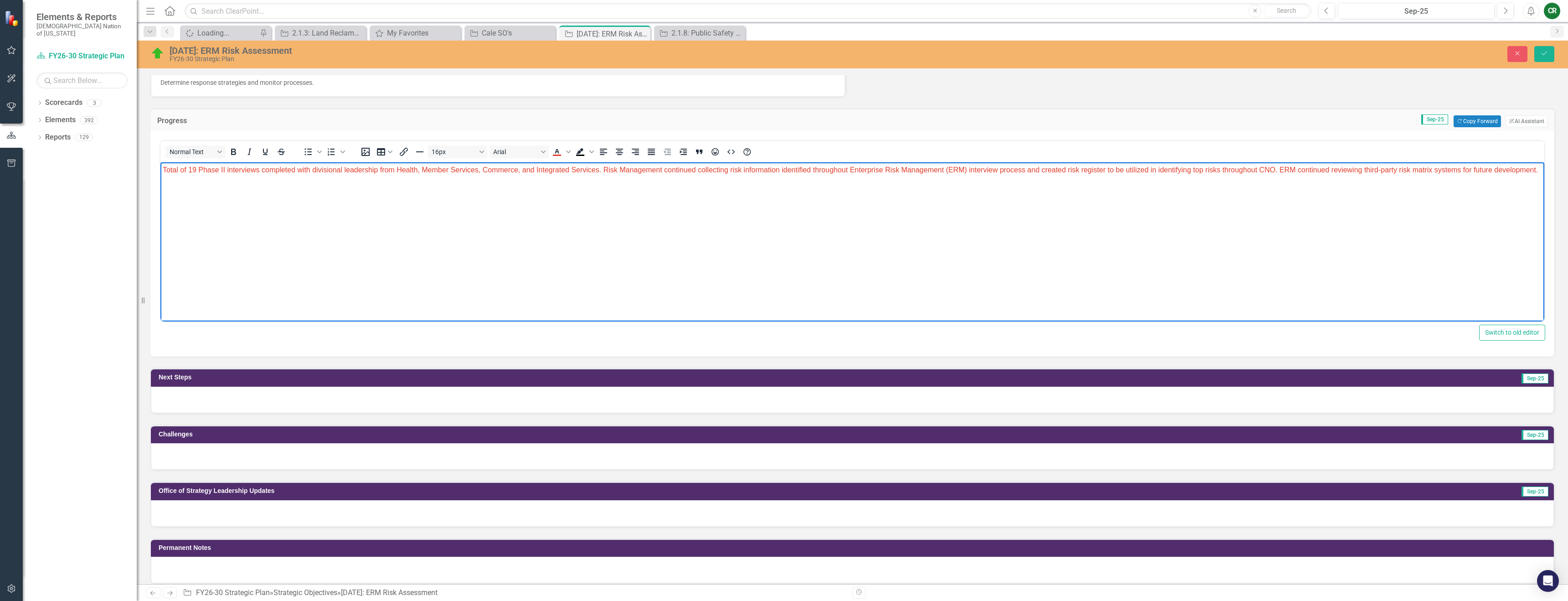
click at [664, 414] on div "Challenges Sep-25" at bounding box center [852, 441] width 1418 height 57
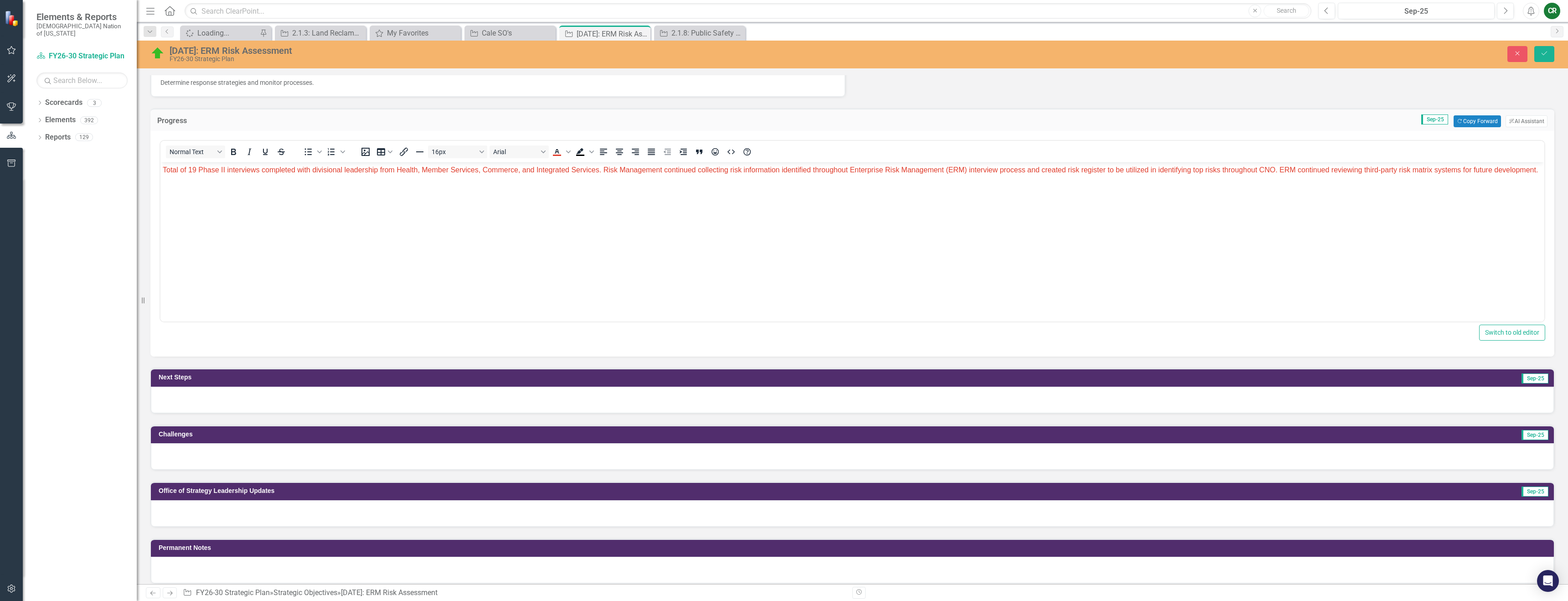
click at [665, 398] on div at bounding box center [852, 399] width 1403 height 26
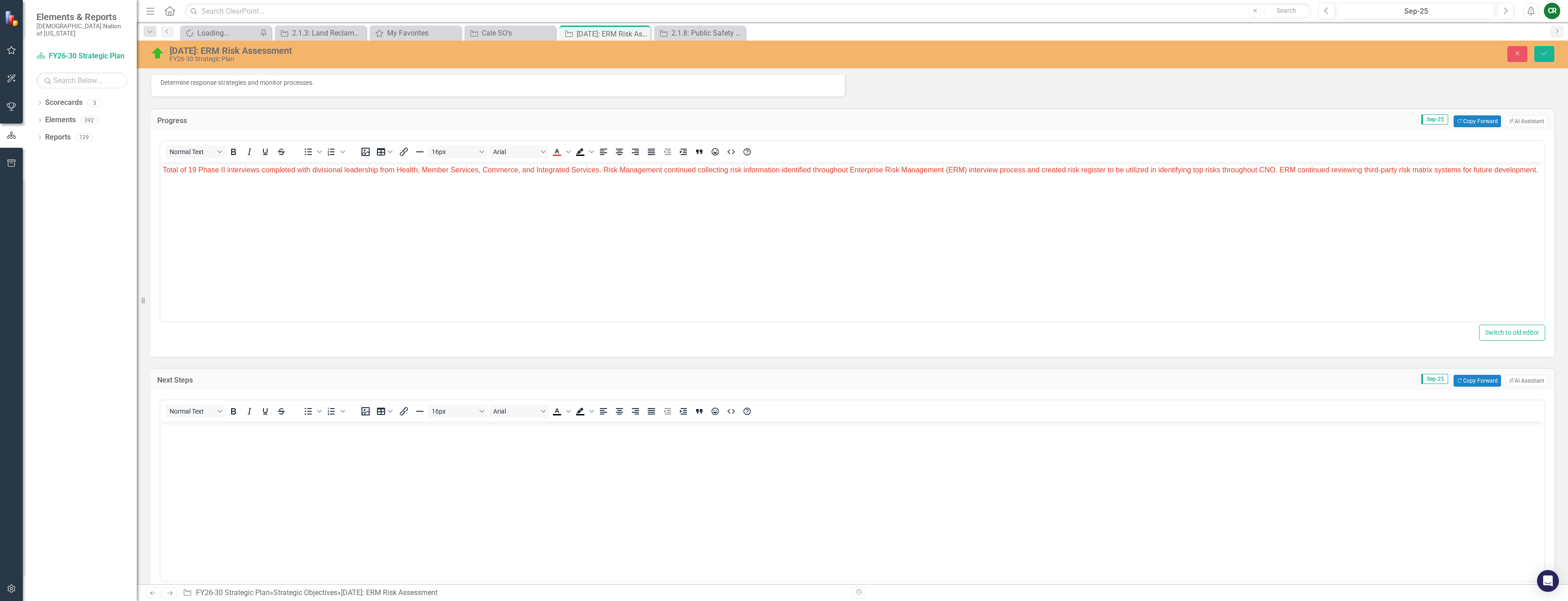
scroll to position [0, 0]
click at [1457, 381] on button "Copy Forward Copy Forward" at bounding box center [1477, 380] width 47 height 12
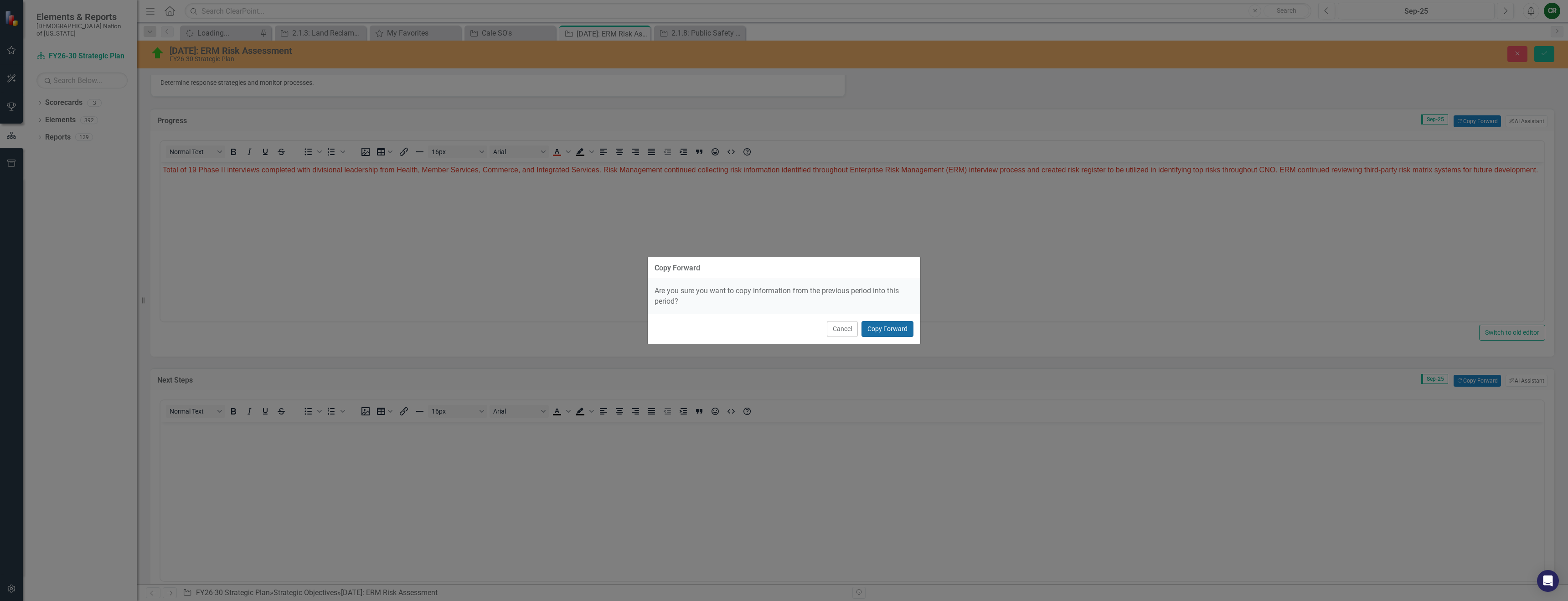
click at [890, 330] on button "Copy Forward" at bounding box center [888, 329] width 52 height 16
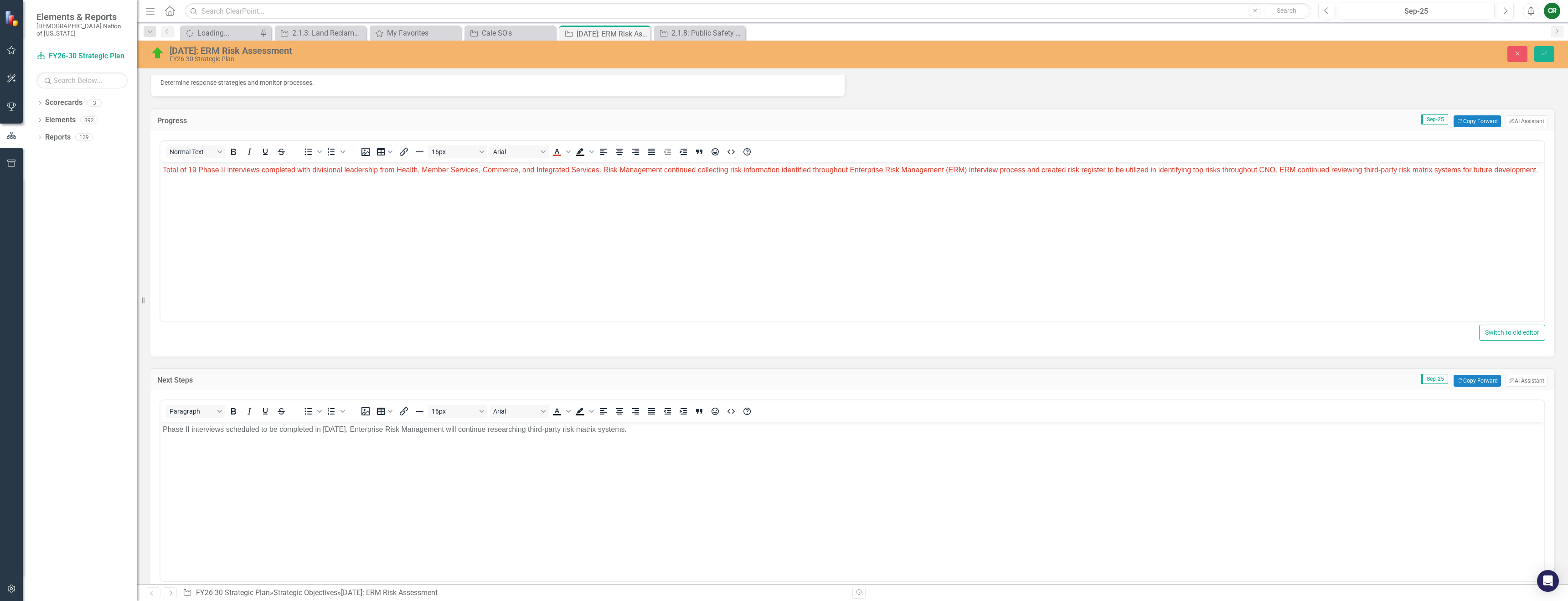
click at [668, 430] on p "Phase II interviews scheduled to be completed in November 2025. Enterprise Risk…" at bounding box center [852, 429] width 1380 height 11
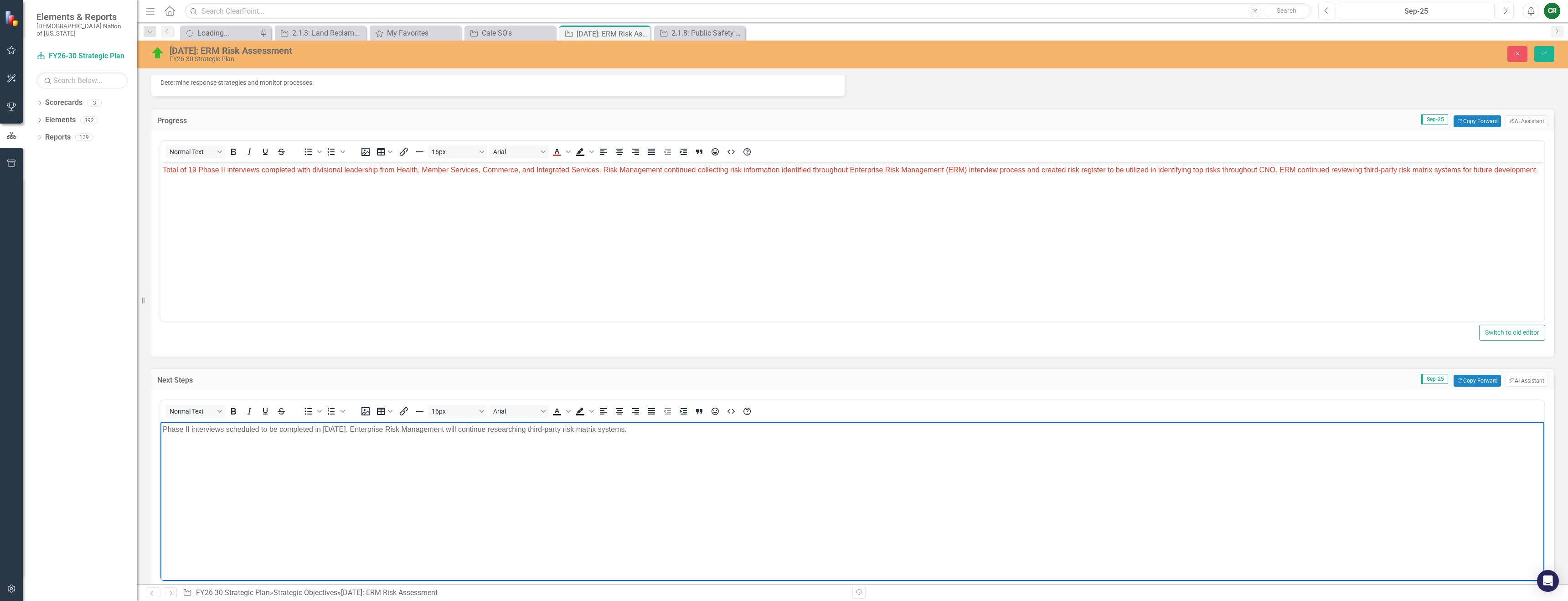
click at [668, 430] on p "Phase II interviews scheduled to be completed in November 2025. Enterprise Risk…" at bounding box center [852, 429] width 1380 height 11
click at [567, 411] on icon "Text color Black" at bounding box center [568, 410] width 5 height 4
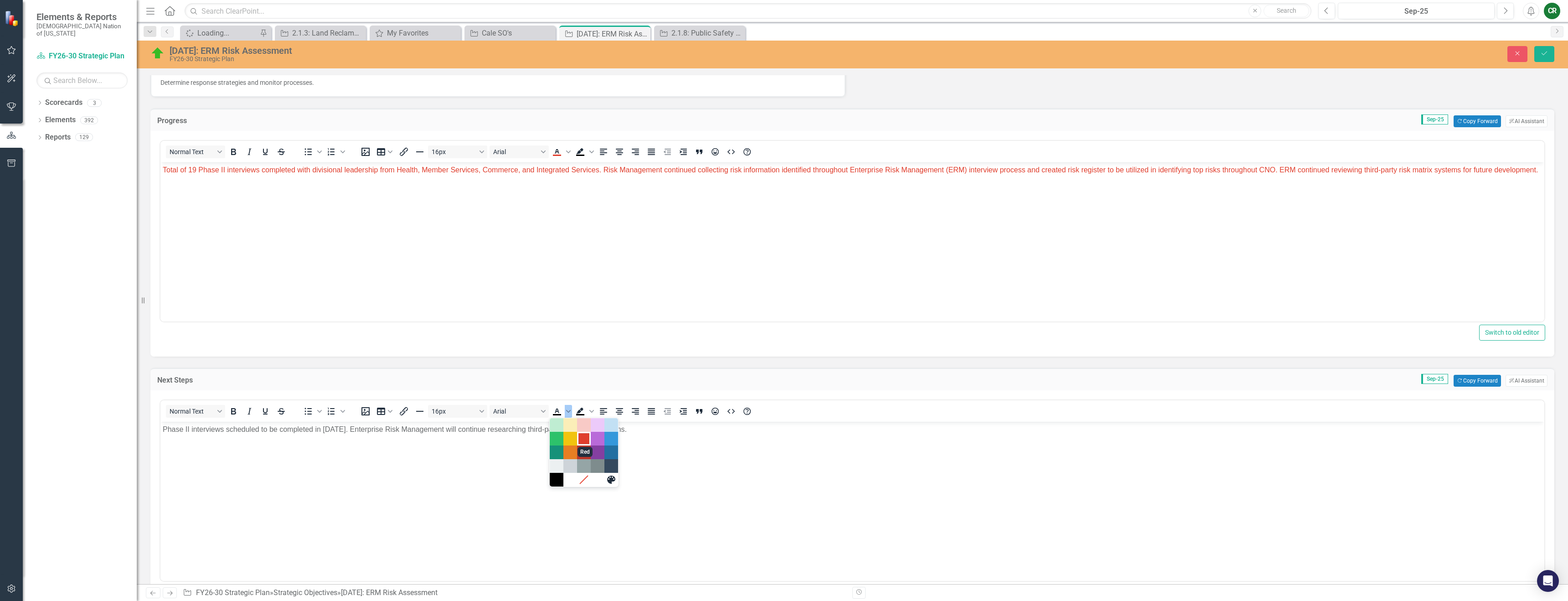
click at [581, 438] on div "Red" at bounding box center [584, 438] width 11 height 11
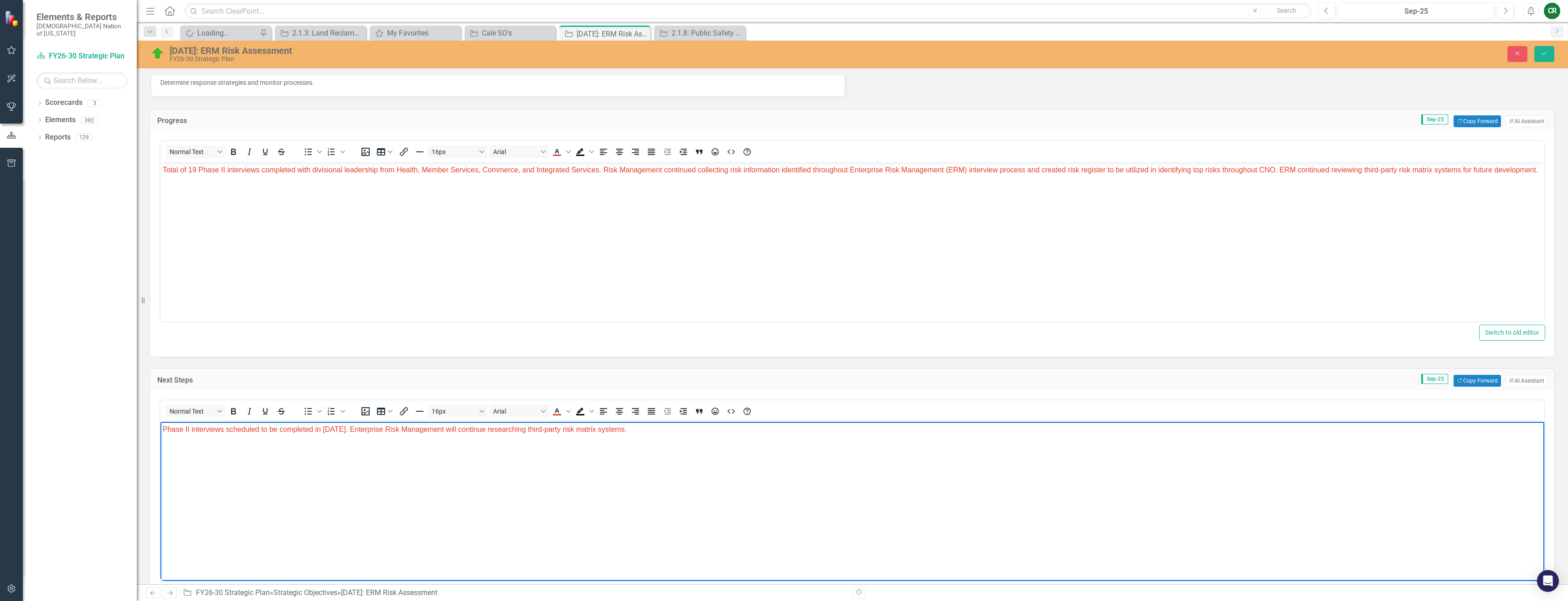
click at [642, 445] on body "Phase II interviews scheduled to be completed in November 2025. Enterprise Risk…" at bounding box center [852, 489] width 1384 height 137
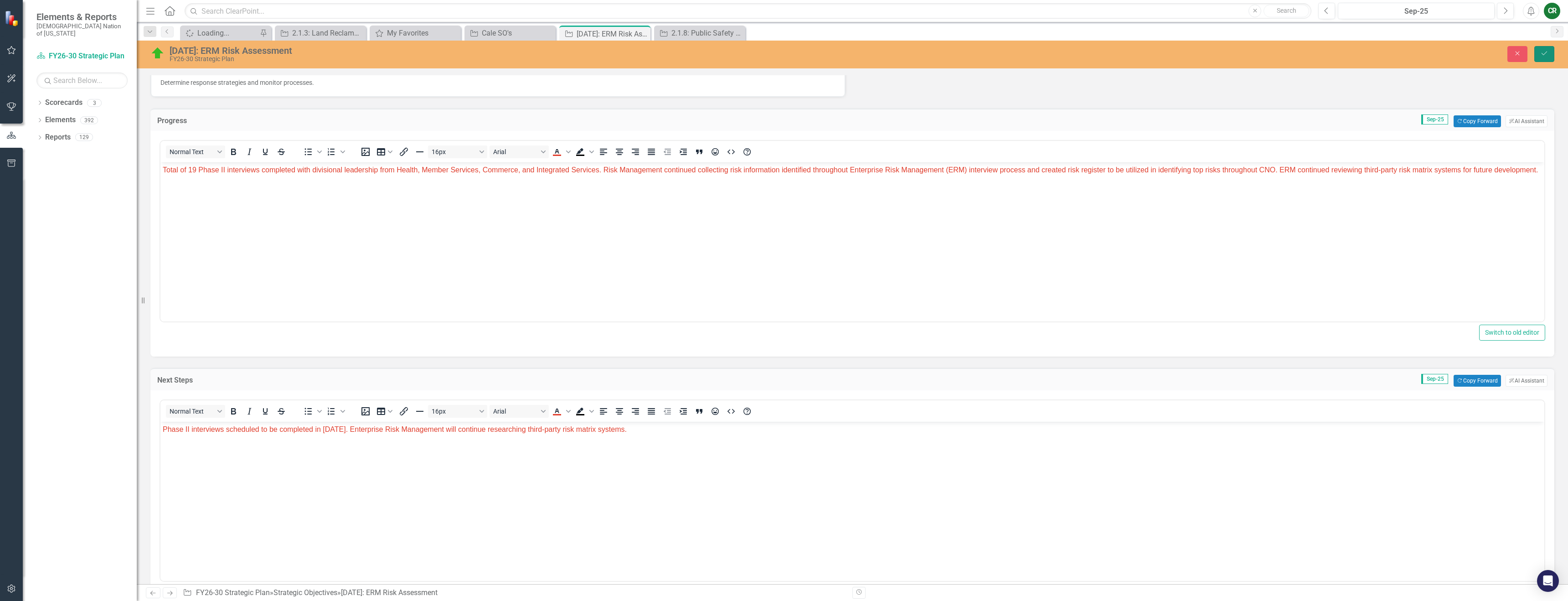
click at [1542, 57] on icon "Save" at bounding box center [1544, 53] width 8 height 6
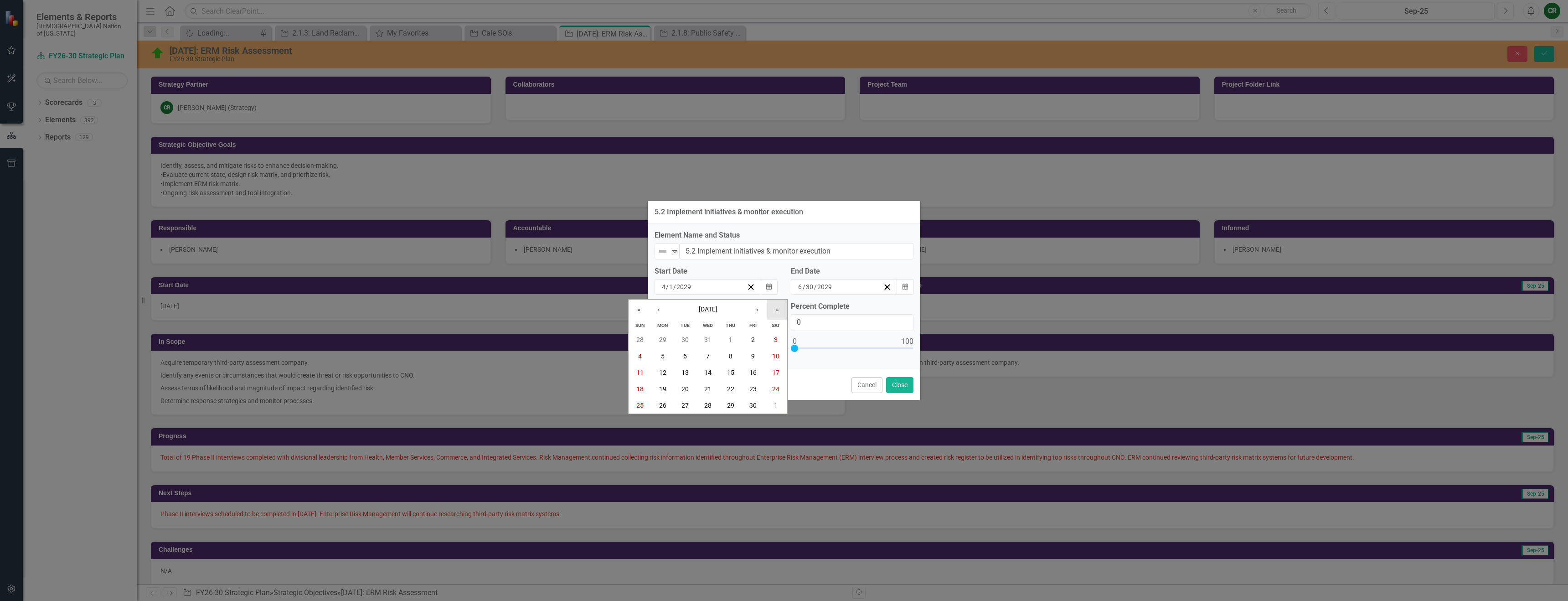
scroll to position [745, 0]
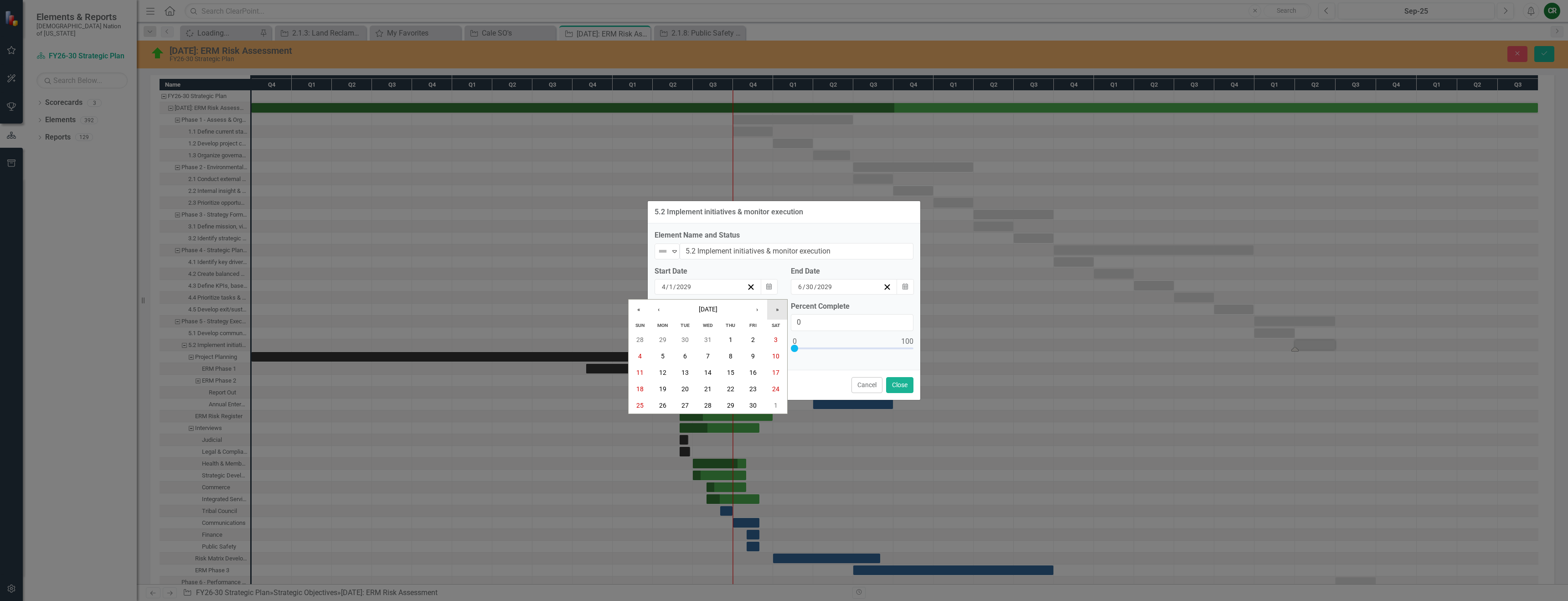
click at [783, 310] on button "»" at bounding box center [777, 309] width 20 height 20
click at [756, 309] on button "›" at bounding box center [757, 309] width 20 height 20
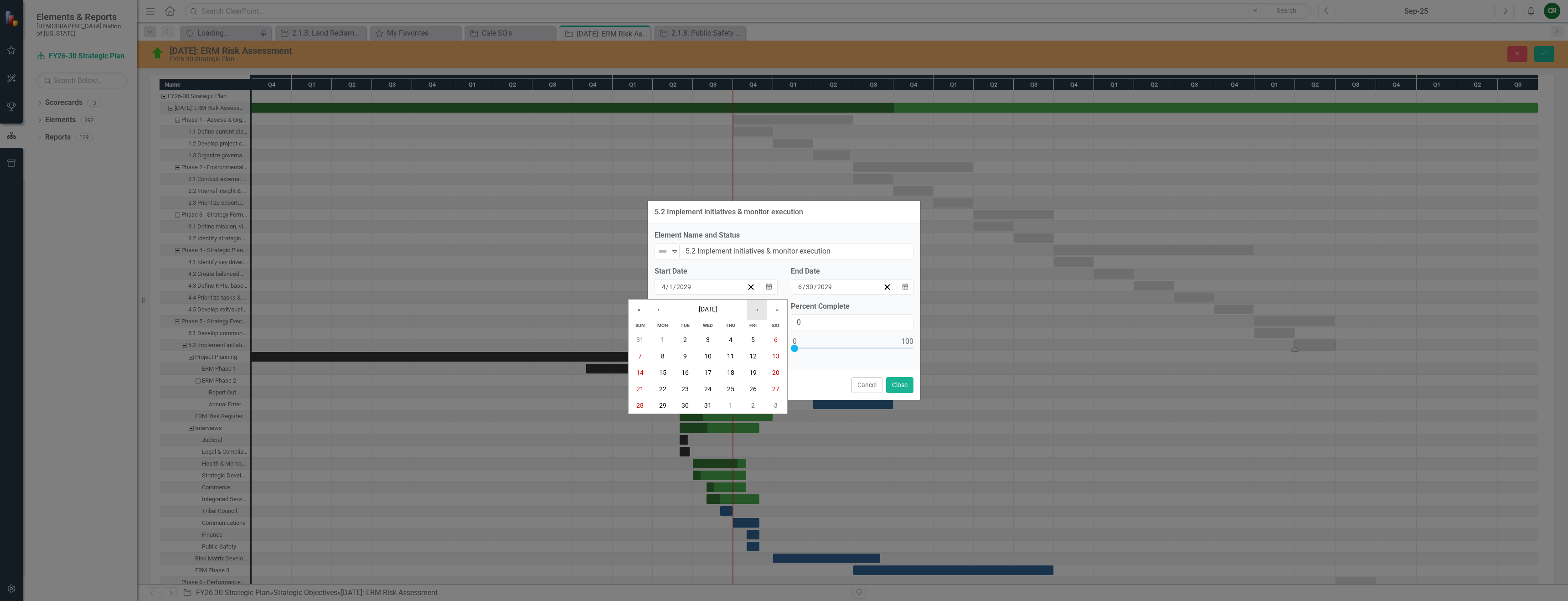
click at [756, 309] on button "›" at bounding box center [757, 309] width 20 height 20
click at [659, 311] on button "‹" at bounding box center [659, 309] width 20 height 20
click at [777, 341] on abbr "1" at bounding box center [776, 339] width 4 height 7
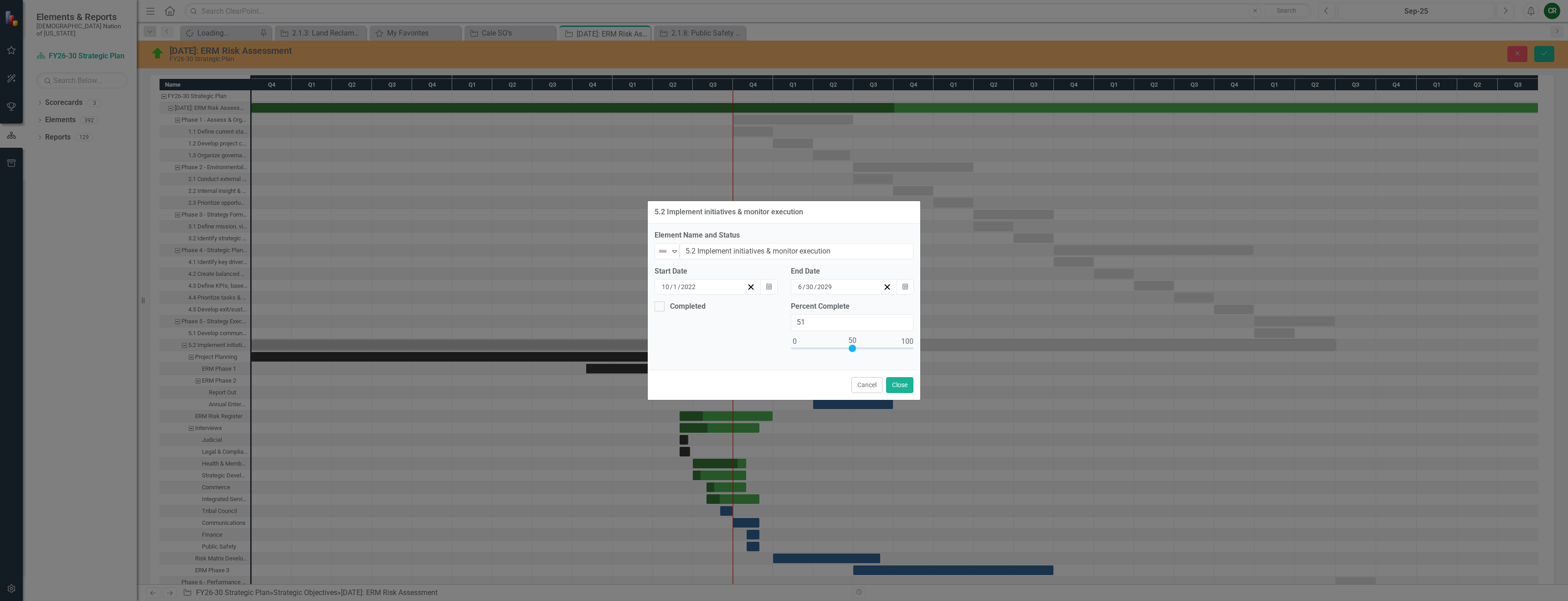
type input "50"
drag, startPoint x: 796, startPoint y: 348, endPoint x: 854, endPoint y: 348, distance: 58.0
click at [854, 348] on div at bounding box center [852, 348] width 7 height 7
click at [893, 380] on button "Close" at bounding box center [900, 385] width 27 height 16
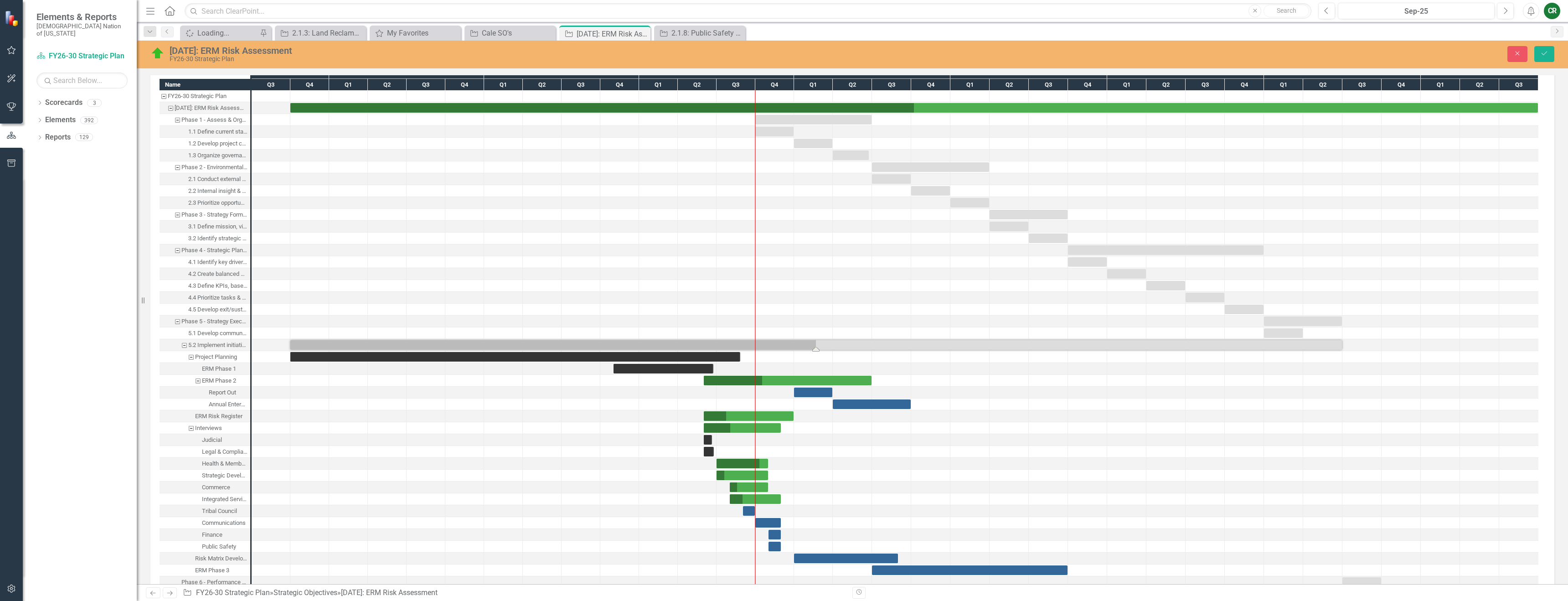
click at [816, 345] on div "Task: Start date: 2022-10-01 End date: 2029-06-30" at bounding box center [816, 345] width 1051 height 10
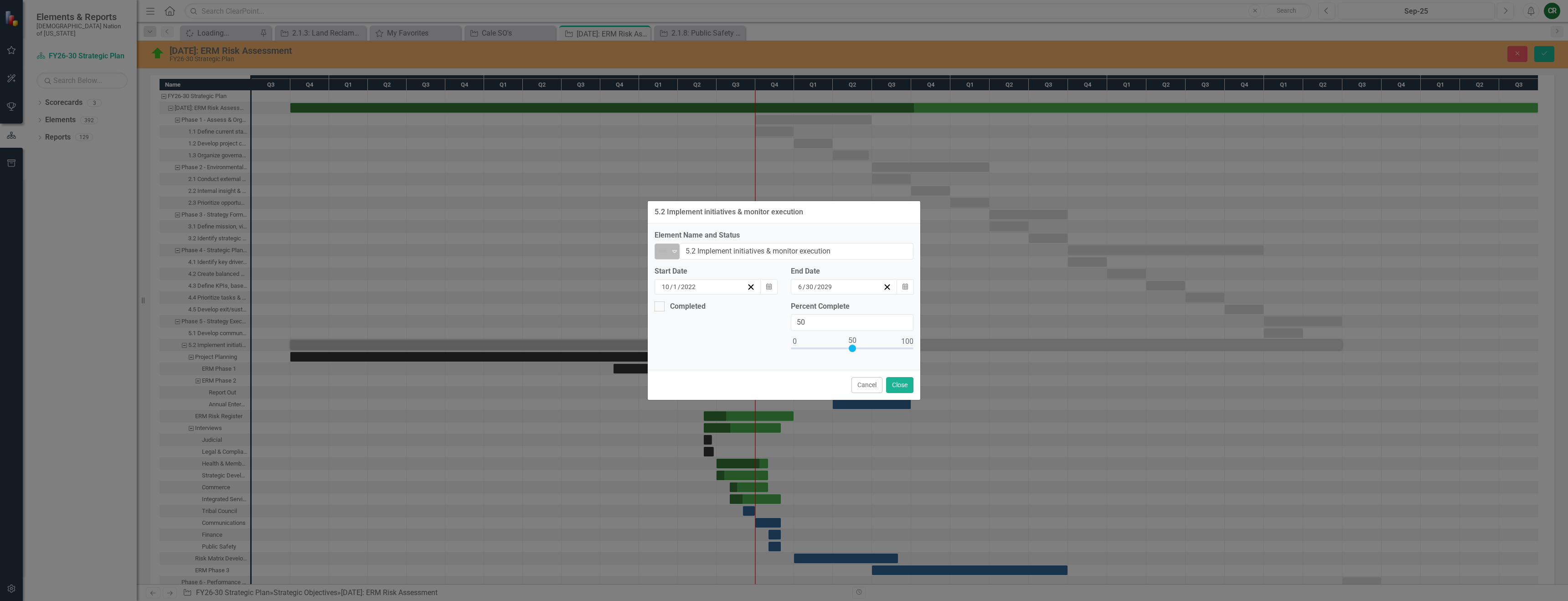
click at [676, 252] on icon "Expand" at bounding box center [675, 251] width 9 height 7
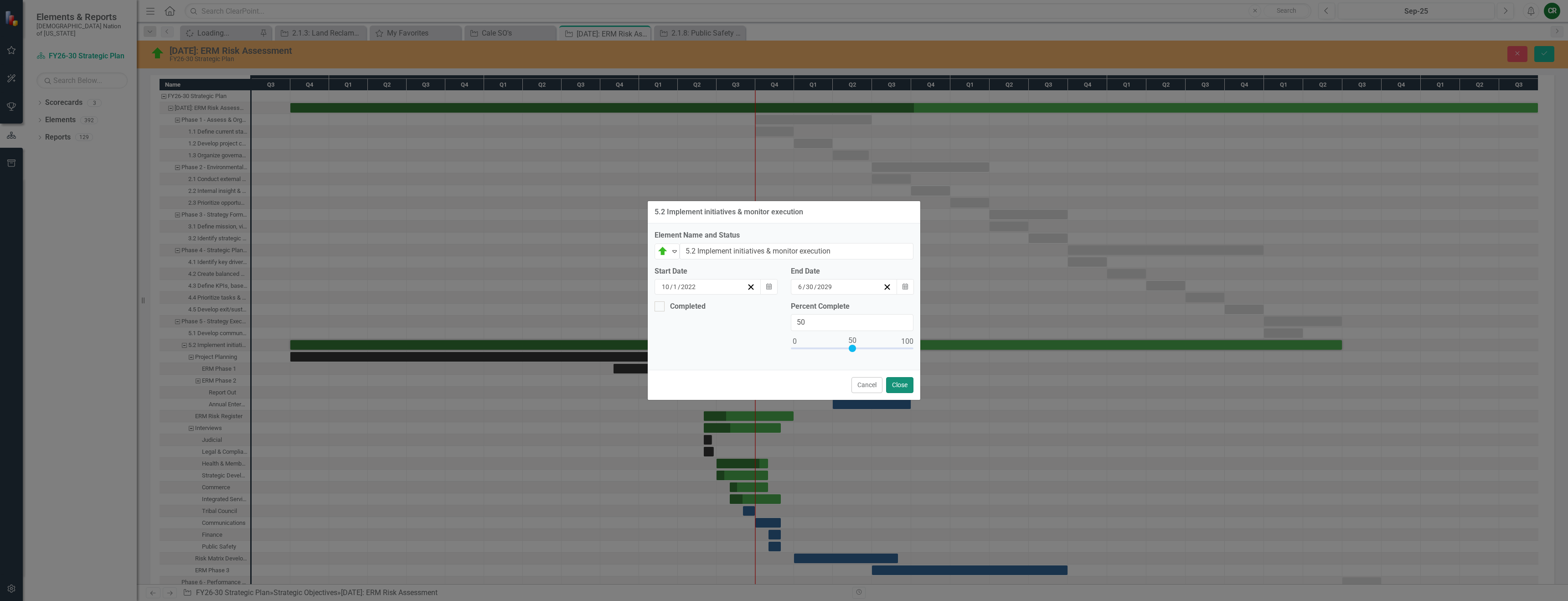
click at [891, 385] on button "Close" at bounding box center [900, 385] width 27 height 16
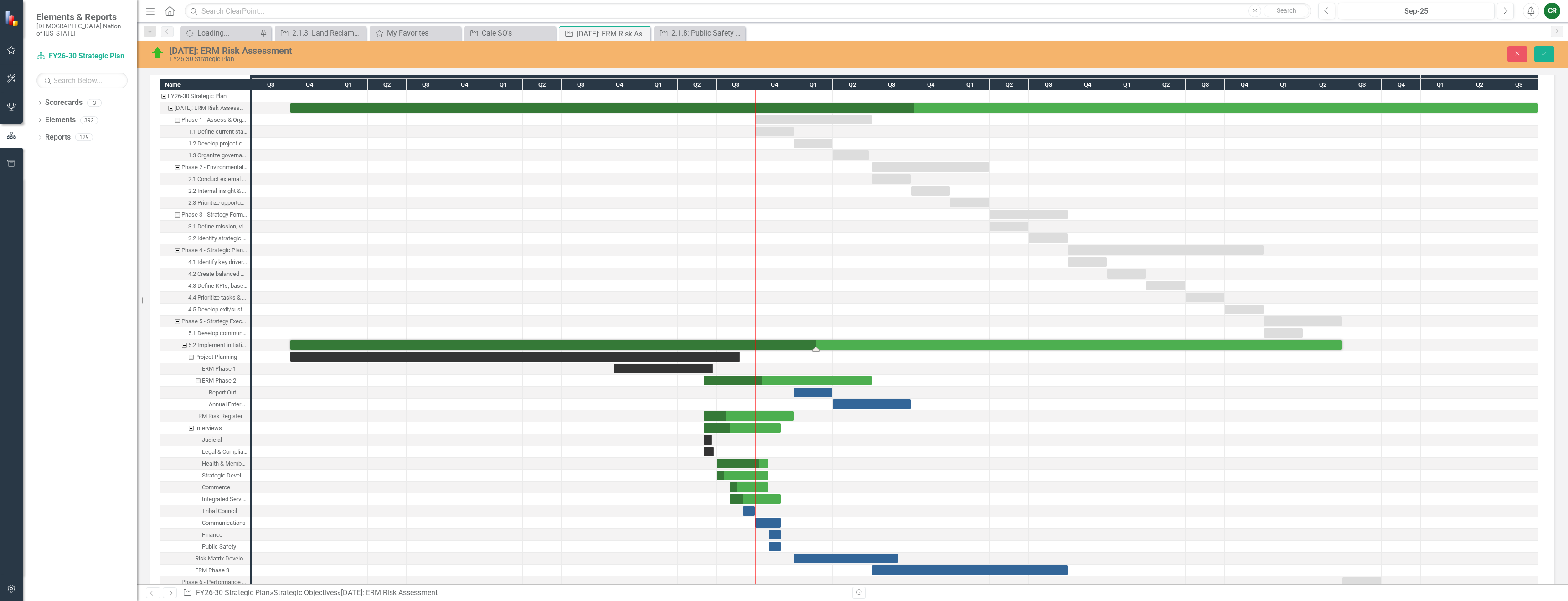
click at [1545, 63] on div "[DATE]: ERM Risk Assessment FY26-30 Strategic Plan Close Save" at bounding box center [852, 54] width 1431 height 28
click at [1545, 58] on button "Save" at bounding box center [1545, 54] width 20 height 16
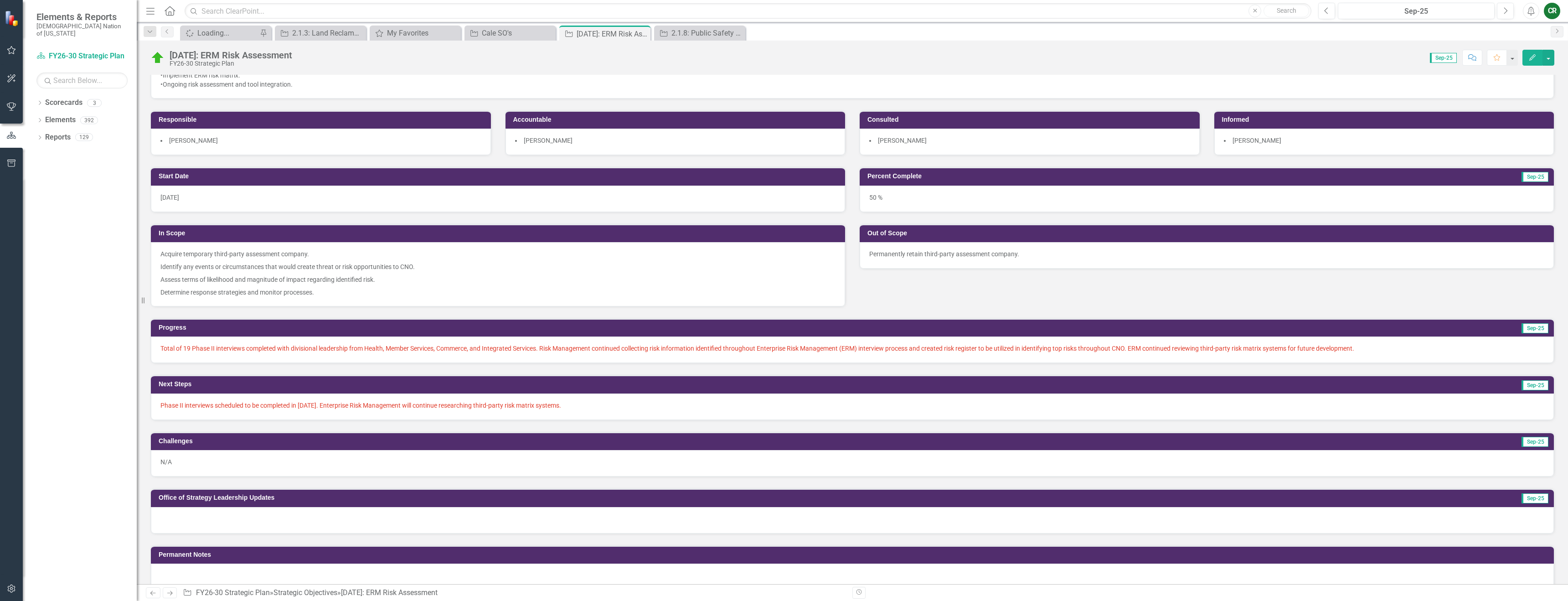
scroll to position [73, 0]
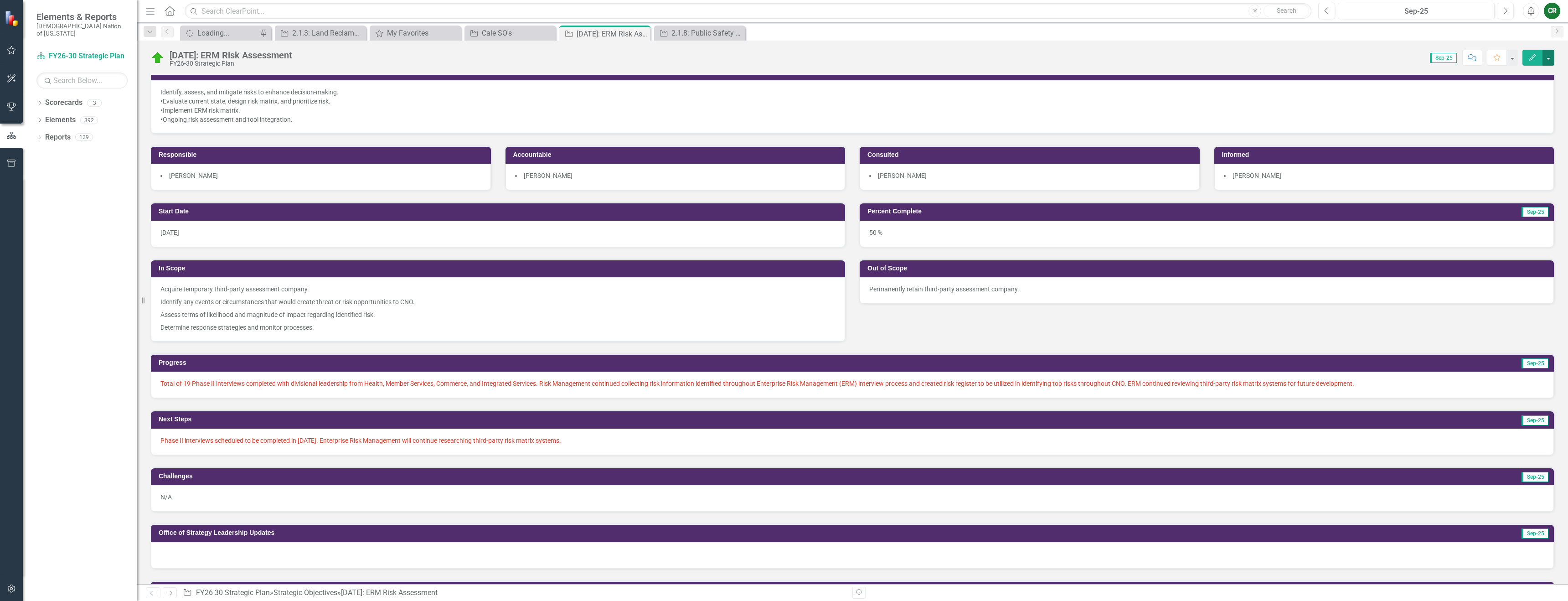
click at [1546, 56] on button "button" at bounding box center [1548, 58] width 12 height 16
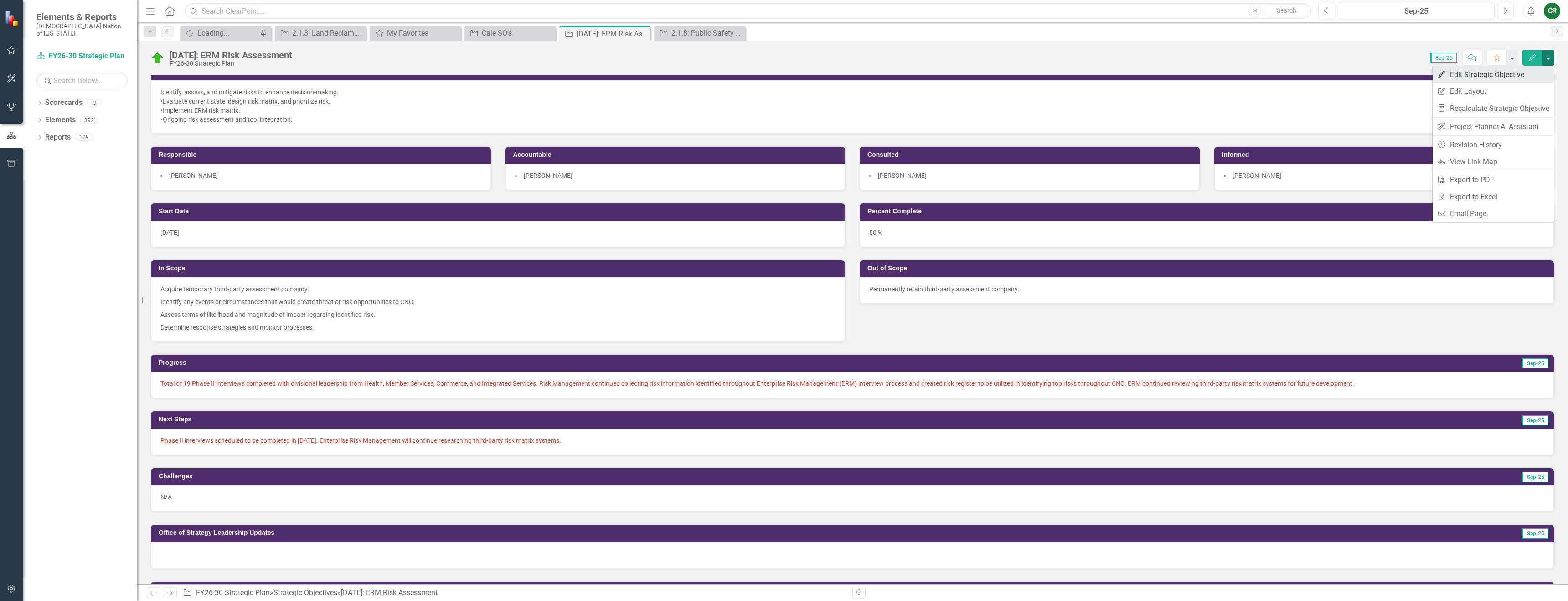
click at [1454, 76] on link "Edit Edit Strategic Objective" at bounding box center [1493, 74] width 122 height 17
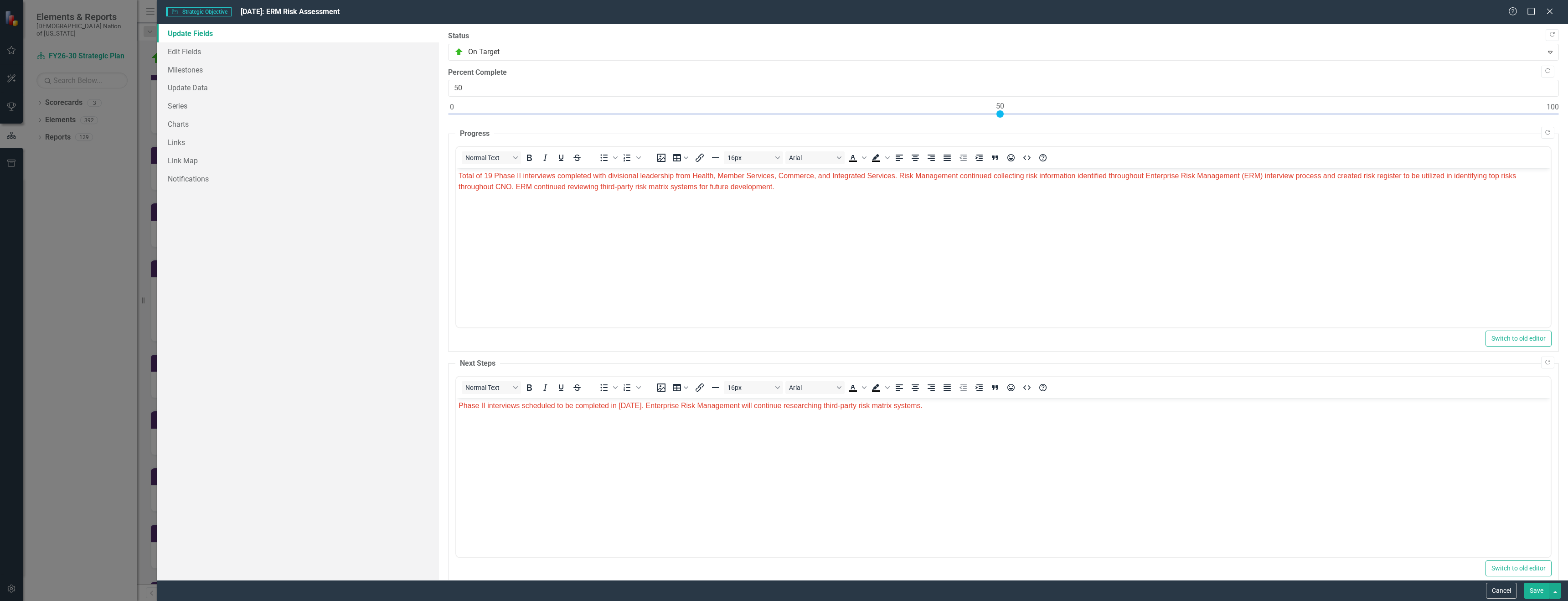
scroll to position [0, 0]
drag, startPoint x: 177, startPoint y: 69, endPoint x: 324, endPoint y: 112, distance: 153.2
click at [178, 69] on link "Milestones" at bounding box center [298, 69] width 283 height 18
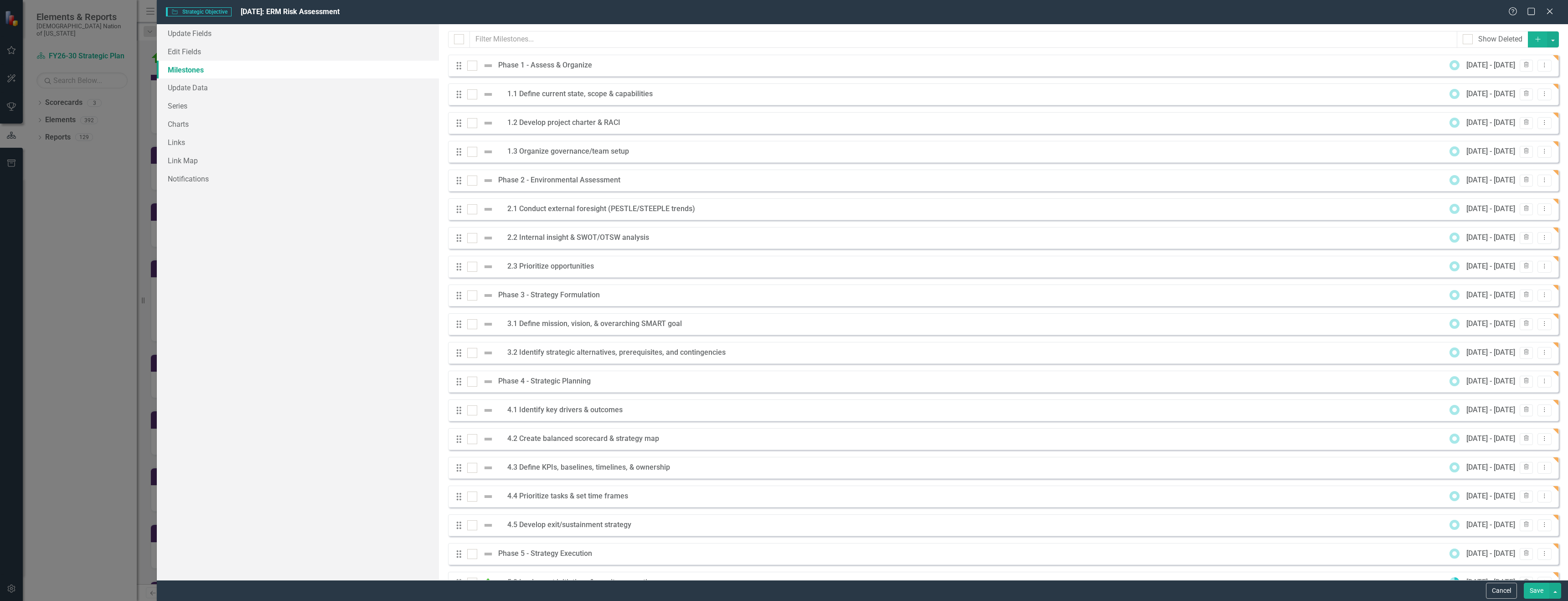
drag, startPoint x: 462, startPoint y: 40, endPoint x: 466, endPoint y: 61, distance: 21.4
click at [462, 40] on div at bounding box center [458, 39] width 10 height 10
click at [460, 40] on input "checkbox" at bounding box center [456, 37] width 6 height 6
checkbox input "true"
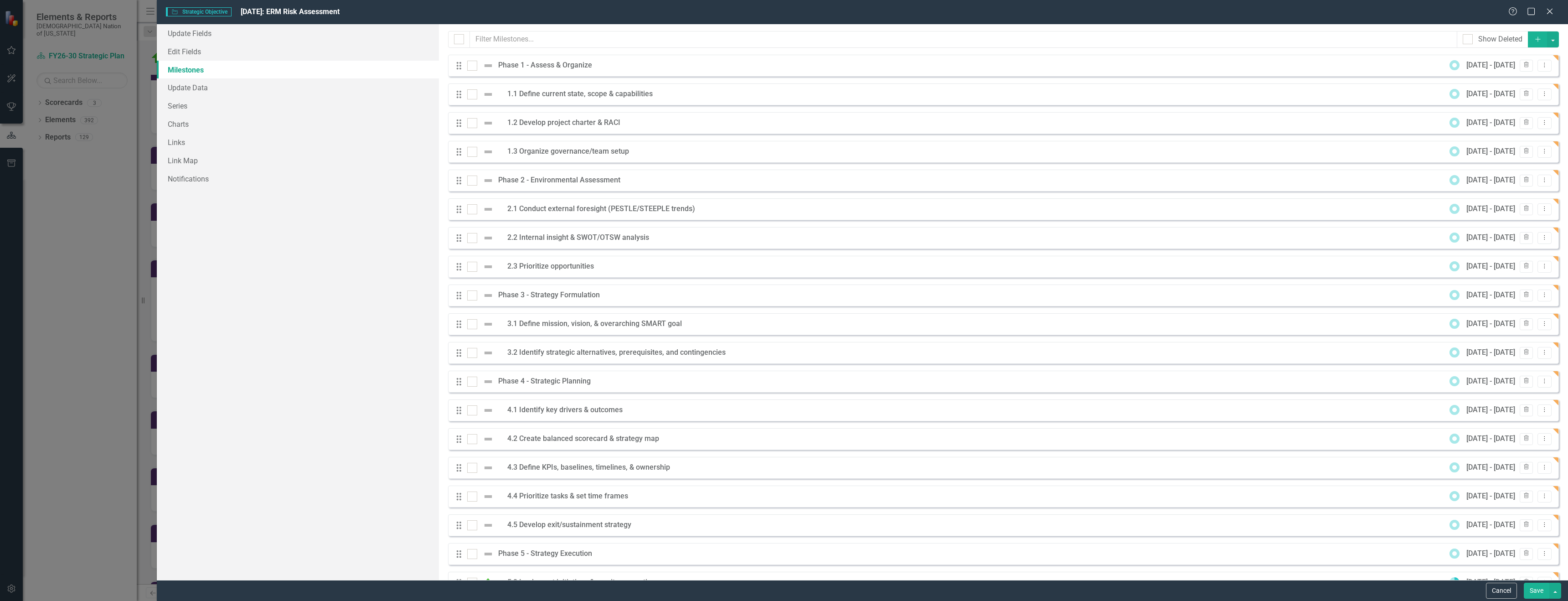
checkbox input "true"
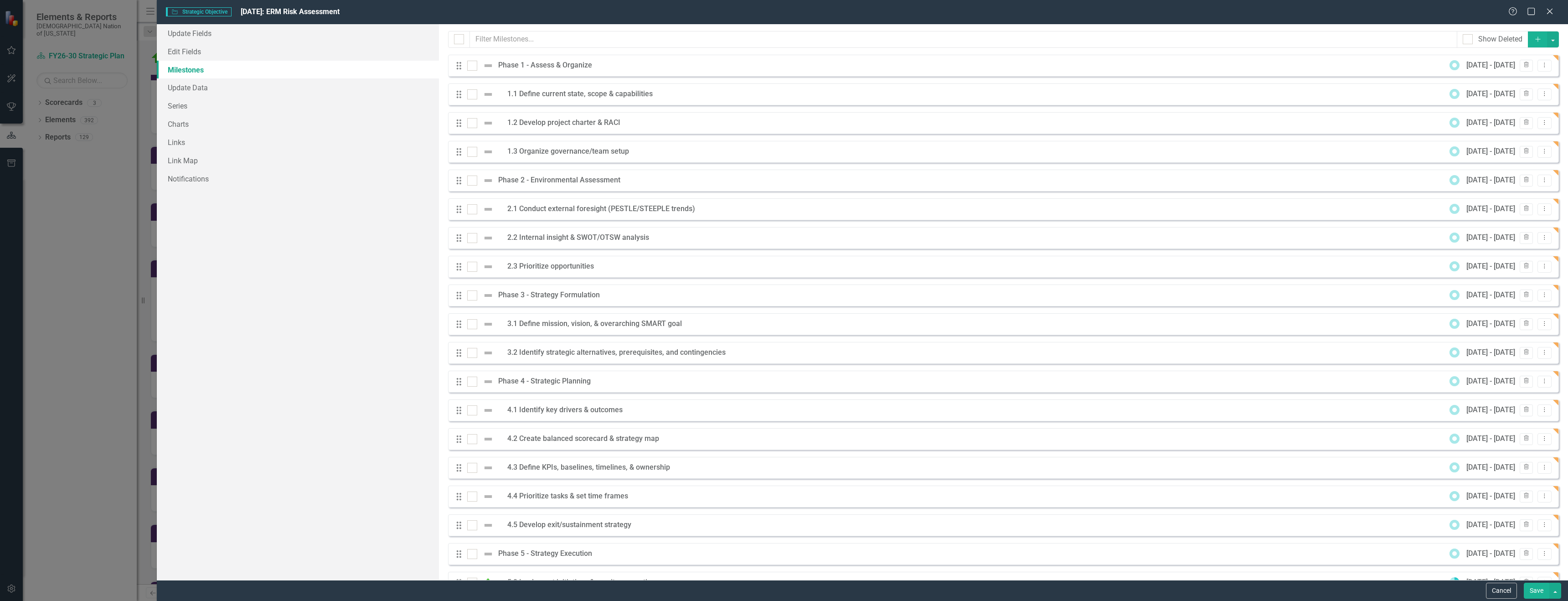
checkbox input "true"
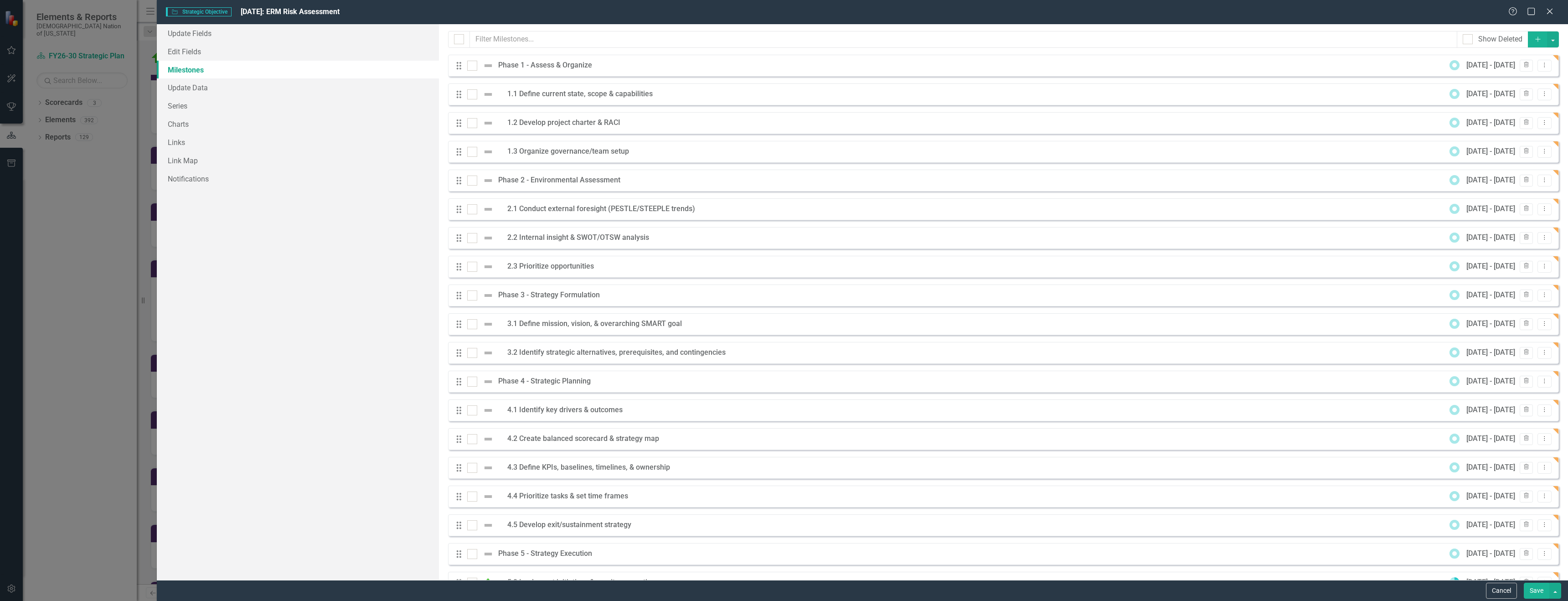
checkbox input "true"
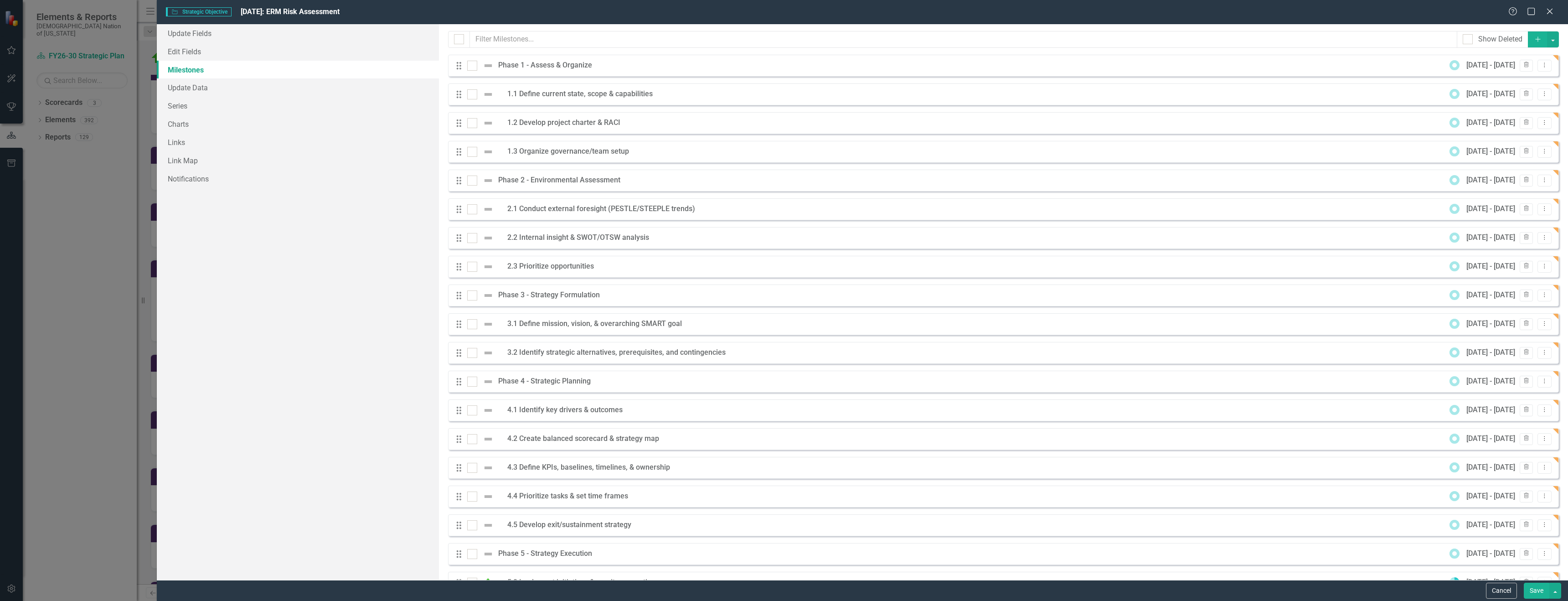
checkbox input "true"
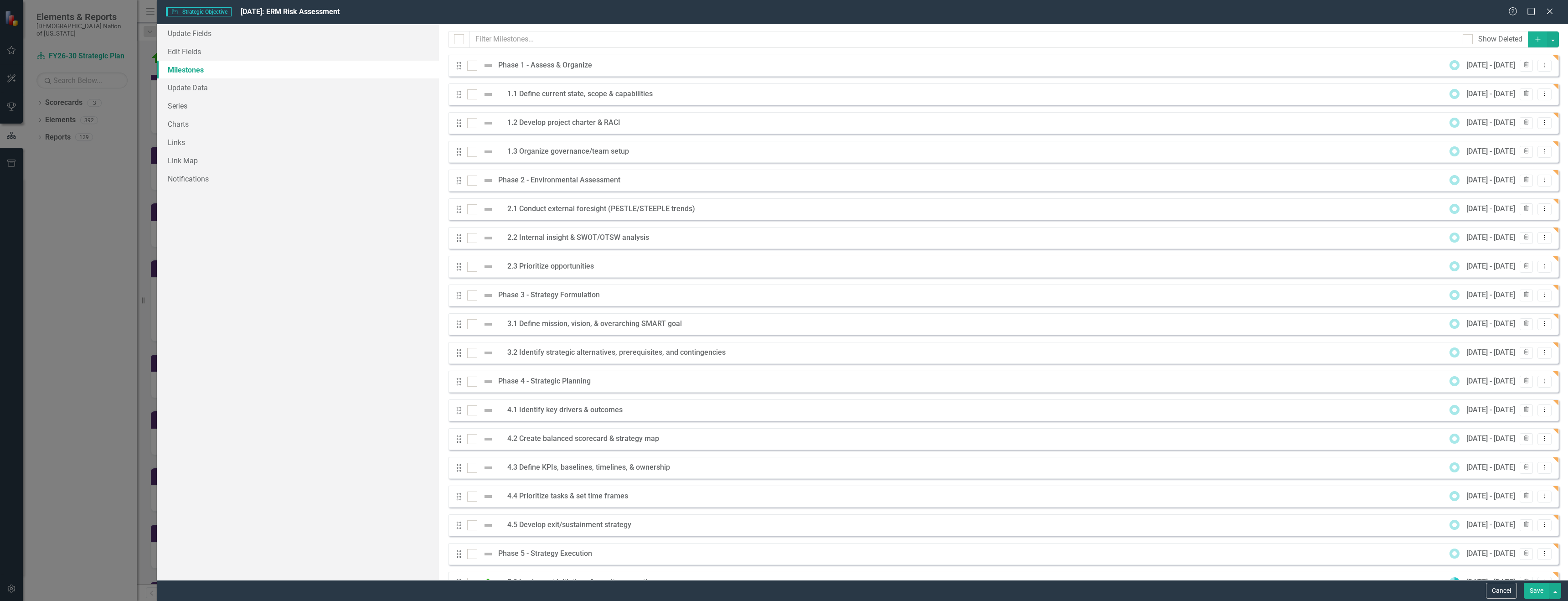
checkbox input "true"
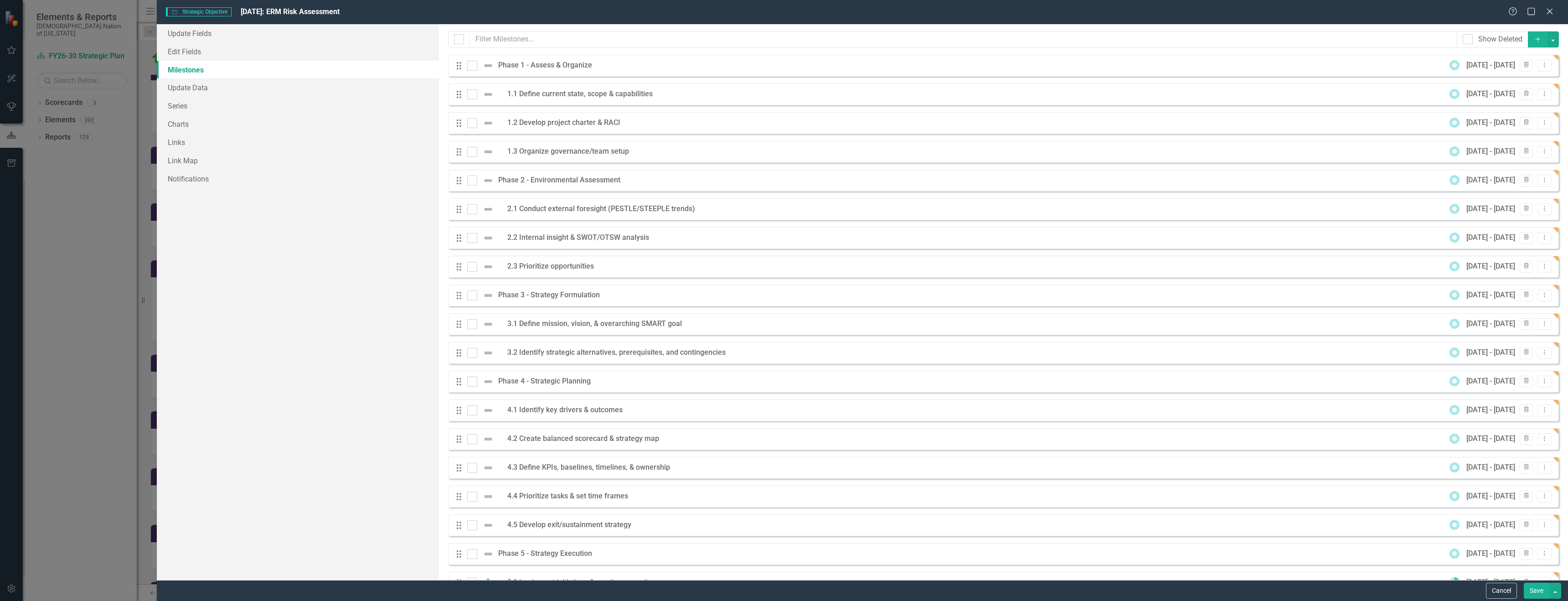
checkbox input "true"
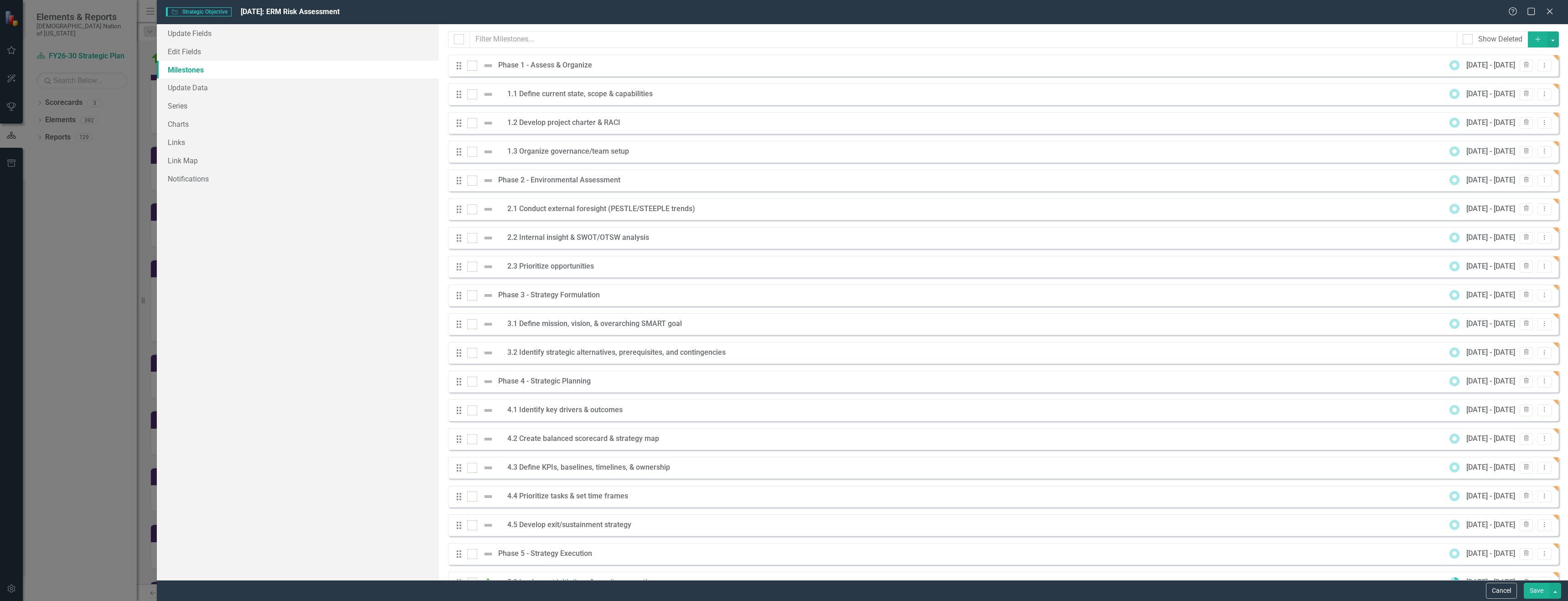
checkbox input "true"
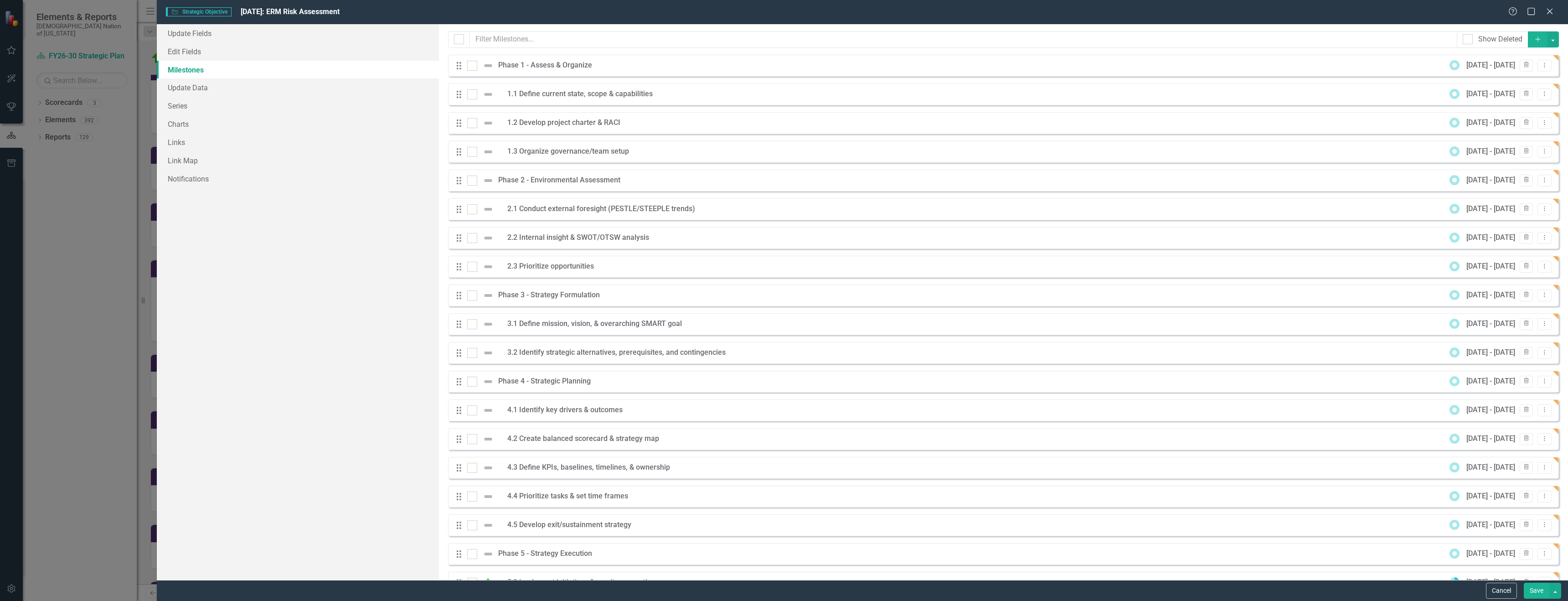
checkbox input "true"
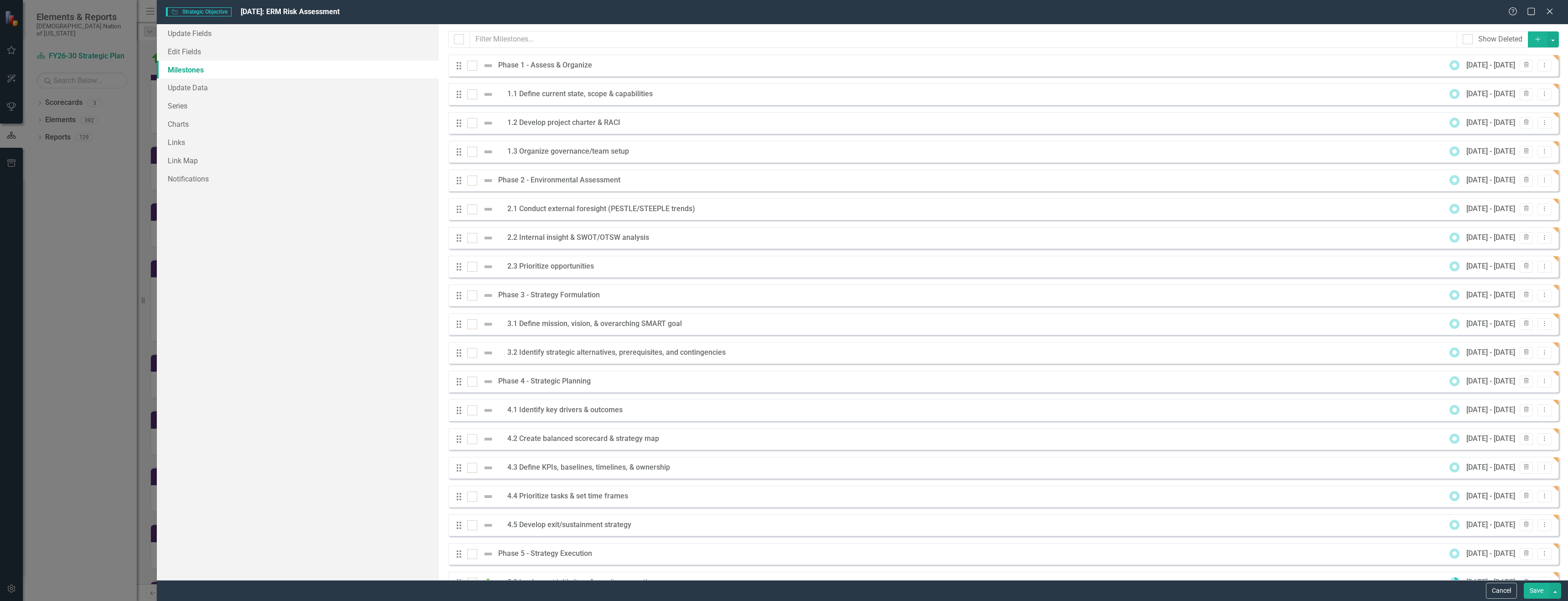
checkbox input "true"
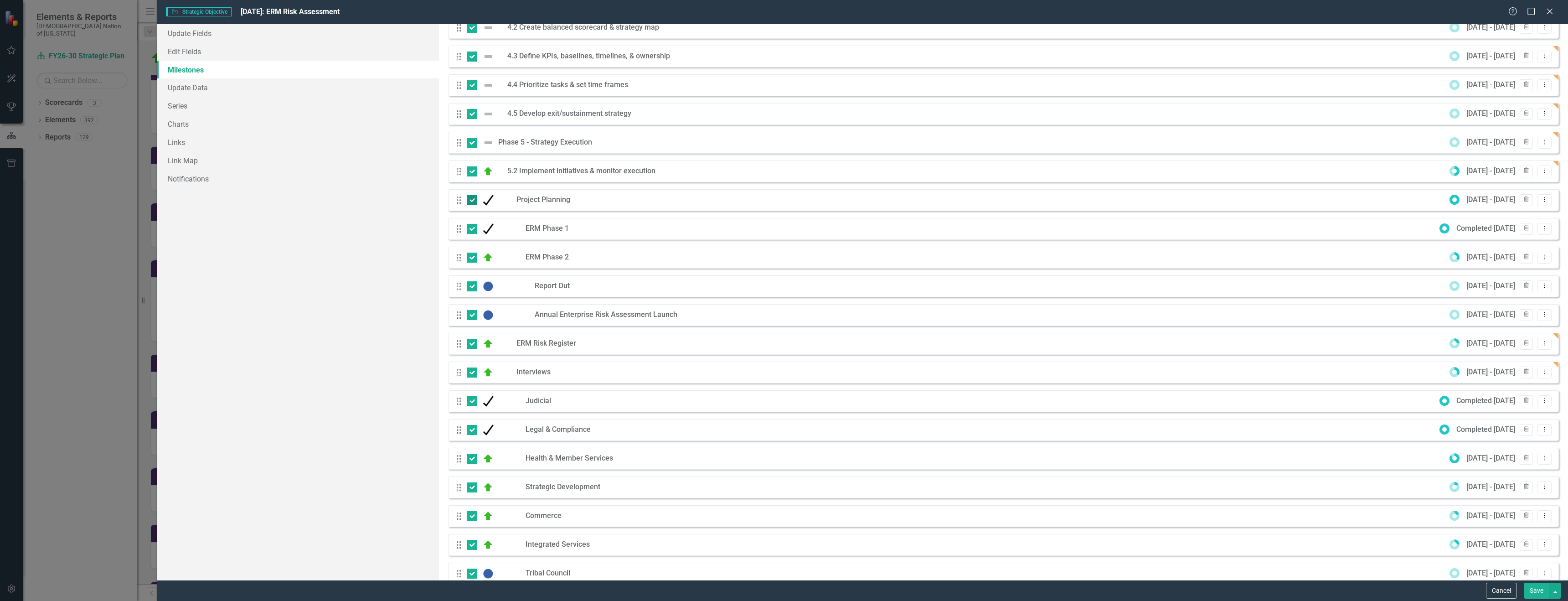
scroll to position [410, 0]
drag, startPoint x: 471, startPoint y: 173, endPoint x: 471, endPoint y: 186, distance: 13.0
click at [471, 174] on div at bounding box center [472, 171] width 10 height 10
click at [471, 173] on input "checkbox" at bounding box center [470, 169] width 6 height 6
checkbox input "false"
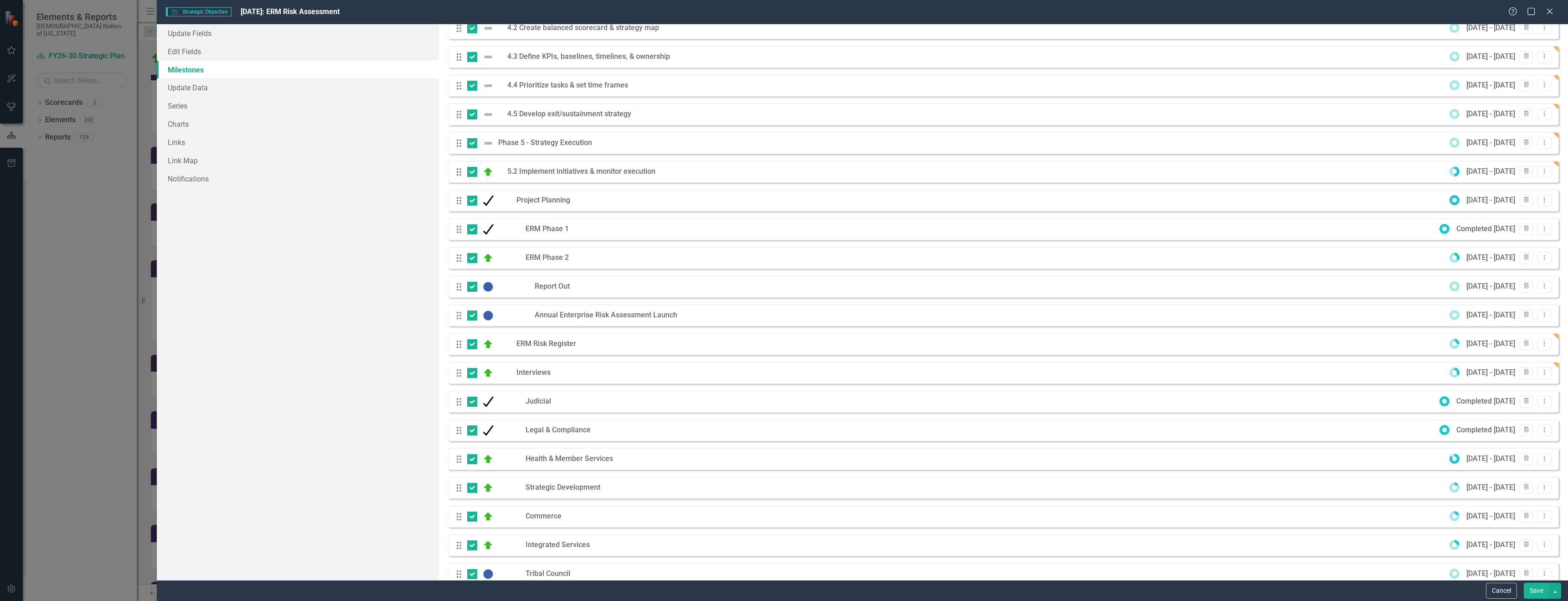
checkbox input "false"
click at [470, 199] on input "checkbox" at bounding box center [470, 198] width 6 height 6
checkbox input "false"
click at [475, 229] on div at bounding box center [472, 229] width 10 height 10
click at [473, 229] on input "checkbox" at bounding box center [470, 227] width 6 height 6
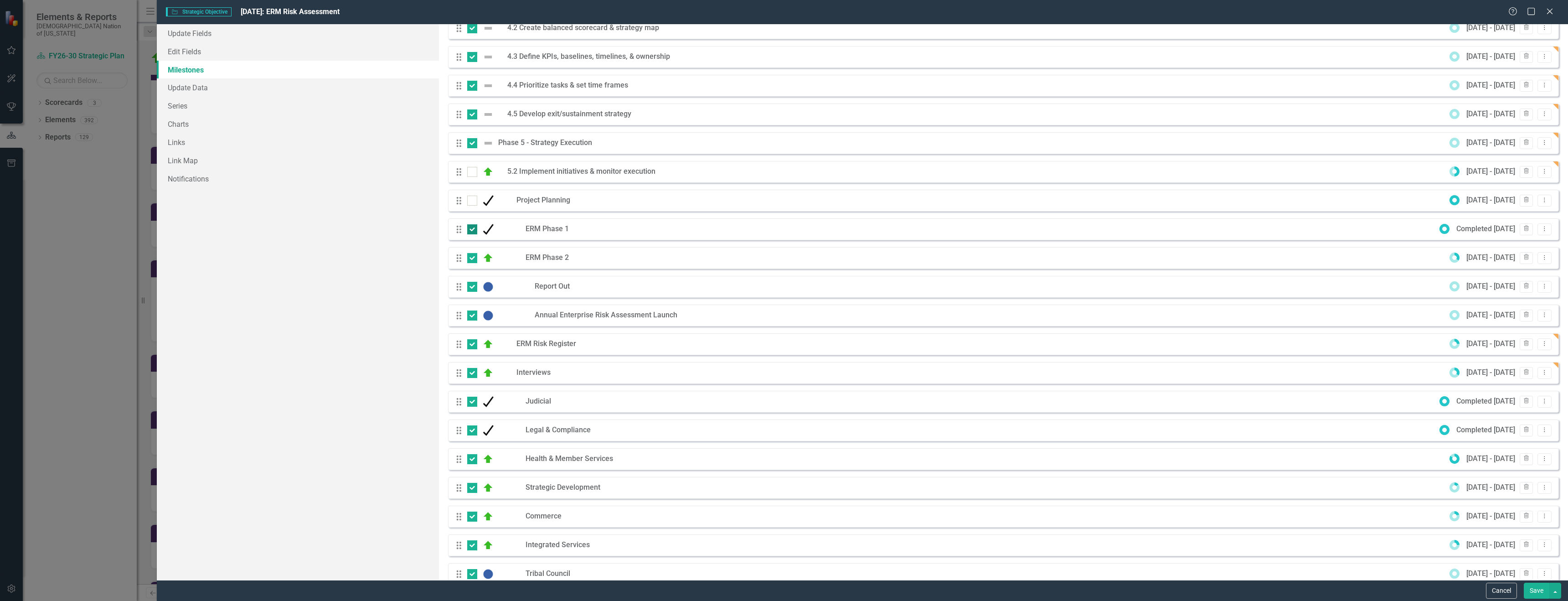
checkbox input "false"
click at [472, 256] on input "checkbox" at bounding box center [470, 256] width 6 height 6
checkbox input "false"
click at [472, 287] on input "checkbox" at bounding box center [470, 284] width 6 height 6
checkbox input "false"
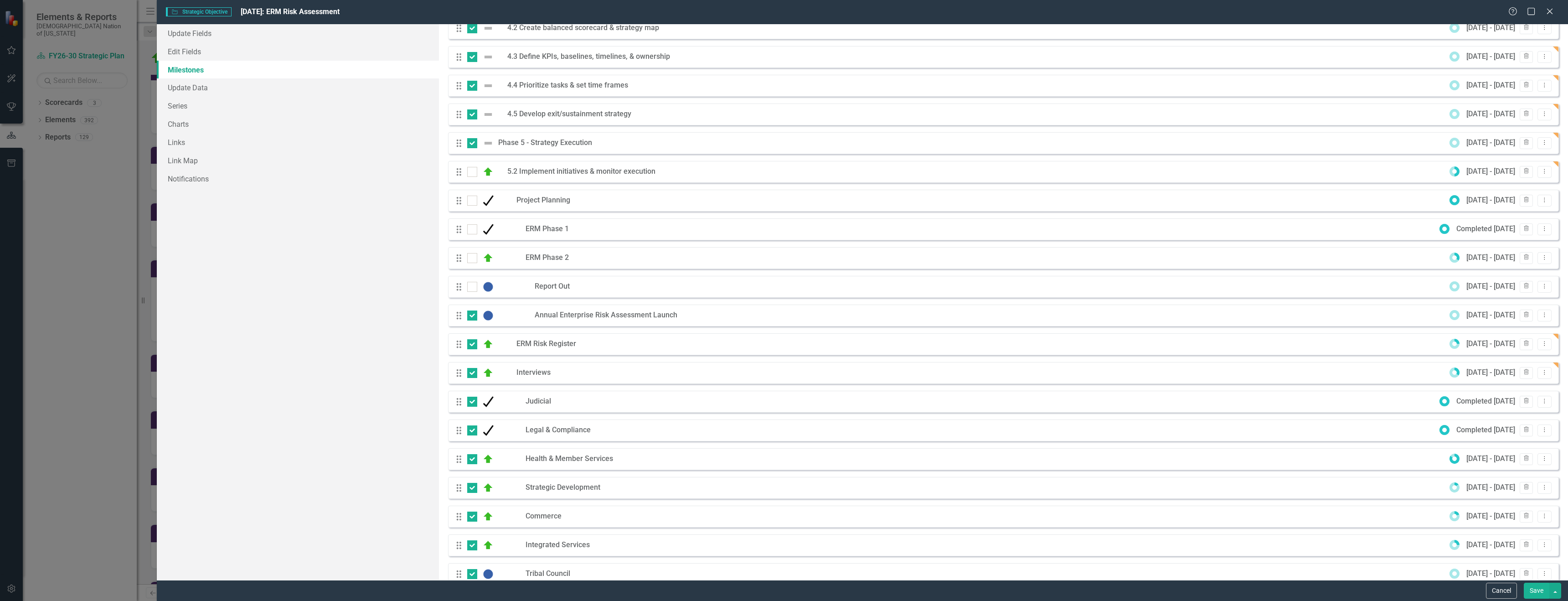
drag, startPoint x: 472, startPoint y: 311, endPoint x: 473, endPoint y: 307, distance: 4.1
click at [472, 311] on input "checkbox" at bounding box center [470, 313] width 6 height 6
checkbox input "false"
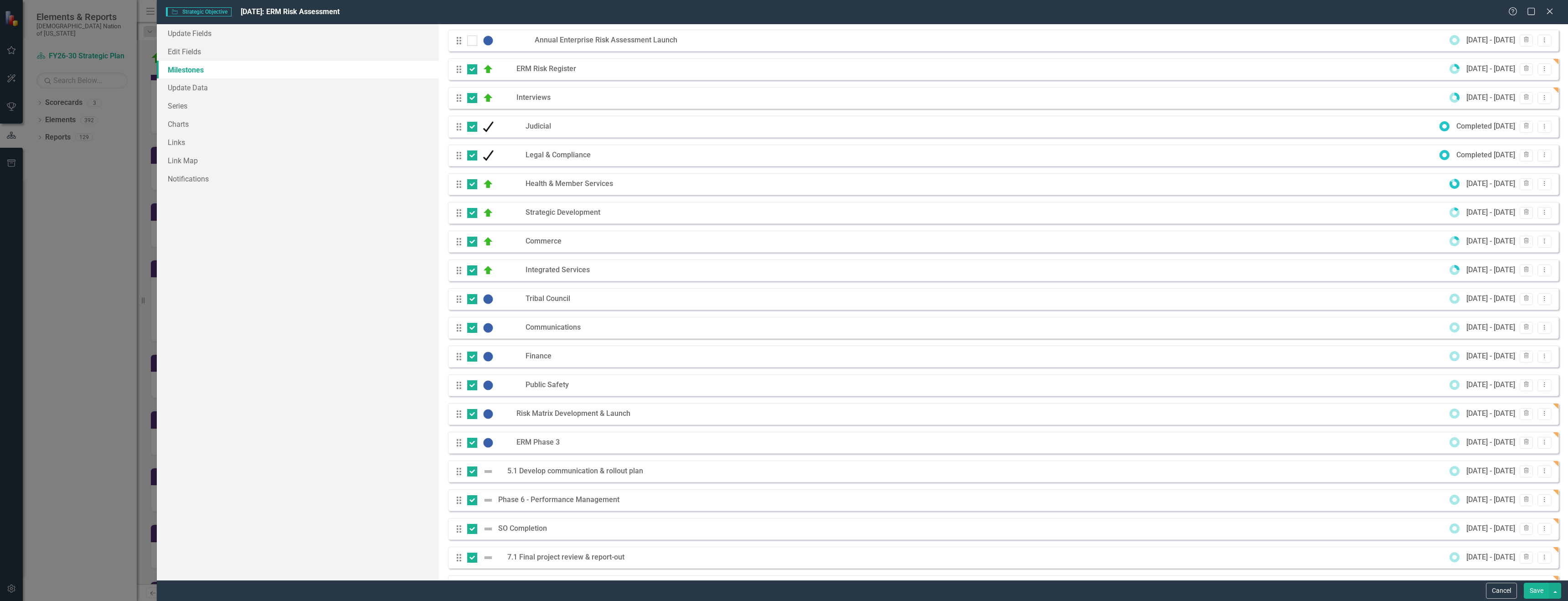
scroll to position [686, 0]
drag, startPoint x: 473, startPoint y: 67, endPoint x: 468, endPoint y: 85, distance: 18.7
click at [473, 67] on div at bounding box center [472, 68] width 10 height 10
click at [473, 67] on input "checkbox" at bounding box center [470, 67] width 6 height 6
checkbox input "false"
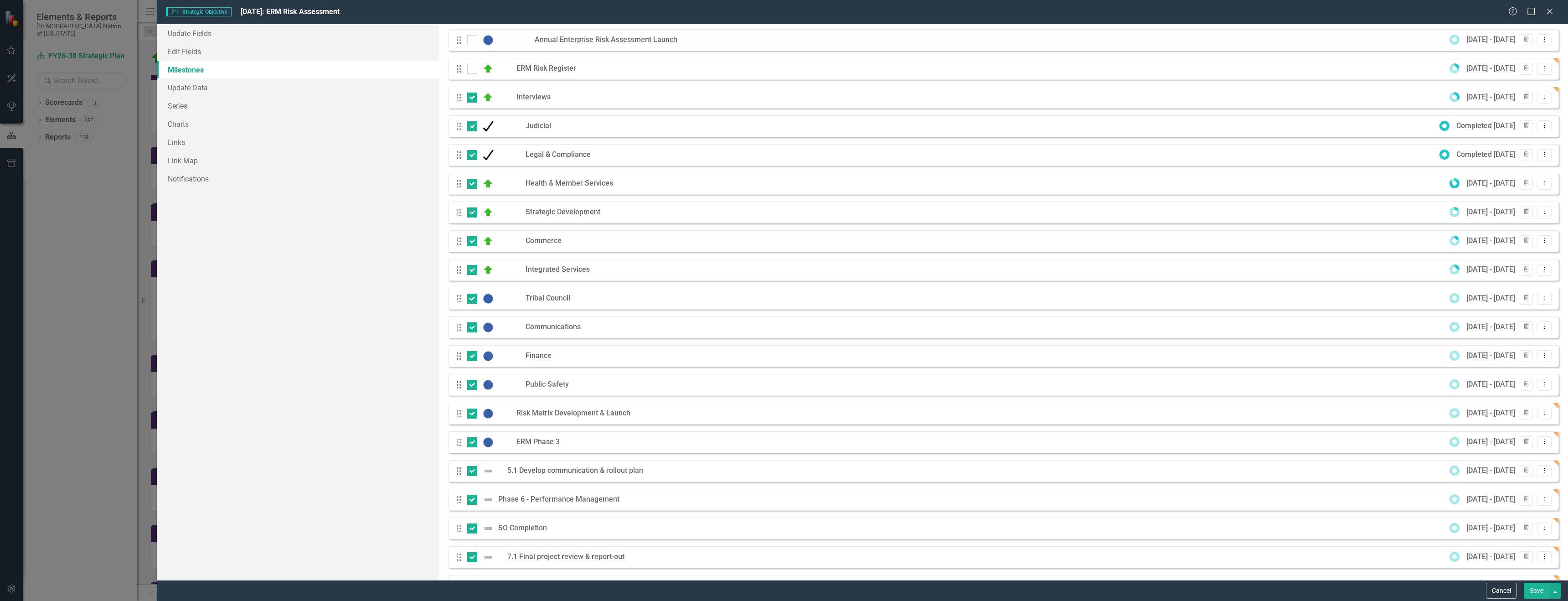
drag, startPoint x: 469, startPoint y: 97, endPoint x: 470, endPoint y: 104, distance: 7.1
click at [469, 99] on div at bounding box center [472, 97] width 10 height 10
click at [469, 98] on input "checkbox" at bounding box center [470, 95] width 6 height 6
checkbox input "false"
drag, startPoint x: 473, startPoint y: 128, endPoint x: 473, endPoint y: 139, distance: 11.0
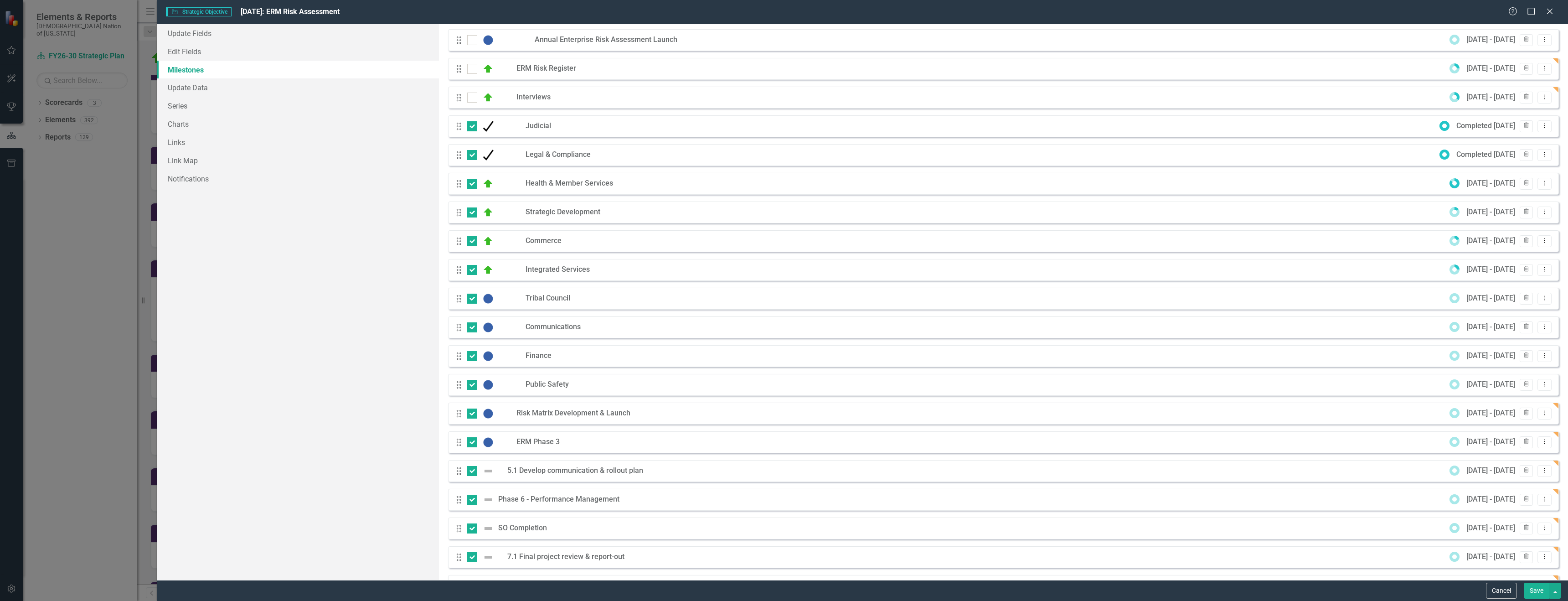
click at [473, 128] on div at bounding box center [472, 126] width 10 height 10
click at [473, 127] on input "checkbox" at bounding box center [470, 124] width 6 height 6
checkbox input "false"
drag, startPoint x: 473, startPoint y: 156, endPoint x: 475, endPoint y: 182, distance: 26.1
click at [473, 157] on div at bounding box center [472, 155] width 10 height 10
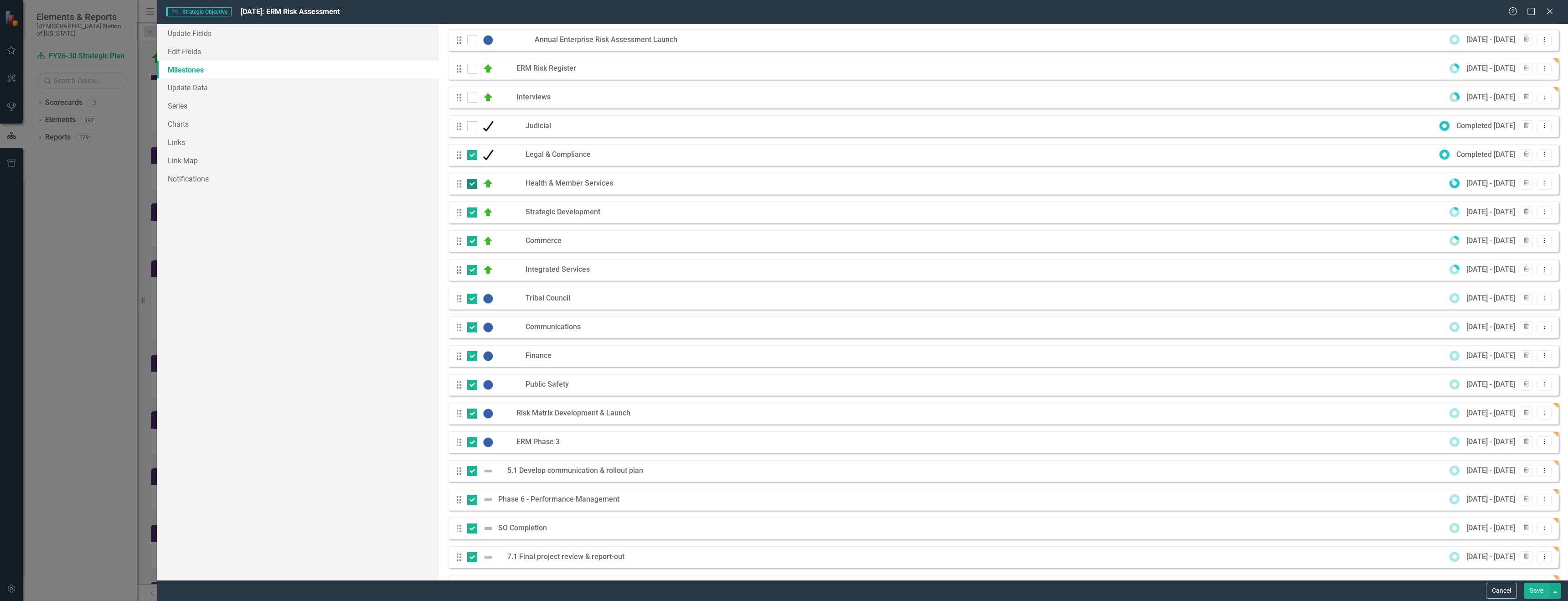
click at [473, 156] on input "checkbox" at bounding box center [470, 153] width 6 height 6
checkbox input "false"
click at [474, 186] on div at bounding box center [472, 184] width 10 height 10
click at [473, 184] on input "checkbox" at bounding box center [470, 182] width 6 height 6
checkbox input "false"
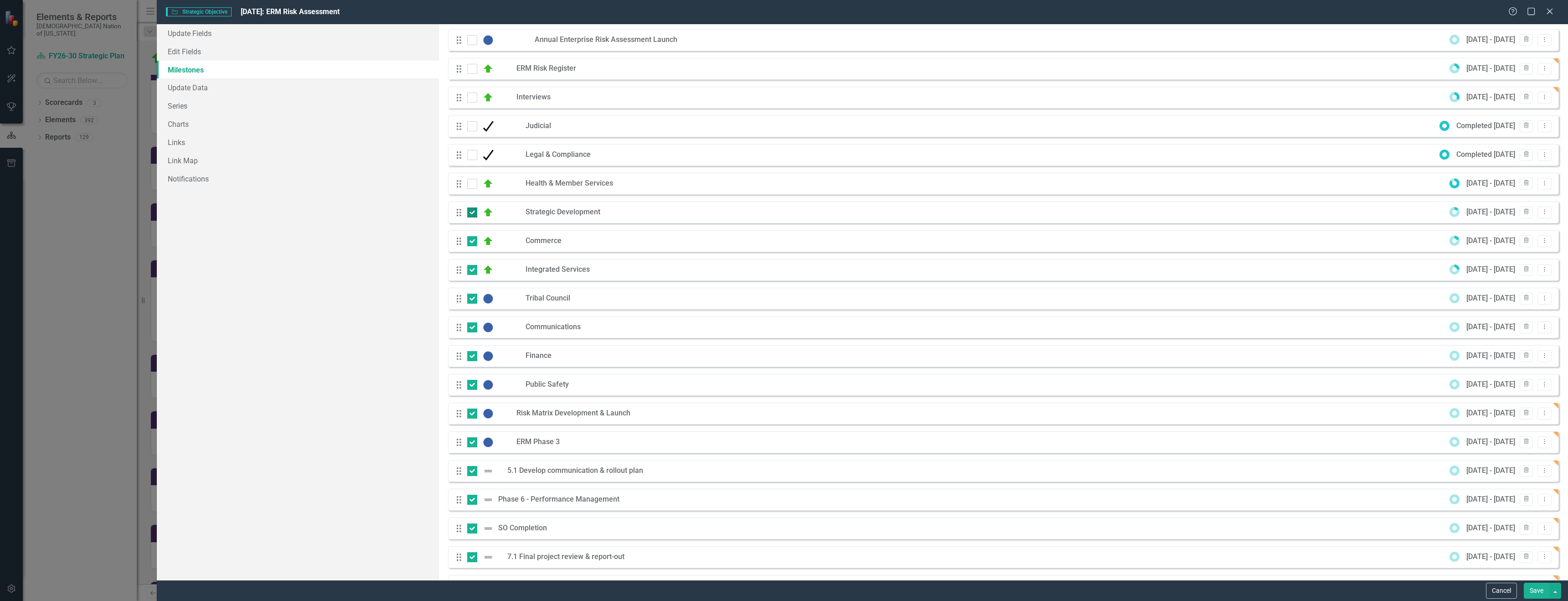
click at [475, 214] on div at bounding box center [472, 211] width 10 height 10
click at [473, 213] on input "checkbox" at bounding box center [470, 210] width 6 height 6
checkbox input "false"
click at [473, 245] on div at bounding box center [472, 240] width 10 height 10
click at [473, 242] on input "checkbox" at bounding box center [470, 238] width 6 height 6
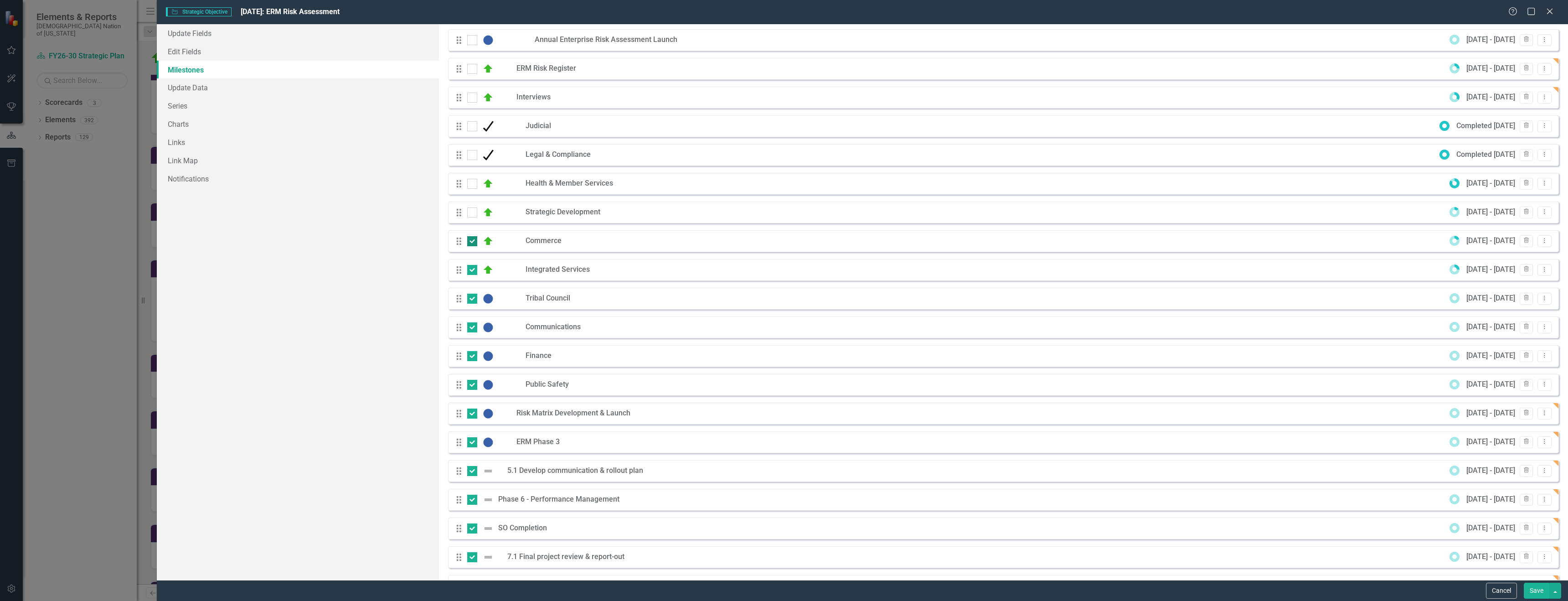
checkbox input "false"
click at [470, 261] on input "checkbox" at bounding box center [470, 260] width 6 height 6
checkbox input "false"
click at [470, 290] on input "checkbox" at bounding box center [470, 289] width 6 height 6
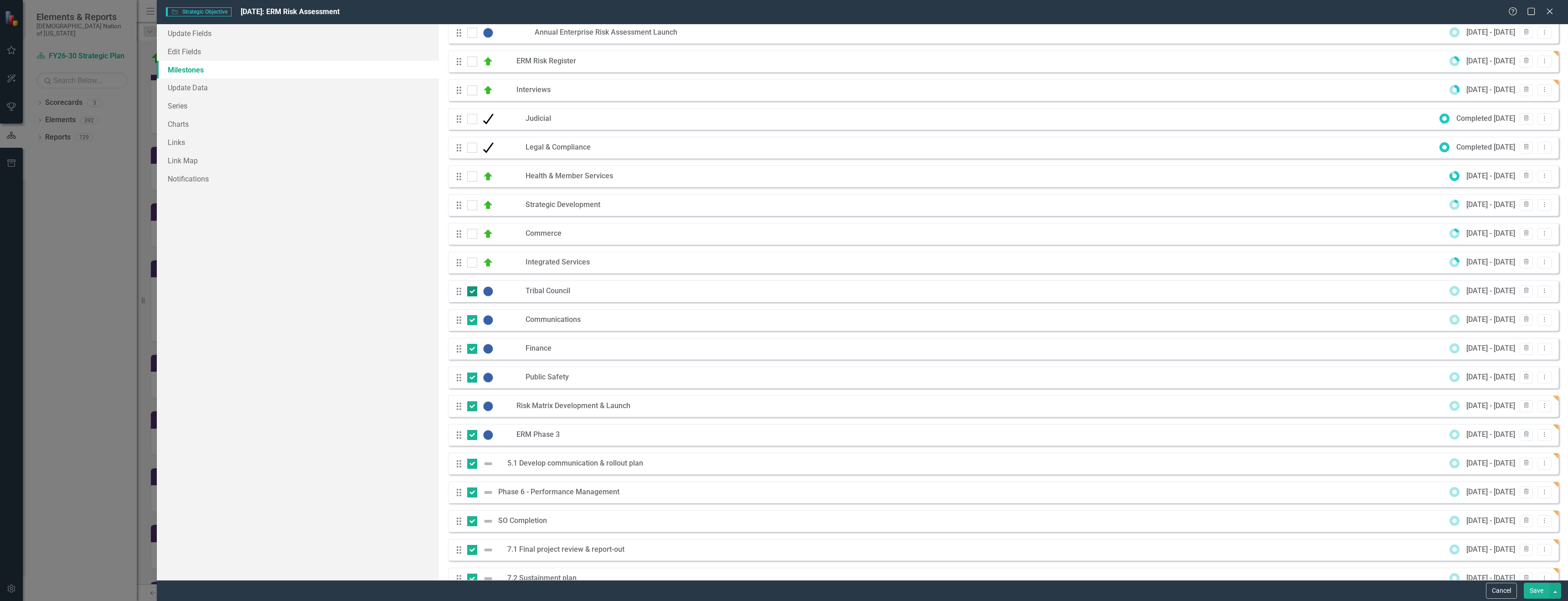
checkbox input "false"
click at [473, 323] on div at bounding box center [472, 321] width 10 height 10
click at [473, 322] on input "checkbox" at bounding box center [470, 319] width 6 height 6
checkbox input "false"
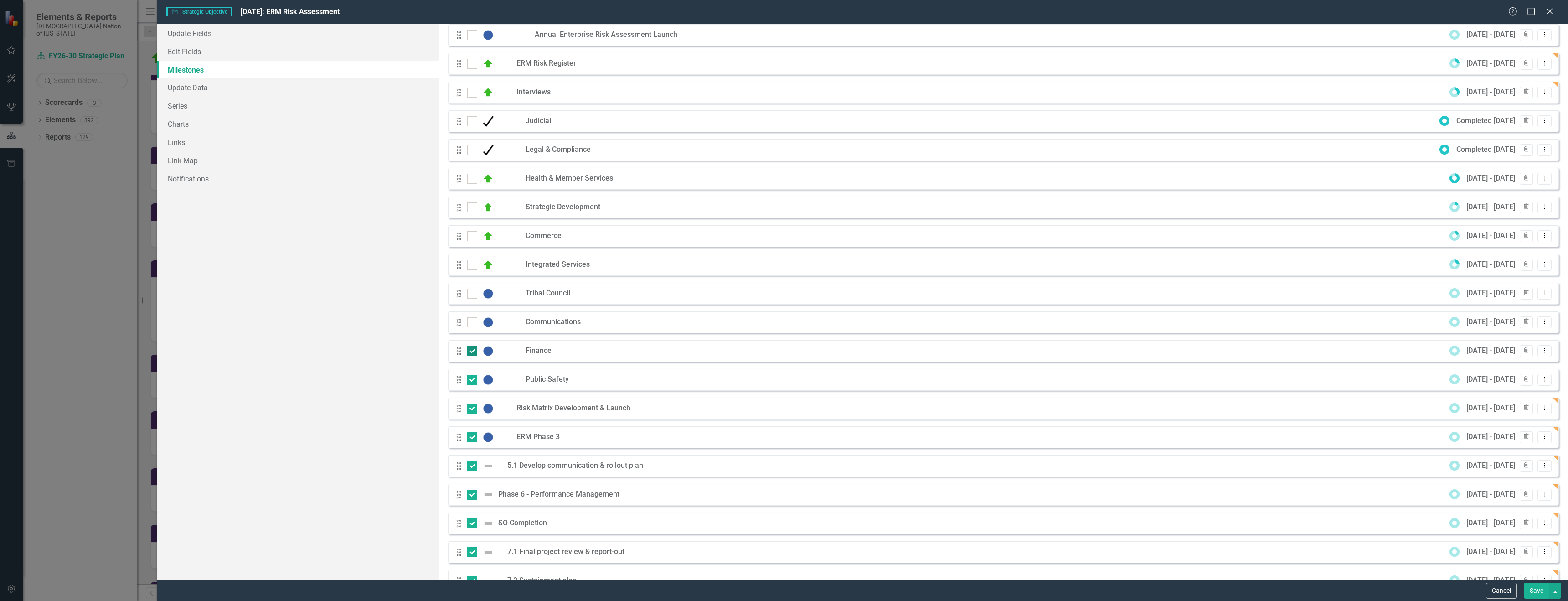
click at [470, 352] on div at bounding box center [472, 350] width 10 height 10
click at [470, 352] on input "checkbox" at bounding box center [470, 348] width 6 height 6
checkbox input "false"
click at [472, 380] on div at bounding box center [472, 379] width 10 height 10
click at [472, 380] on input "checkbox" at bounding box center [470, 377] width 6 height 6
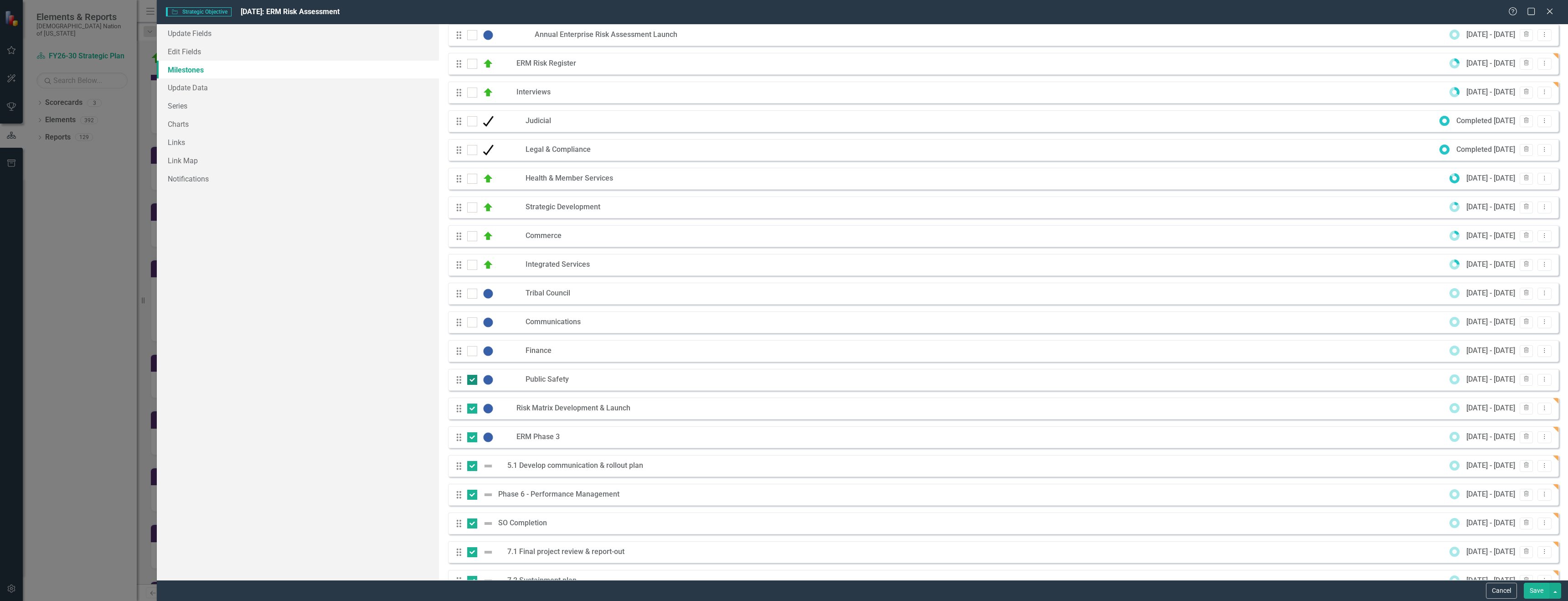
checkbox input "false"
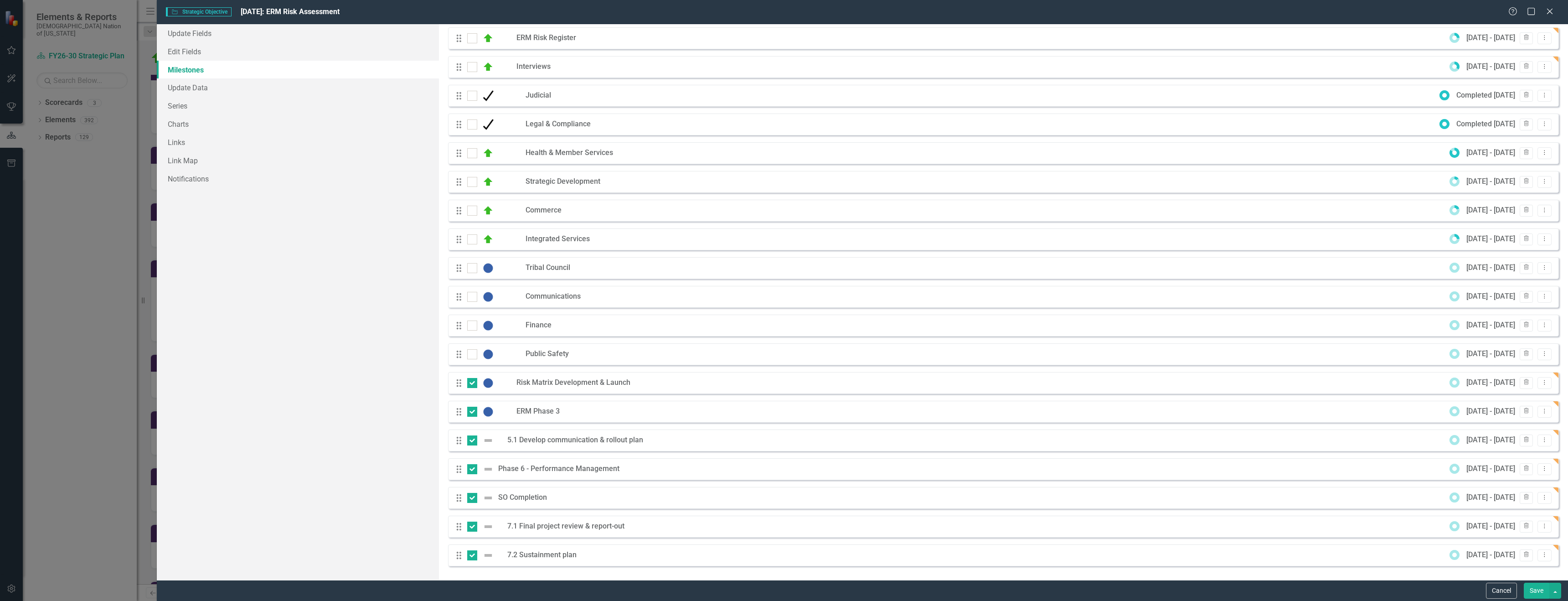
drag, startPoint x: 472, startPoint y: 386, endPoint x: 473, endPoint y: 399, distance: 13.0
click at [472, 386] on div at bounding box center [472, 382] width 10 height 10
click at [472, 383] on input "checkbox" at bounding box center [470, 381] width 6 height 6
checkbox input "false"
click at [473, 412] on div at bounding box center [472, 411] width 10 height 10
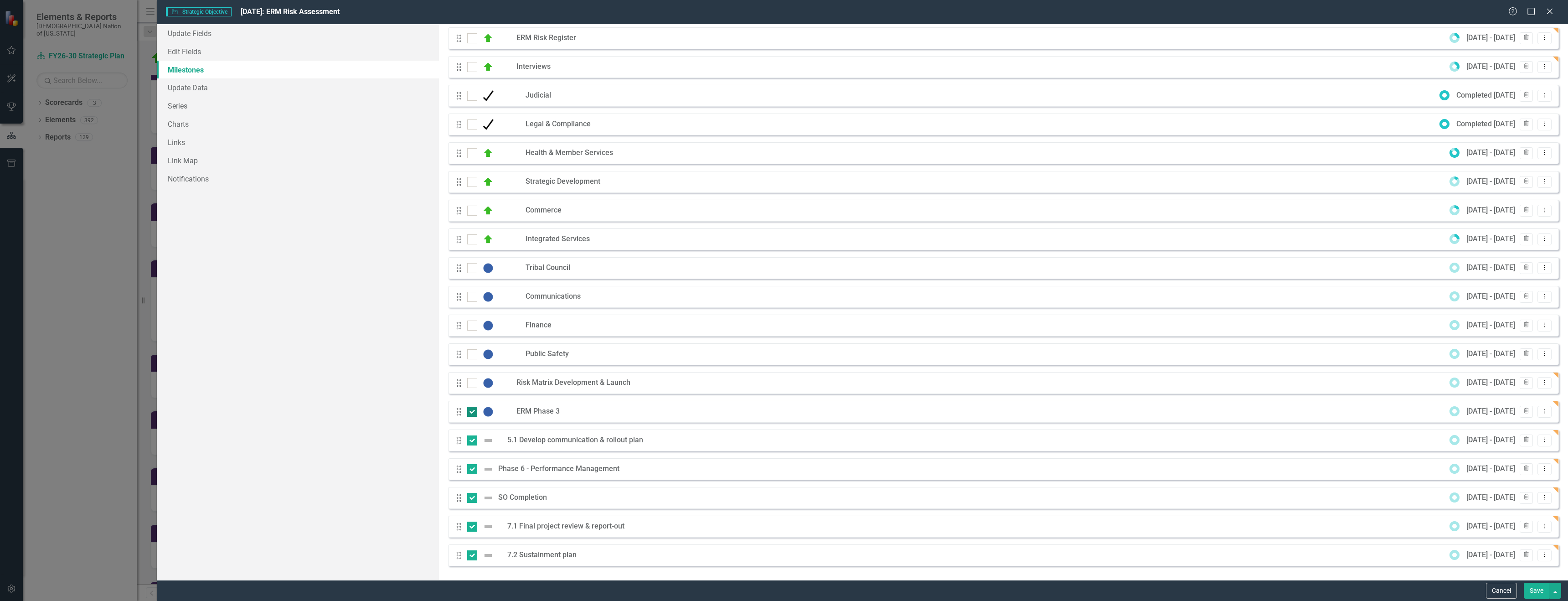
click at [473, 412] on input "checkbox" at bounding box center [470, 409] width 6 height 6
checkbox input "false"
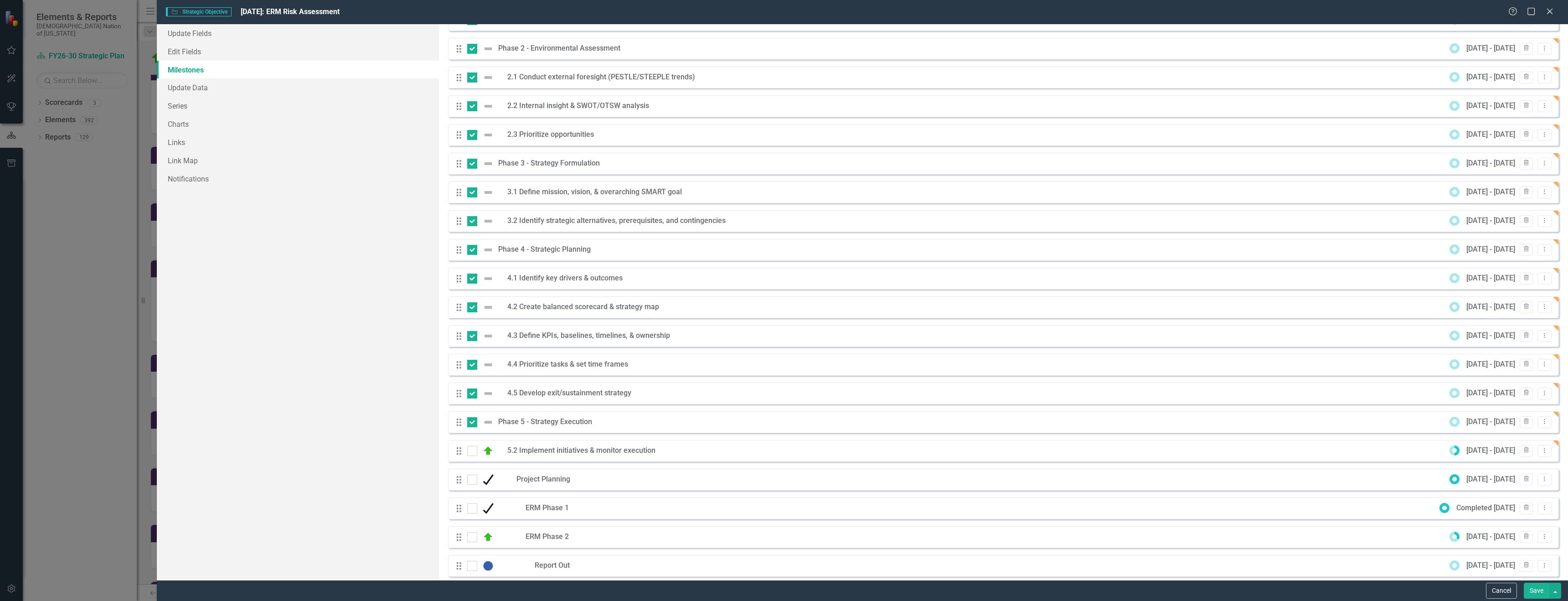
scroll to position [0, 0]
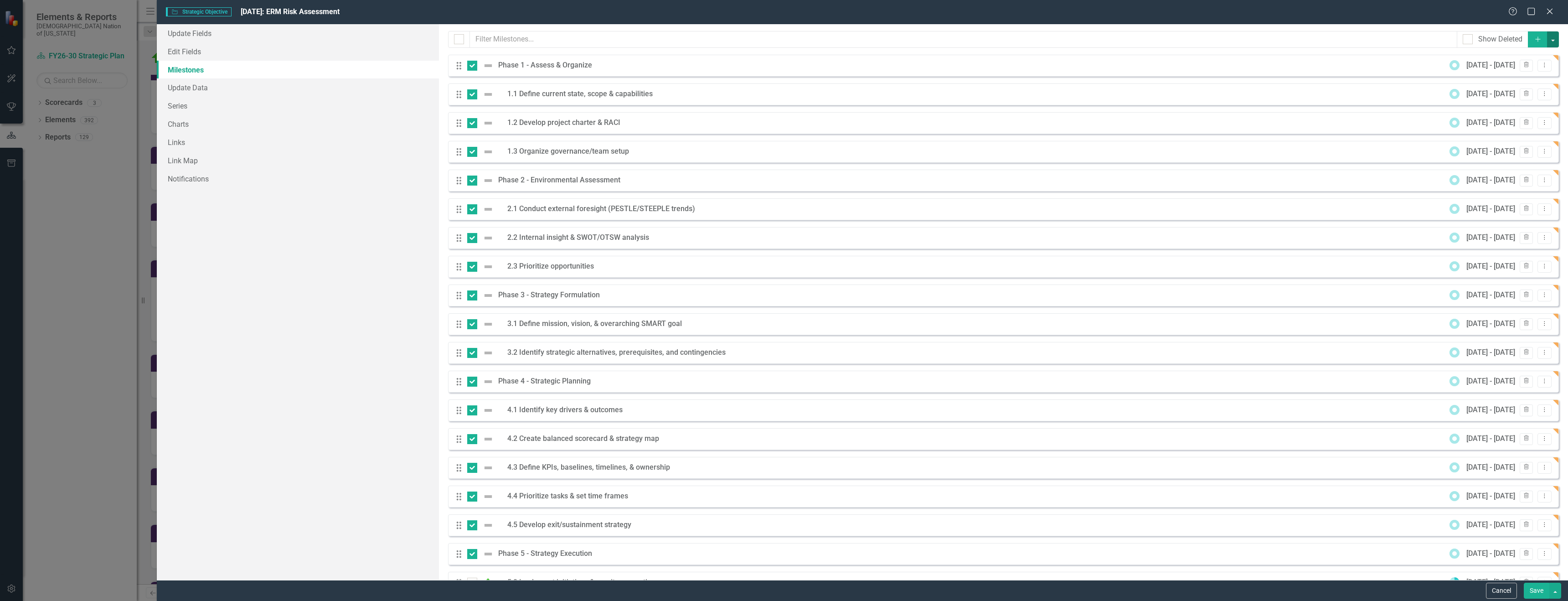
click at [1547, 41] on button "button" at bounding box center [1553, 40] width 12 height 16
click at [1509, 91] on link "Edit Multiple Edit Multiple" at bounding box center [1516, 90] width 72 height 17
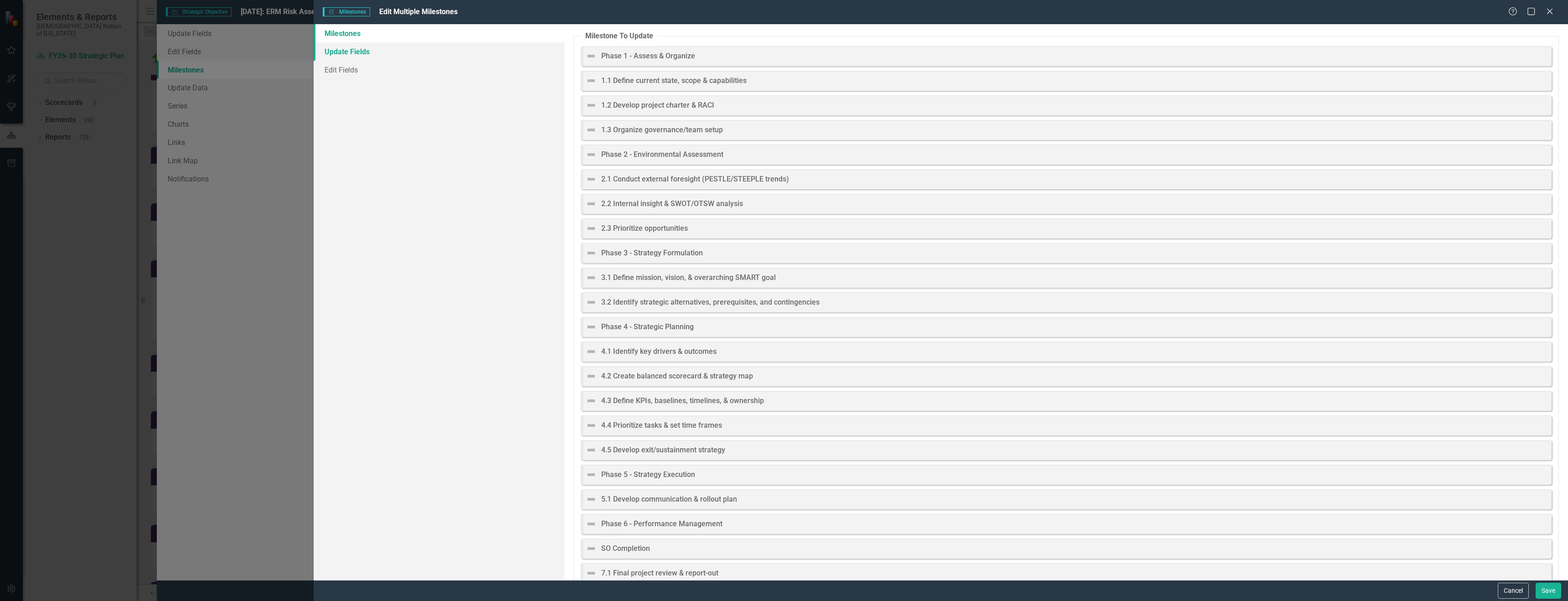
click at [360, 50] on link "Update Fields" at bounding box center [438, 51] width 251 height 18
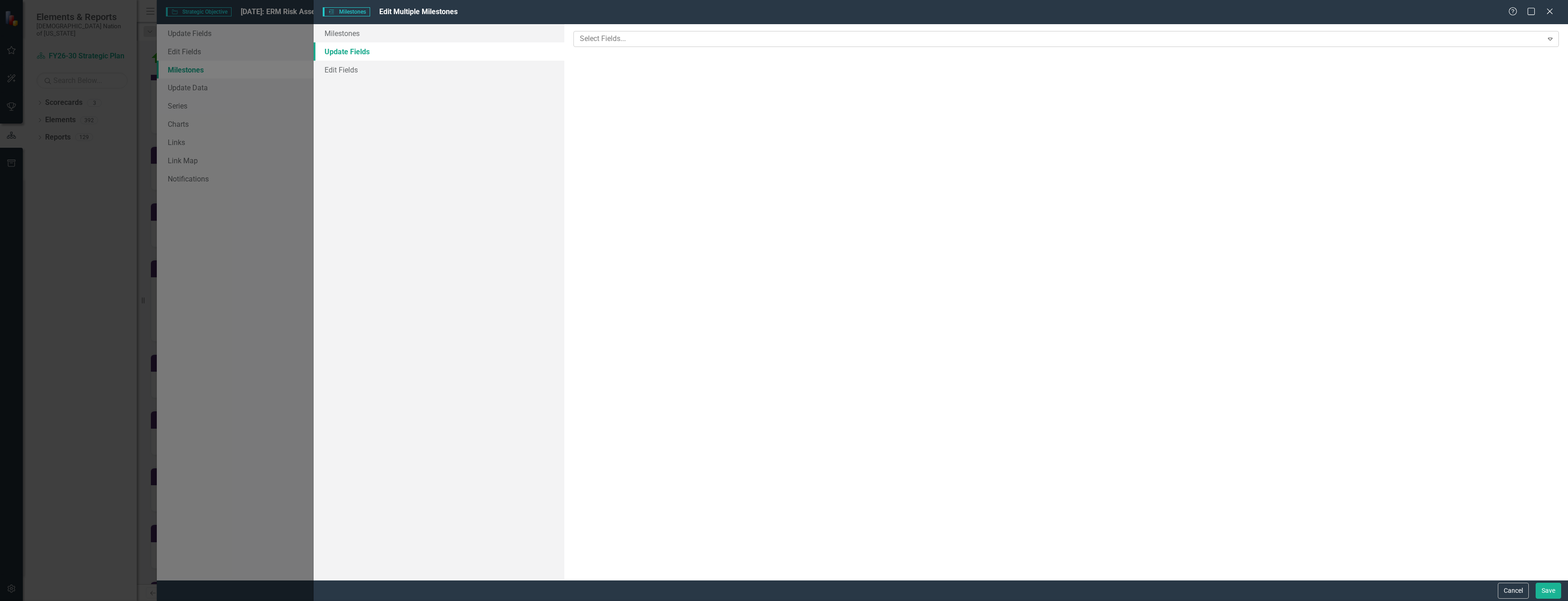
click at [622, 44] on div at bounding box center [1059, 39] width 967 height 13
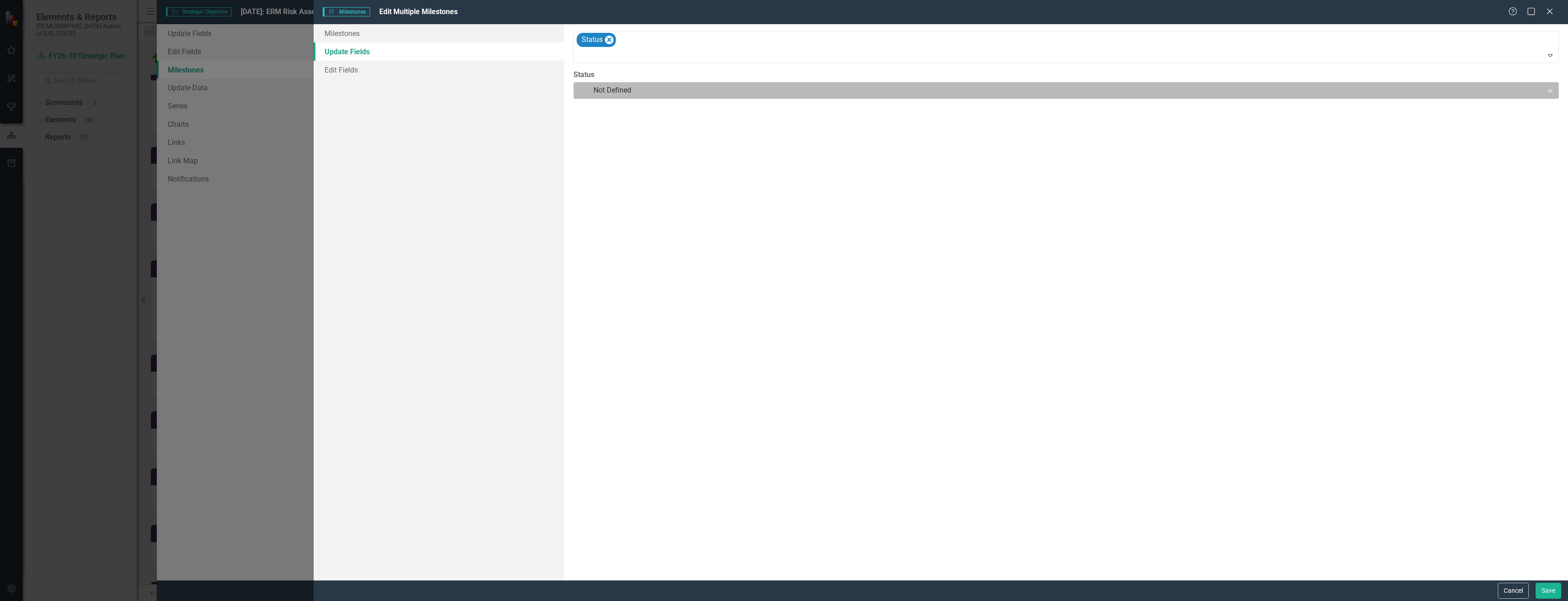
drag, startPoint x: 606, startPoint y: 82, endPoint x: 610, endPoint y: 92, distance: 10.8
click at [607, 82] on div "Status Not Defined Expand" at bounding box center [1066, 84] width 986 height 30
click at [611, 94] on div at bounding box center [1059, 91] width 958 height 13
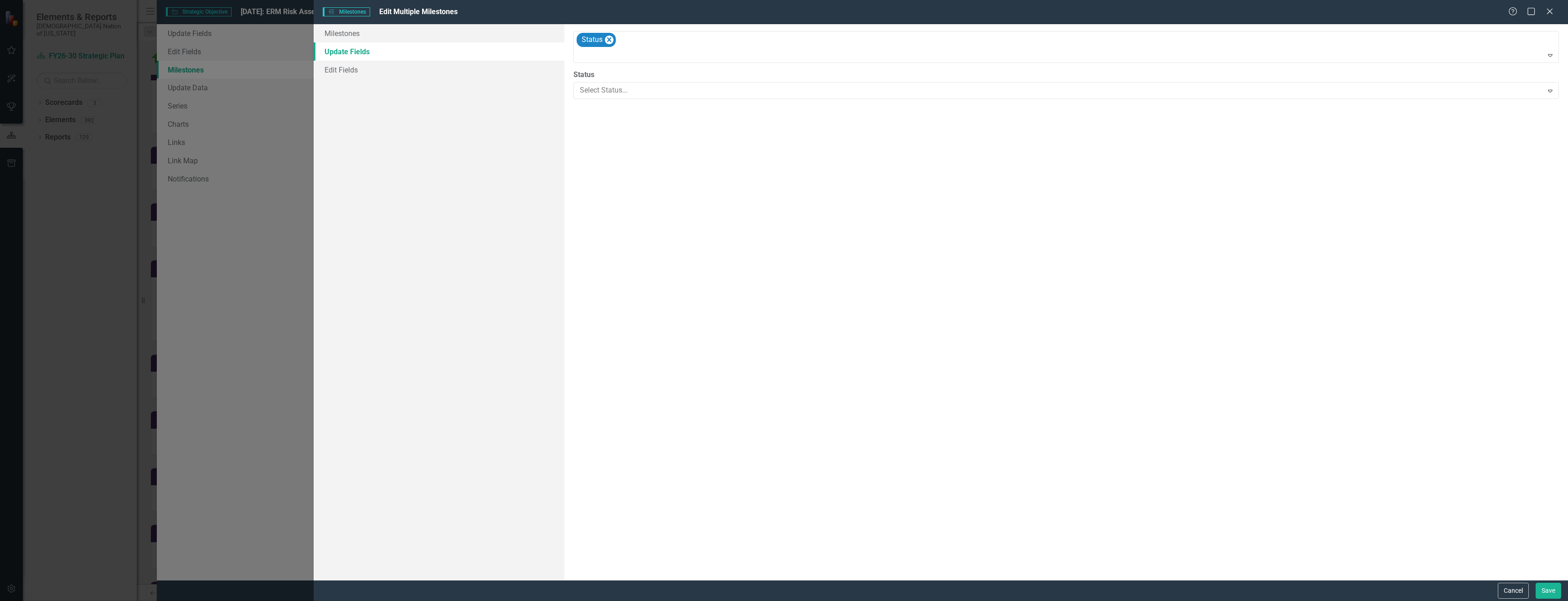
click at [1556, 592] on button "Save" at bounding box center [1548, 590] width 25 height 16
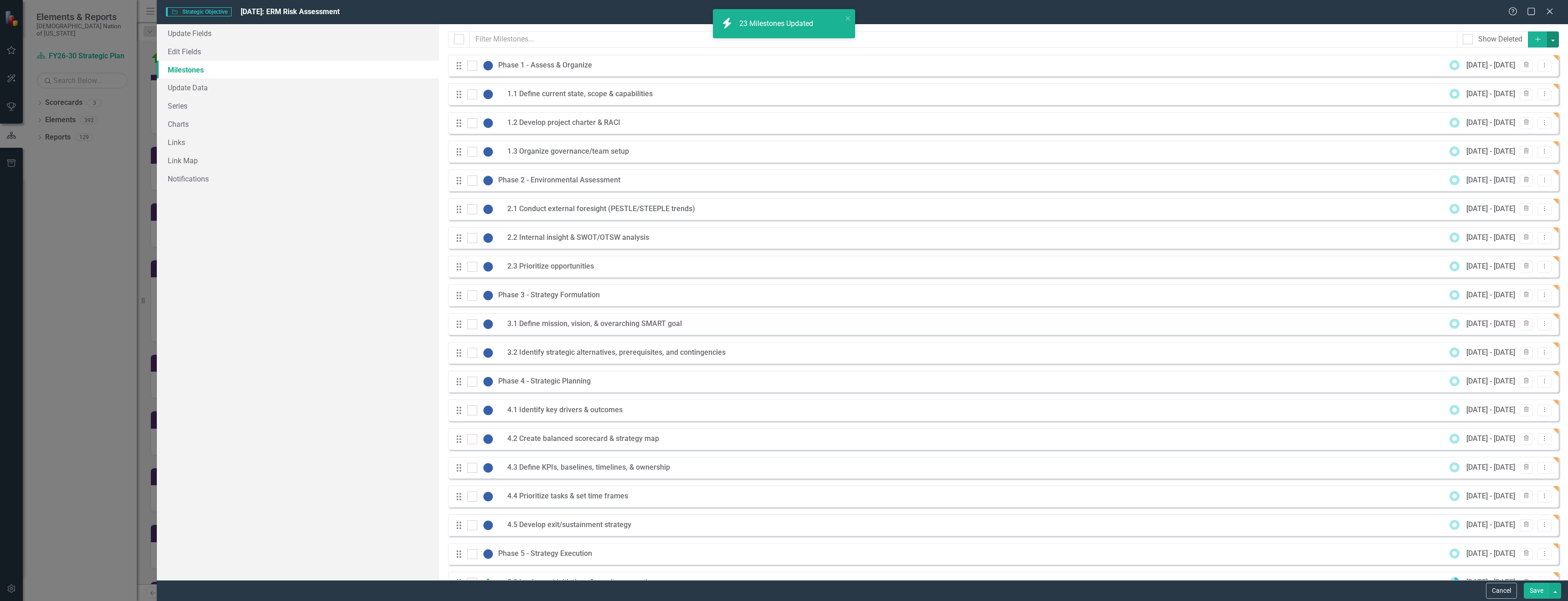
checkbox input "false"
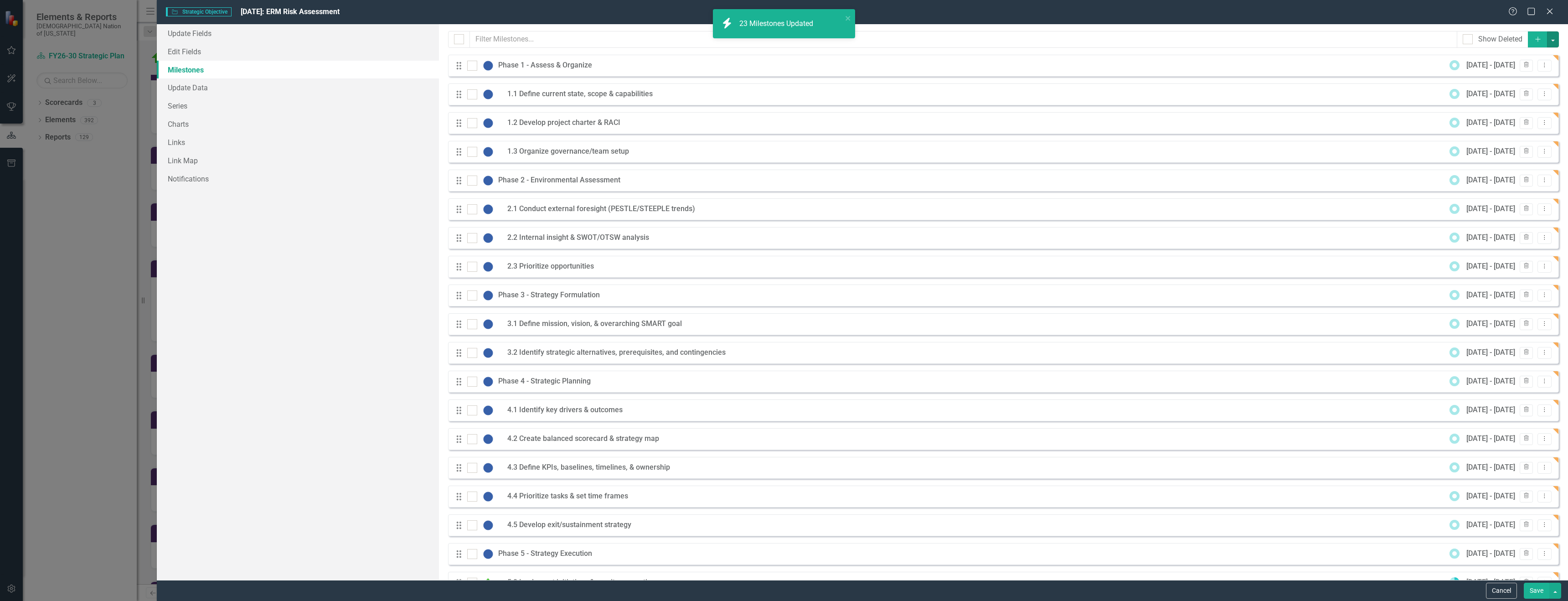
checkbox input "false"
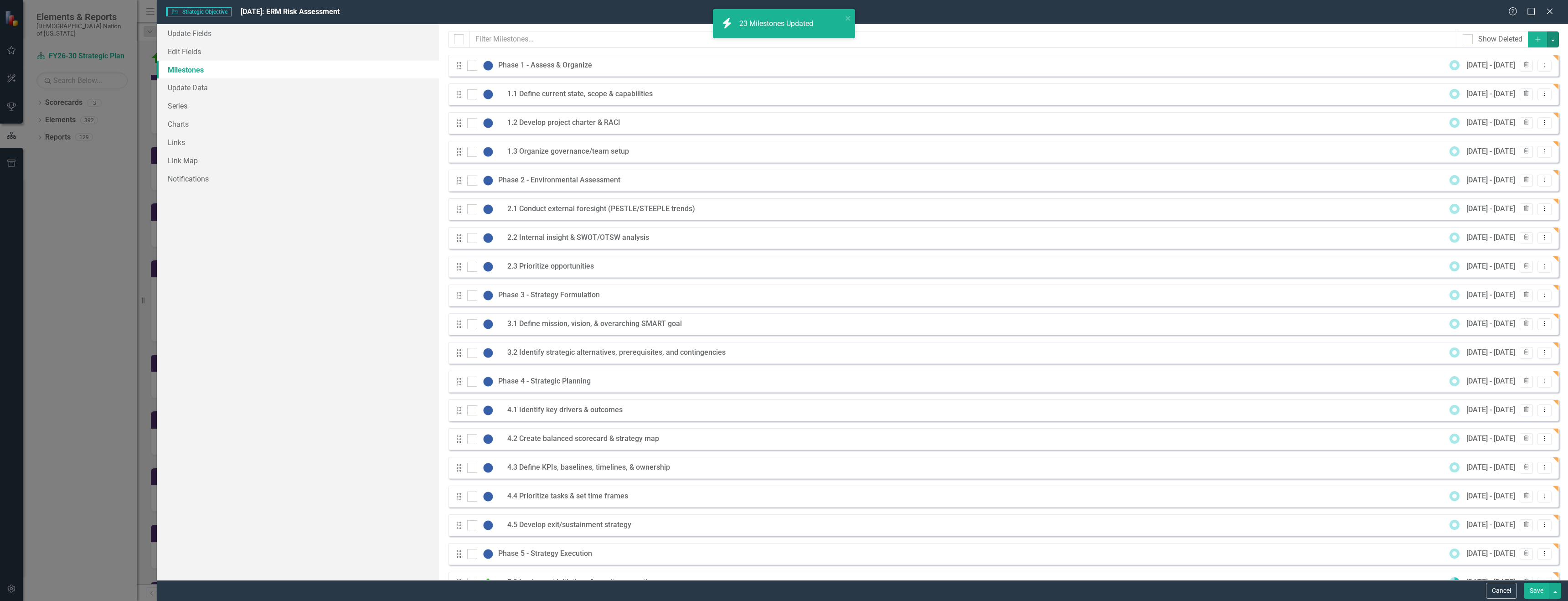
checkbox input "false"
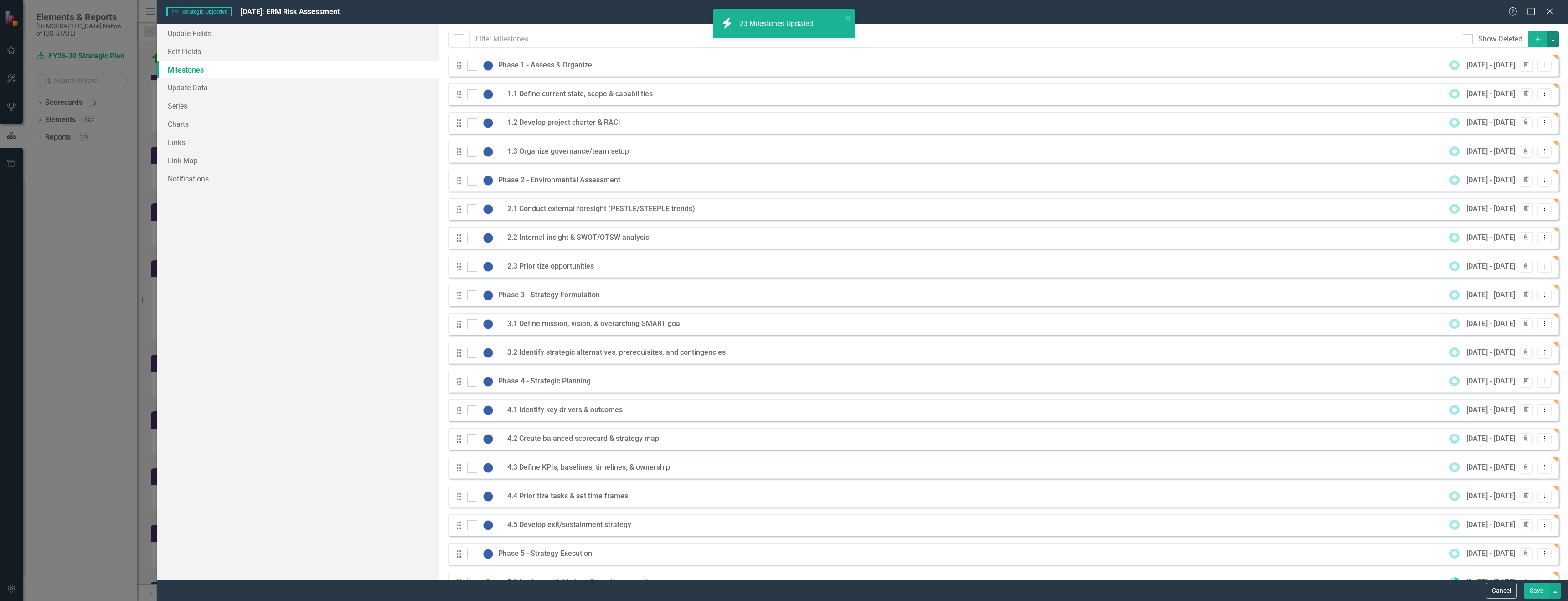
checkbox input "false"
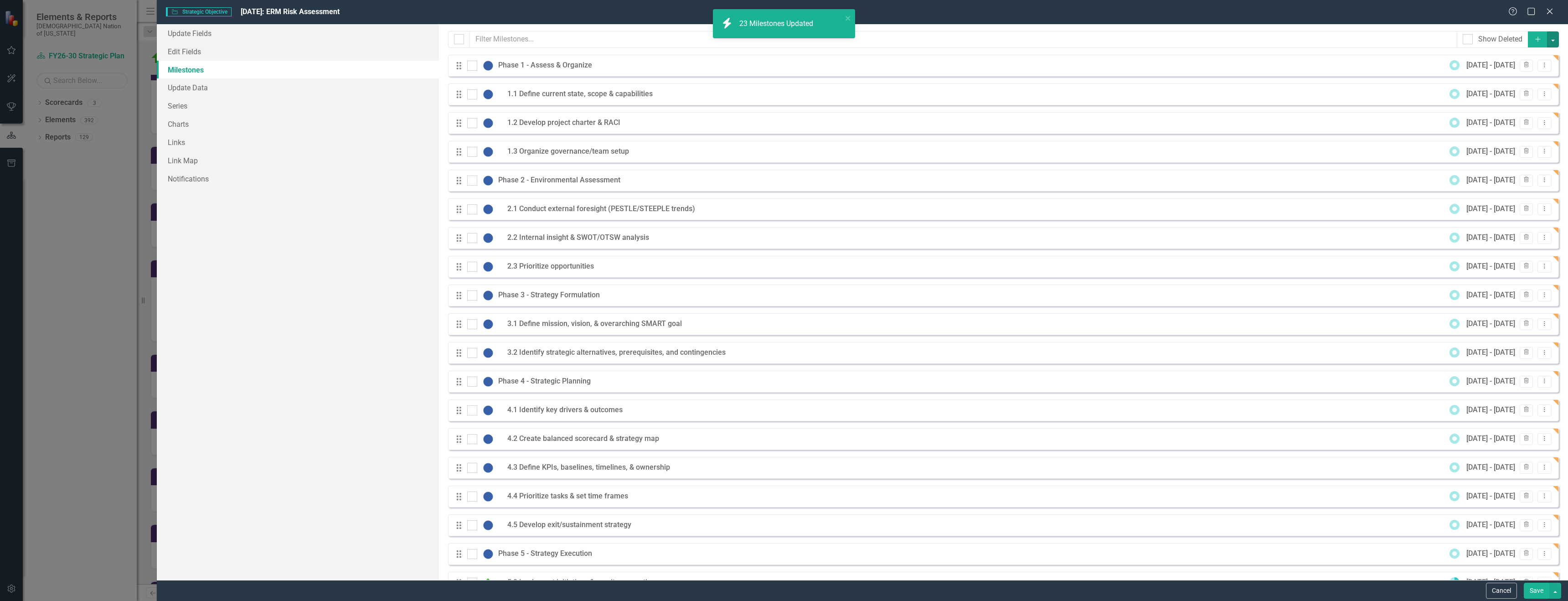
checkbox input "false"
click at [1537, 589] on button "Save" at bounding box center [1536, 590] width 25 height 16
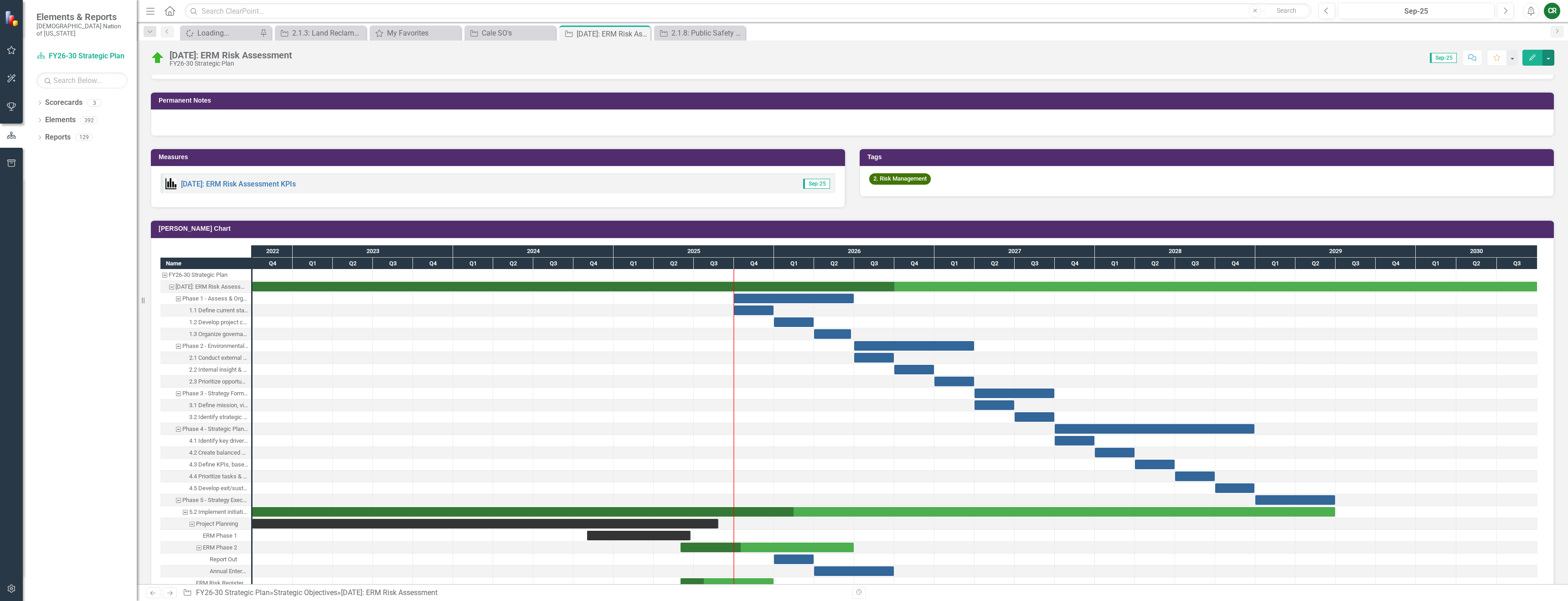
scroll to position [561, 0]
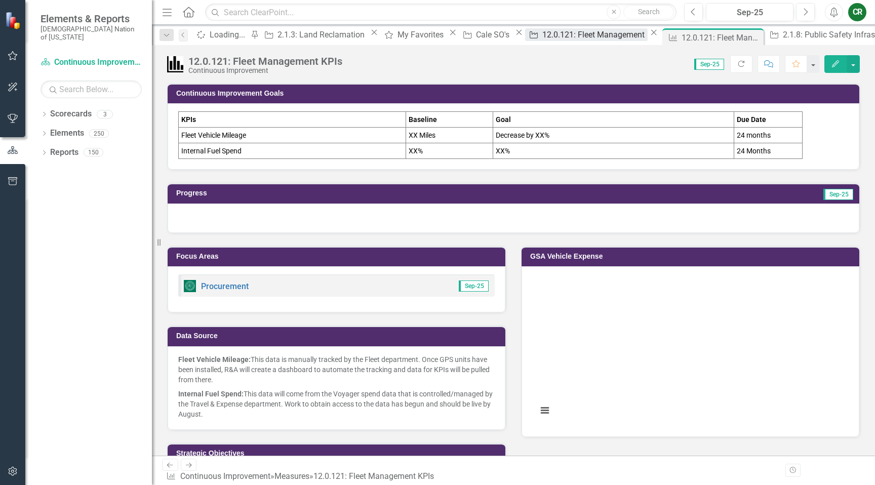
click at [543, 41] on div "12.0.121: Fleet Management" at bounding box center [594, 34] width 105 height 13
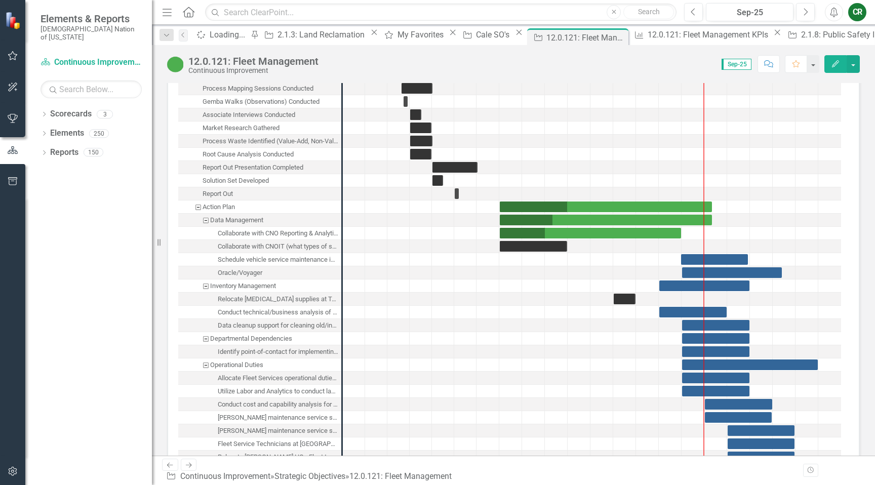
scroll to position [1424, 0]
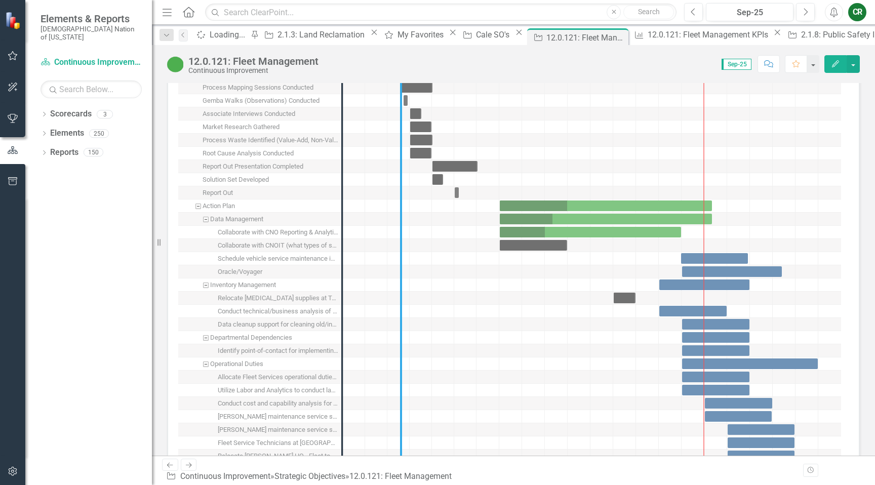
drag, startPoint x: 342, startPoint y: 256, endPoint x: 408, endPoint y: 253, distance: 65.9
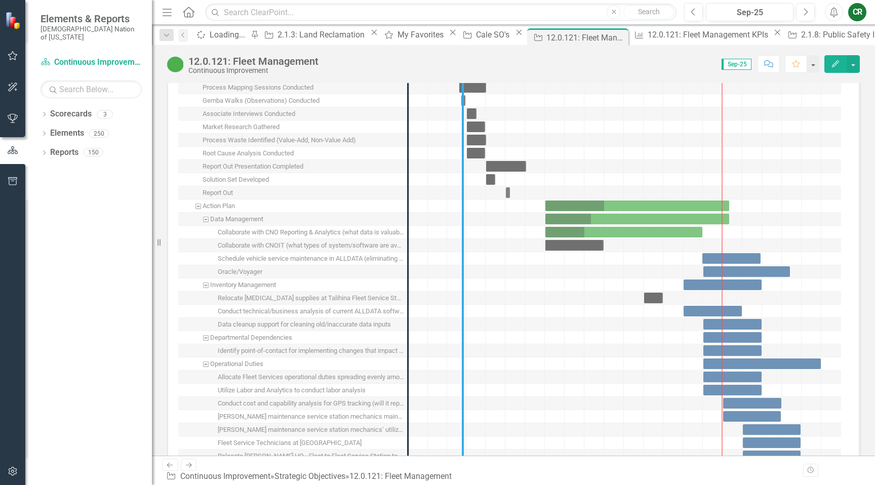
drag, startPoint x: 407, startPoint y: 264, endPoint x: 467, endPoint y: 257, distance: 60.7
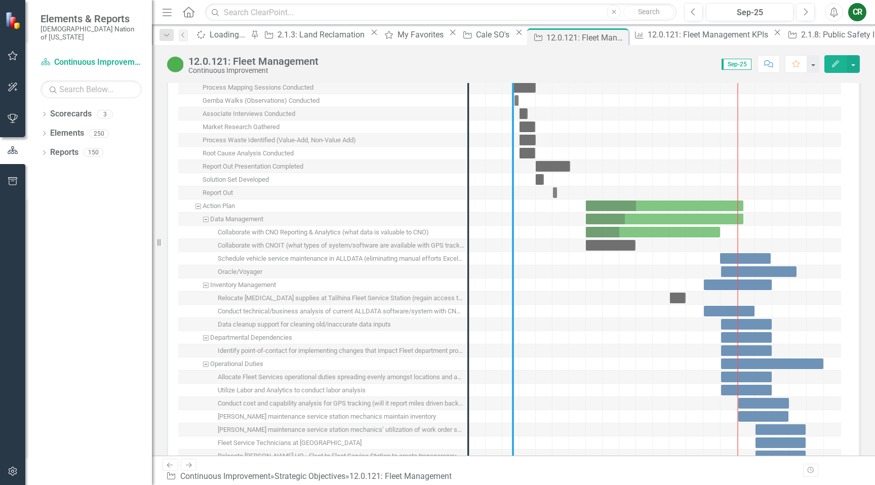
drag, startPoint x: 467, startPoint y: 257, endPoint x: 514, endPoint y: 255, distance: 46.7
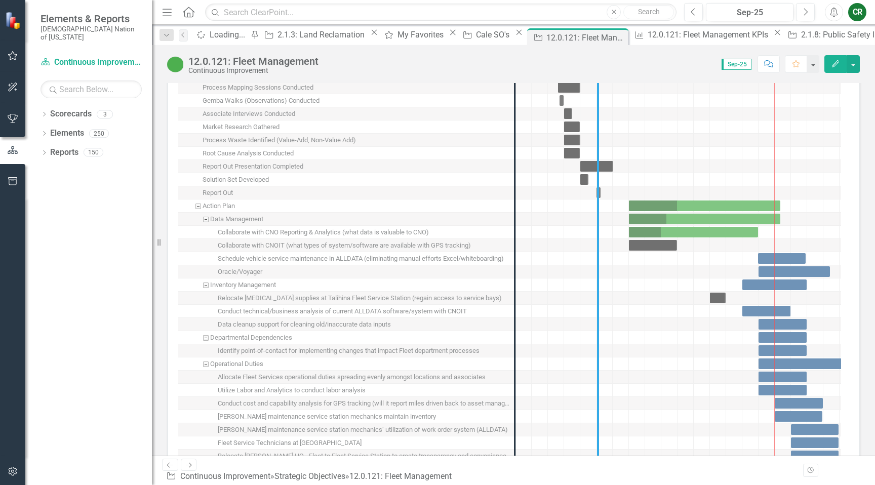
drag, startPoint x: 512, startPoint y: 255, endPoint x: 594, endPoint y: 279, distance: 85.6
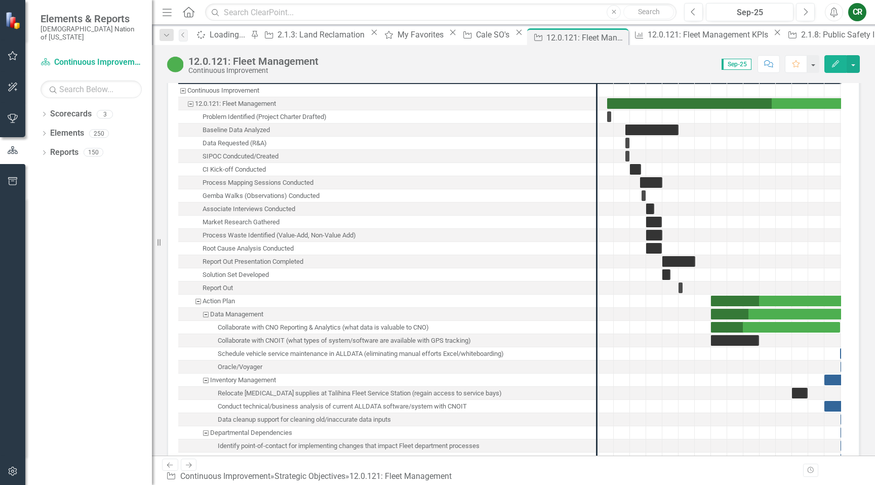
scroll to position [1330, 0]
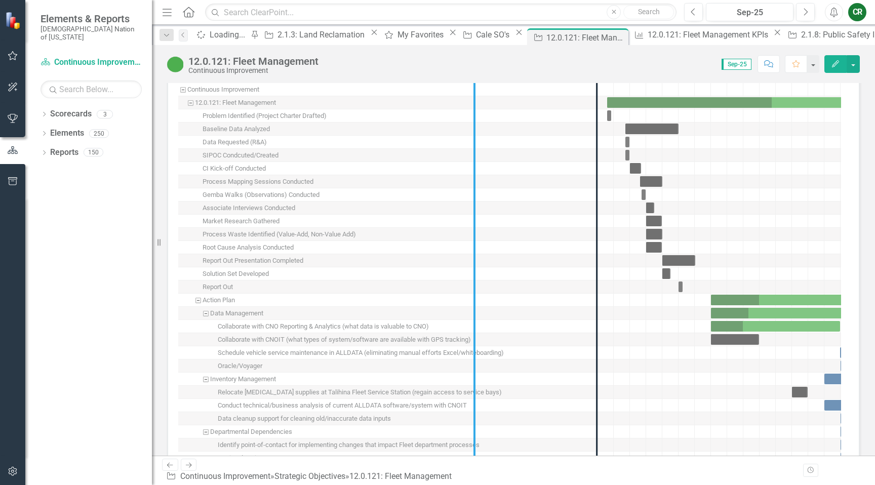
drag, startPoint x: 596, startPoint y: 396, endPoint x: 447, endPoint y: 398, distance: 148.4
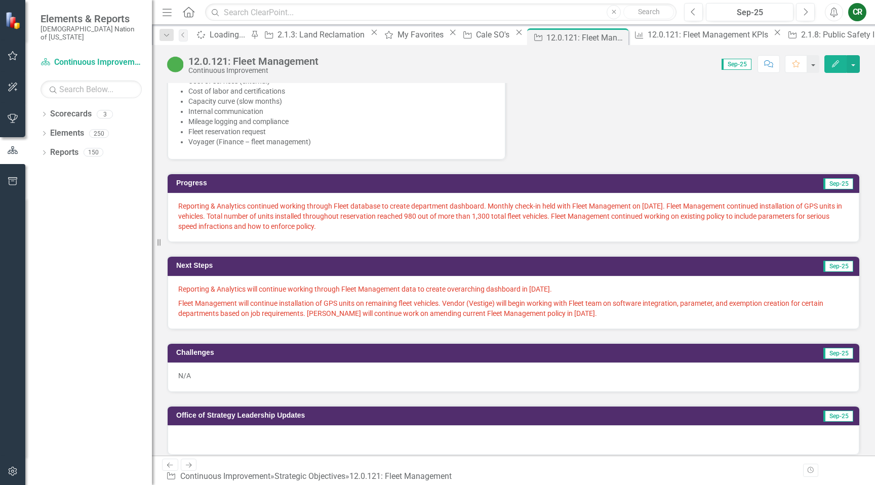
scroll to position [700, 0]
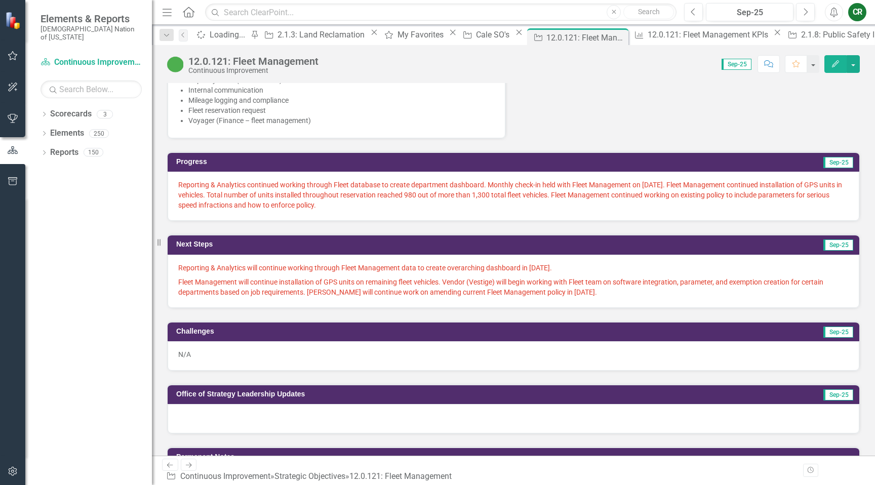
click at [485, 200] on p "Reporting & Analytics continued working through Fleet database to create depart…" at bounding box center [513, 195] width 671 height 30
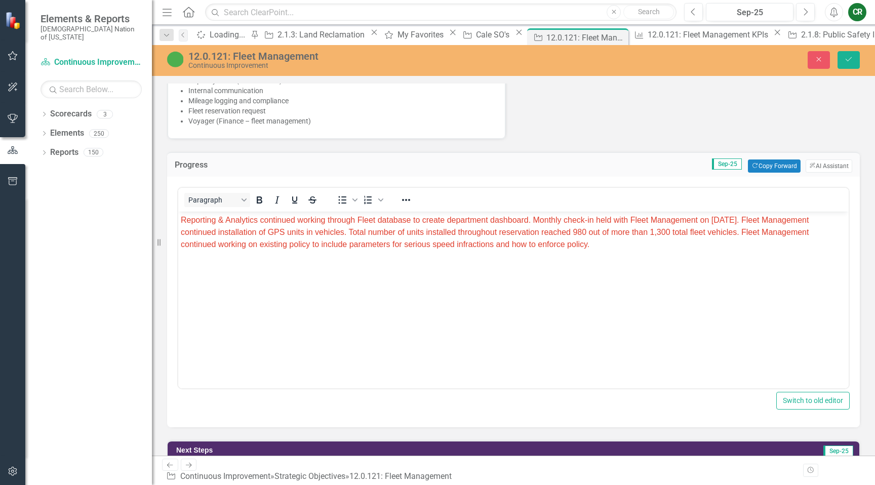
scroll to position [0, 0]
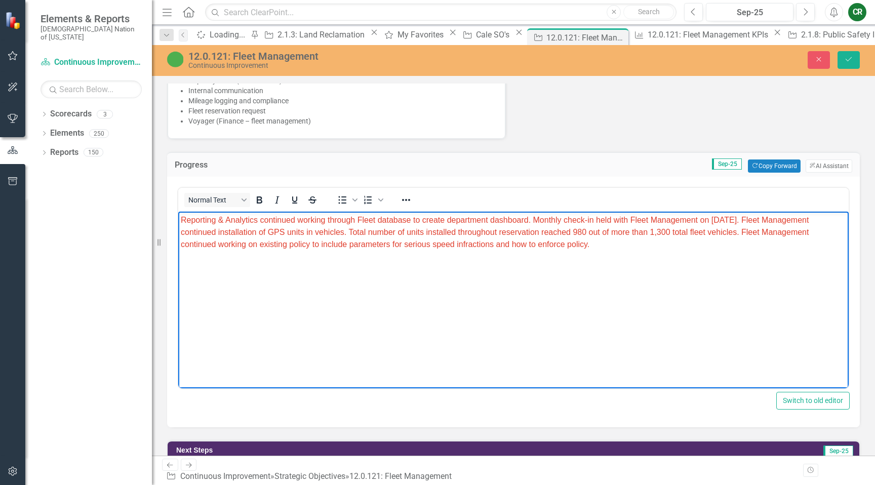
click at [690, 257] on body "Reporting & Analytics continued working through Fleet database to create depart…" at bounding box center [513, 288] width 671 height 152
click at [231, 234] on span "Reporting & Analytics continued working through Fleet database to create depart…" at bounding box center [495, 232] width 628 height 33
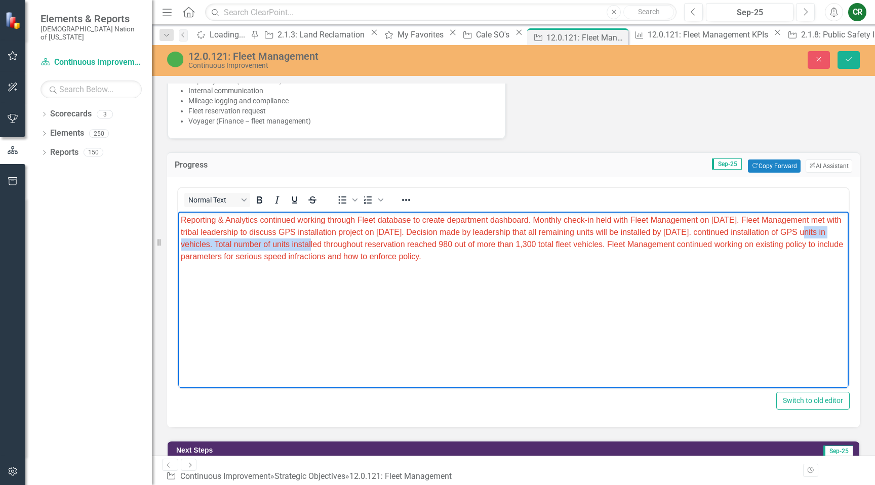
drag, startPoint x: 367, startPoint y: 244, endPoint x: 206, endPoint y: 246, distance: 161.1
click at [206, 246] on span "Reporting & Analytics continued working through Fleet database to create depart…" at bounding box center [512, 238] width 662 height 45
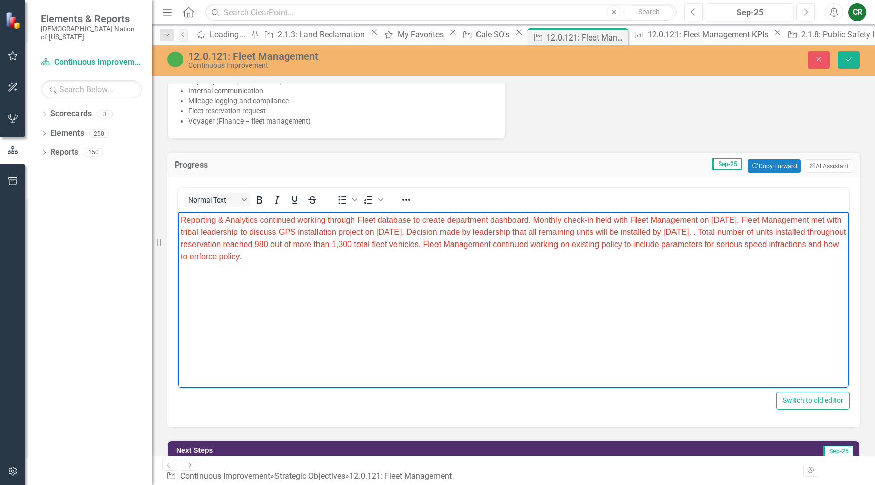
click at [206, 247] on span "Reporting & Analytics continued working through Fleet database to create depart…" at bounding box center [514, 238] width 666 height 45
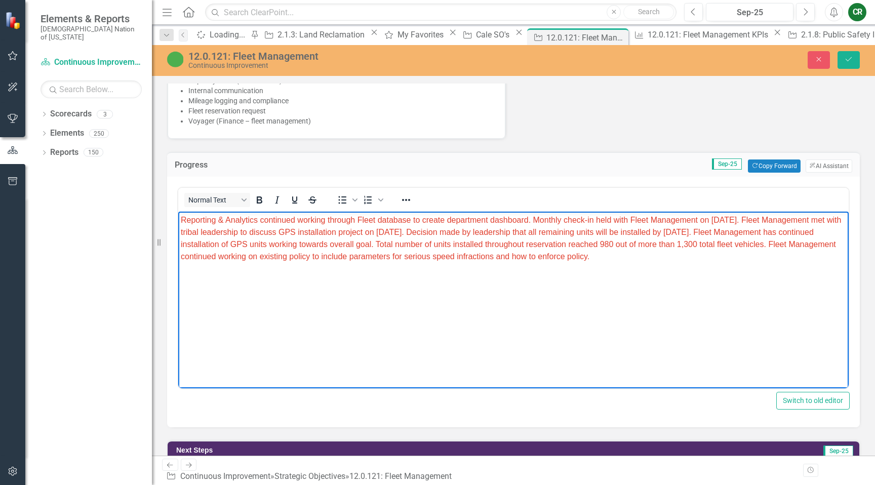
click at [758, 258] on p "Reporting & Analytics continued working through Fleet database to create depart…" at bounding box center [514, 238] width 666 height 49
click at [563, 300] on body "Reporting & Analytics continued working through Fleet database to create depart…" at bounding box center [513, 288] width 671 height 152
click at [519, 245] on span "Reporting & Analytics continued working through Fleet database to create depart…" at bounding box center [511, 238] width 660 height 45
click at [594, 336] on body "Reporting & Analytics continued working through Fleet database to create depart…" at bounding box center [513, 288] width 671 height 152
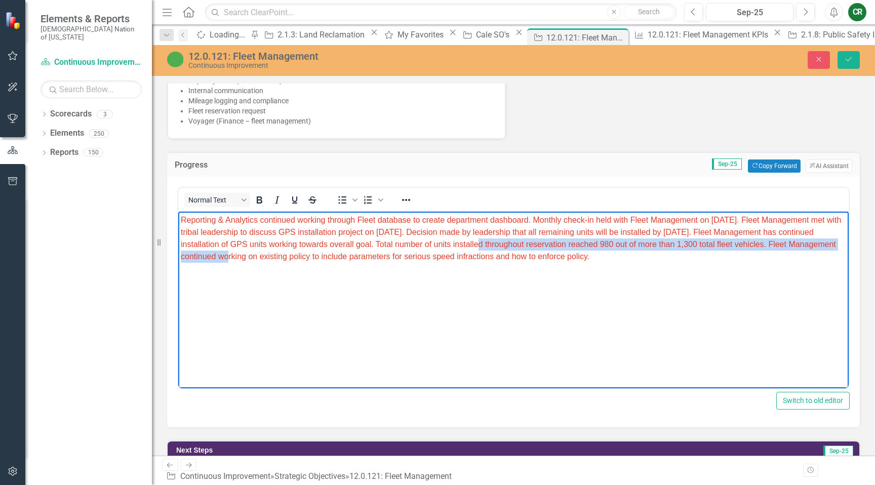
drag, startPoint x: 521, startPoint y: 245, endPoint x: 270, endPoint y: 259, distance: 251.1
click at [270, 259] on span "Reporting & Analytics continued working through Fleet database to create depart…" at bounding box center [511, 238] width 660 height 45
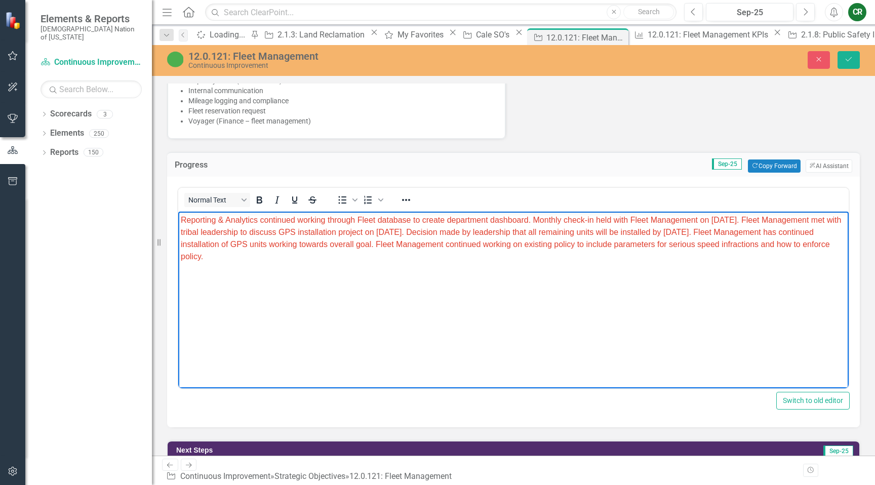
click at [747, 221] on span "Reporting & Analytics continued working through Fleet database to create depart…" at bounding box center [511, 238] width 660 height 45
click at [527, 278] on body "Reporting & Analytics continued working through Fleet database to create depart…" at bounding box center [513, 288] width 671 height 152
drag, startPoint x: 657, startPoint y: 248, endPoint x: 588, endPoint y: 241, distance: 69.7
click at [588, 241] on span "Reporting & Analytics continued working through Fleet database to create depart…" at bounding box center [511, 238] width 660 height 45
click at [430, 251] on p "Reporting & Analytics continued working through Fleet database to create depart…" at bounding box center [514, 232] width 666 height 36
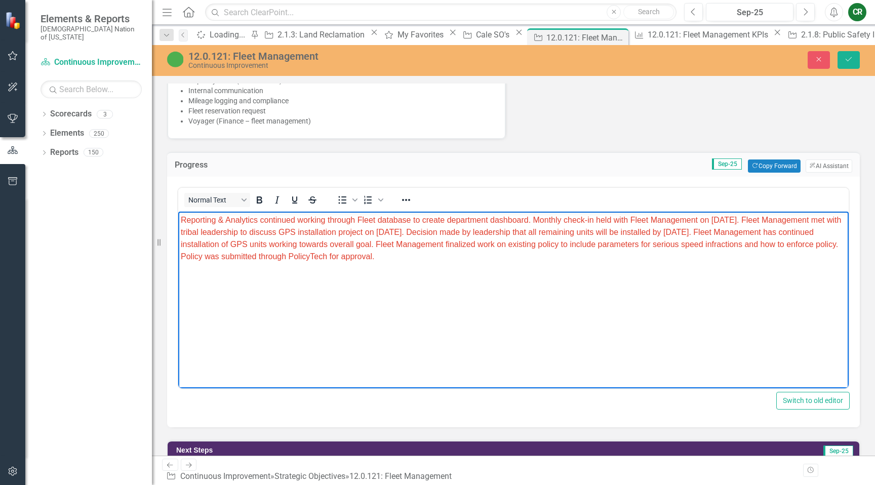
drag, startPoint x: 552, startPoint y: 256, endPoint x: 237, endPoint y: 208, distance: 318.3
click at [237, 212] on html "Reporting & Analytics continued working through Fleet database to create depart…" at bounding box center [513, 288] width 671 height 152
click at [405, 199] on icon "Reveal or hide additional toolbar items" at bounding box center [406, 200] width 8 height 2
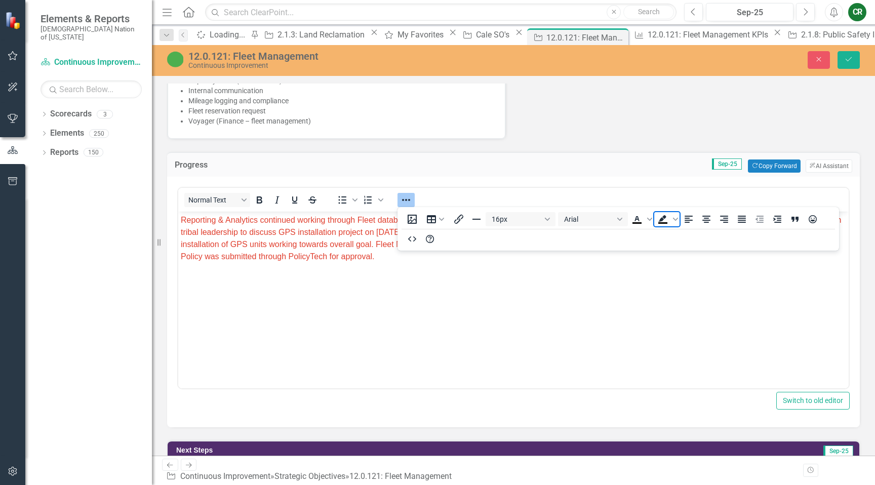
click at [655, 220] on span "Background color Black" at bounding box center [662, 219] width 17 height 14
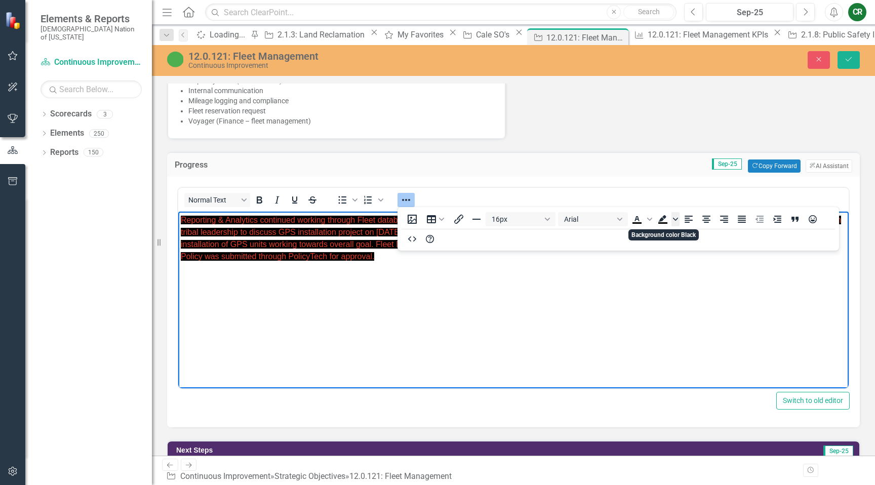
click at [675, 222] on span "Background color Black" at bounding box center [676, 219] width 8 height 14
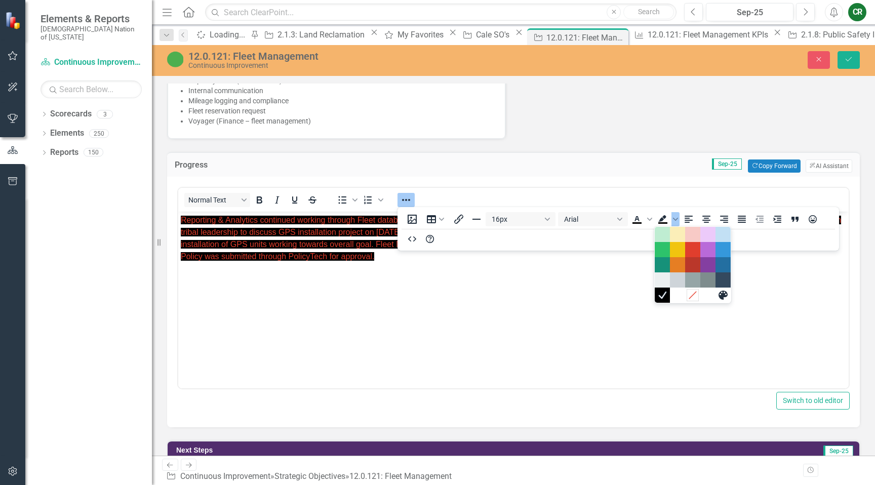
click at [696, 298] on icon "Remove color" at bounding box center [693, 296] width 10 height 10
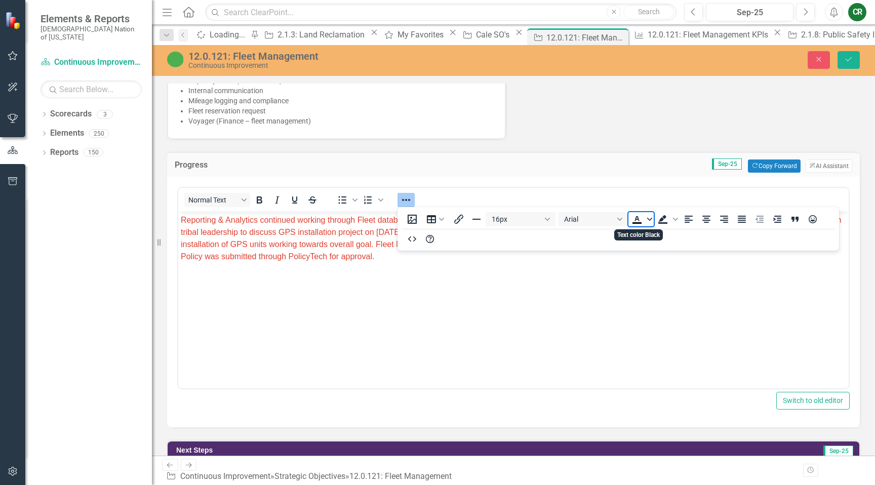
click at [646, 212] on span "Text color Black" at bounding box center [650, 219] width 8 height 14
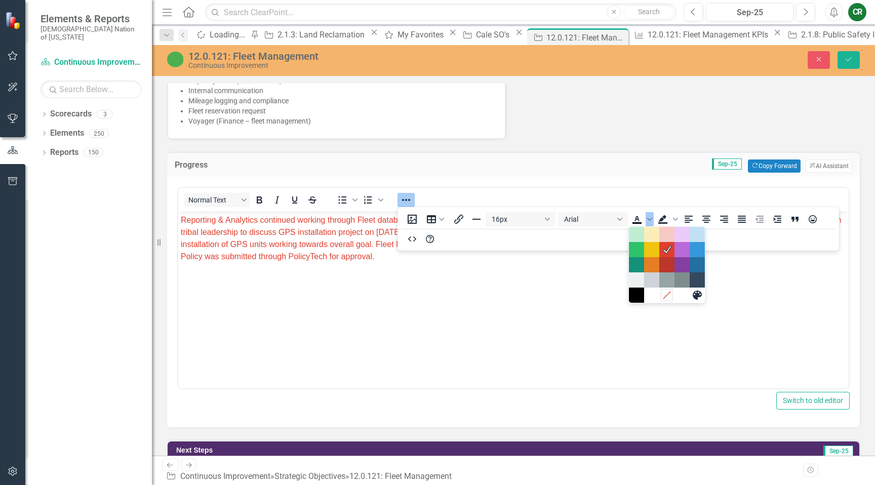
click at [668, 298] on icon "Remove color" at bounding box center [667, 296] width 10 height 10
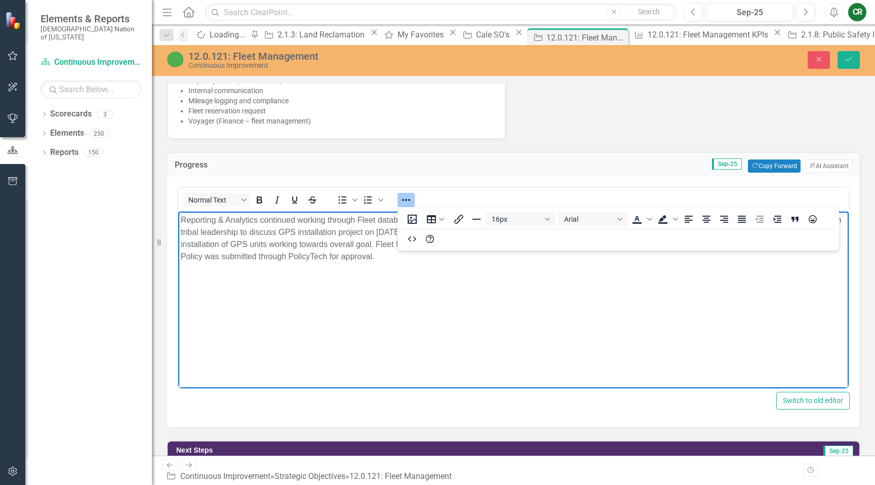
click at [605, 288] on body "Reporting & Analytics continued working through Fleet database to create depart…" at bounding box center [513, 288] width 671 height 152
click at [411, 202] on icon "Reveal or hide additional toolbar items" at bounding box center [406, 200] width 12 height 12
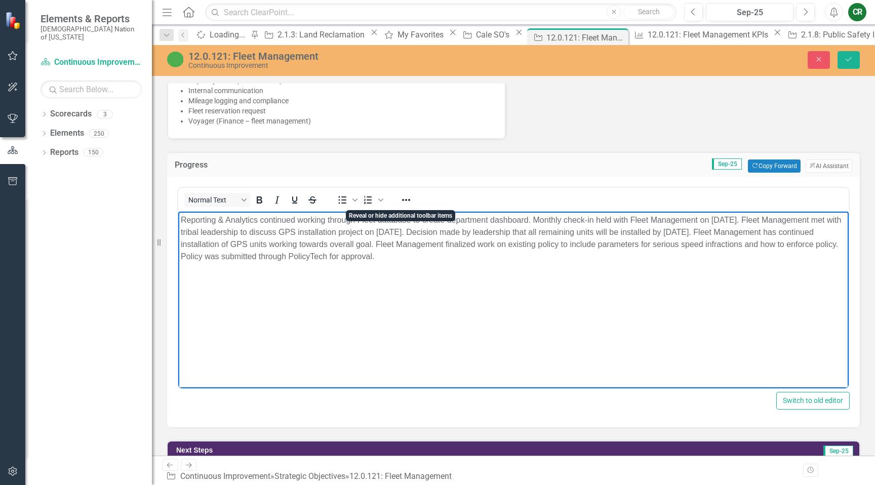
click at [460, 298] on body "Reporting & Analytics continued working through Fleet database to create depart…" at bounding box center [513, 288] width 671 height 152
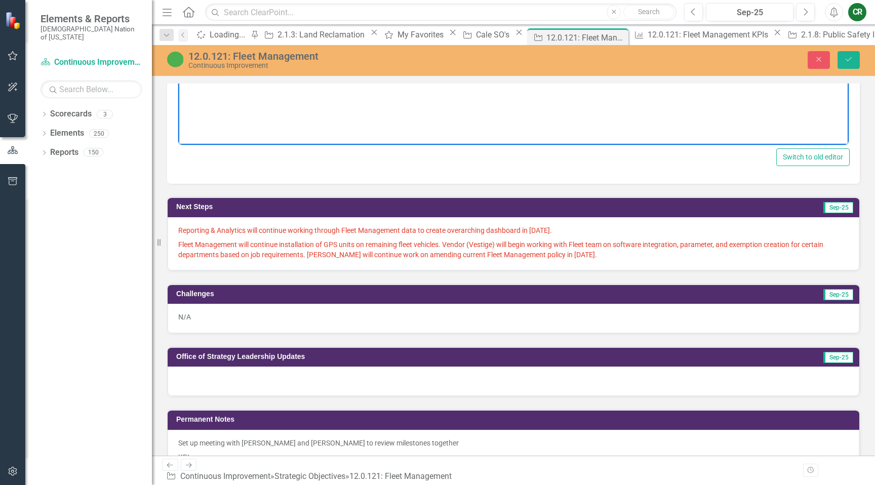
scroll to position [950, 0]
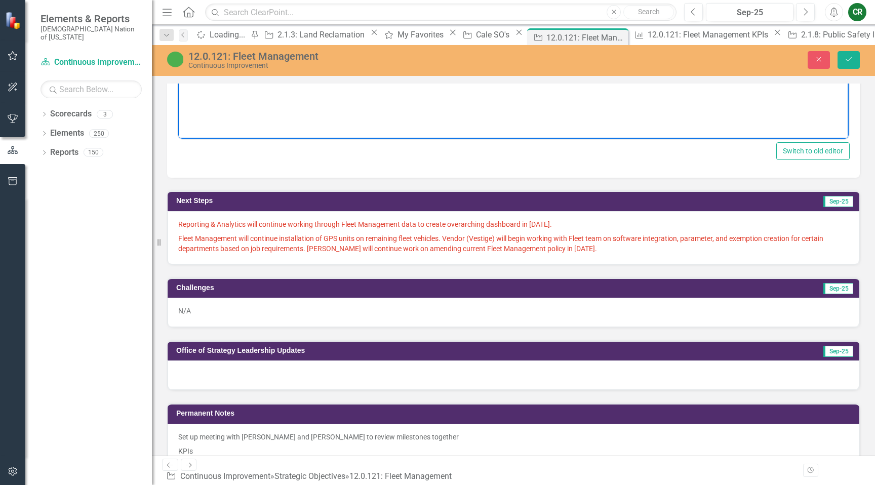
click at [582, 255] on div "Reporting & Analytics will continue working through Fleet Management data to cr…" at bounding box center [514, 237] width 692 height 53
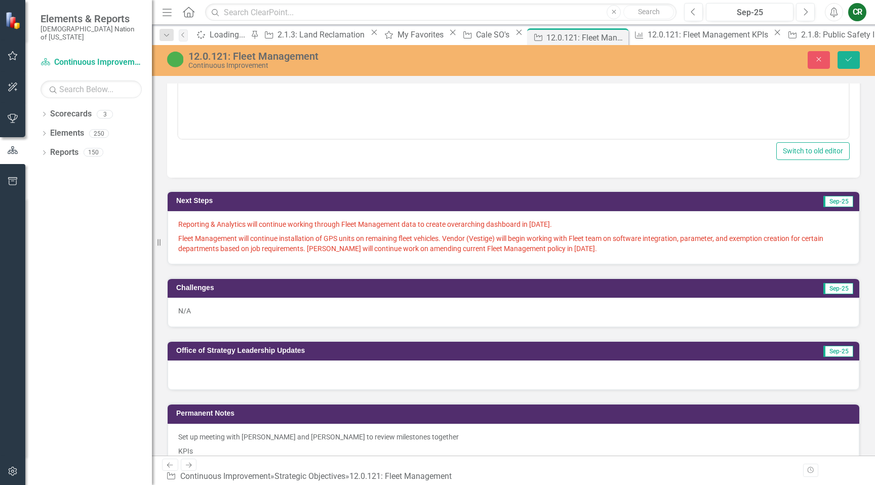
click at [582, 255] on div "Reporting & Analytics will continue working through Fleet Management data to cr…" at bounding box center [514, 237] width 692 height 53
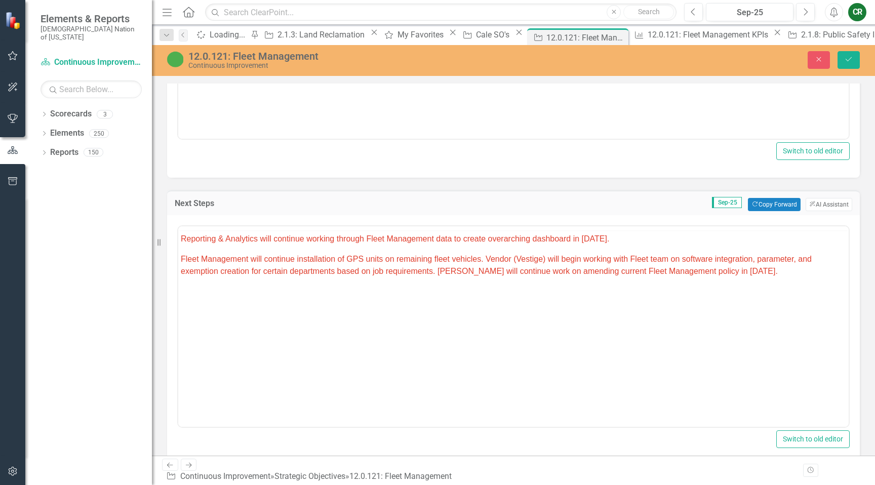
scroll to position [0, 0]
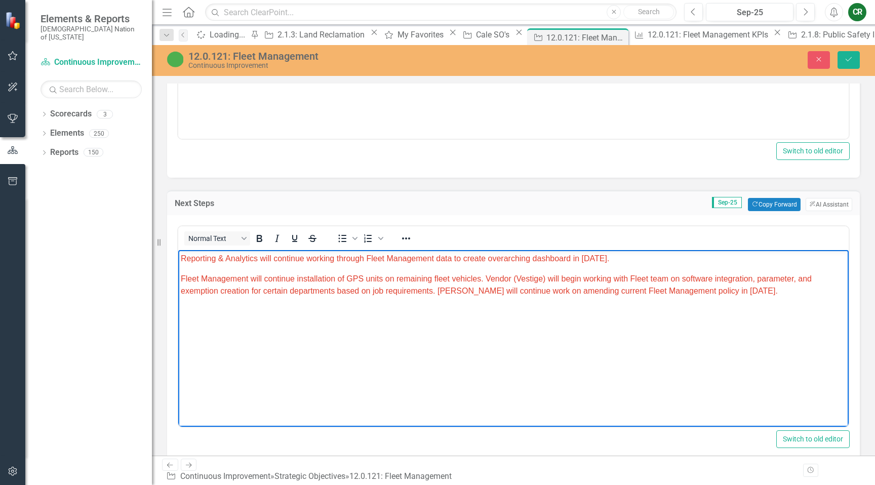
drag, startPoint x: 621, startPoint y: 261, endPoint x: 582, endPoint y: 261, distance: 39.5
click at [582, 261] on span "Reporting & Analytics will continue working through Fleet Management data to cr…" at bounding box center [395, 258] width 428 height 9
drag, startPoint x: 482, startPoint y: 279, endPoint x: 250, endPoint y: 279, distance: 232.0
click at [250, 279] on span "Fleet Management will continue installation of GPS units on remaining fleet veh…" at bounding box center [496, 285] width 631 height 21
click at [657, 331] on body "Reporting & Analytics will continue working through Fleet Management data to cr…" at bounding box center [513, 326] width 671 height 152
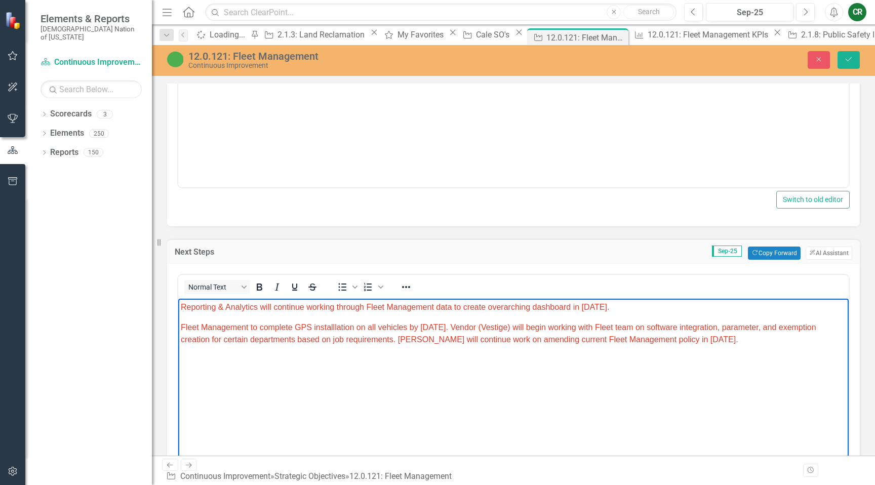
scroll to position [901, 0]
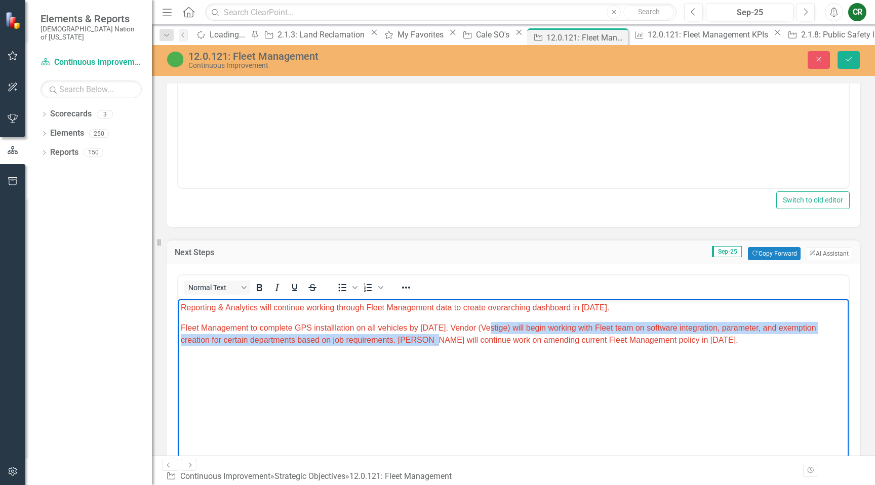
drag, startPoint x: 486, startPoint y: 326, endPoint x: 436, endPoint y: 344, distance: 52.9
click at [436, 344] on span "Fleet Management to complete GPS installlation on all vehicles by [DATE]. Vendo…" at bounding box center [499, 334] width 636 height 21
copy span "endor (Vestige) will begin working with Fleet team on software integration, par…"
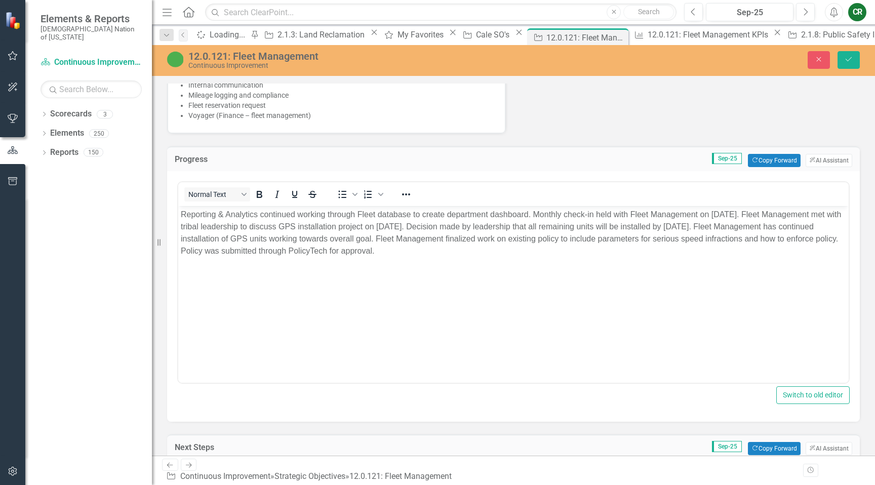
scroll to position [699, 0]
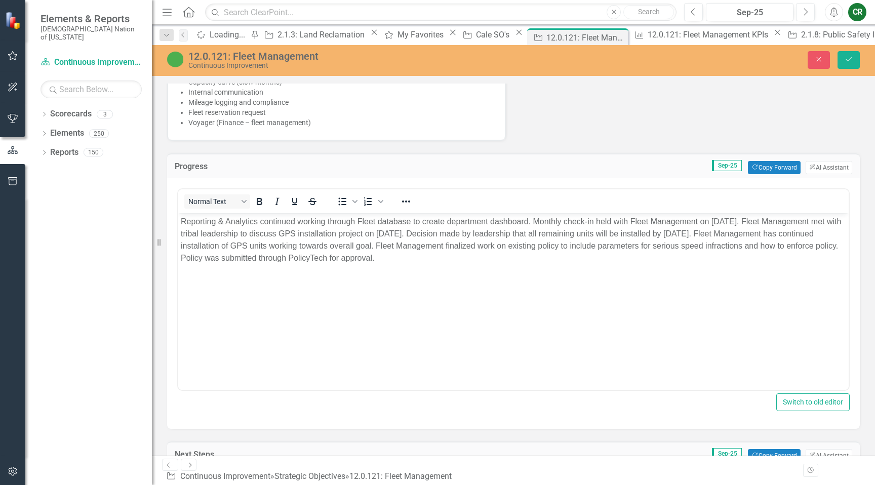
click at [568, 250] on p "Reporting & Analytics continued working through Fleet database to create depart…" at bounding box center [514, 240] width 666 height 49
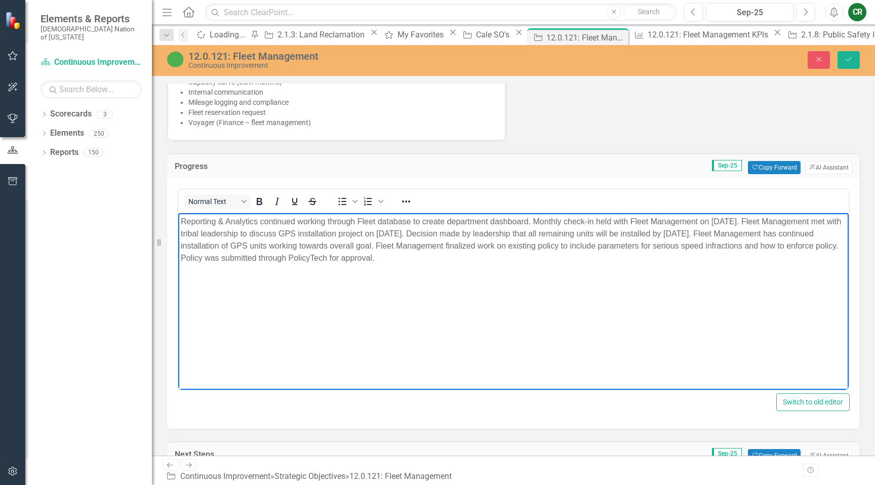
click at [560, 260] on p "Reporting & Analytics continued working through Fleet database to create depart…" at bounding box center [514, 240] width 666 height 49
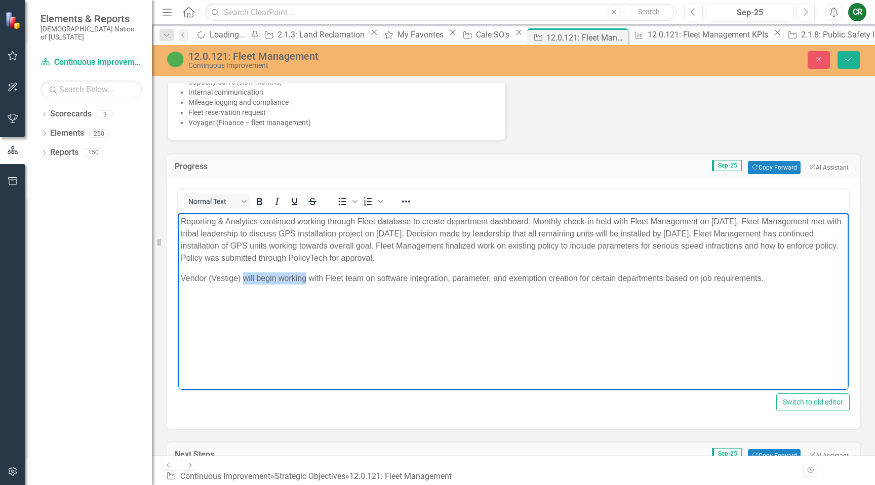
drag, startPoint x: 306, startPoint y: 279, endPoint x: 244, endPoint y: 278, distance: 62.8
click at [244, 278] on p "Vendor (Vestige) will begin working with Fleet team on software integration, pa…" at bounding box center [514, 278] width 666 height 12
click at [814, 281] on p "Vendor (Vestige) began holding weekly calls with Fleet team on software integra…" at bounding box center [514, 278] width 666 height 12
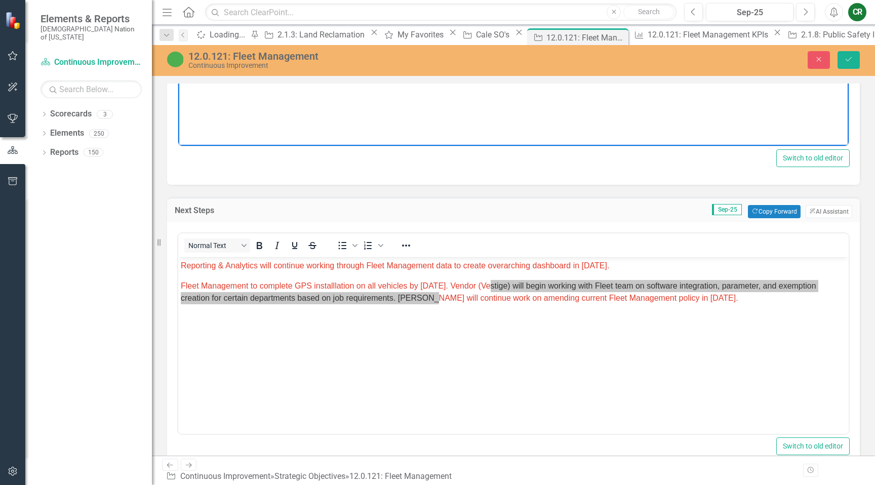
scroll to position [956, 0]
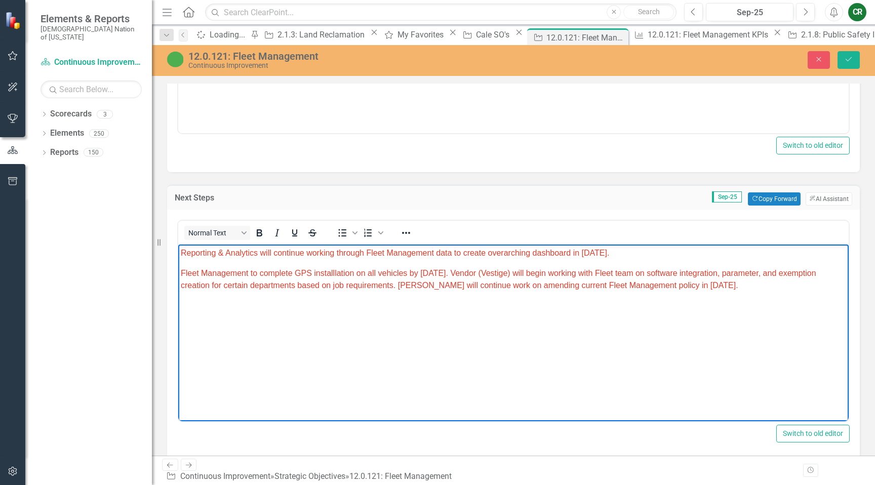
click at [738, 337] on body "Reporting & Analytics will continue working through Fleet Management data to cr…" at bounding box center [513, 321] width 671 height 152
drag, startPoint x: 580, startPoint y: 272, endPoint x: 546, endPoint y: 275, distance: 34.5
click at [546, 275] on span "Fleet Management to complete GPS installlation on all vehicles by [DATE]. Vendo…" at bounding box center [499, 279] width 636 height 21
click at [565, 271] on span "Fleet Management to complete GPS installlation on all vehicles by [DATE]. Vendo…" at bounding box center [501, 279] width 640 height 21
click at [477, 307] on body "Reporting & Analytics will continue working through Fleet Management data to cr…" at bounding box center [513, 321] width 671 height 152
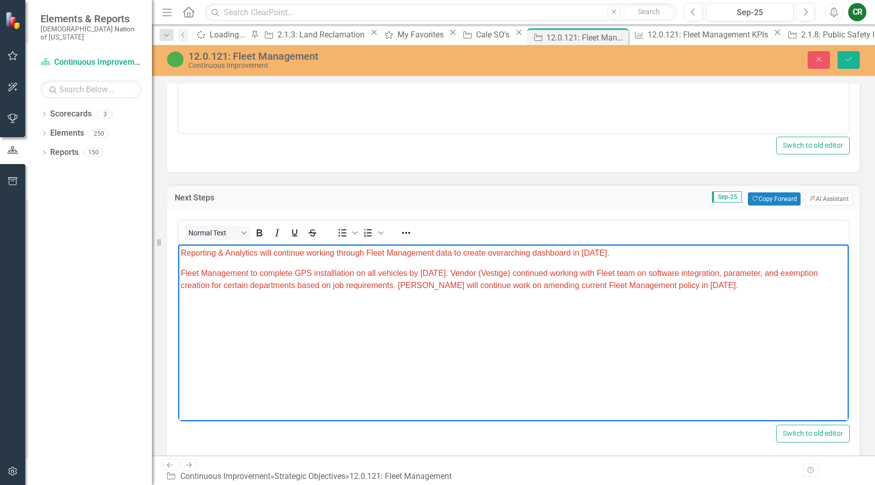
click at [602, 302] on body "Reporting & Analytics will continue working through Fleet Management data to cr…" at bounding box center [513, 321] width 671 height 152
drag, startPoint x: 765, startPoint y: 287, endPoint x: 481, endPoint y: 290, distance: 284.7
click at [481, 290] on p "Fleet Management to complete GPS installlation on all vehicles by [DATE]. Vendo…" at bounding box center [514, 279] width 666 height 24
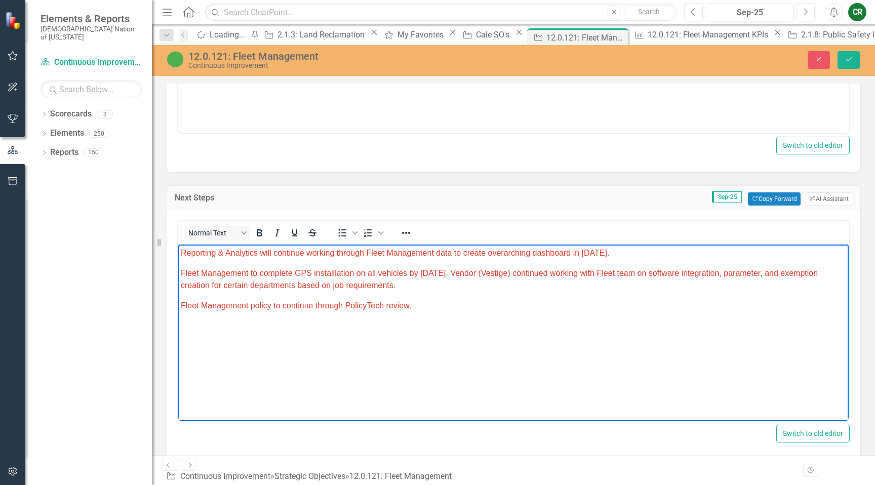
click at [475, 316] on body "Reporting & Analytics will continue working through Fleet Management data to cr…" at bounding box center [513, 321] width 671 height 152
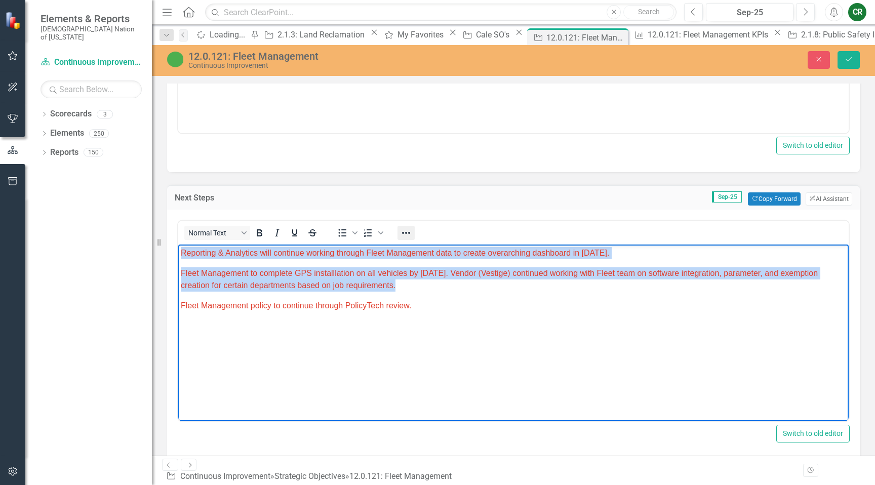
click at [407, 231] on icon "Reveal or hide additional toolbar items" at bounding box center [406, 233] width 12 height 12
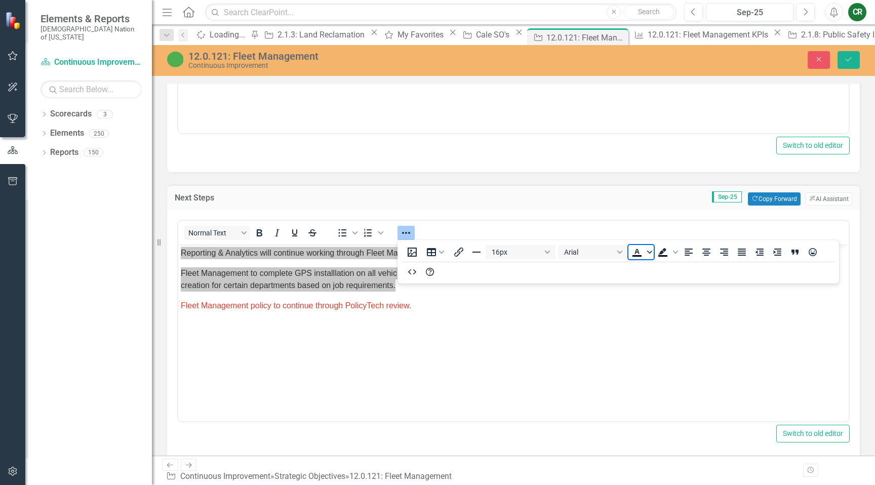
click at [651, 256] on span "Text color Black" at bounding box center [650, 252] width 8 height 14
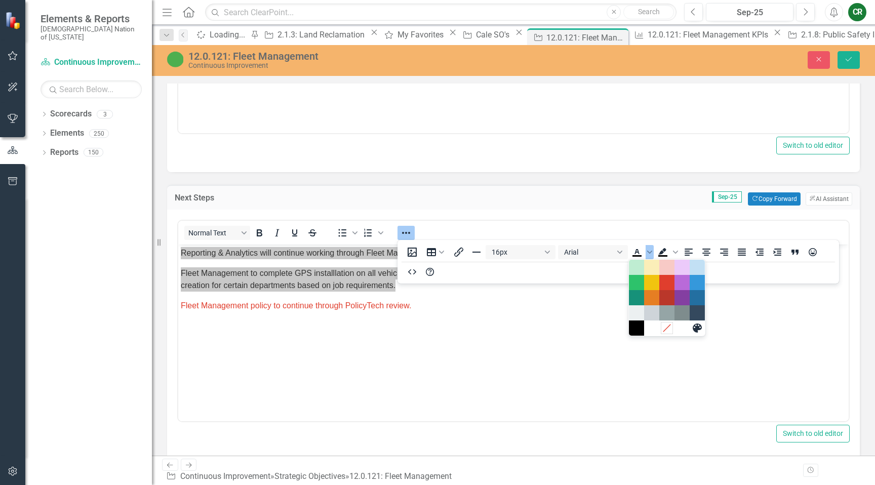
click at [668, 334] on div "Remove color" at bounding box center [667, 328] width 12 height 12
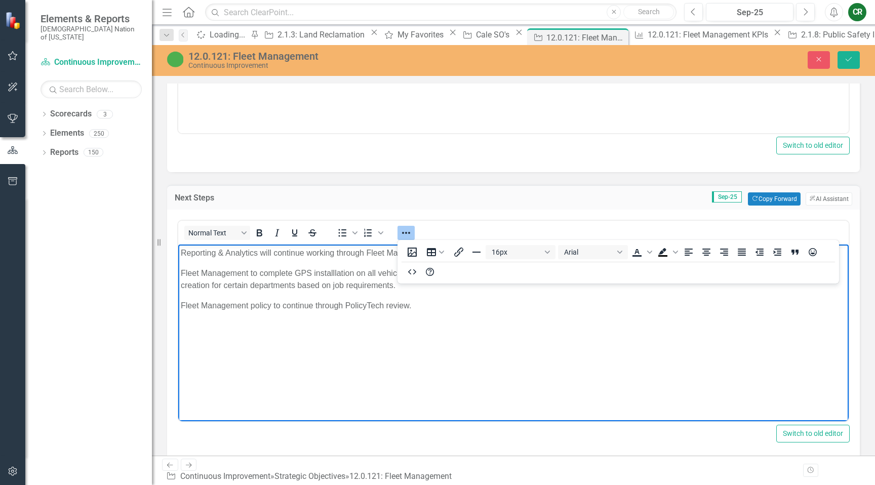
click at [568, 308] on p "Fleet Management policy to continue through PolicyTech review." at bounding box center [514, 306] width 666 height 12
click at [401, 228] on icon "Reveal or hide additional toolbar items" at bounding box center [406, 233] width 12 height 12
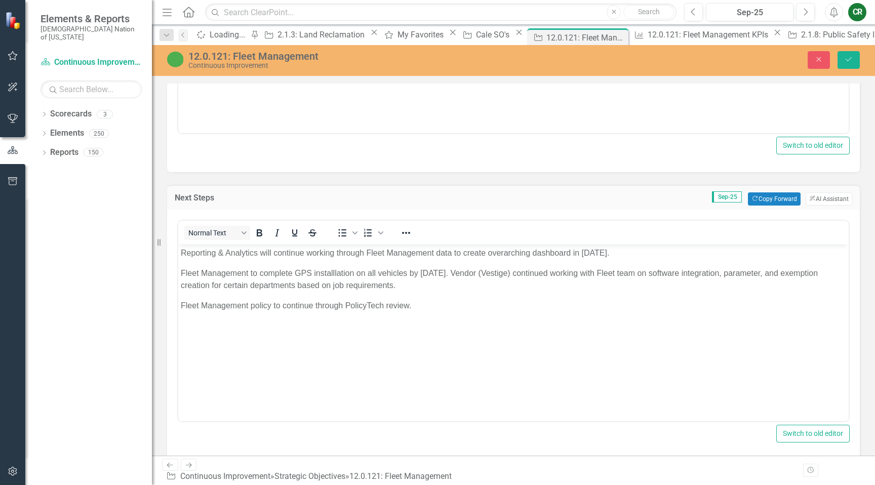
click at [414, 259] on p "Reporting & Analytics will continue working through Fleet Management data to cr…" at bounding box center [514, 253] width 666 height 12
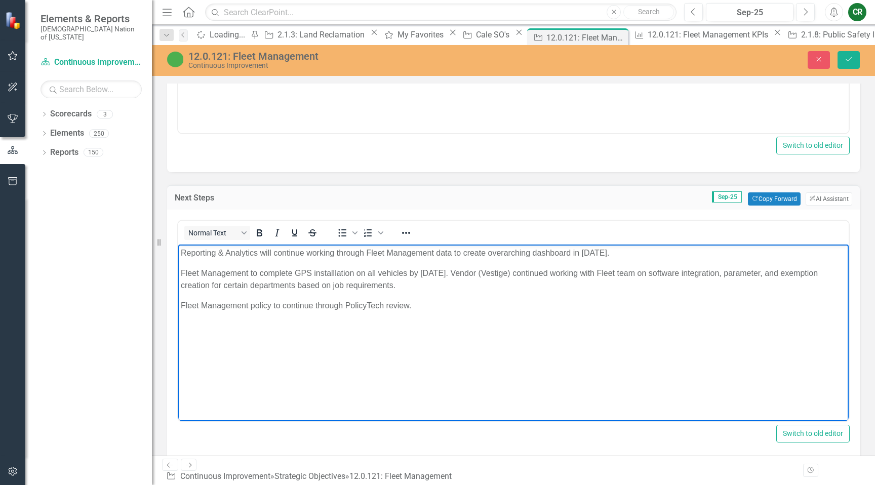
click at [333, 277] on p "Fleet Management to complete GPS installlation on all vehicles by [DATE]. Vendo…" at bounding box center [514, 279] width 666 height 24
click at [851, 60] on icon "Save" at bounding box center [848, 59] width 9 height 7
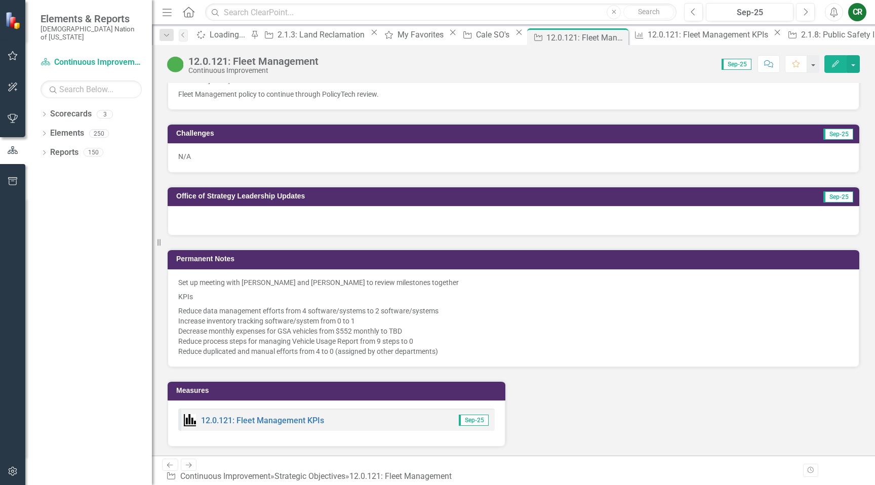
scroll to position [935, 0]
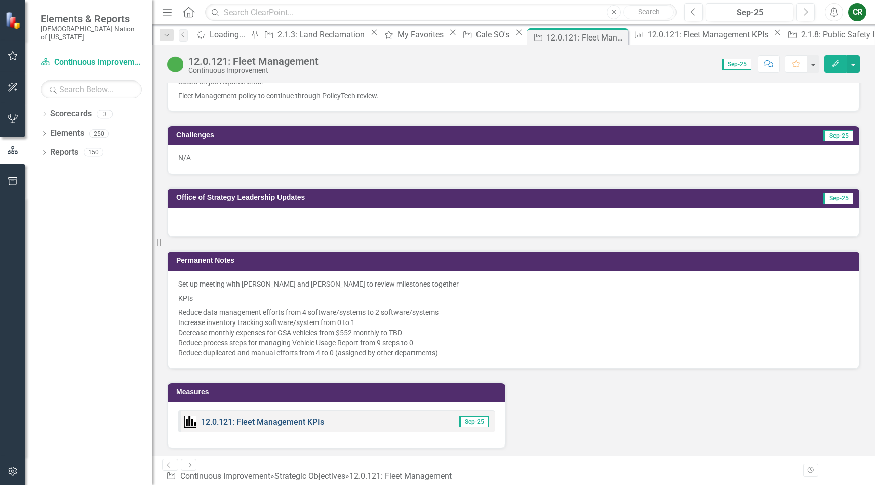
click at [277, 427] on link "12.0.121: Fleet Management KPIs" at bounding box center [262, 422] width 123 height 10
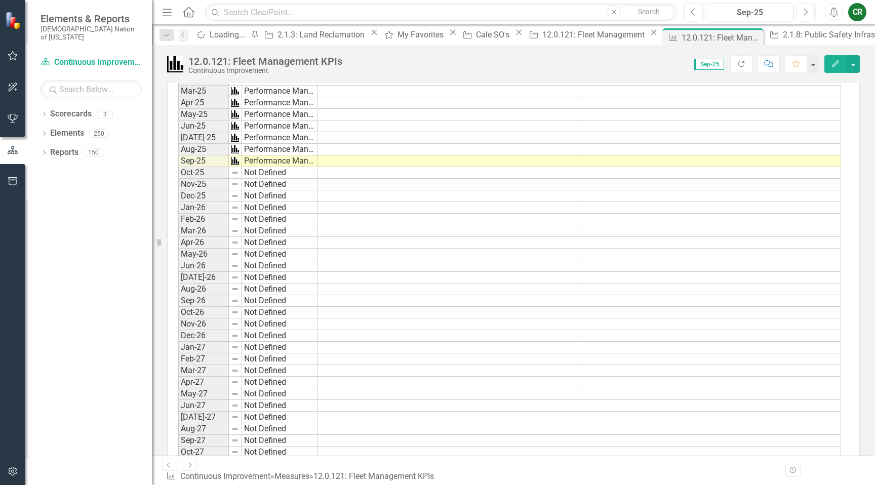
scroll to position [689, 0]
